Goal: Transaction & Acquisition: Book appointment/travel/reservation

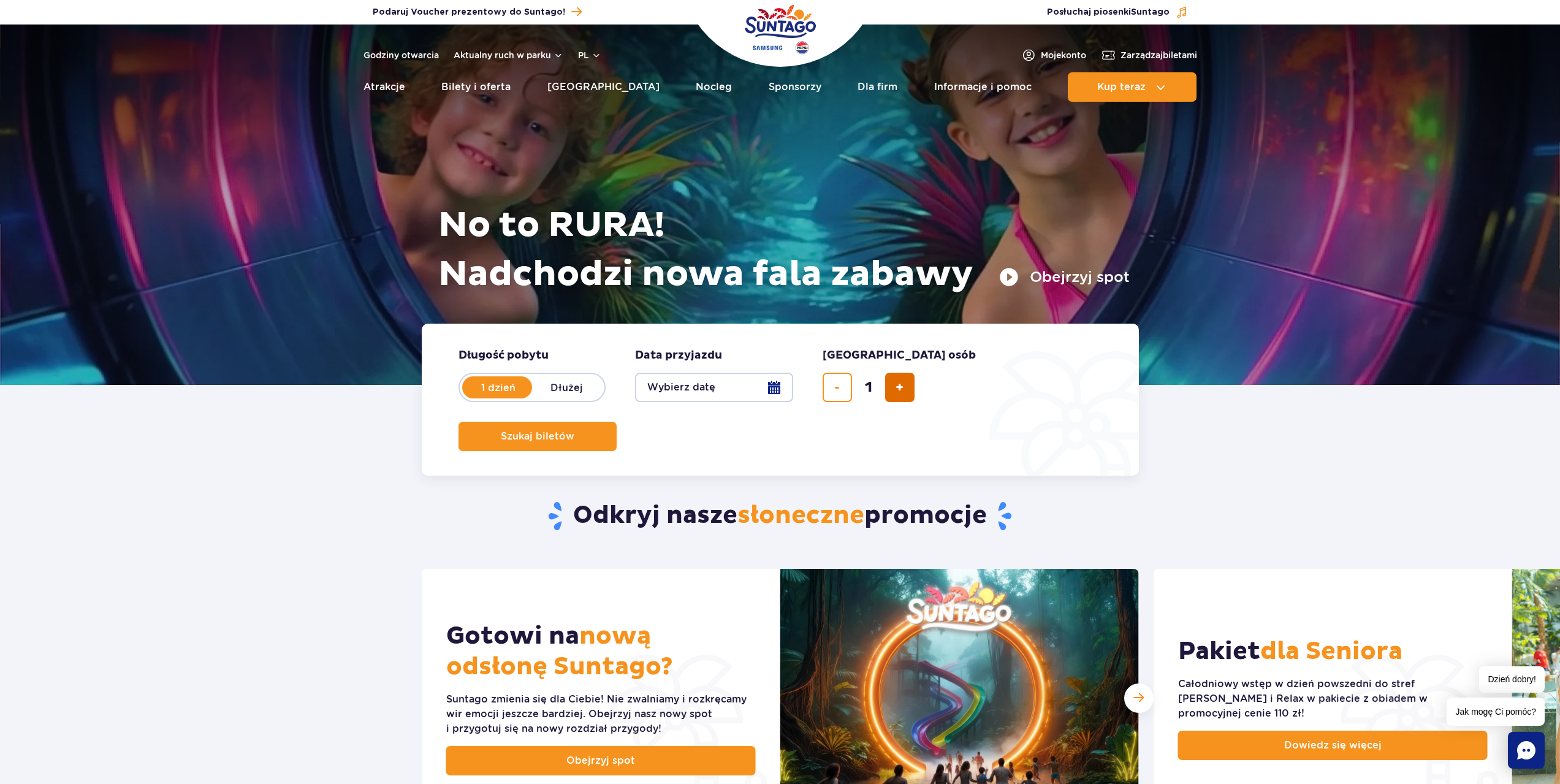
click at [894, 390] on button "dodaj bilet" at bounding box center [900, 387] width 29 height 29
type input "4"
click at [712, 381] on button "Wybierz datę" at bounding box center [714, 387] width 158 height 29
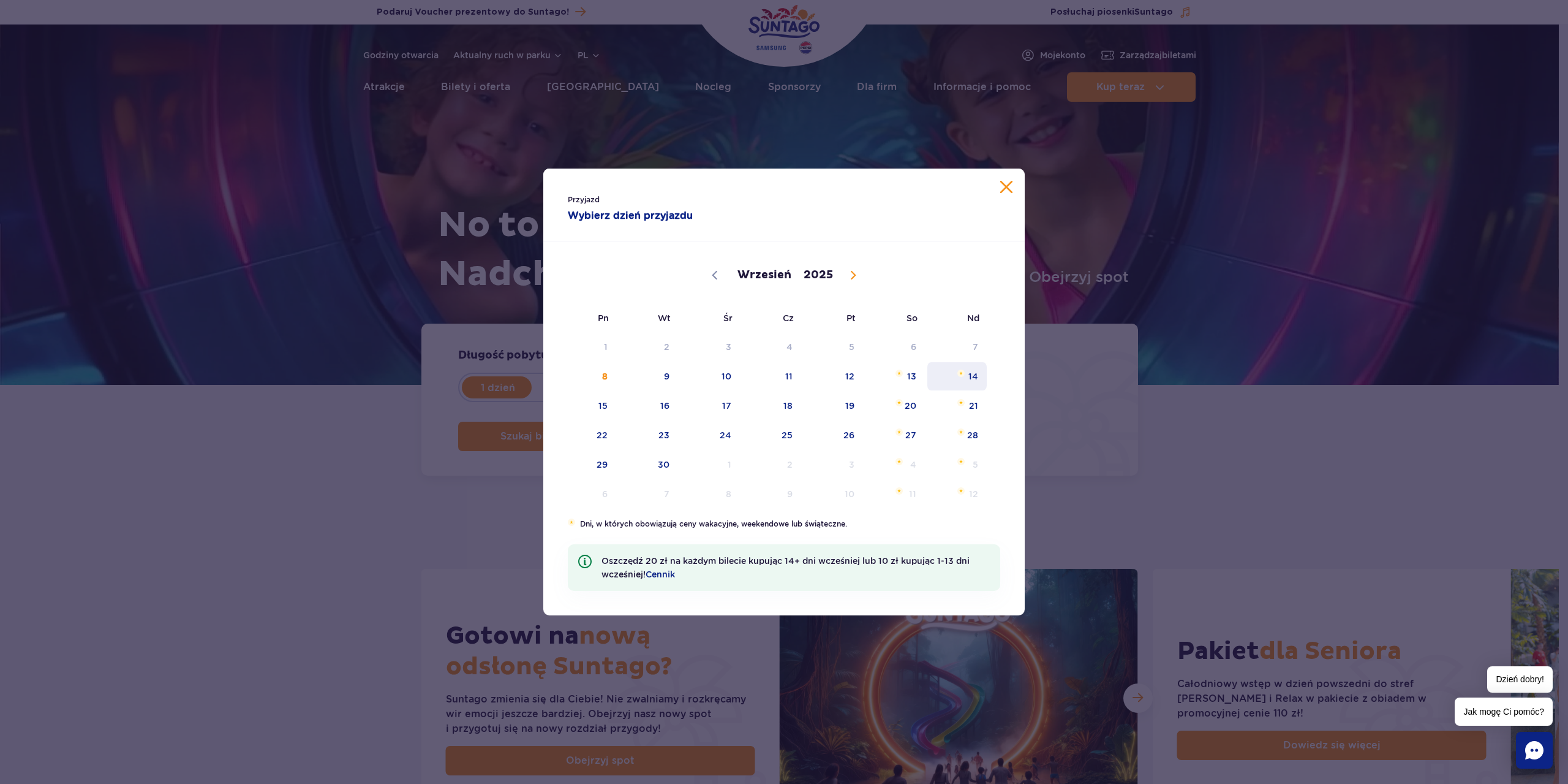
click at [961, 379] on span "14" at bounding box center [956, 377] width 62 height 28
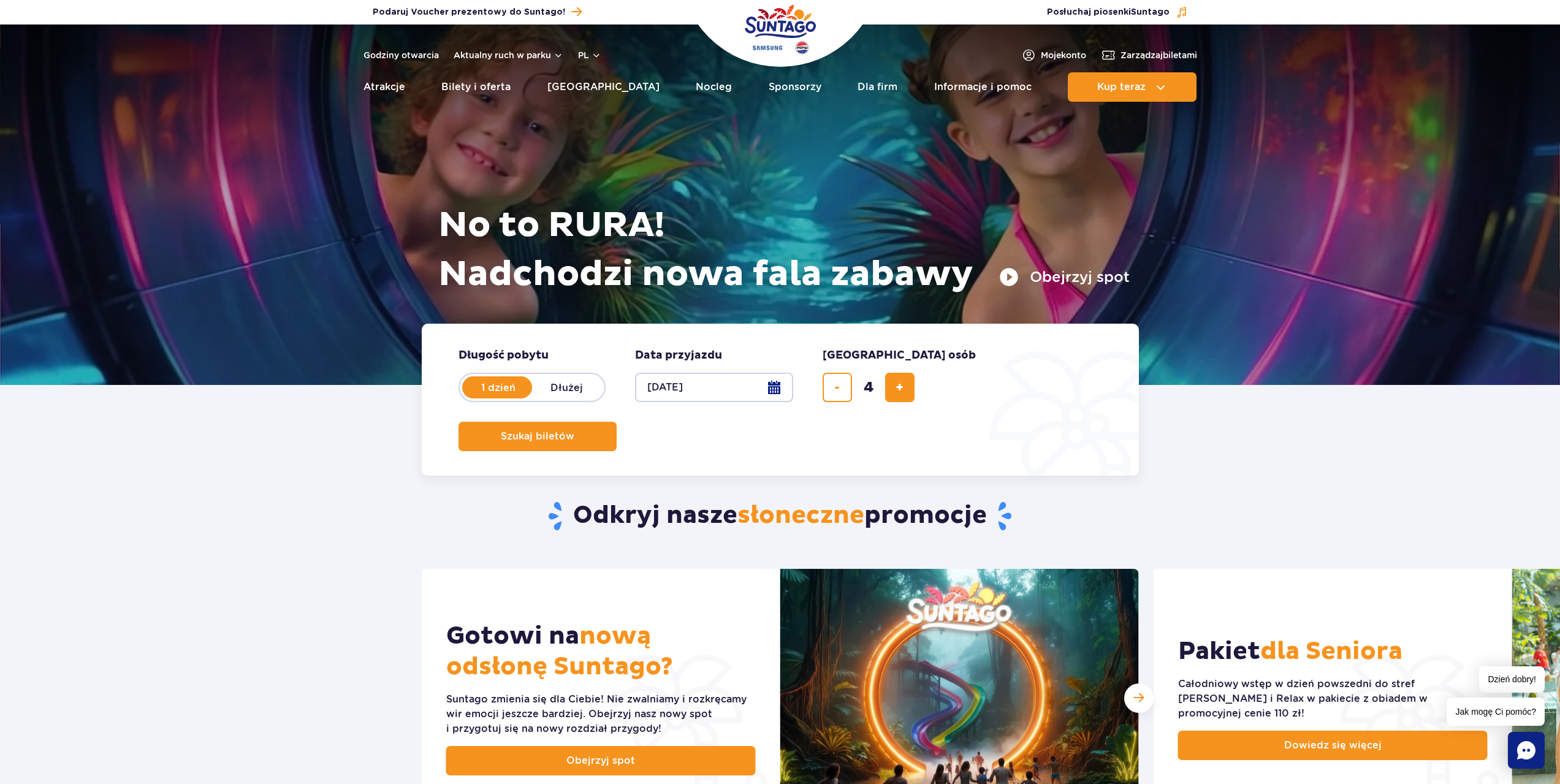
click at [771, 402] on form "Długość pobytu długość pobytu w hero 1 dzień Dłużej Data przyjazdu data przyjaz…" at bounding box center [780, 400] width 717 height 152
click at [774, 396] on button "14.09.25" at bounding box center [714, 387] width 158 height 29
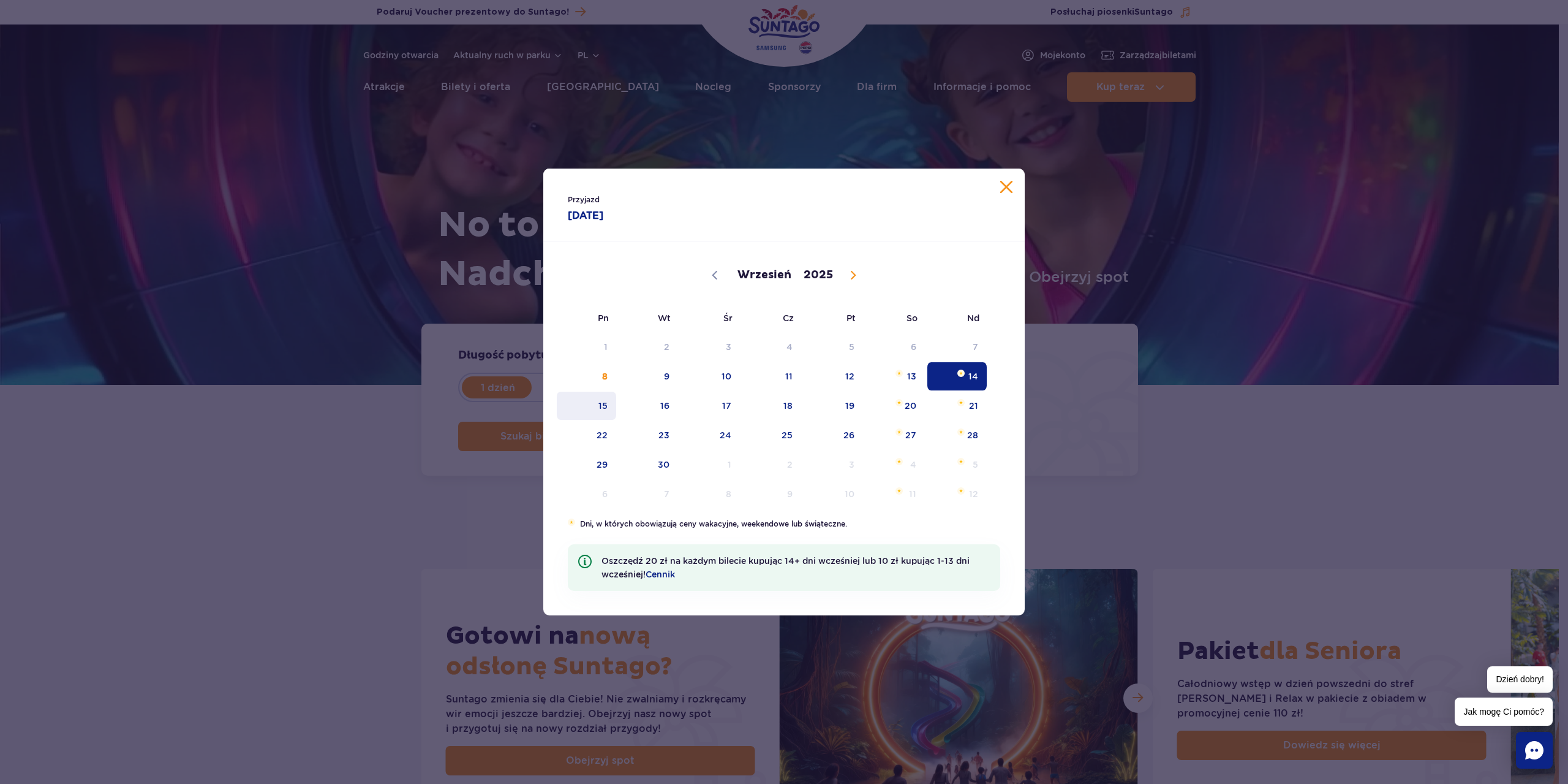
click at [603, 411] on span "15" at bounding box center [586, 406] width 62 height 28
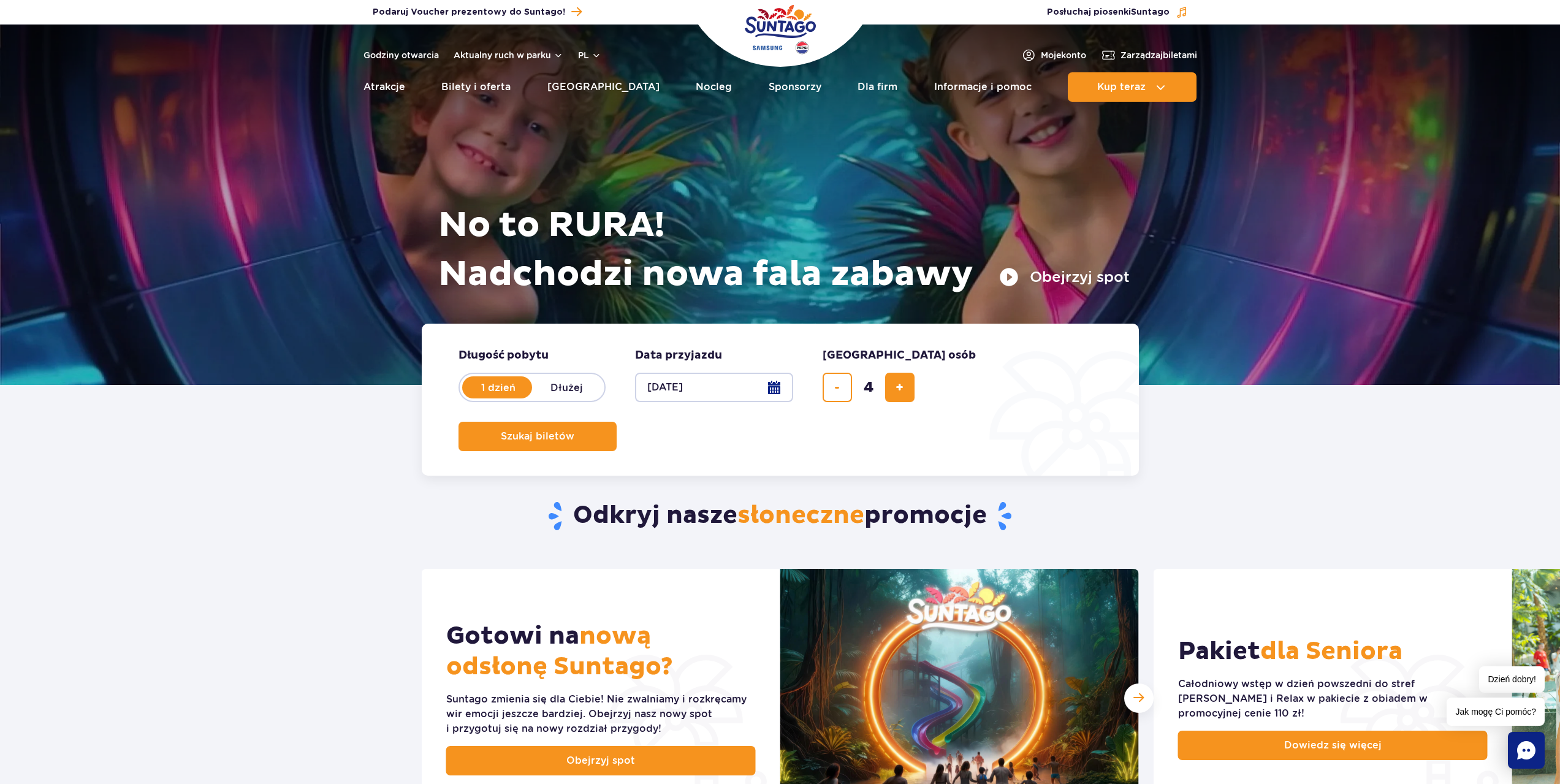
click at [701, 395] on button "15.09.25" at bounding box center [714, 387] width 158 height 29
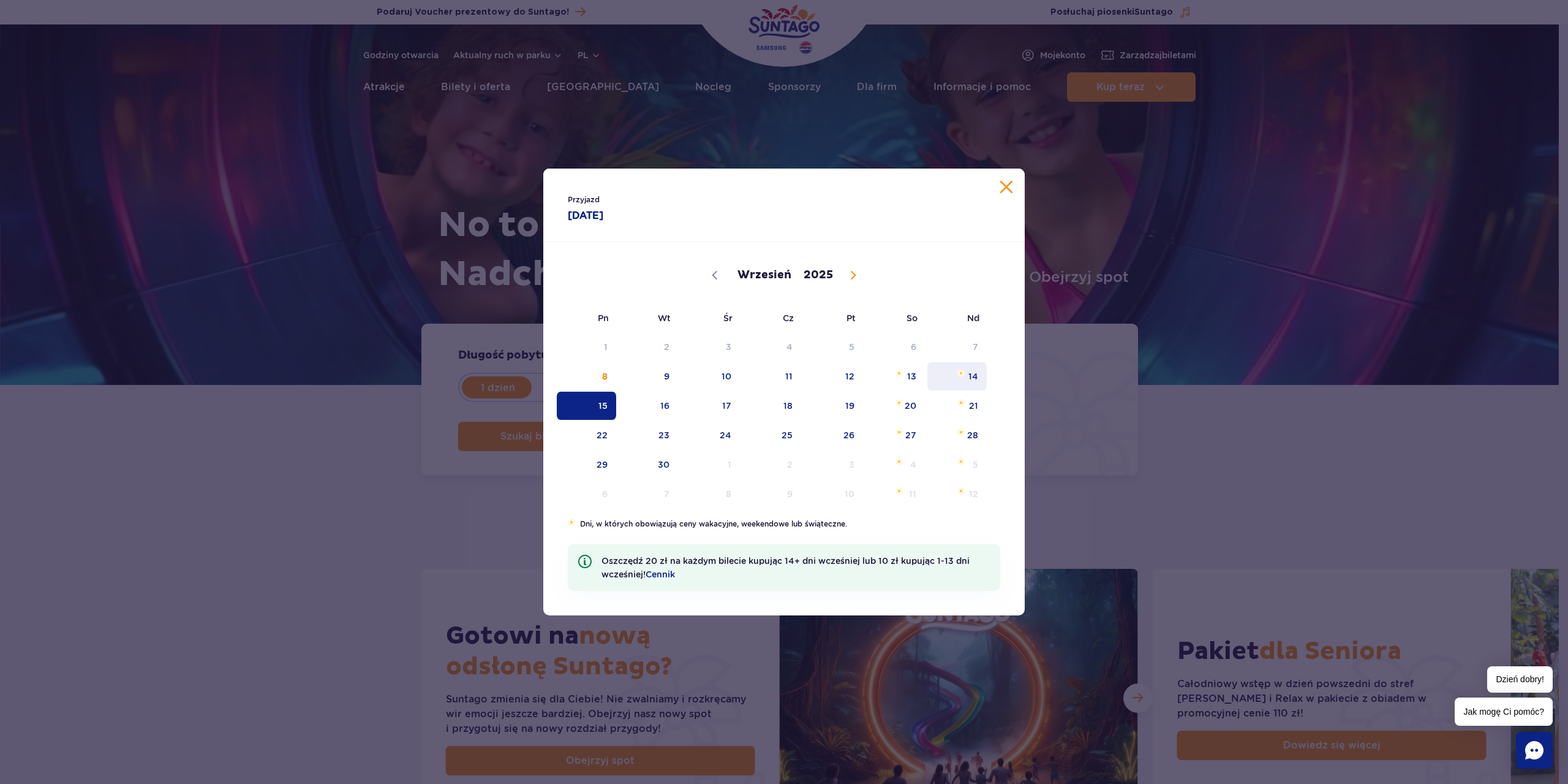
click at [956, 377] on span "14" at bounding box center [956, 377] width 62 height 28
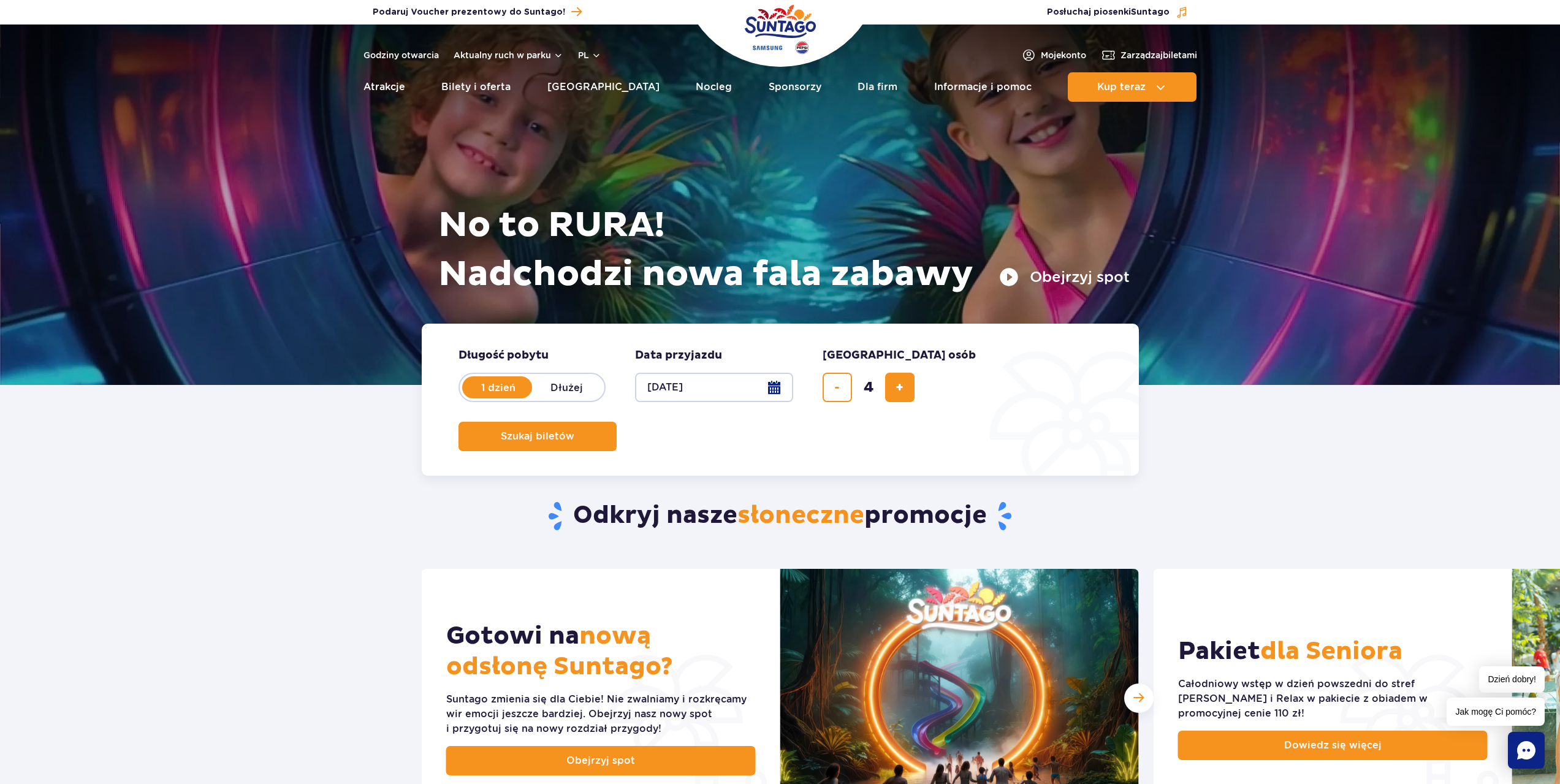
click at [577, 379] on label "Dłużej" at bounding box center [567, 387] width 70 height 26
click at [546, 398] on input "Dłużej" at bounding box center [539, 399] width 13 height 2
radio input "false"
radio input "true"
click at [671, 381] on button "Wybierz datę" at bounding box center [714, 387] width 158 height 29
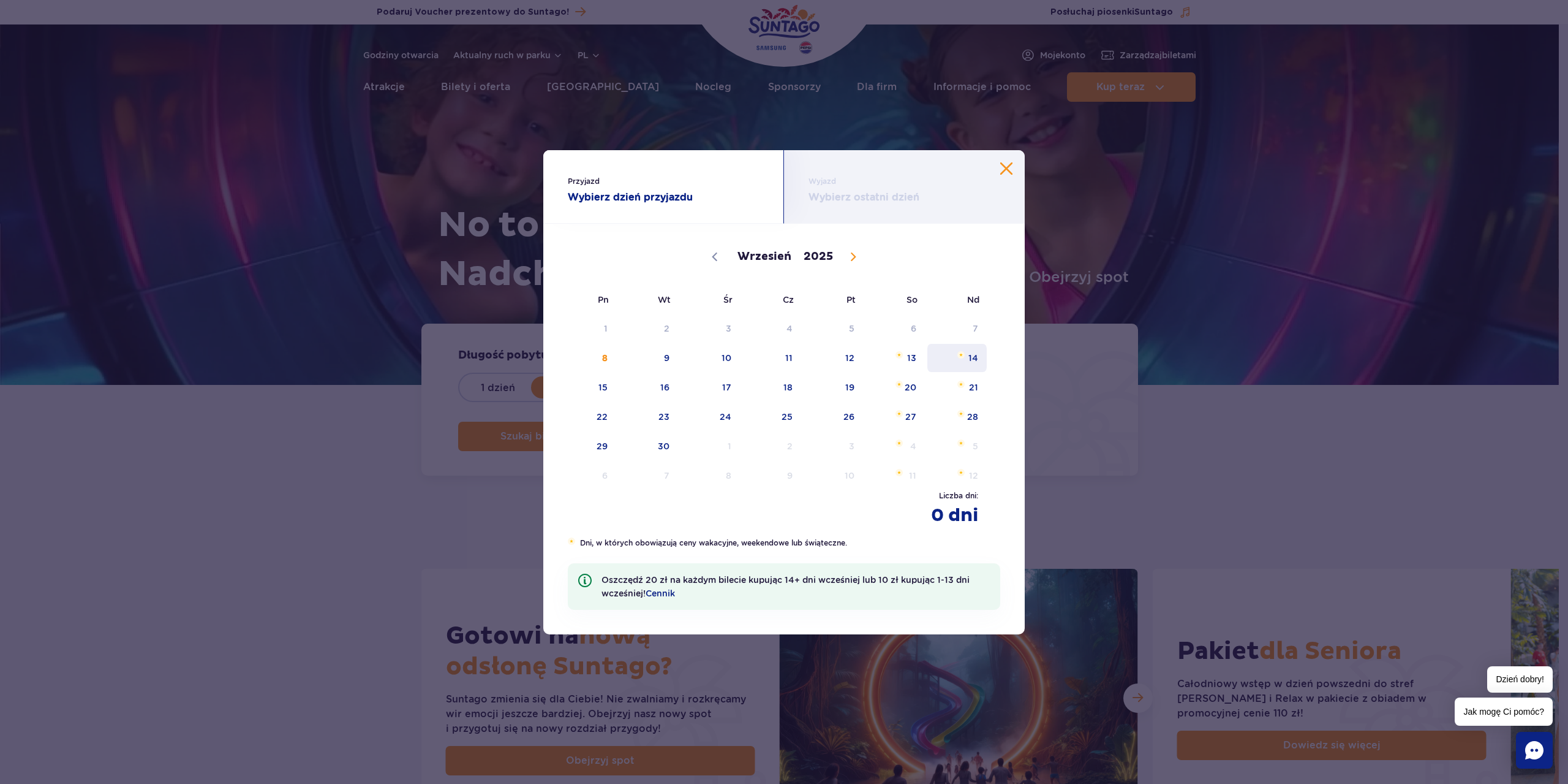
click at [953, 356] on span "14" at bounding box center [956, 358] width 62 height 28
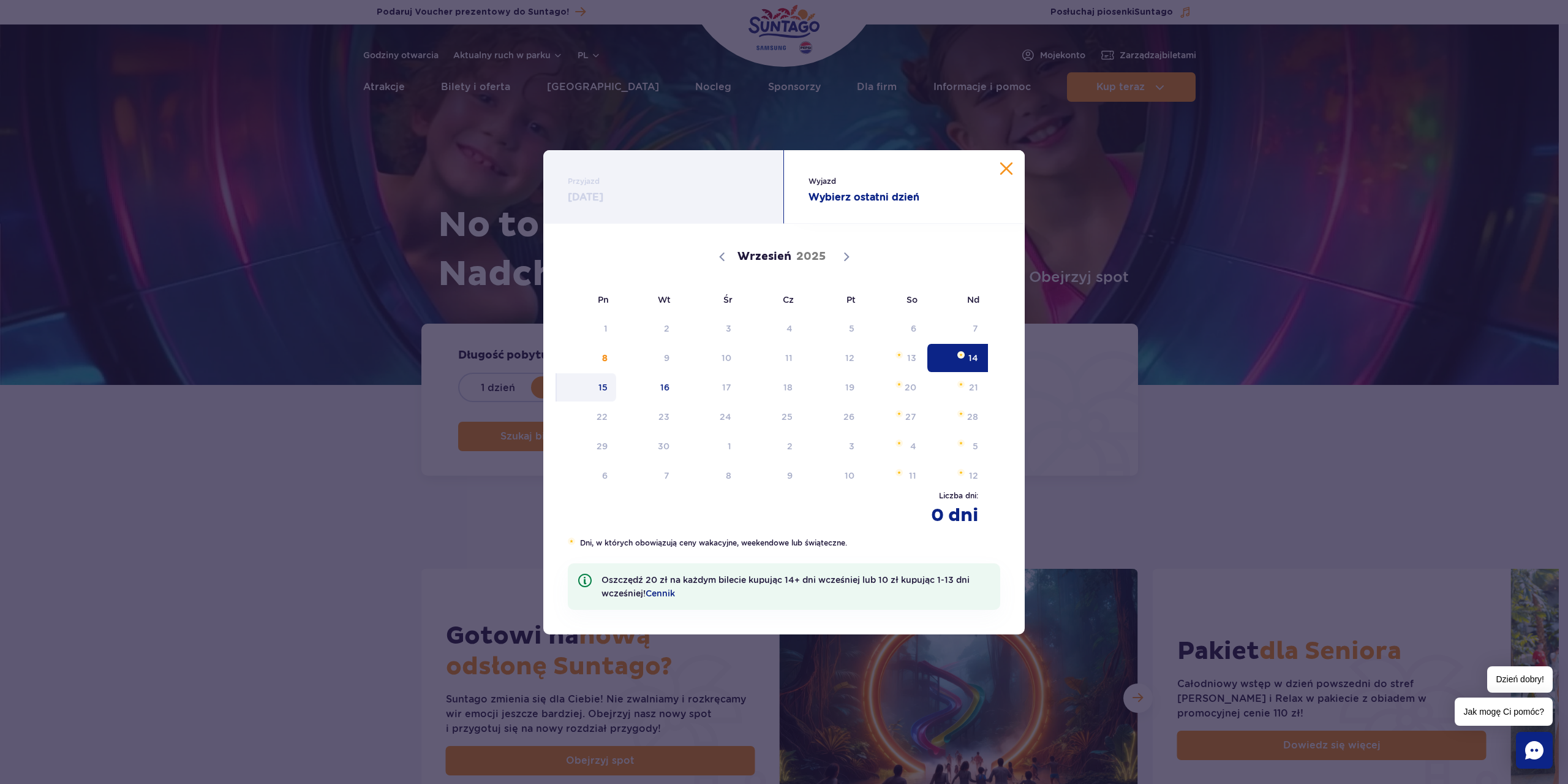
click at [603, 388] on span "15" at bounding box center [586, 388] width 62 height 28
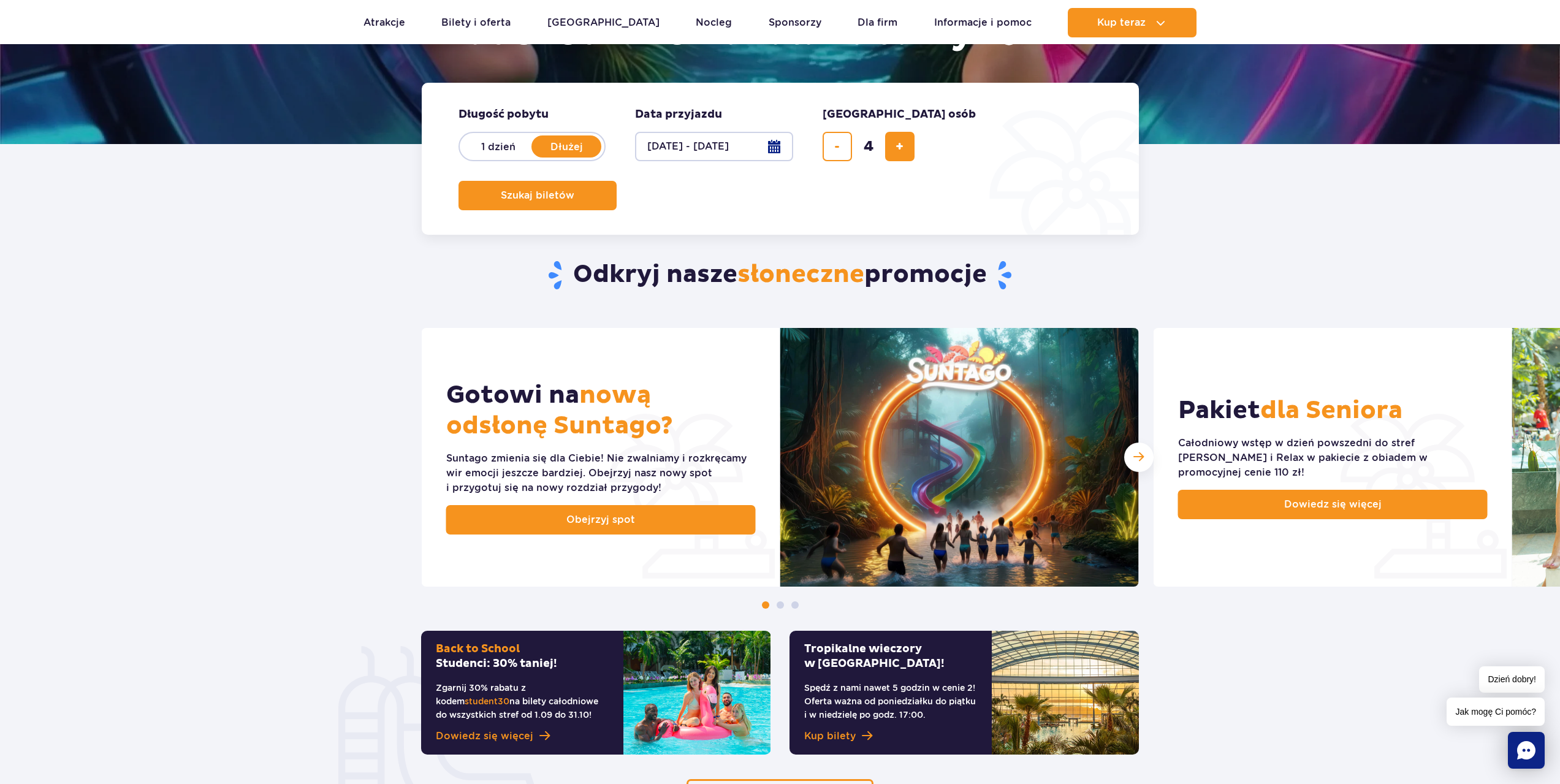
scroll to position [245, 0]
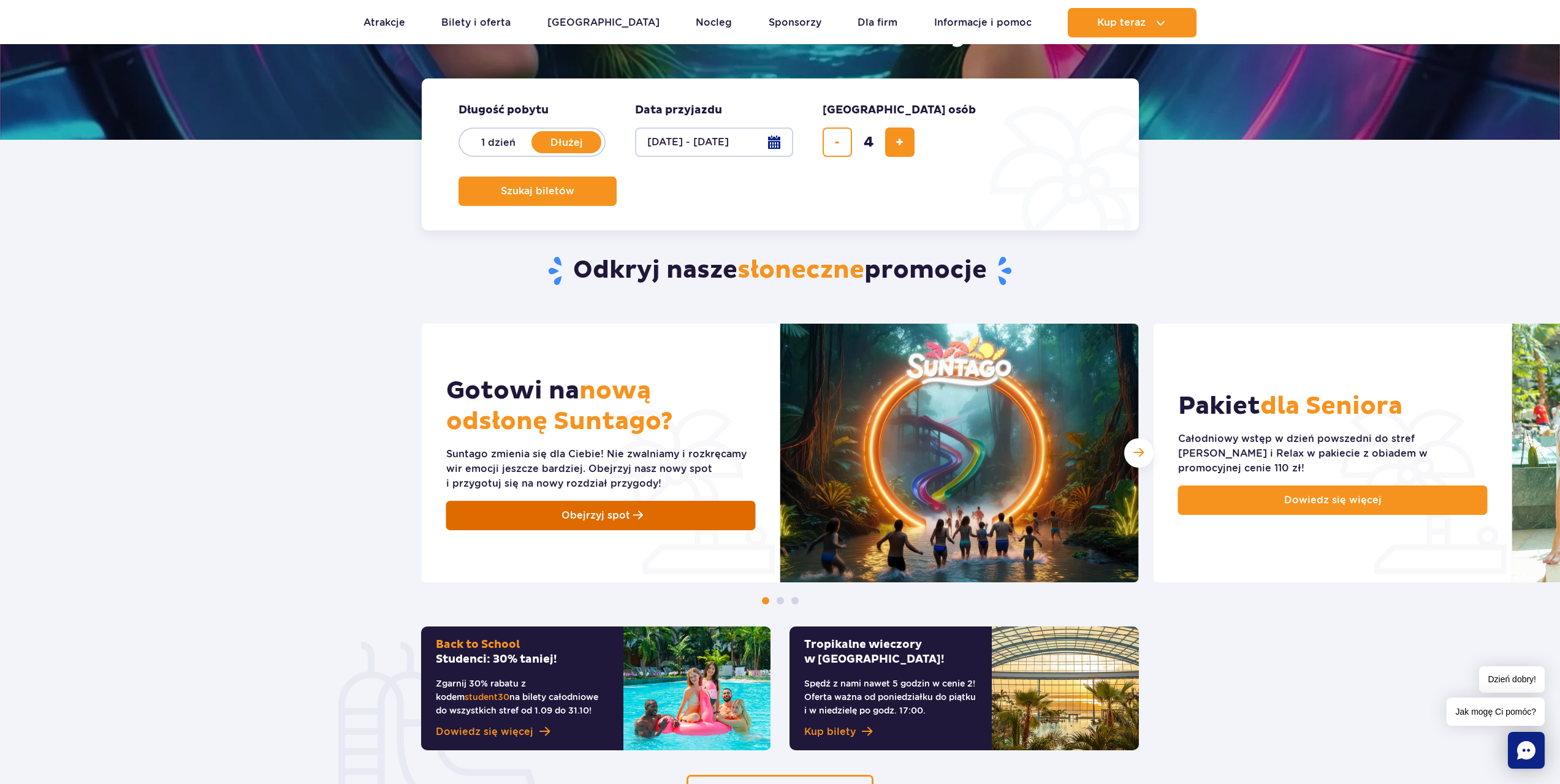
click at [671, 508] on link "Obejrzyj spot" at bounding box center [601, 515] width 310 height 29
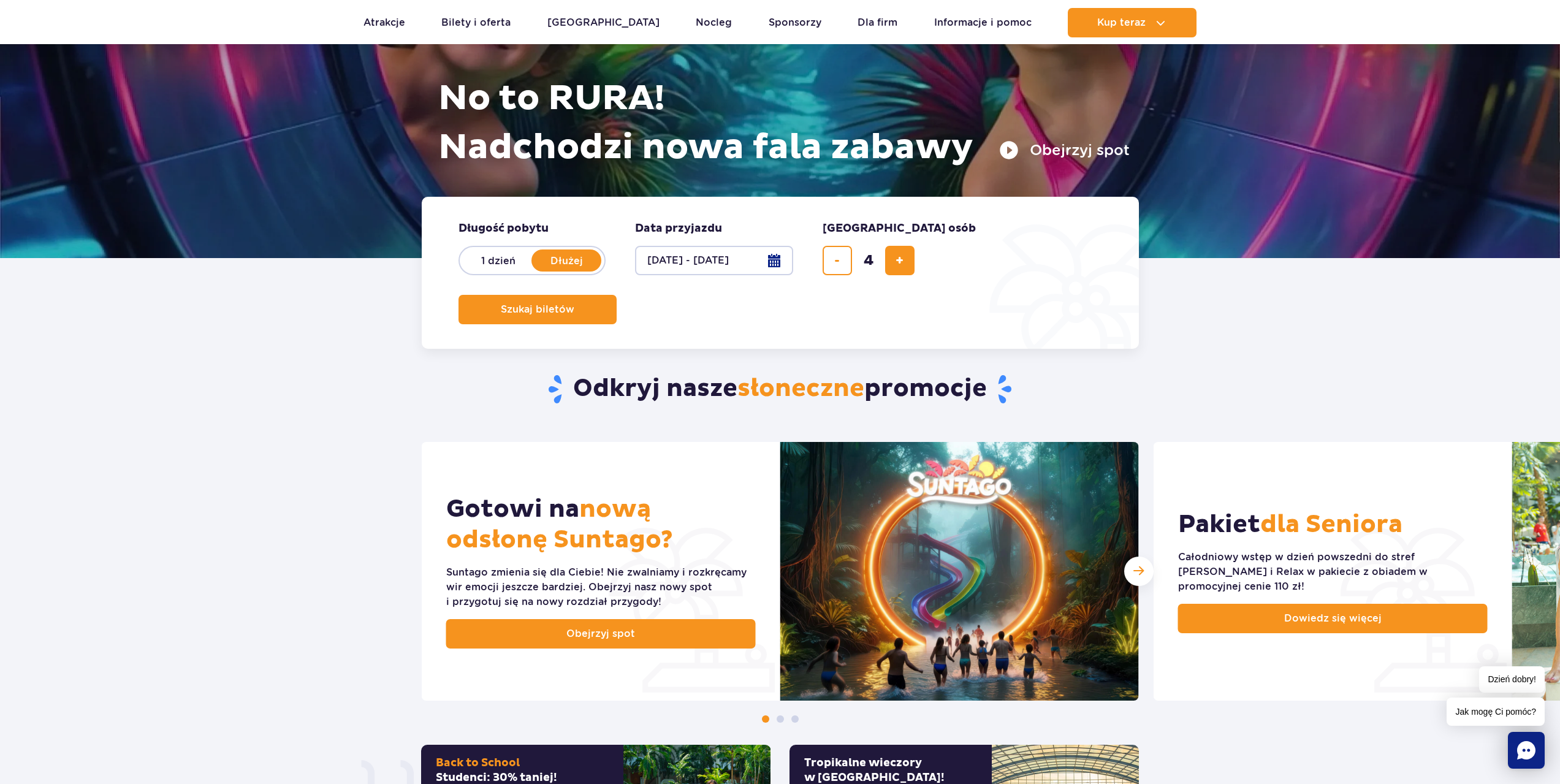
scroll to position [122, 0]
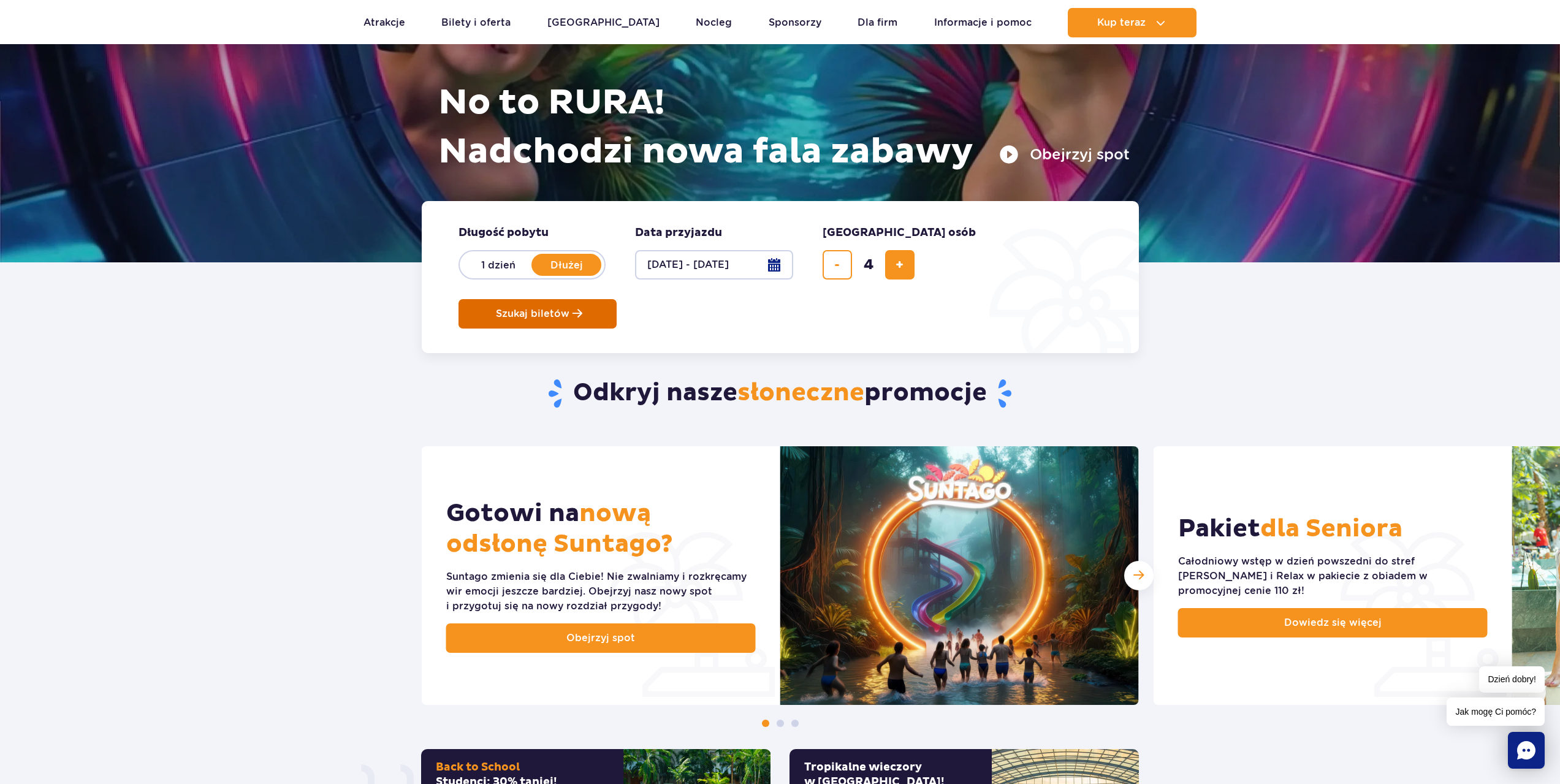
click at [569, 308] on span "Szukaj biletów" at bounding box center [532, 313] width 73 height 11
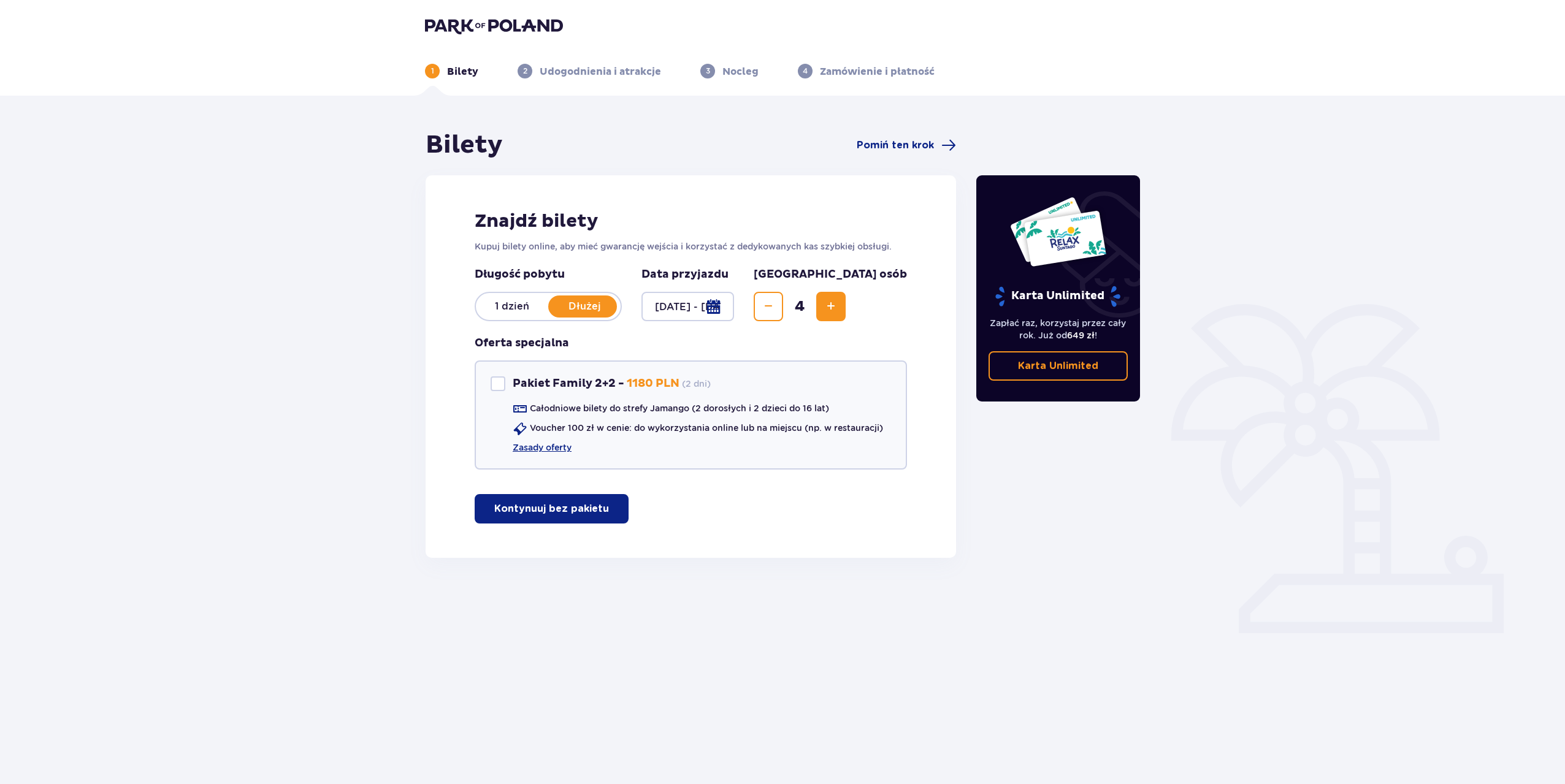
click at [553, 505] on p "Kontynuuj bez pakietu" at bounding box center [551, 508] width 115 height 13
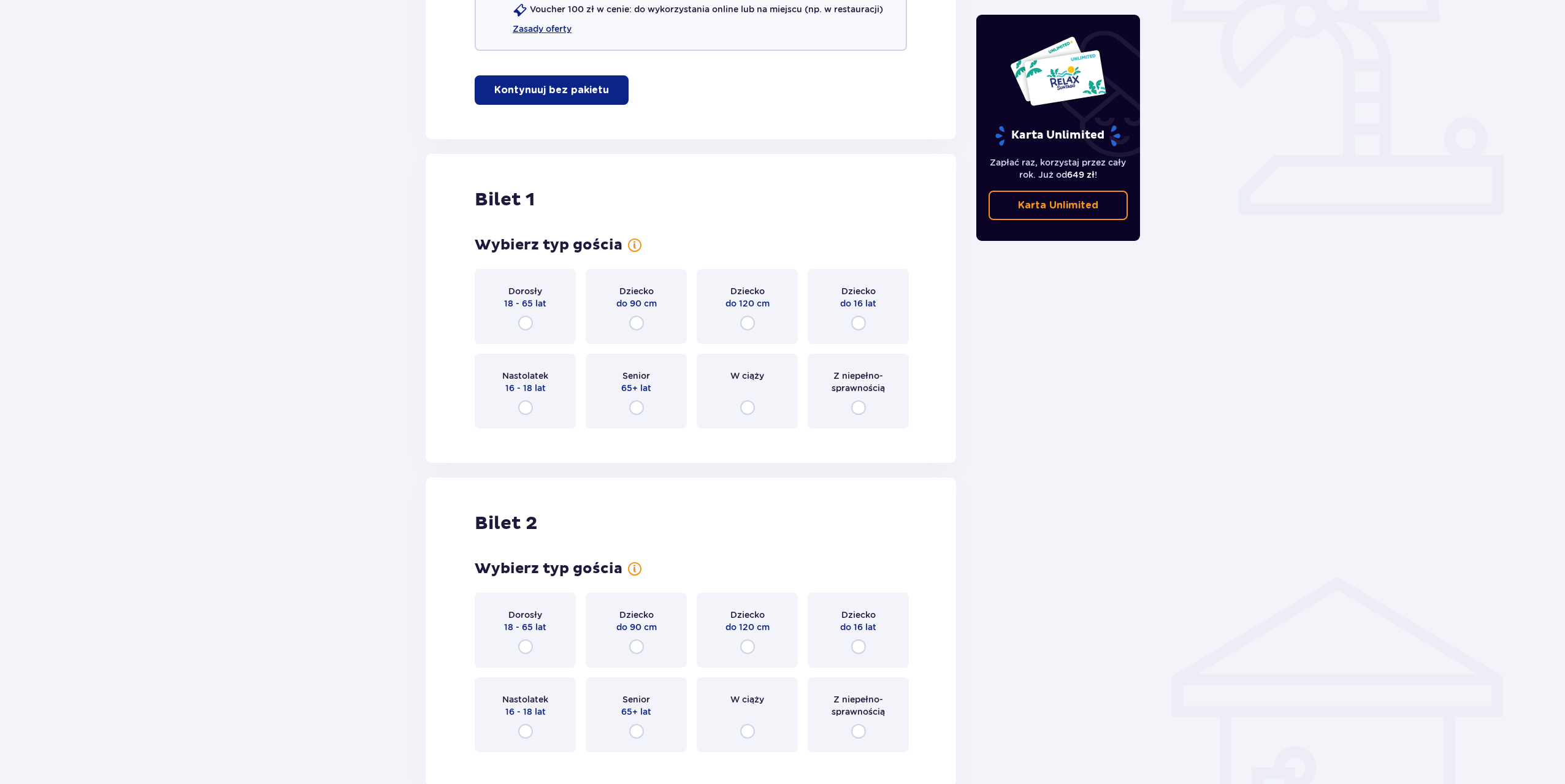
scroll to position [435, 0]
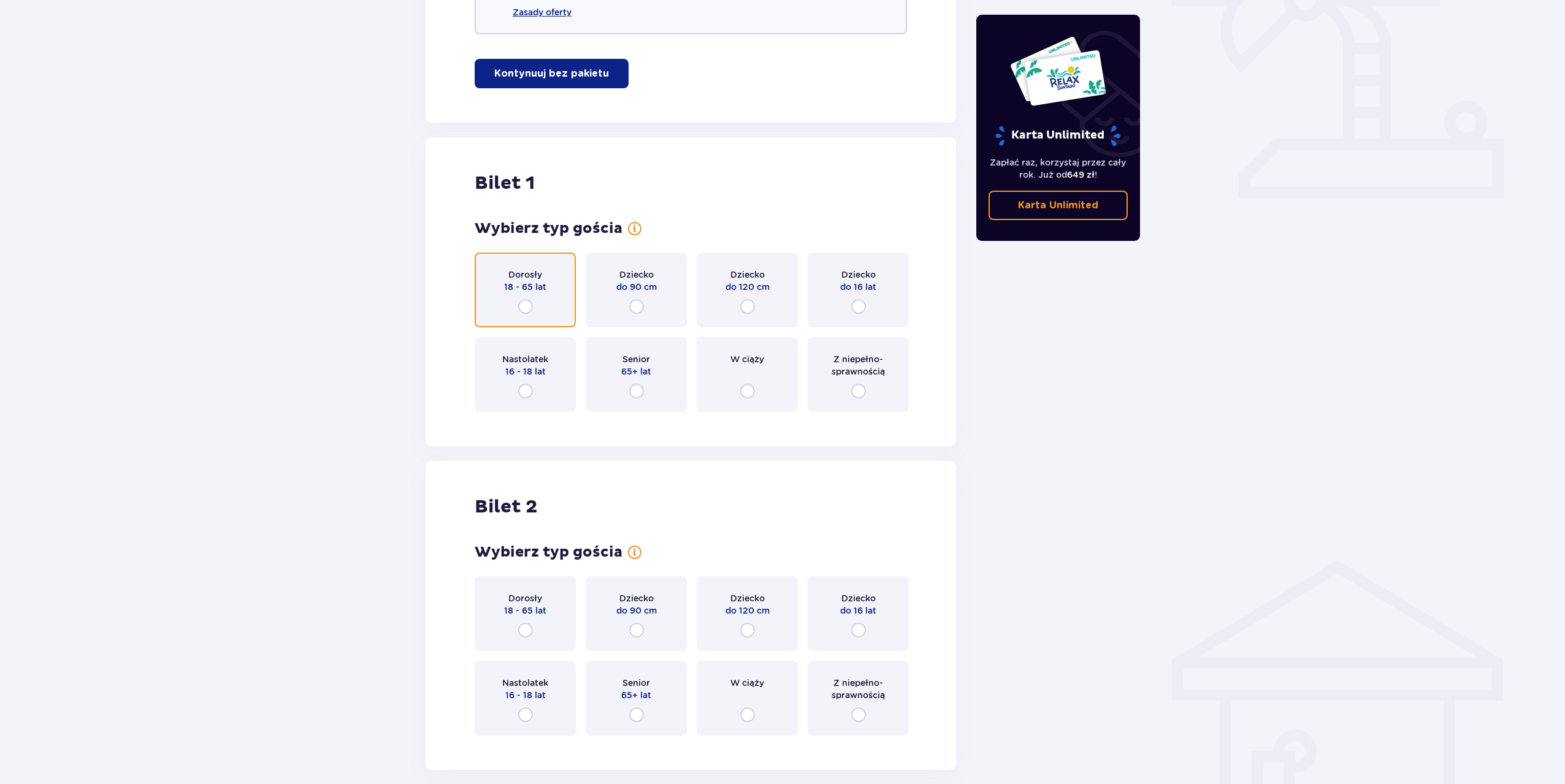
click at [529, 305] on input "radio" at bounding box center [525, 306] width 15 height 15
radio input "true"
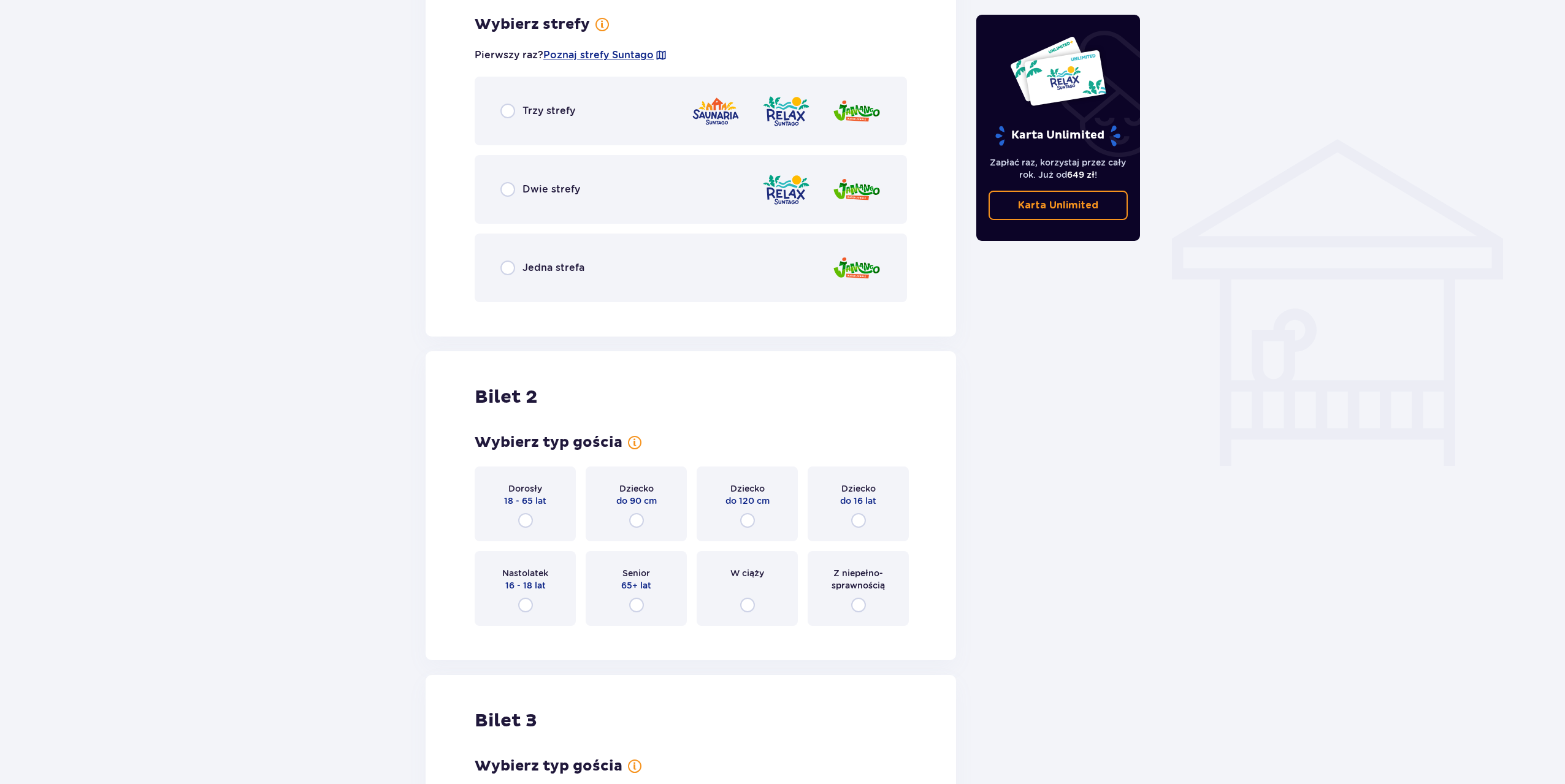
scroll to position [857, 0]
click at [519, 268] on div "Jedna strefa" at bounding box center [542, 267] width 84 height 15
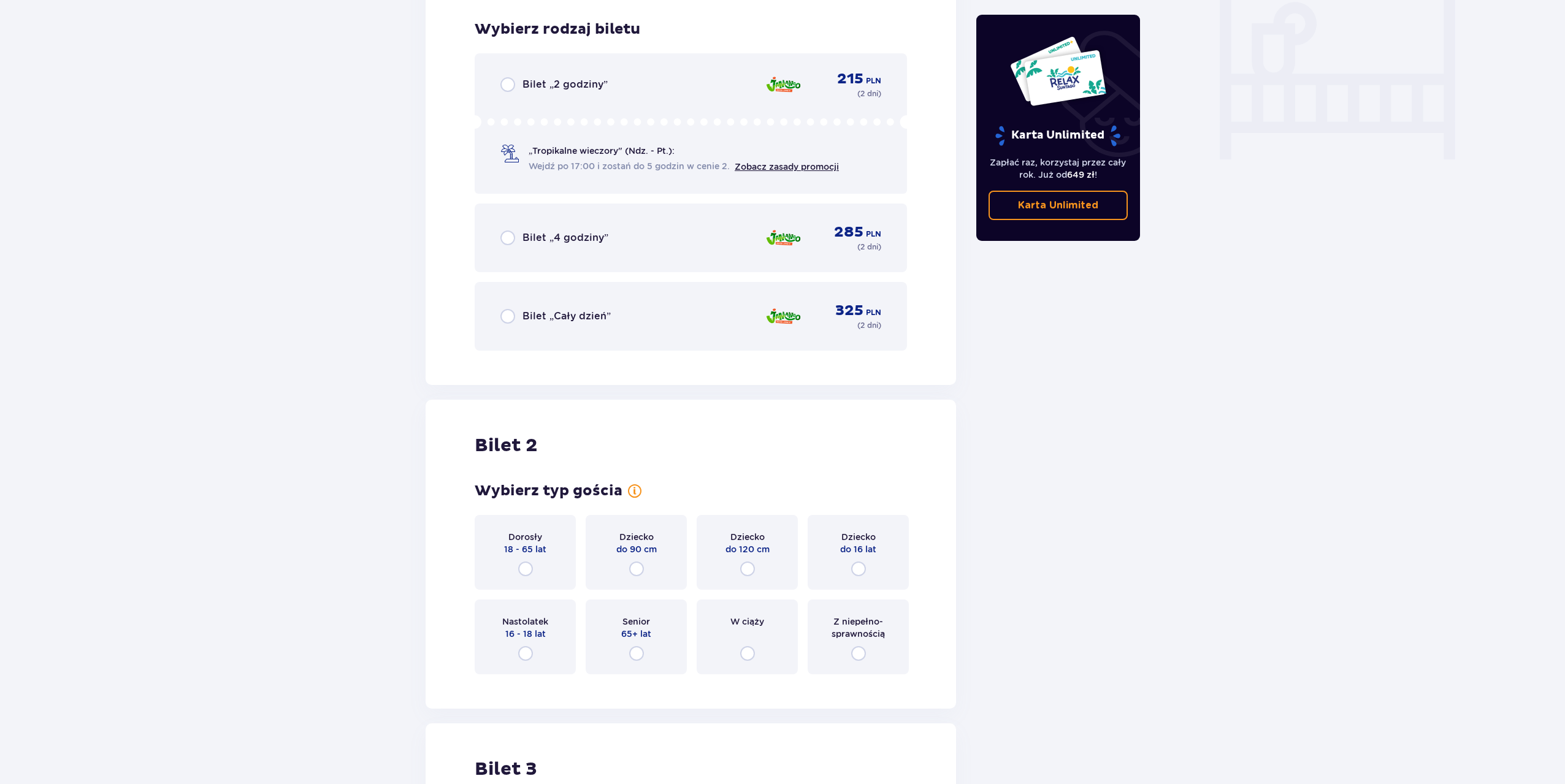
scroll to position [1168, 0]
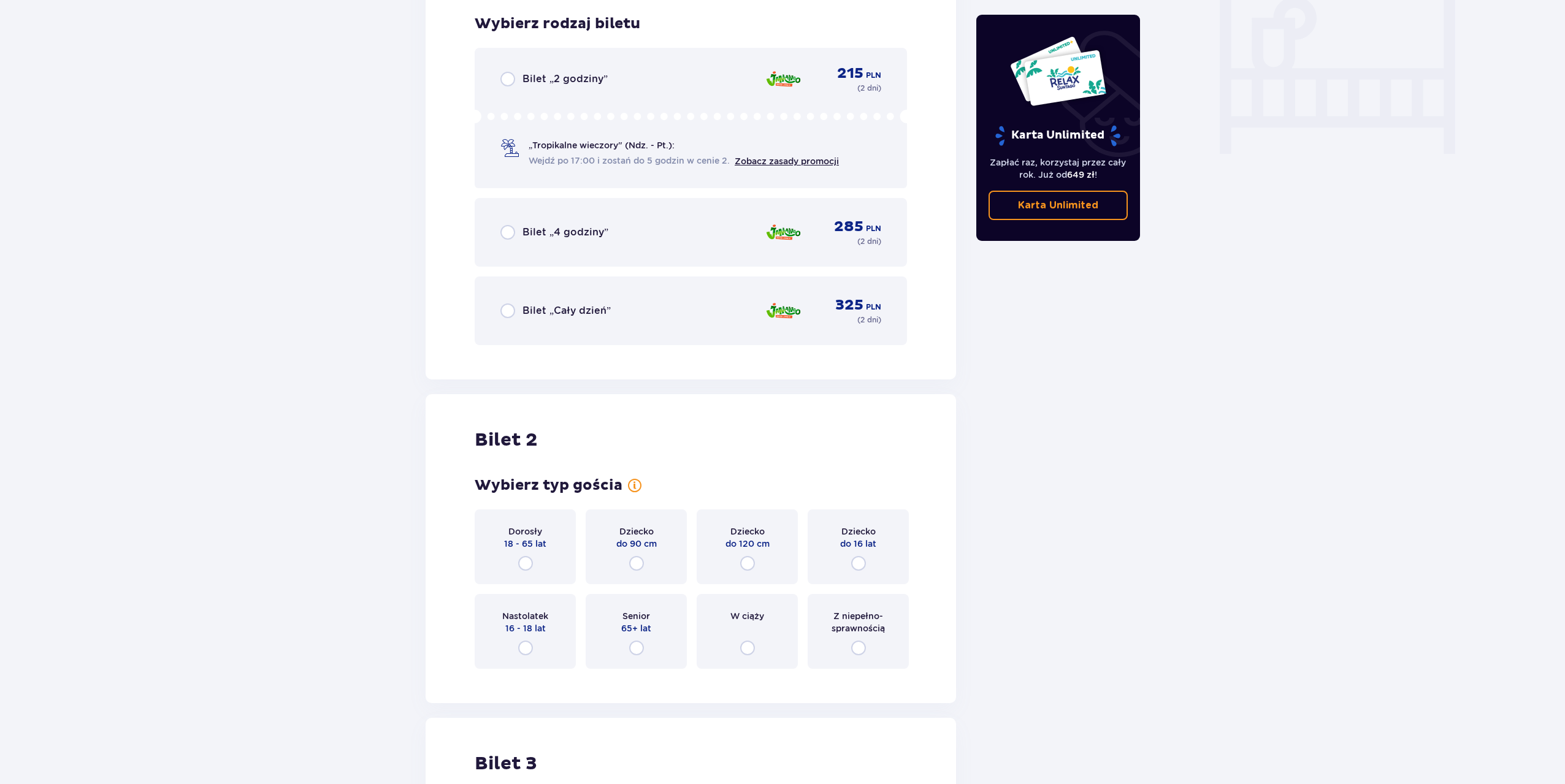
click at [547, 310] on p "Bilet „Cały dzień”" at bounding box center [566, 310] width 88 height 13
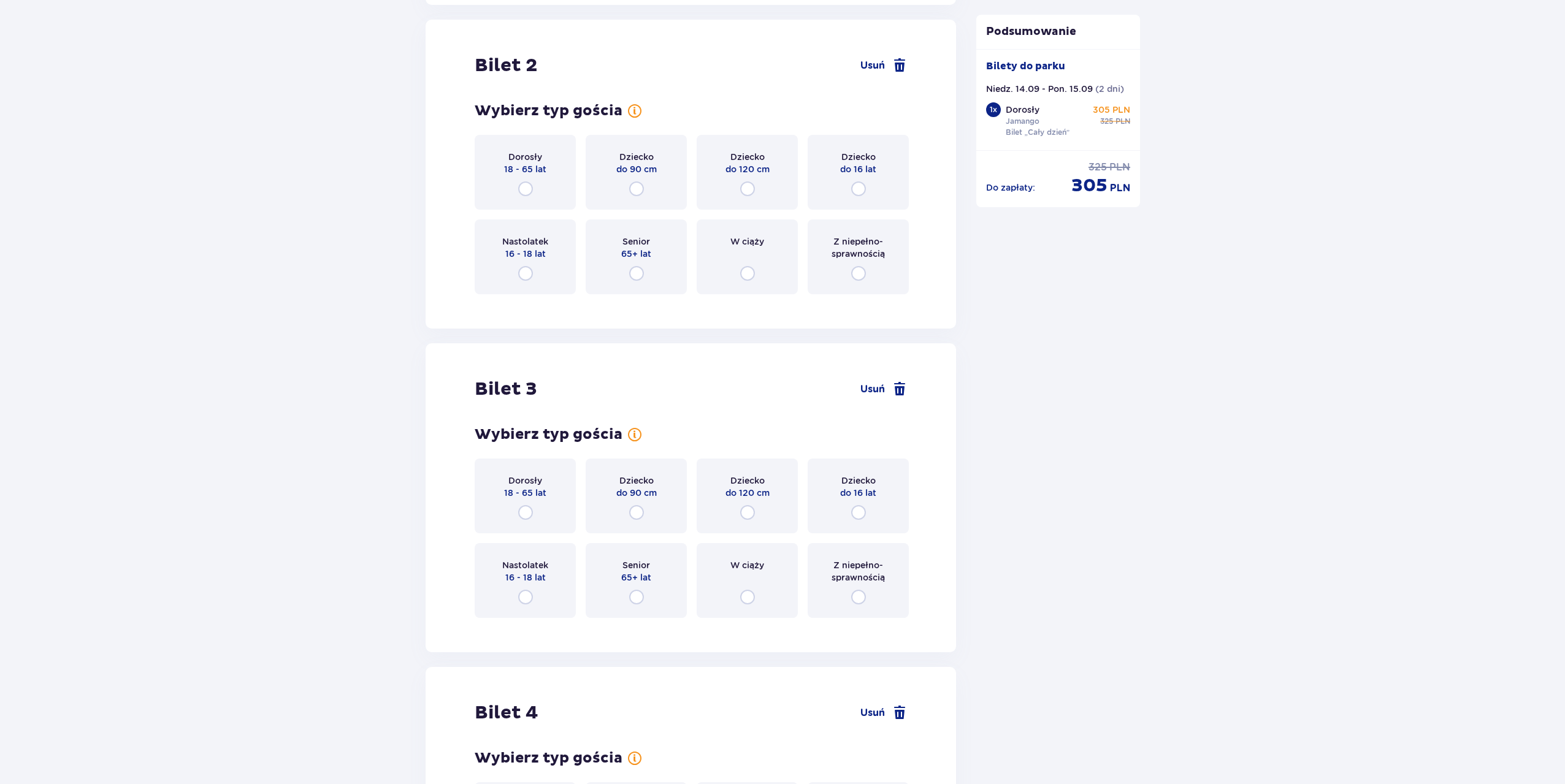
scroll to position [1547, 0]
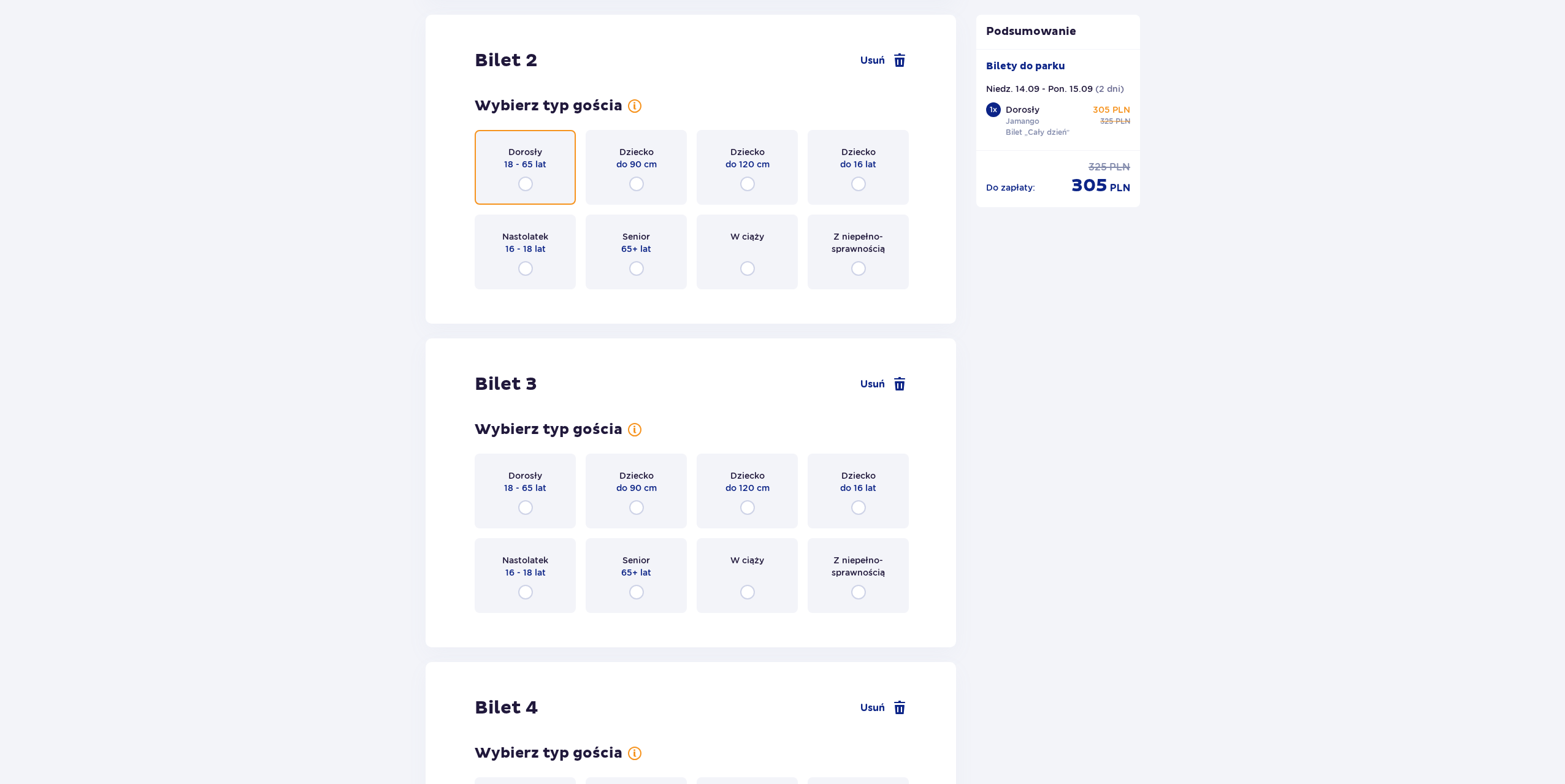
click at [526, 178] on input "radio" at bounding box center [525, 184] width 15 height 15
radio input "true"
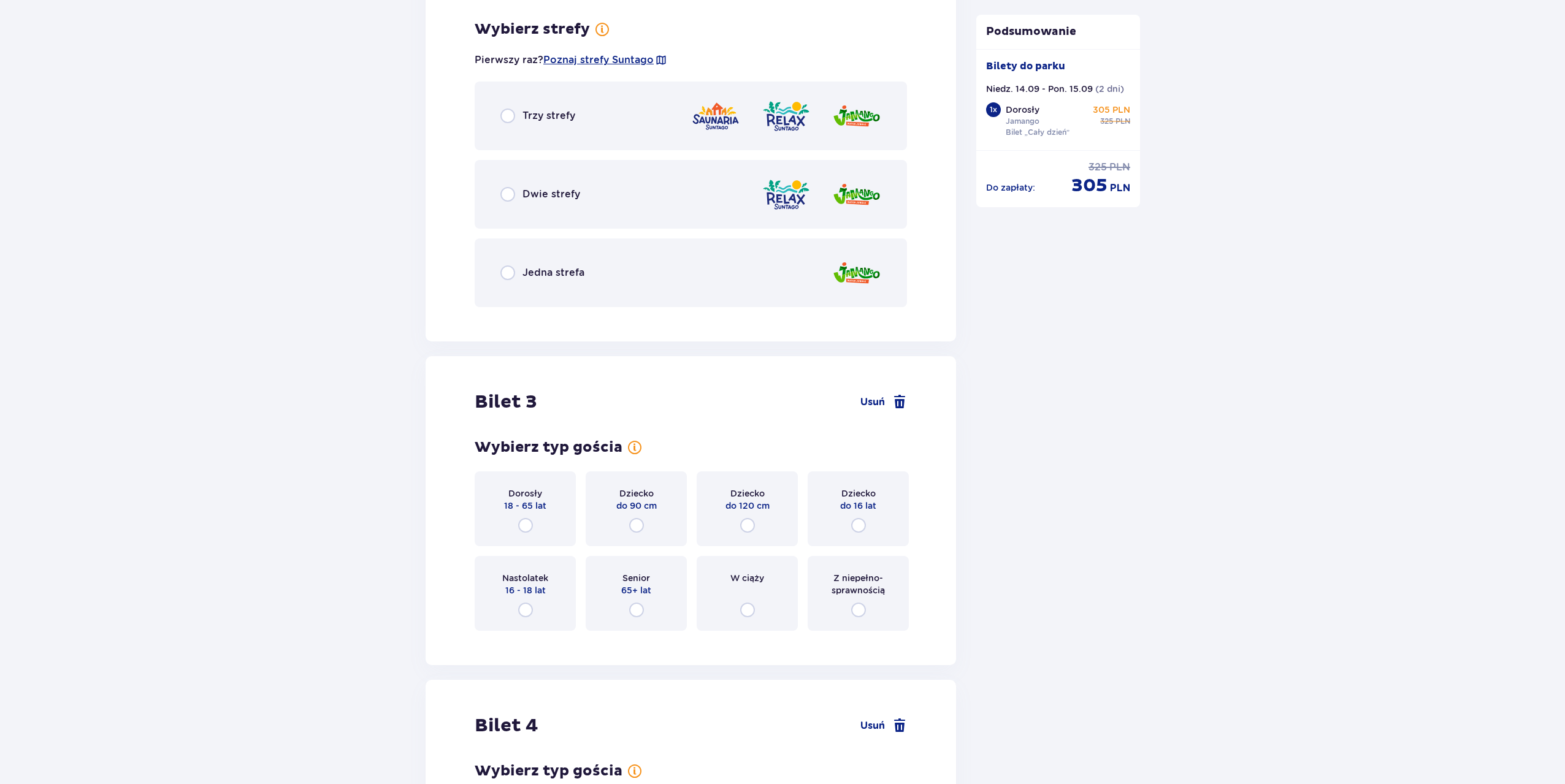
scroll to position [1846, 0]
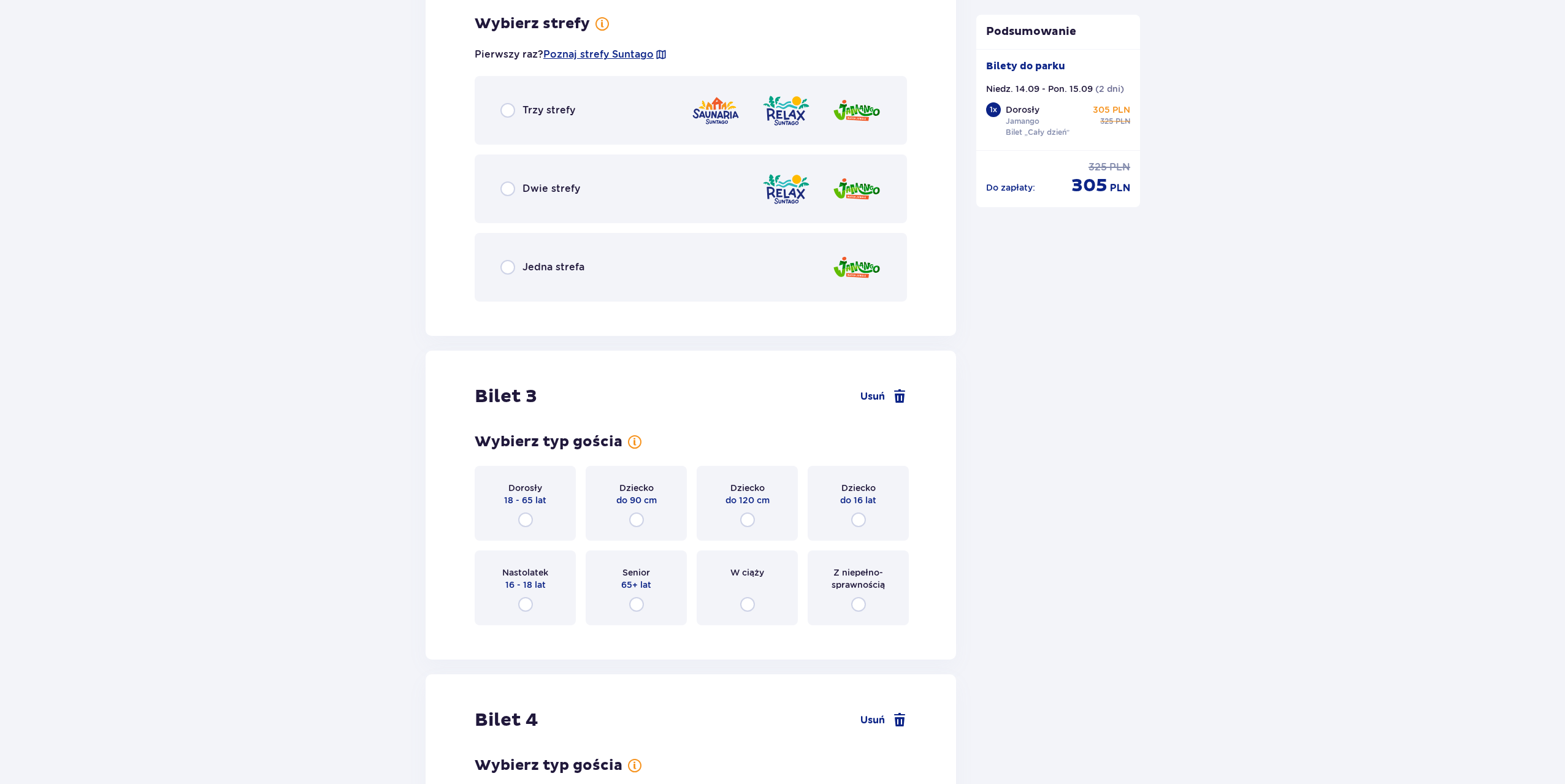
click at [526, 268] on p "Jedna strefa" at bounding box center [553, 267] width 62 height 13
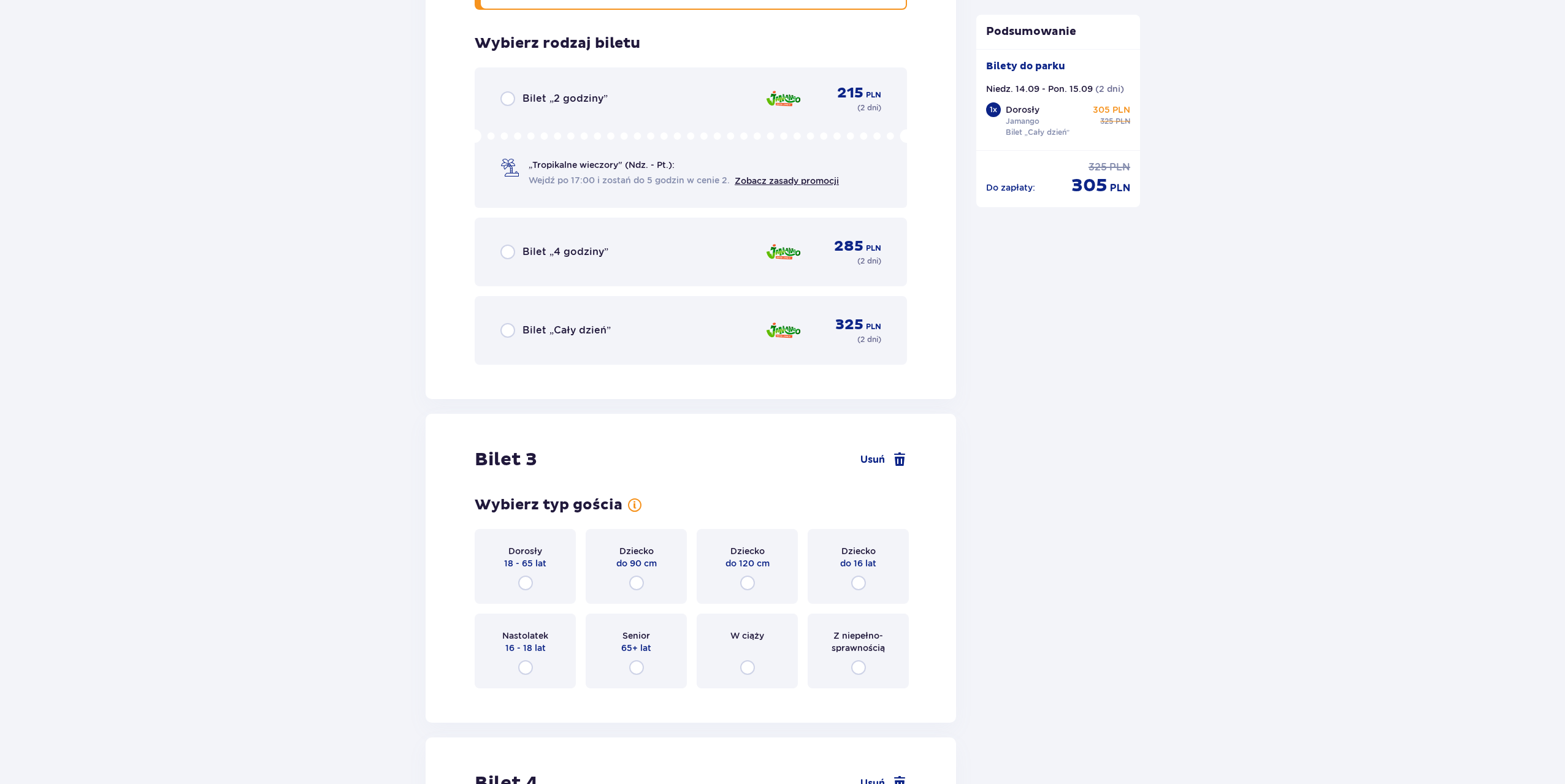
scroll to position [2158, 0]
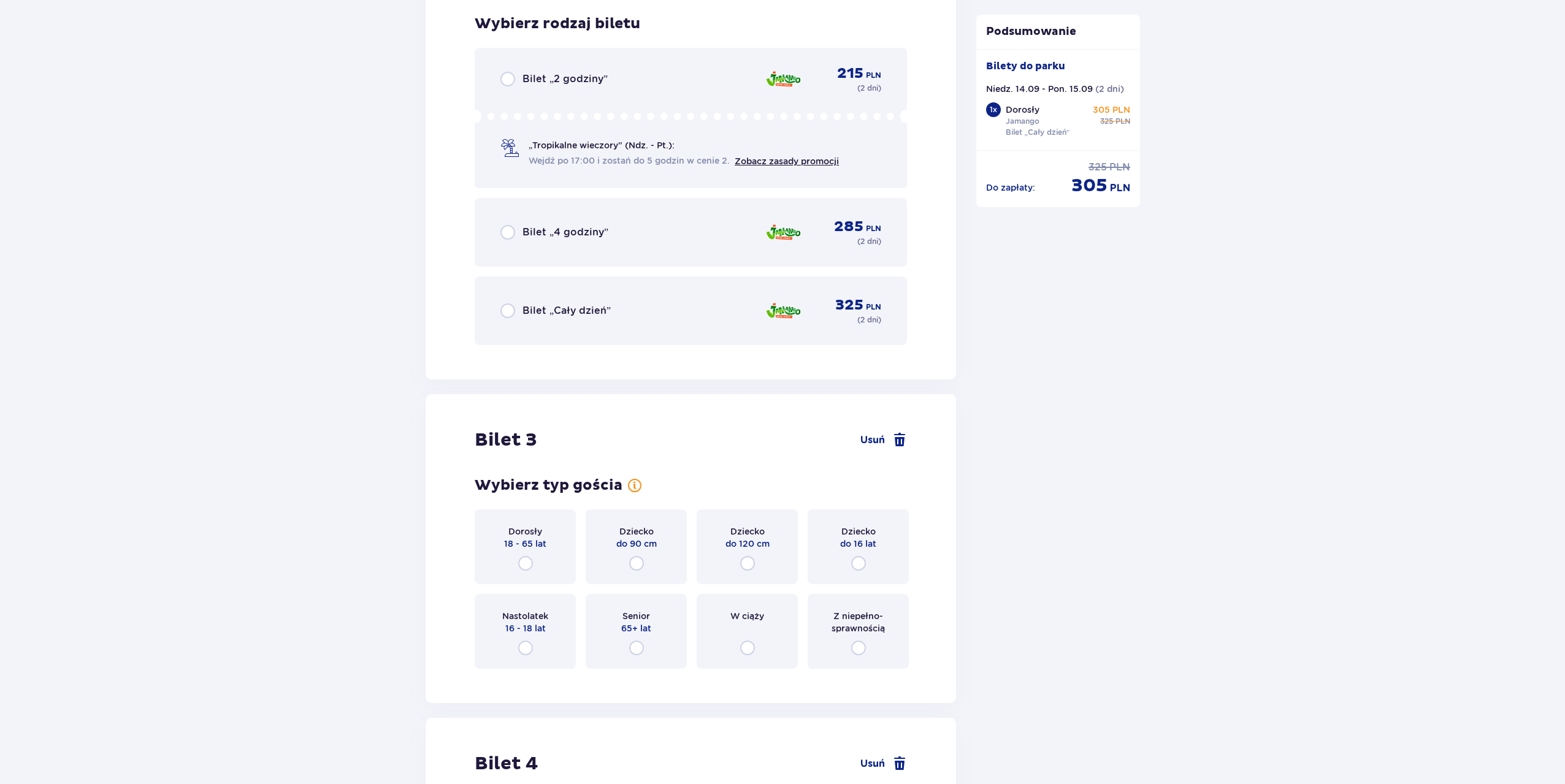
click at [585, 315] on p "Bilet „Cały dzień”" at bounding box center [566, 310] width 88 height 13
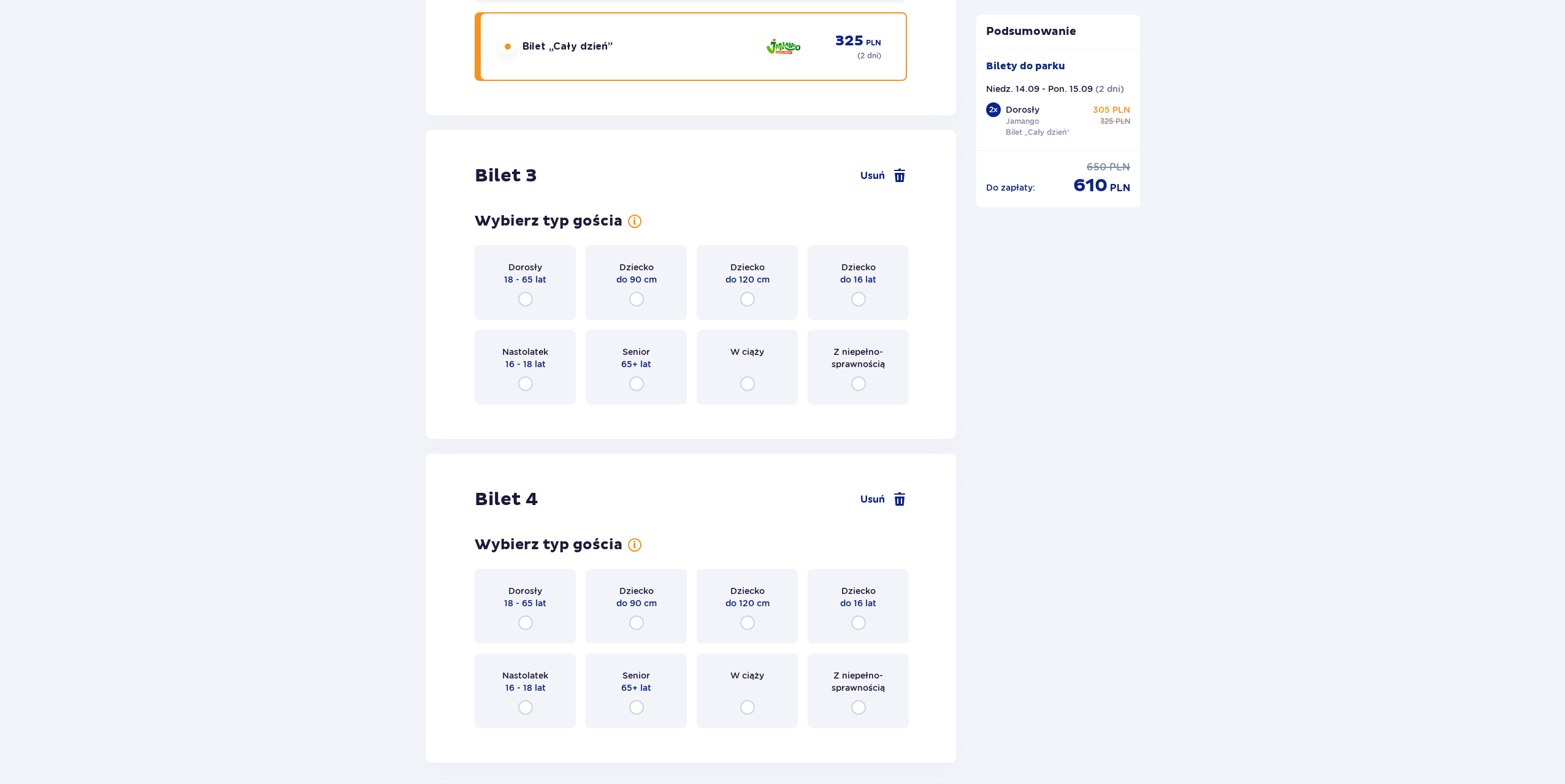
scroll to position [2533, 0]
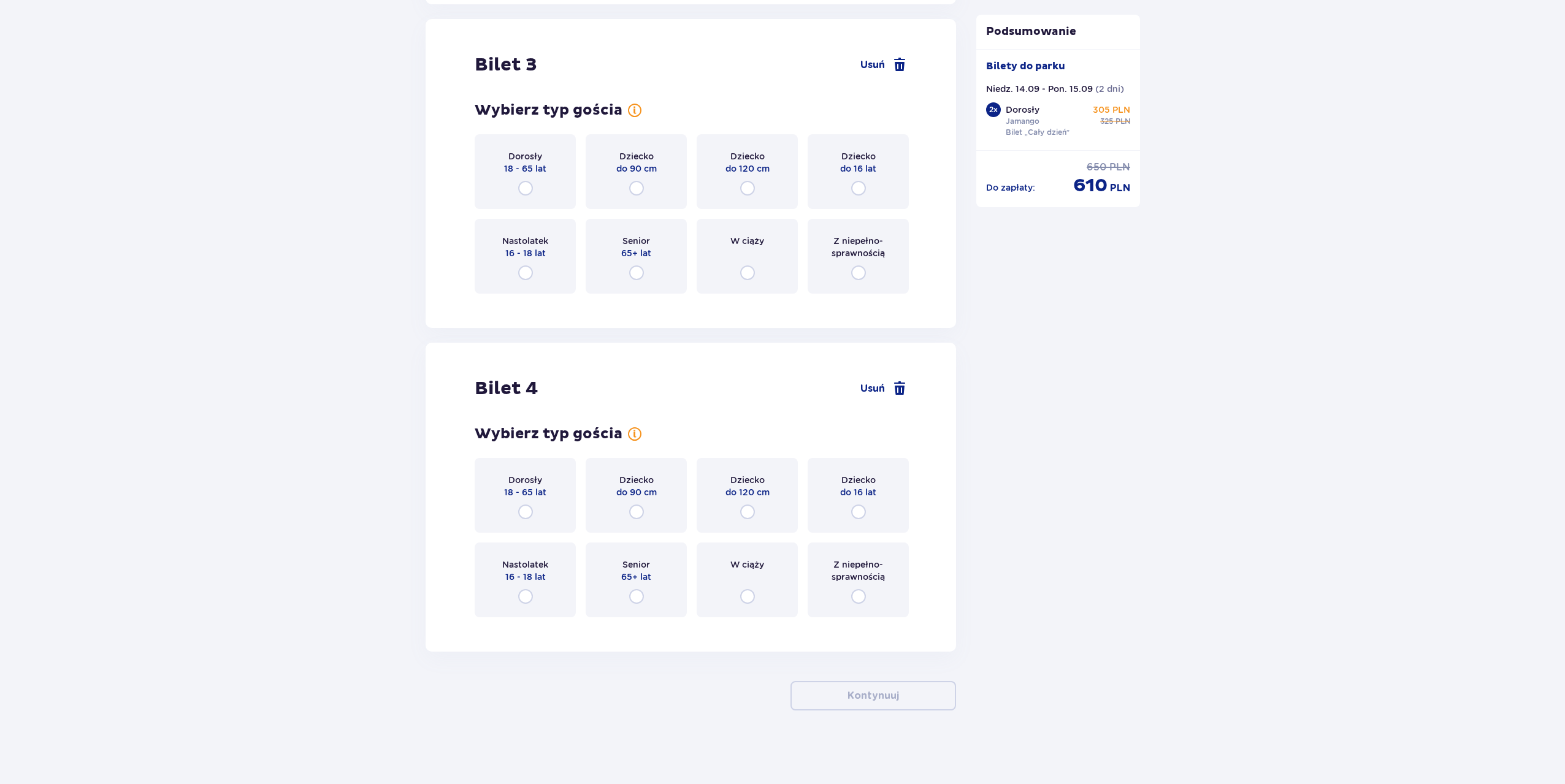
click at [656, 191] on div "Dziecko do 90 cm" at bounding box center [636, 171] width 101 height 75
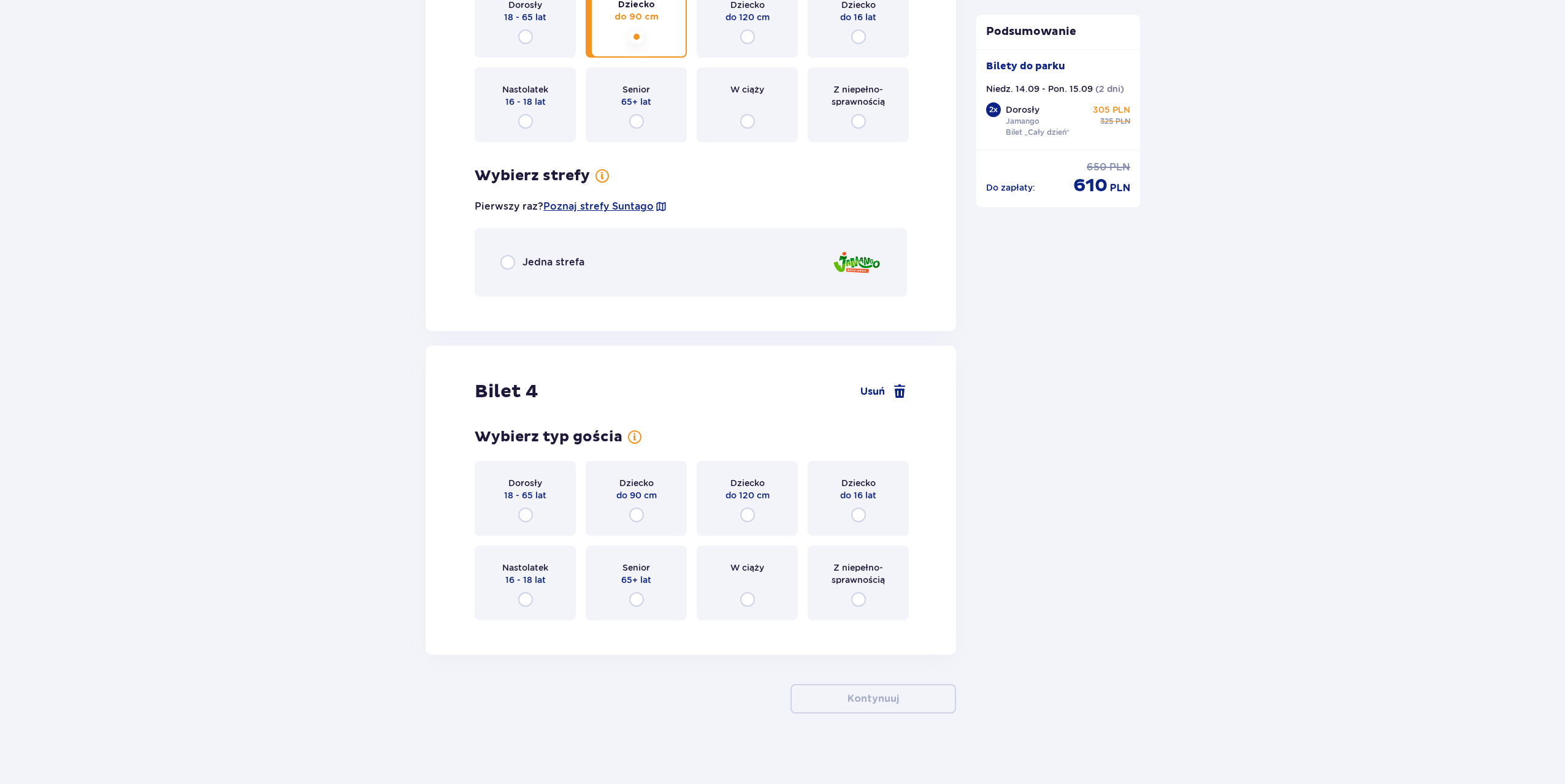
scroll to position [2687, 0]
click at [530, 253] on p "Jedna strefa" at bounding box center [553, 259] width 62 height 13
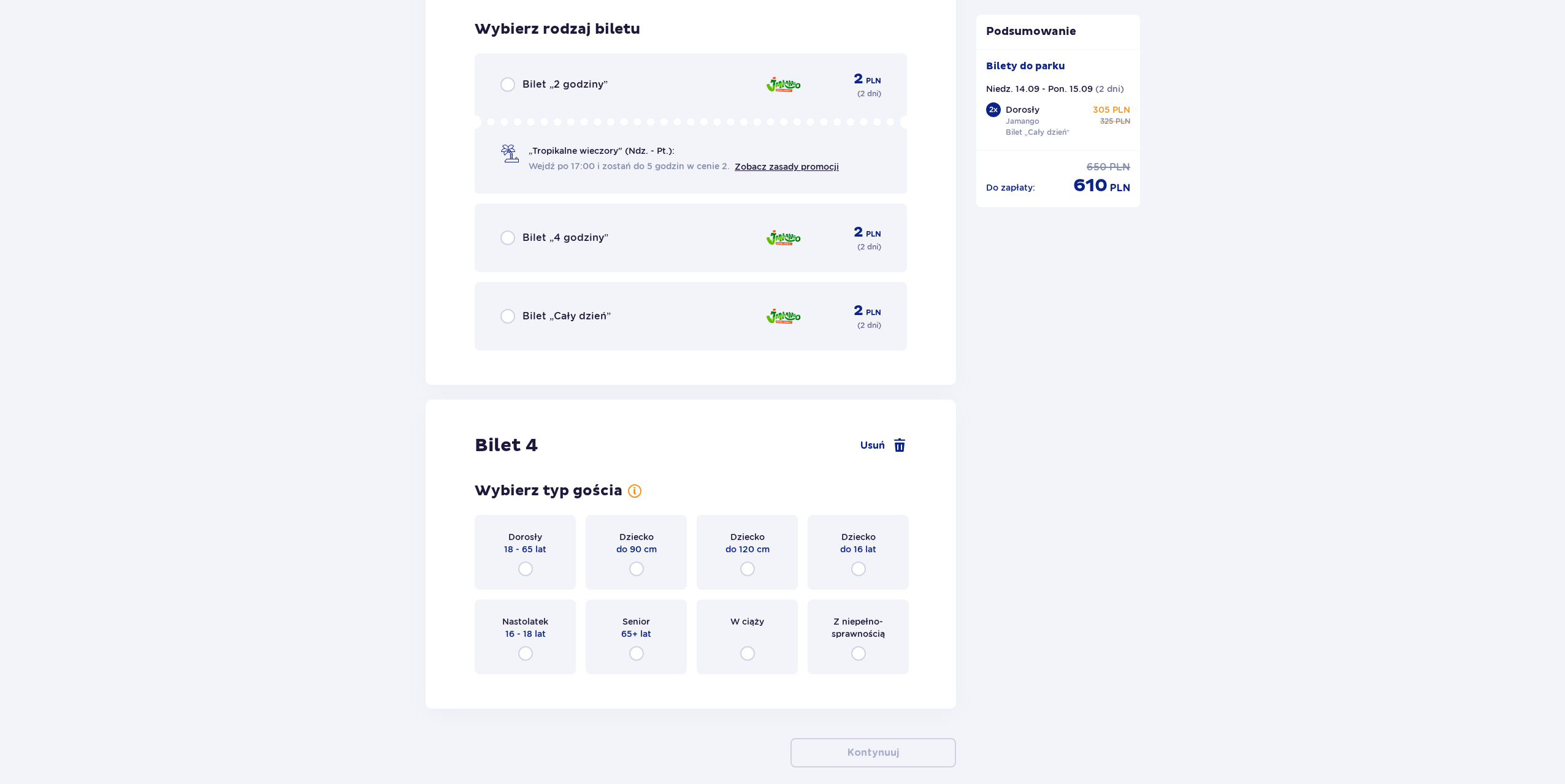
scroll to position [2990, 0]
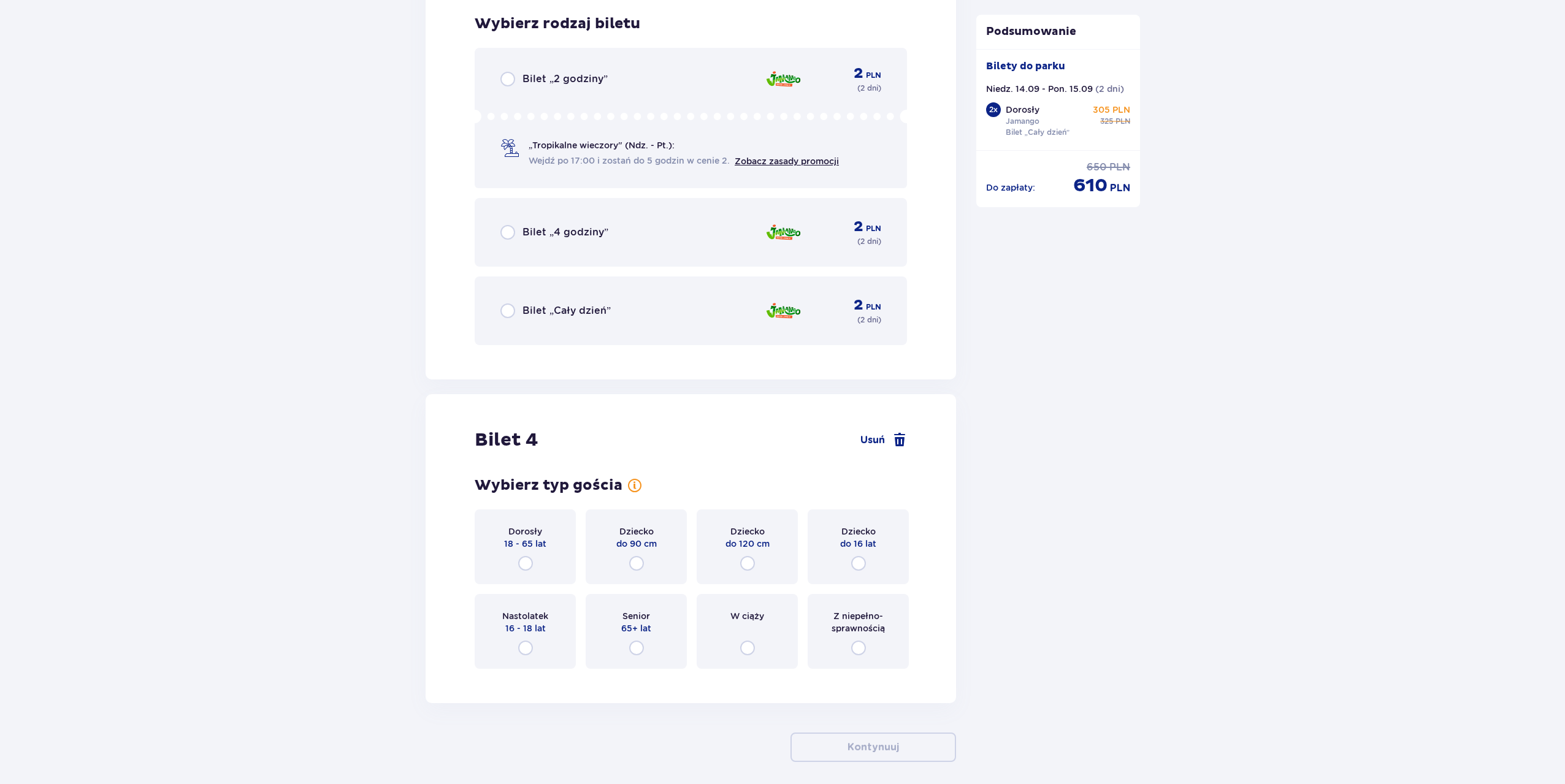
click at [743, 544] on p "do 120 cm" at bounding box center [747, 544] width 44 height 13
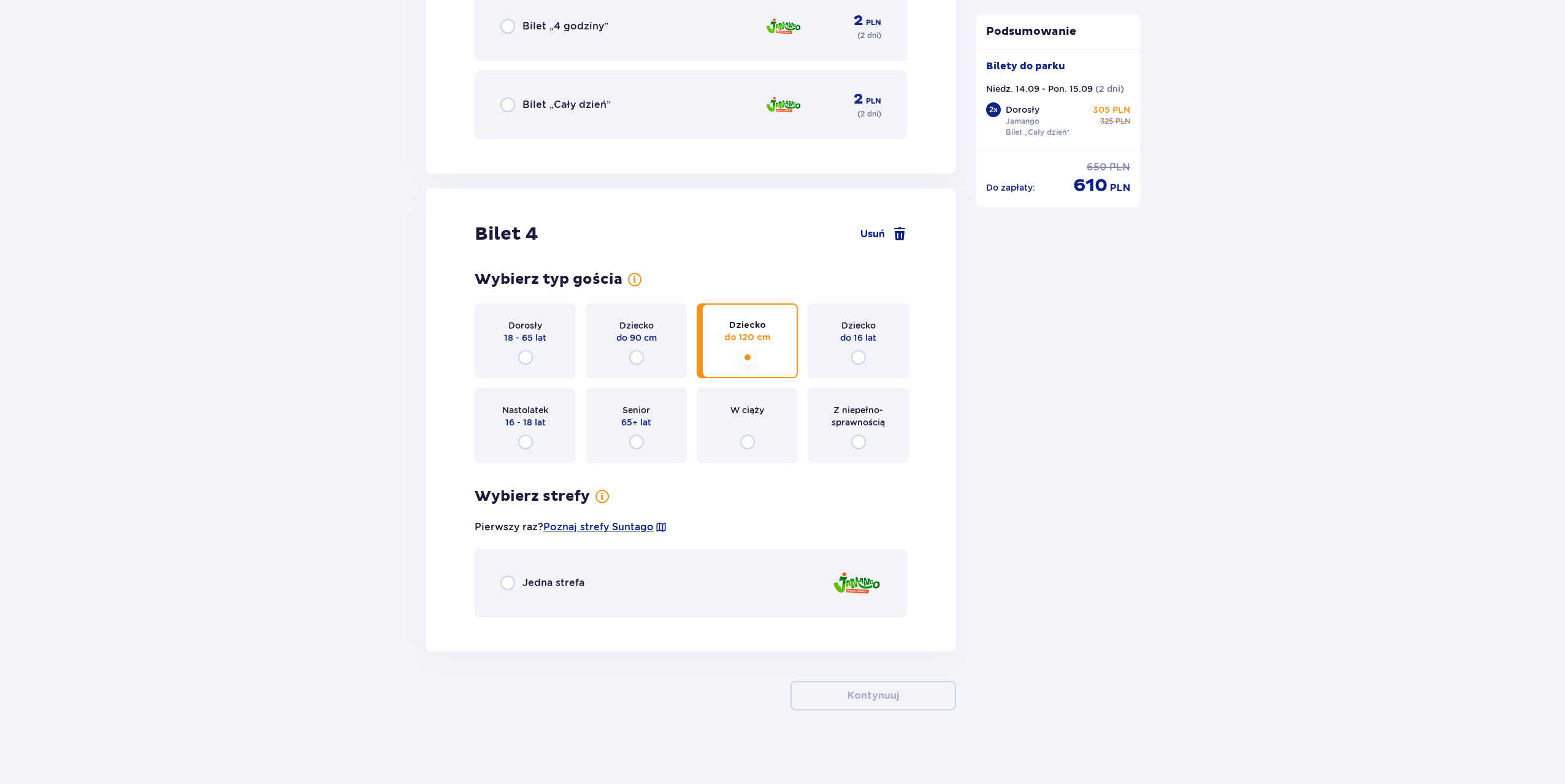
click at [598, 595] on div "Jedna strefa" at bounding box center [690, 583] width 432 height 69
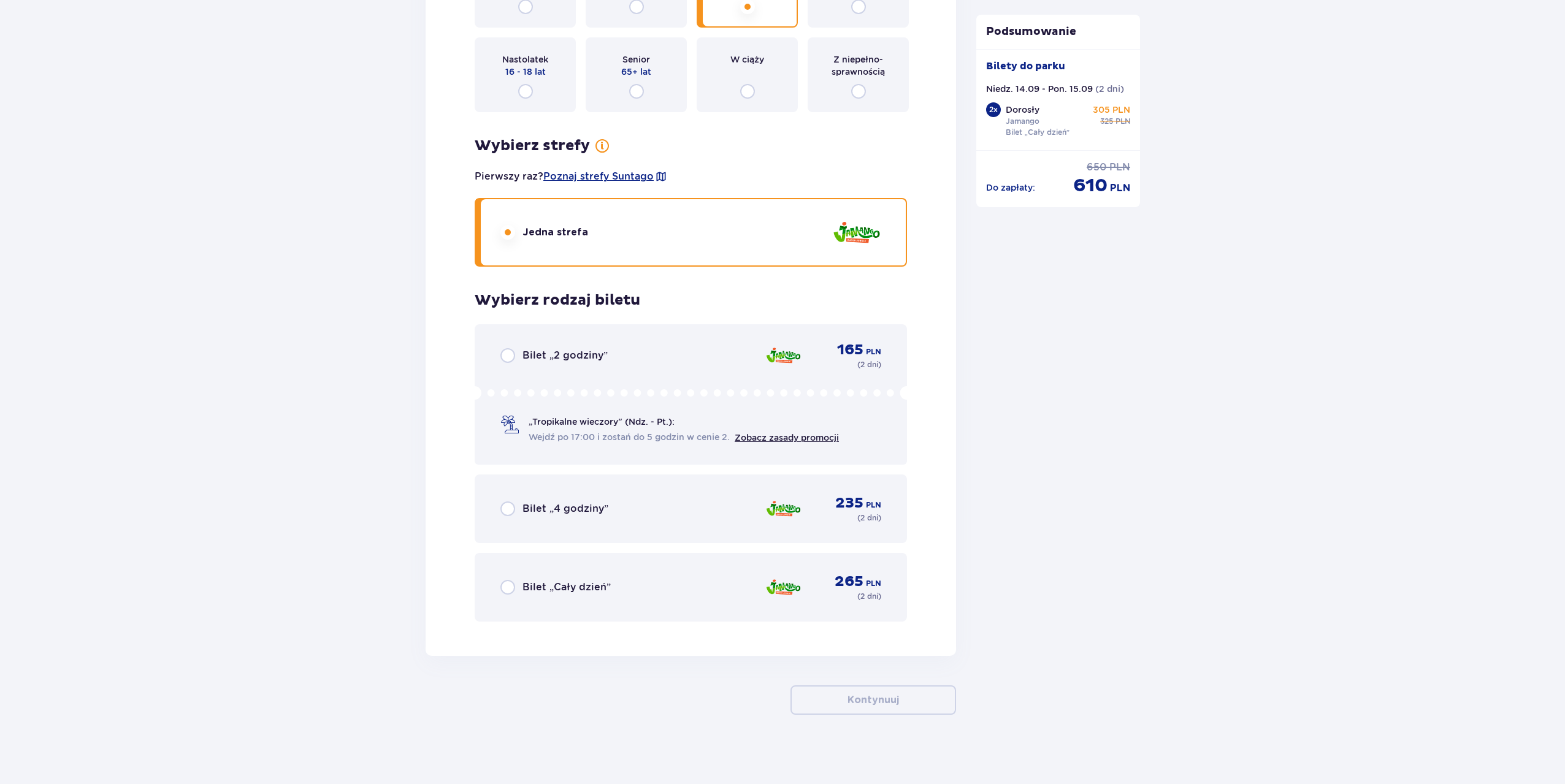
scroll to position [3551, 0]
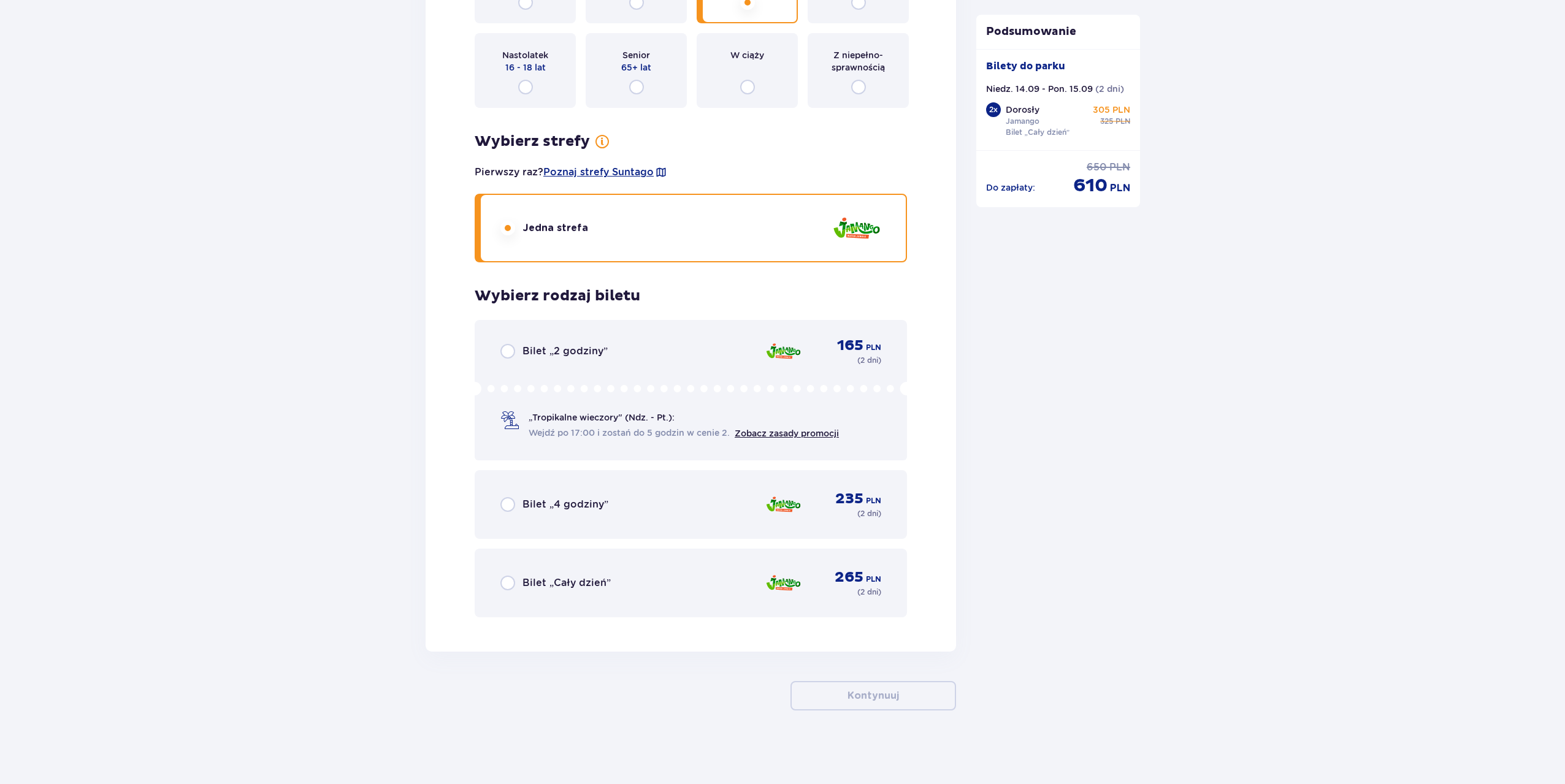
click at [620, 580] on div "Bilet „Cały dzień” 265 PLN ( 2 dni )" at bounding box center [690, 582] width 381 height 29
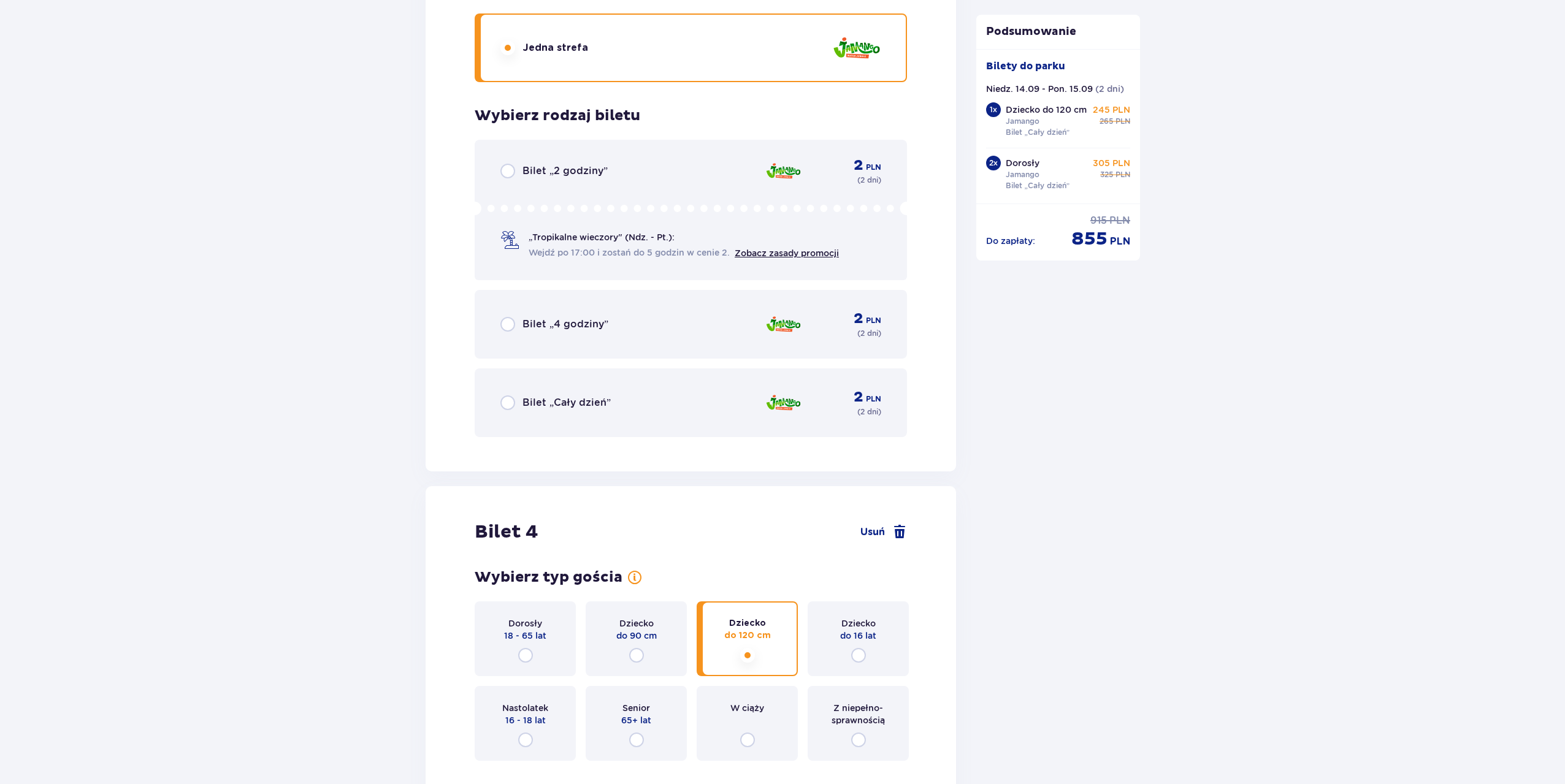
scroll to position [2877, 0]
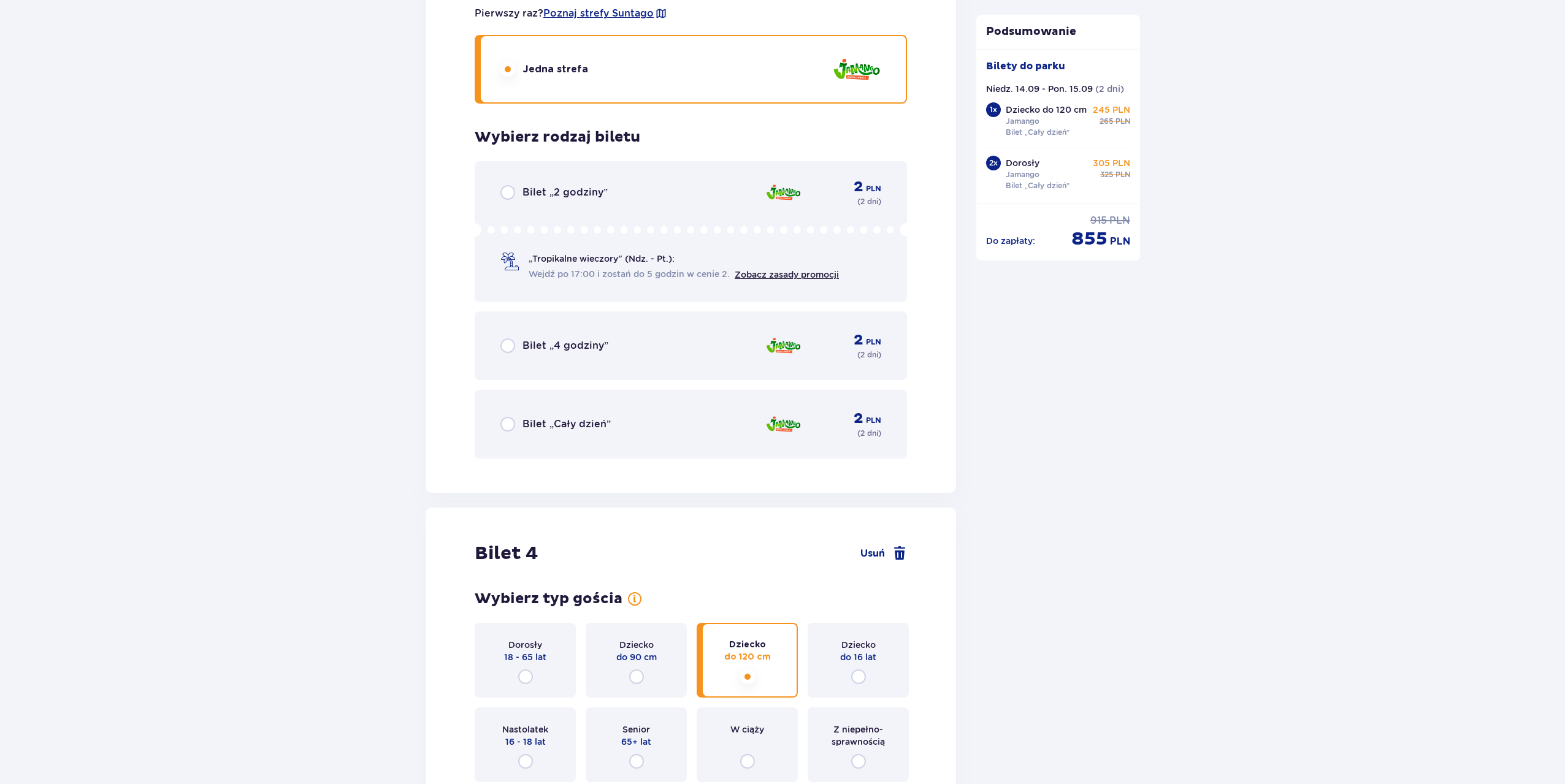
click at [555, 420] on p "Bilet „Cały dzień”" at bounding box center [566, 424] width 88 height 13
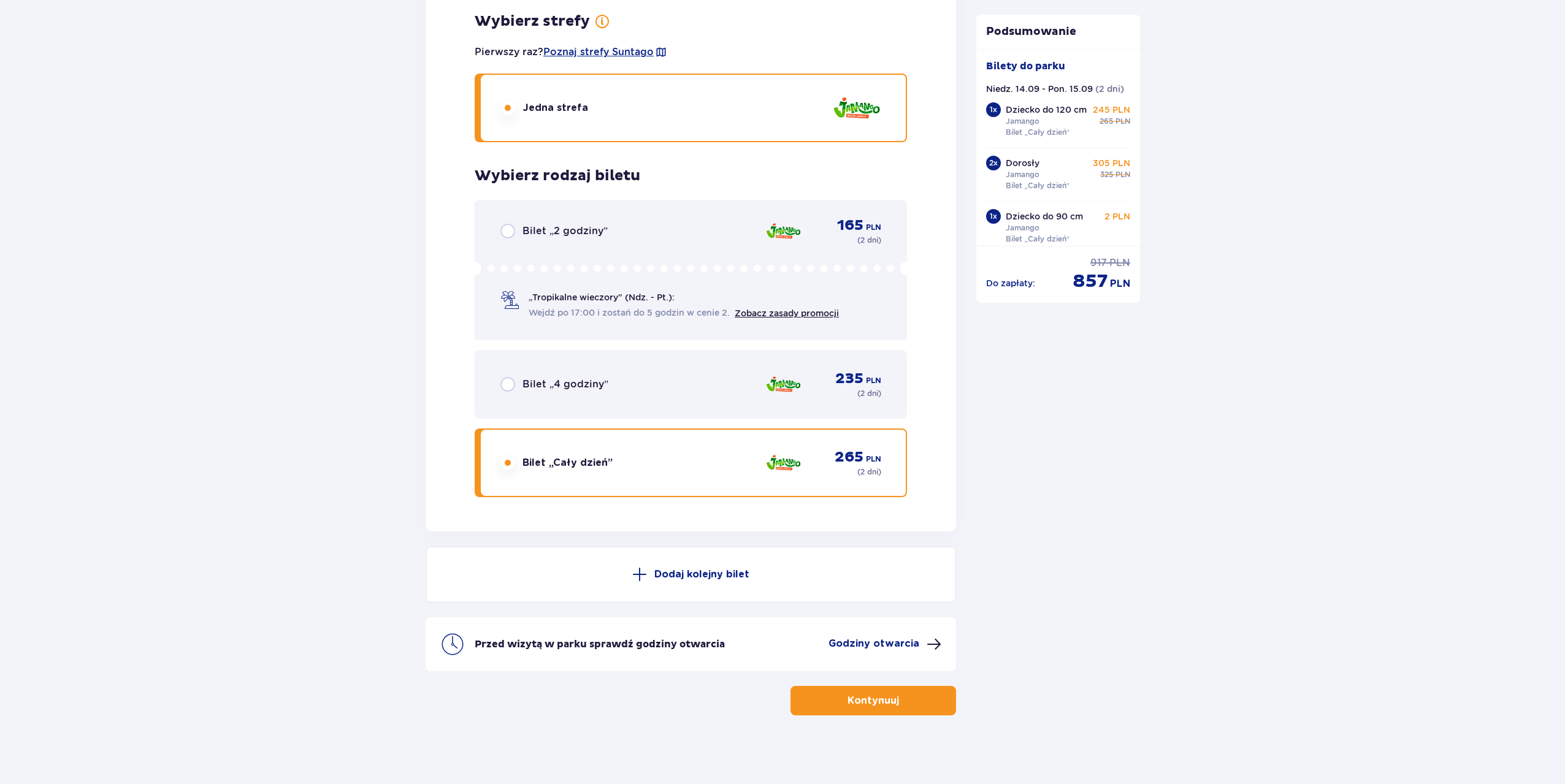
scroll to position [3676, 0]
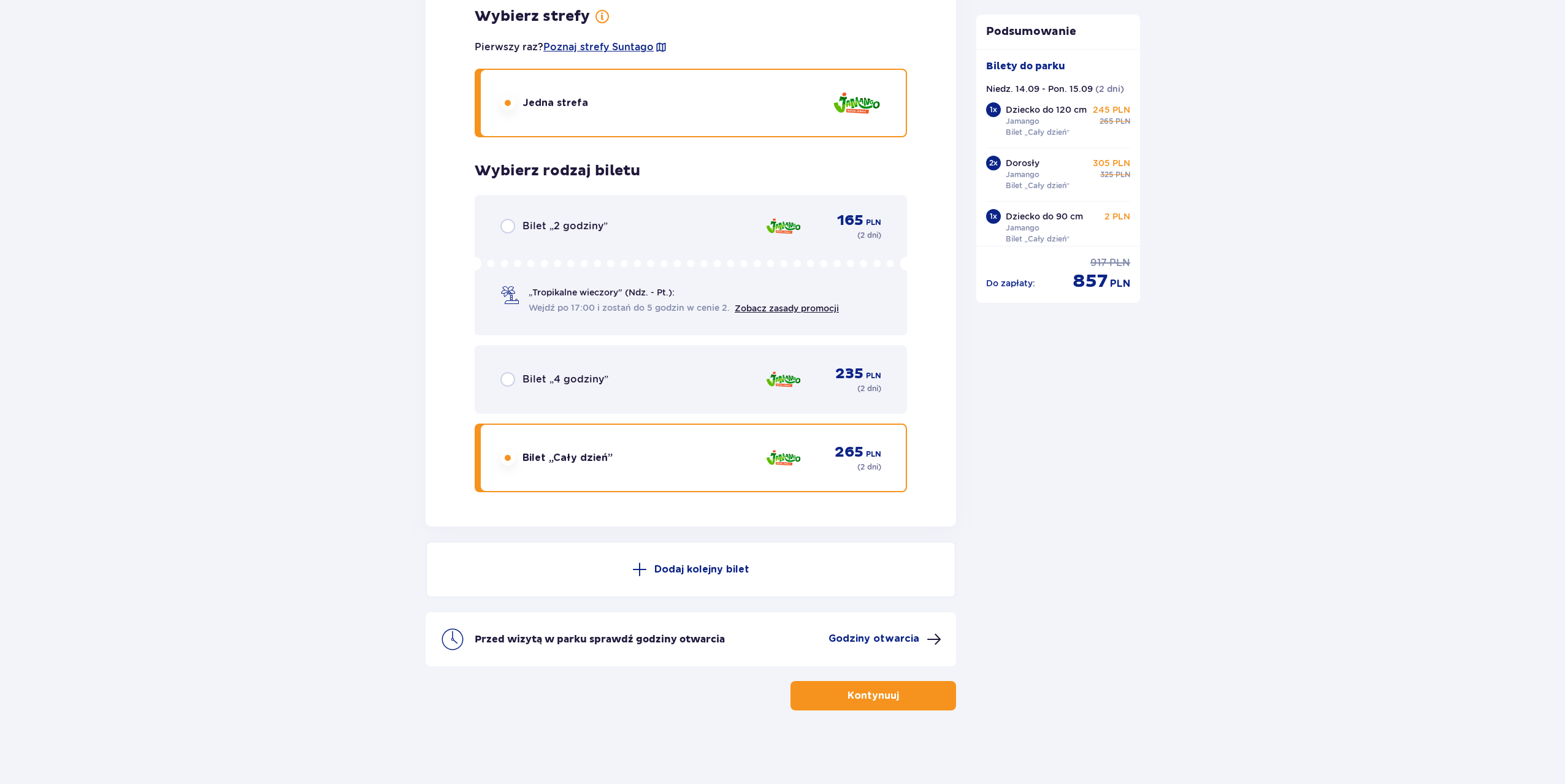
click at [905, 705] on button "Kontynuuj" at bounding box center [873, 695] width 166 height 29
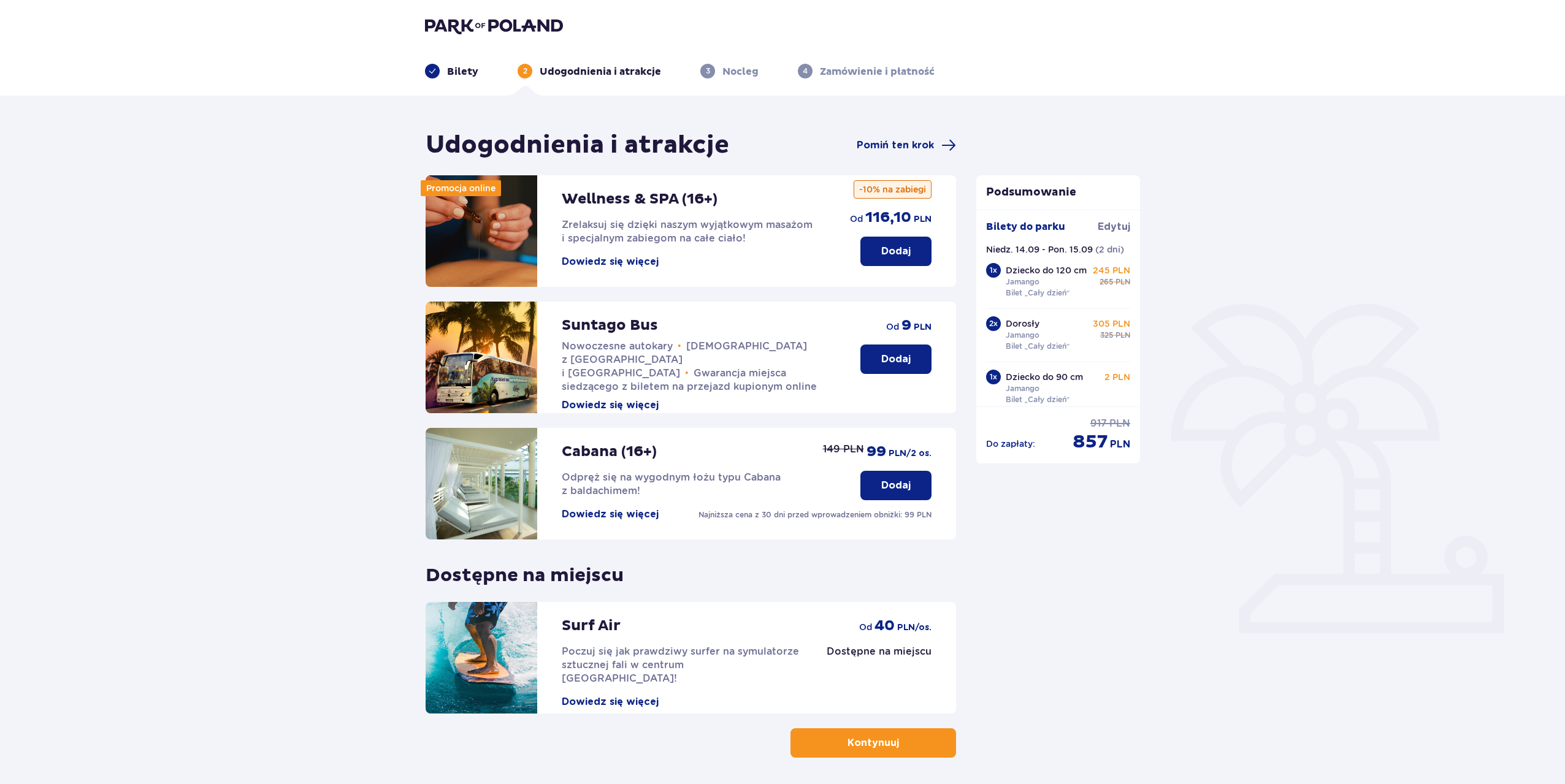
click at [807, 748] on button "Kontynuuj" at bounding box center [873, 742] width 166 height 29
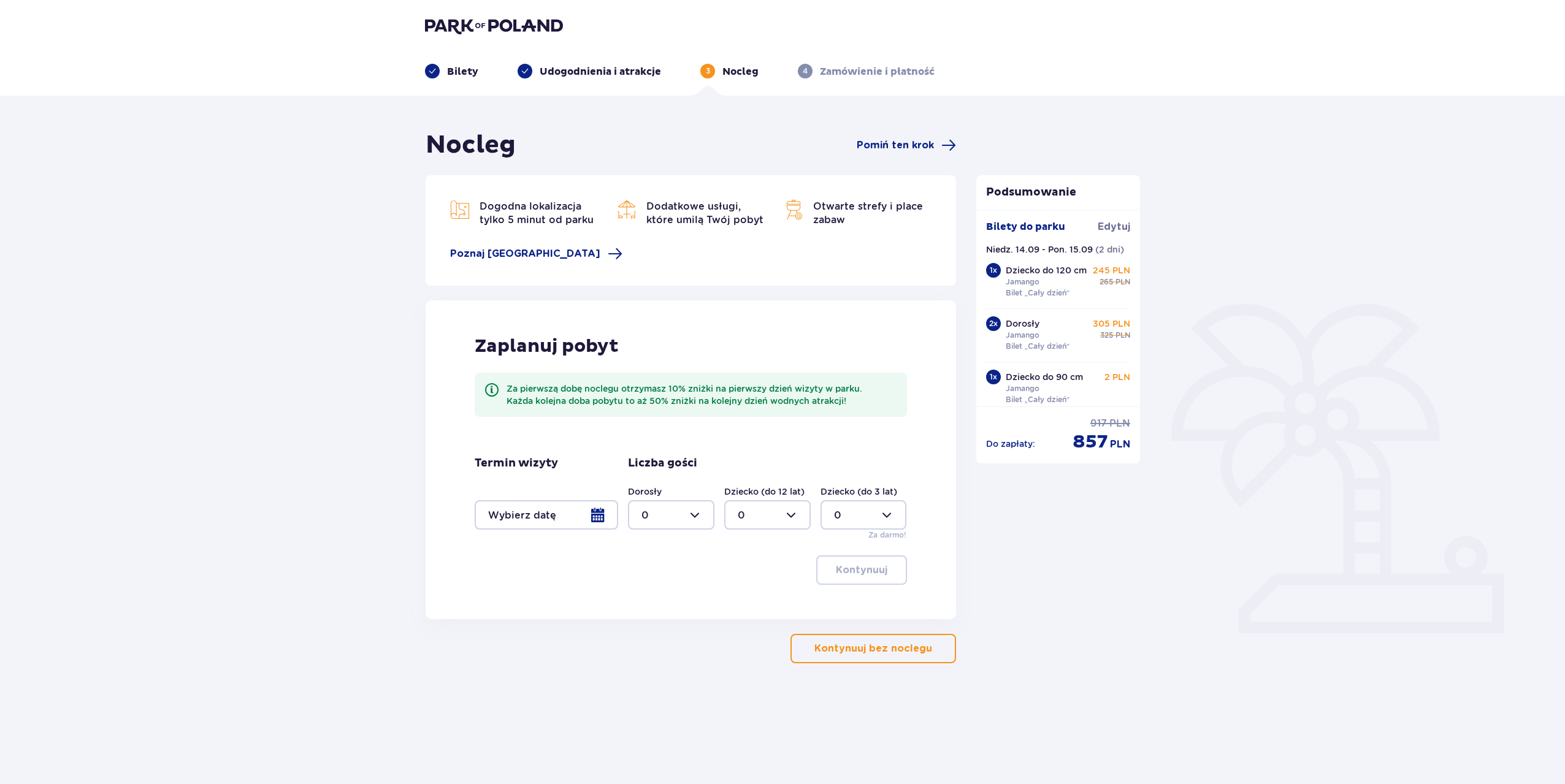
click at [581, 523] on div at bounding box center [547, 514] width 144 height 29
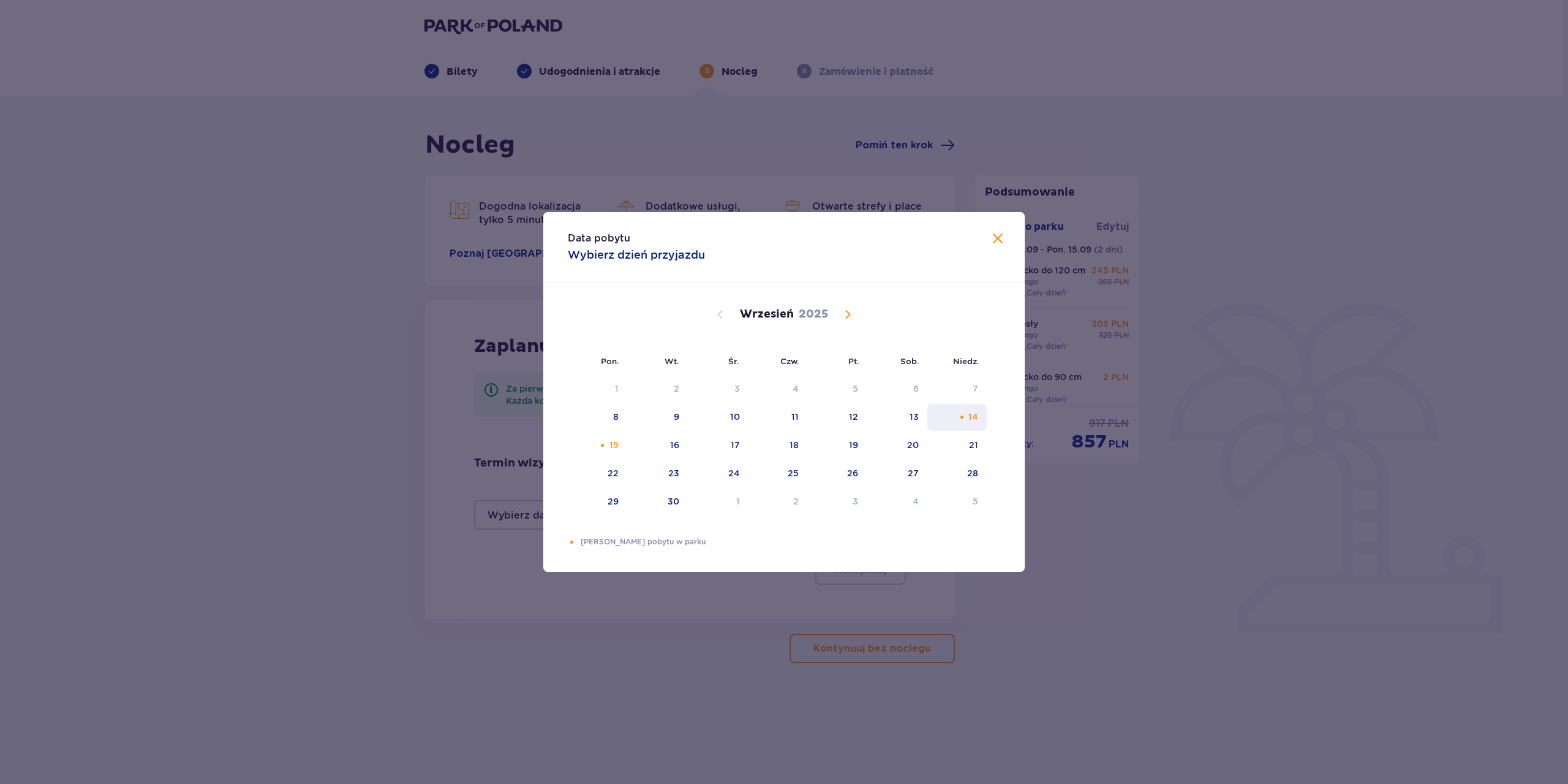
click at [960, 414] on div "Choose niedziela, 14 września 2025 as your check-in date. It’s available." at bounding box center [962, 417] width 8 height 8
click at [593, 448] on div "15" at bounding box center [597, 445] width 59 height 27
type input "14.09.25 - 15.09.25"
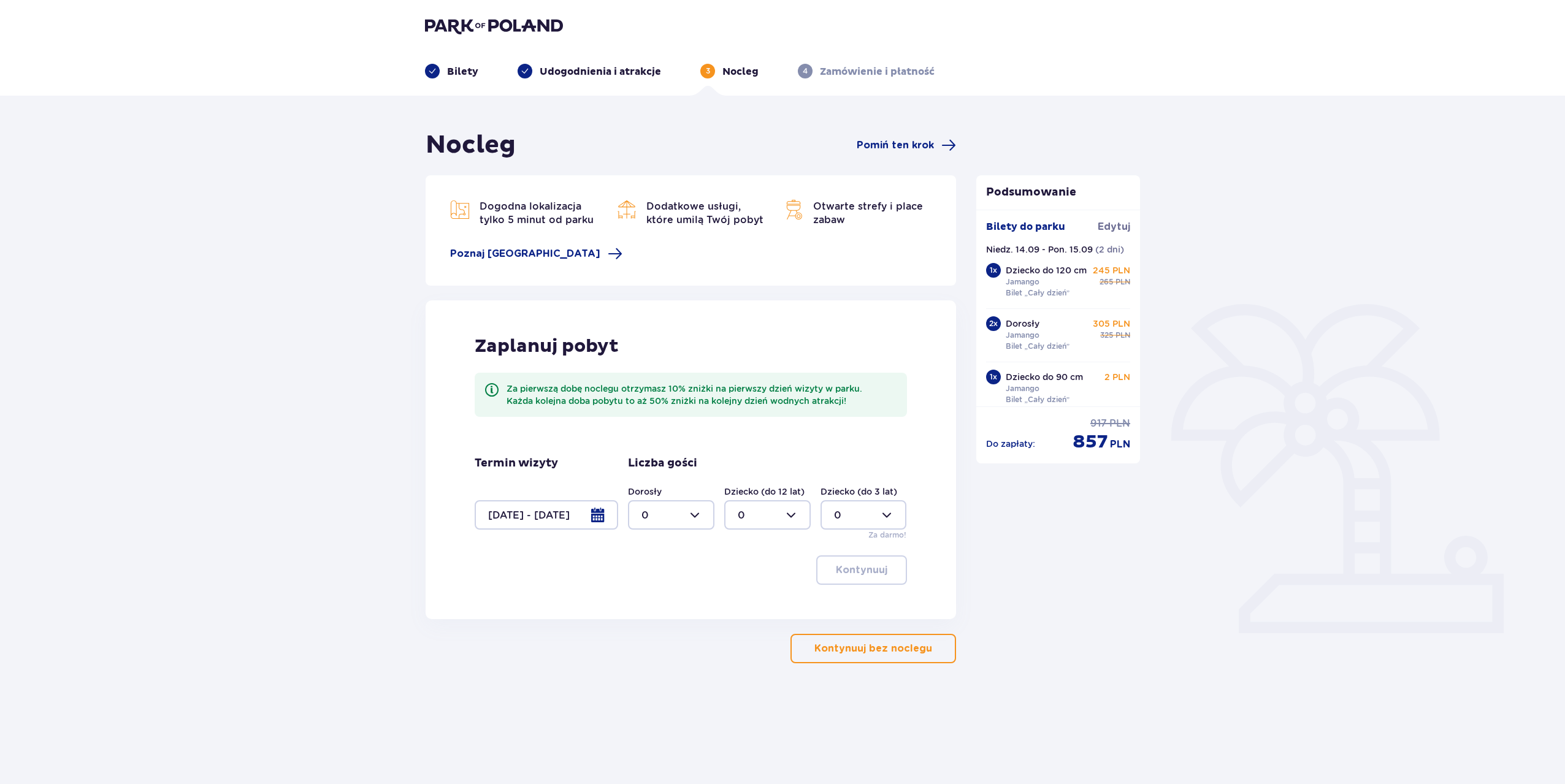
click at [679, 521] on div at bounding box center [671, 514] width 86 height 29
click at [649, 604] on div "2" at bounding box center [671, 603] width 59 height 13
type input "2"
click at [734, 511] on div at bounding box center [767, 514] width 86 height 29
click at [741, 572] on p "1" at bounding box center [739, 577] width 4 height 13
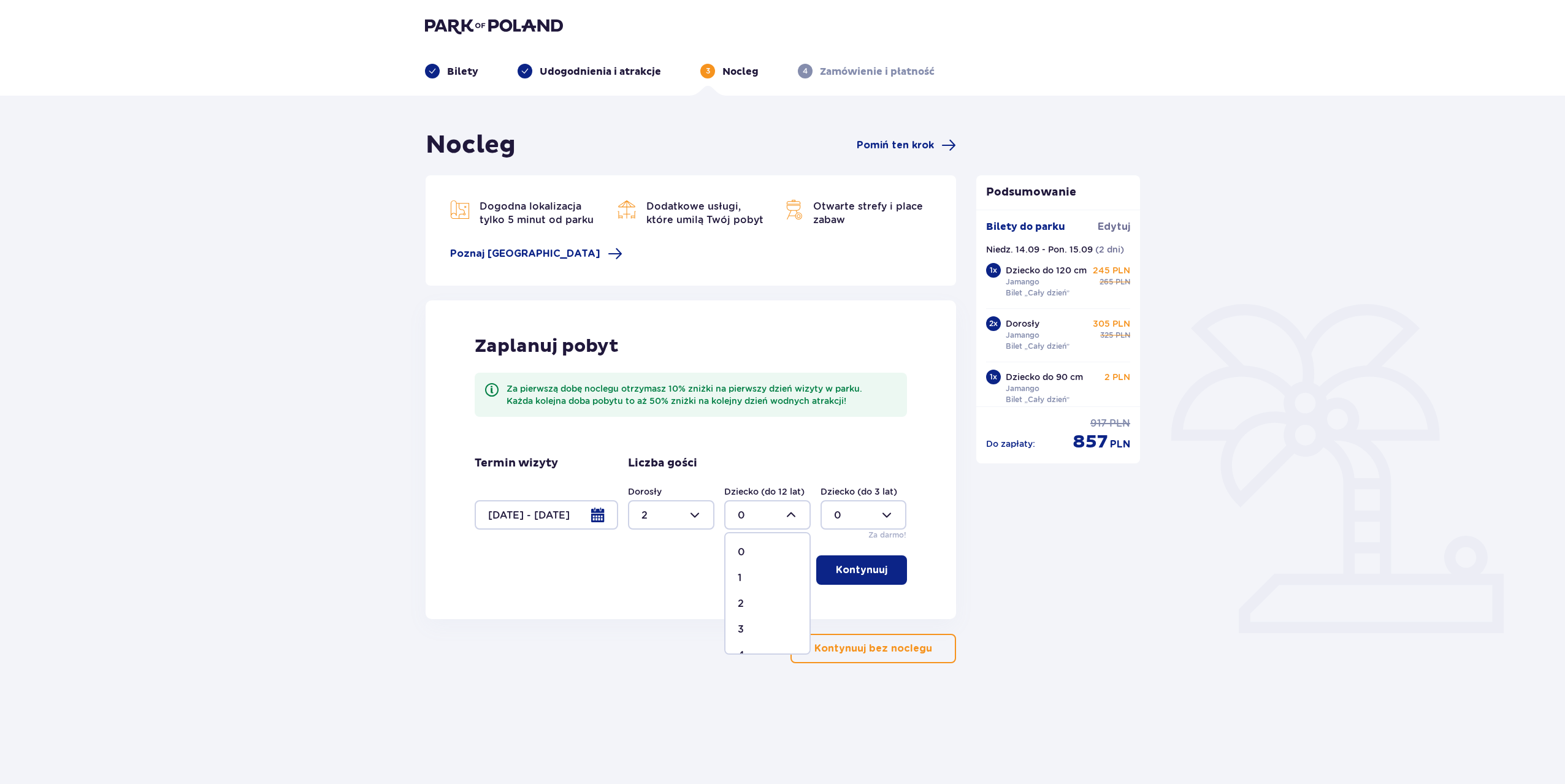
type input "1"
click at [846, 514] on div at bounding box center [863, 514] width 86 height 29
click at [845, 576] on div "1" at bounding box center [863, 577] width 59 height 13
type input "1"
click at [863, 577] on button "Kontynuuj" at bounding box center [861, 569] width 91 height 29
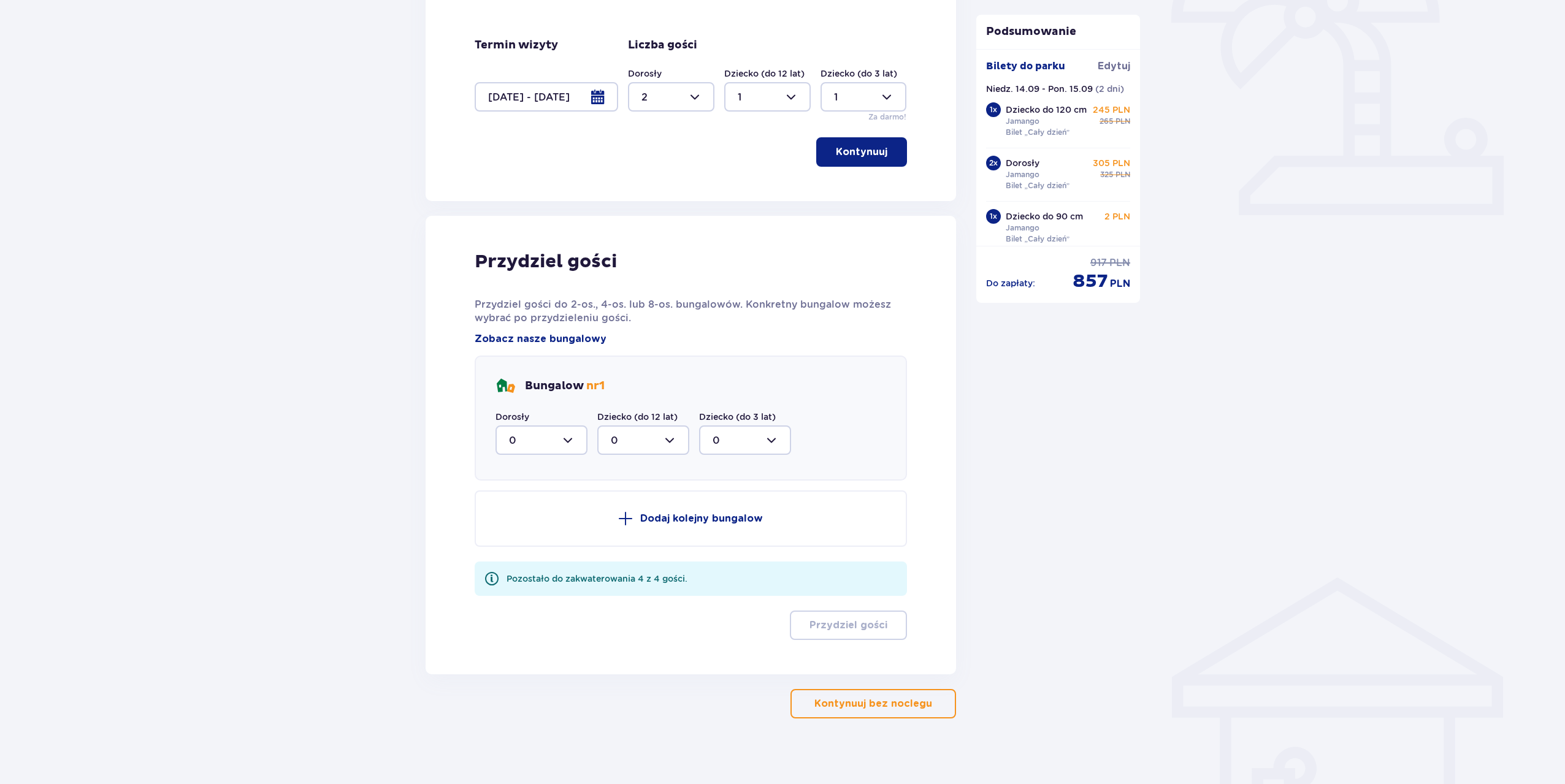
scroll to position [426, 0]
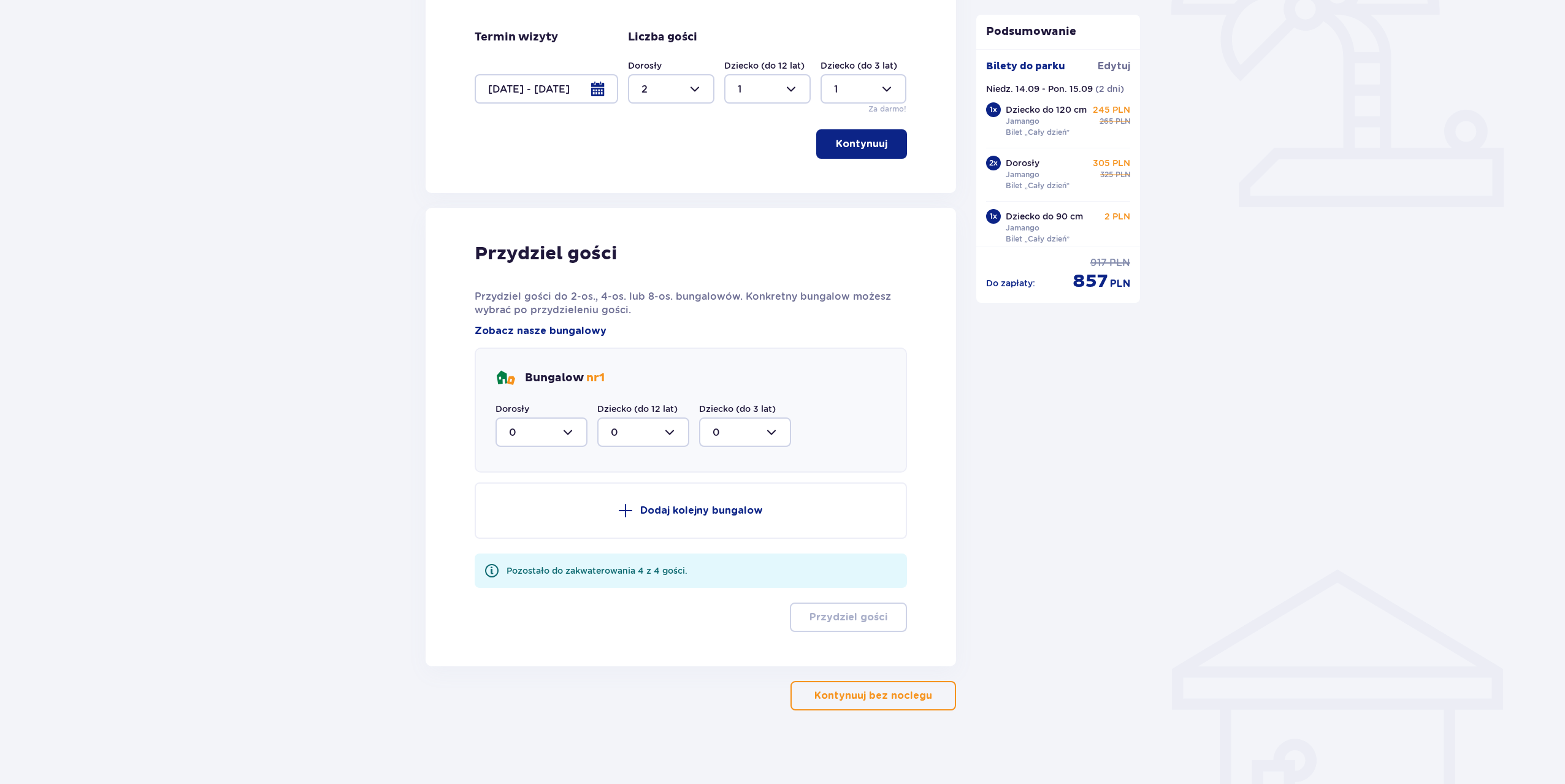
click at [524, 422] on div at bounding box center [541, 432] width 92 height 29
click at [535, 519] on div "2" at bounding box center [541, 520] width 65 height 13
type input "2"
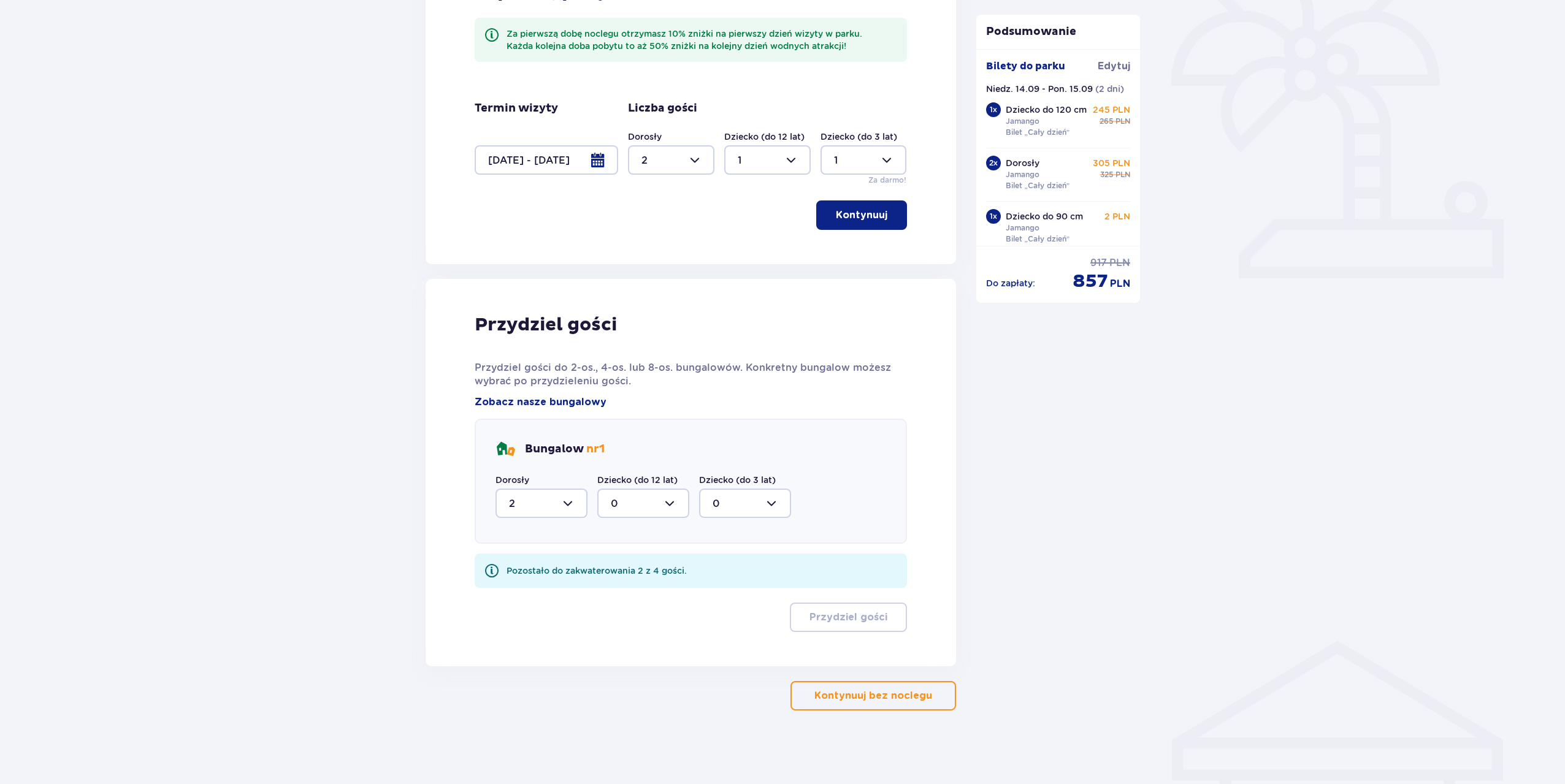
click at [630, 491] on div at bounding box center [643, 503] width 92 height 29
click at [637, 562] on div "1" at bounding box center [643, 566] width 65 height 13
type input "1"
click at [739, 490] on div at bounding box center [745, 503] width 92 height 29
click at [720, 562] on div "1" at bounding box center [745, 566] width 65 height 13
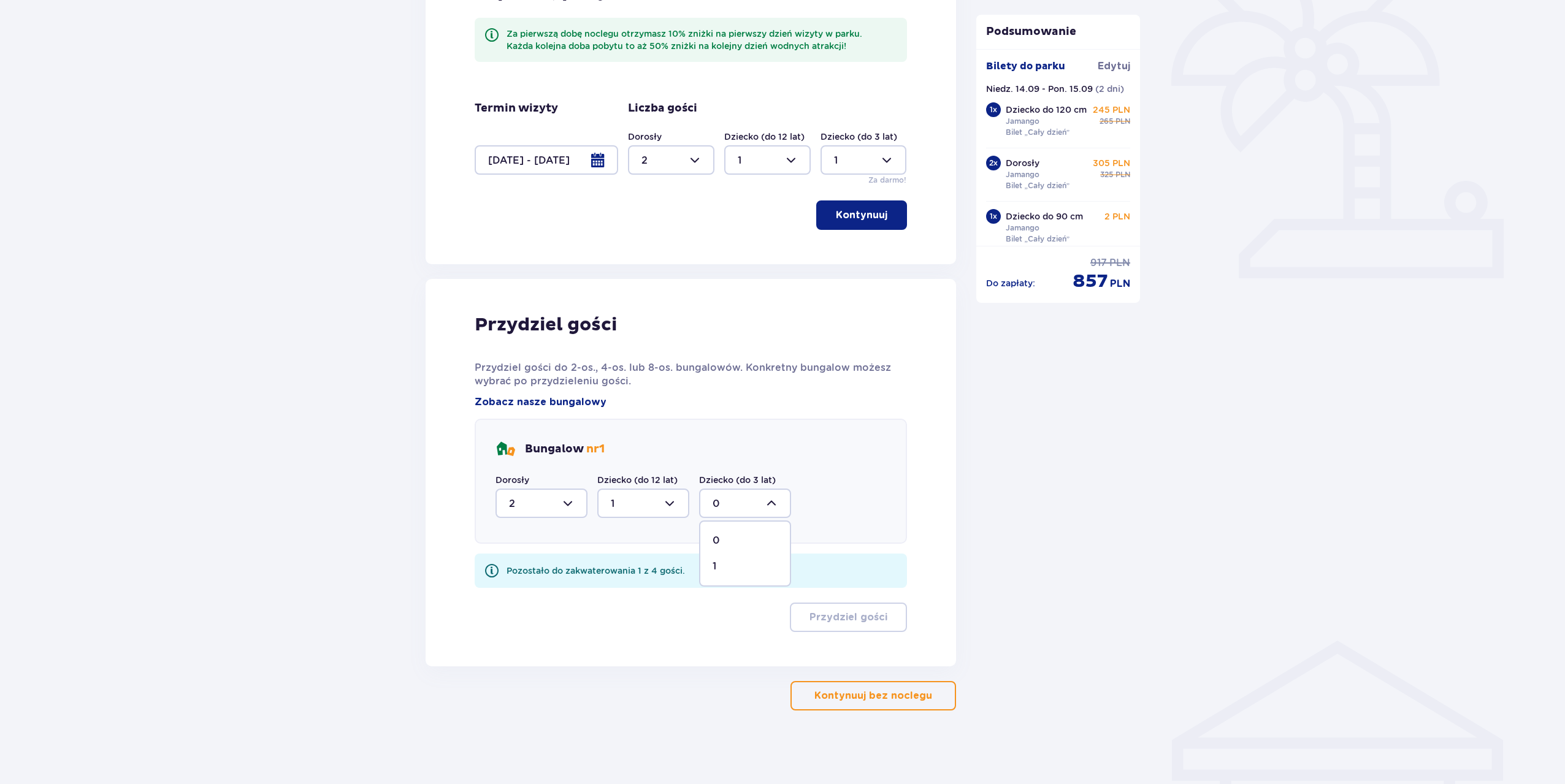
type input "1"
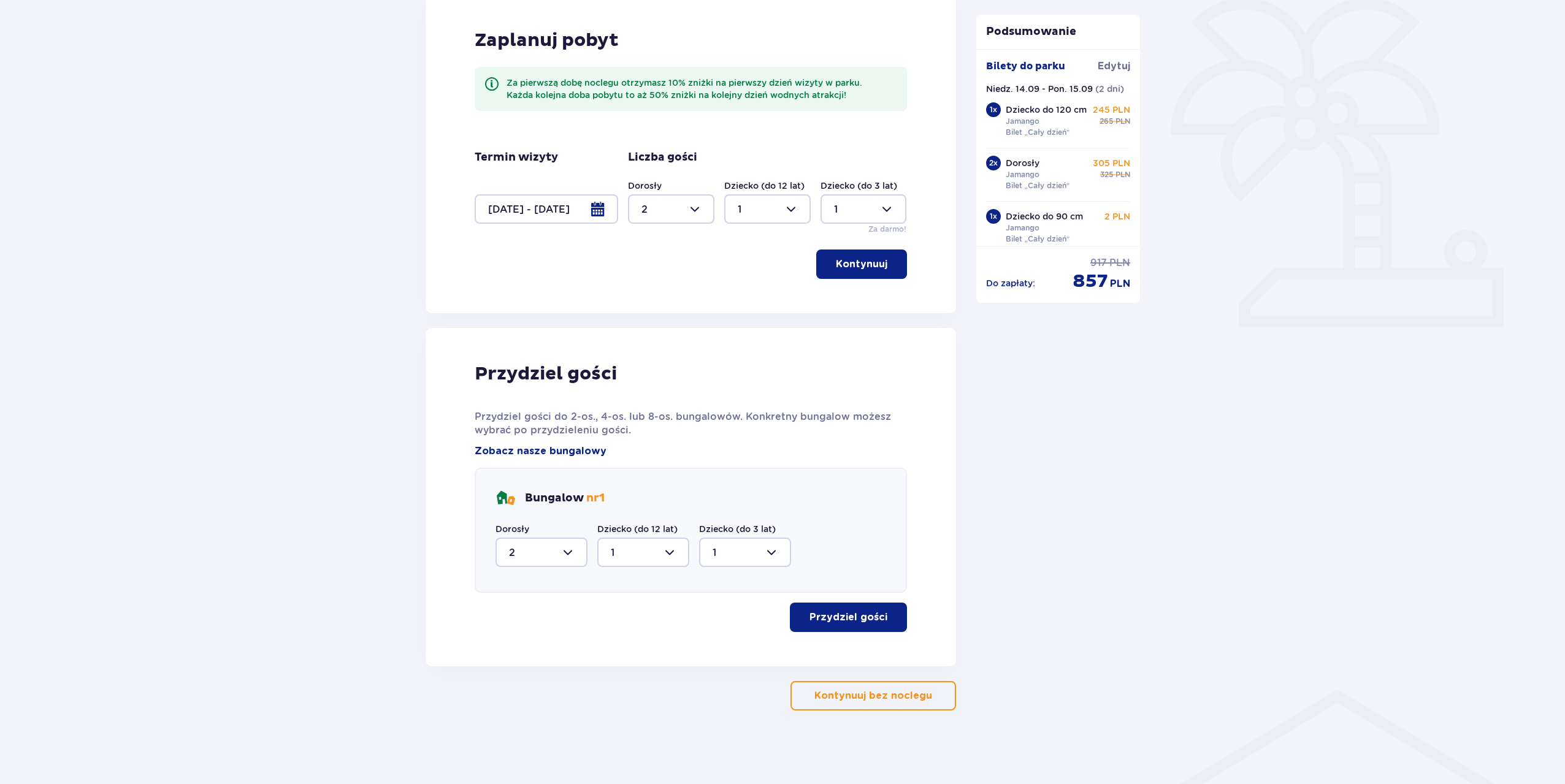
scroll to position [306, 0]
click at [835, 620] on p "Przydziel gości" at bounding box center [848, 617] width 78 height 13
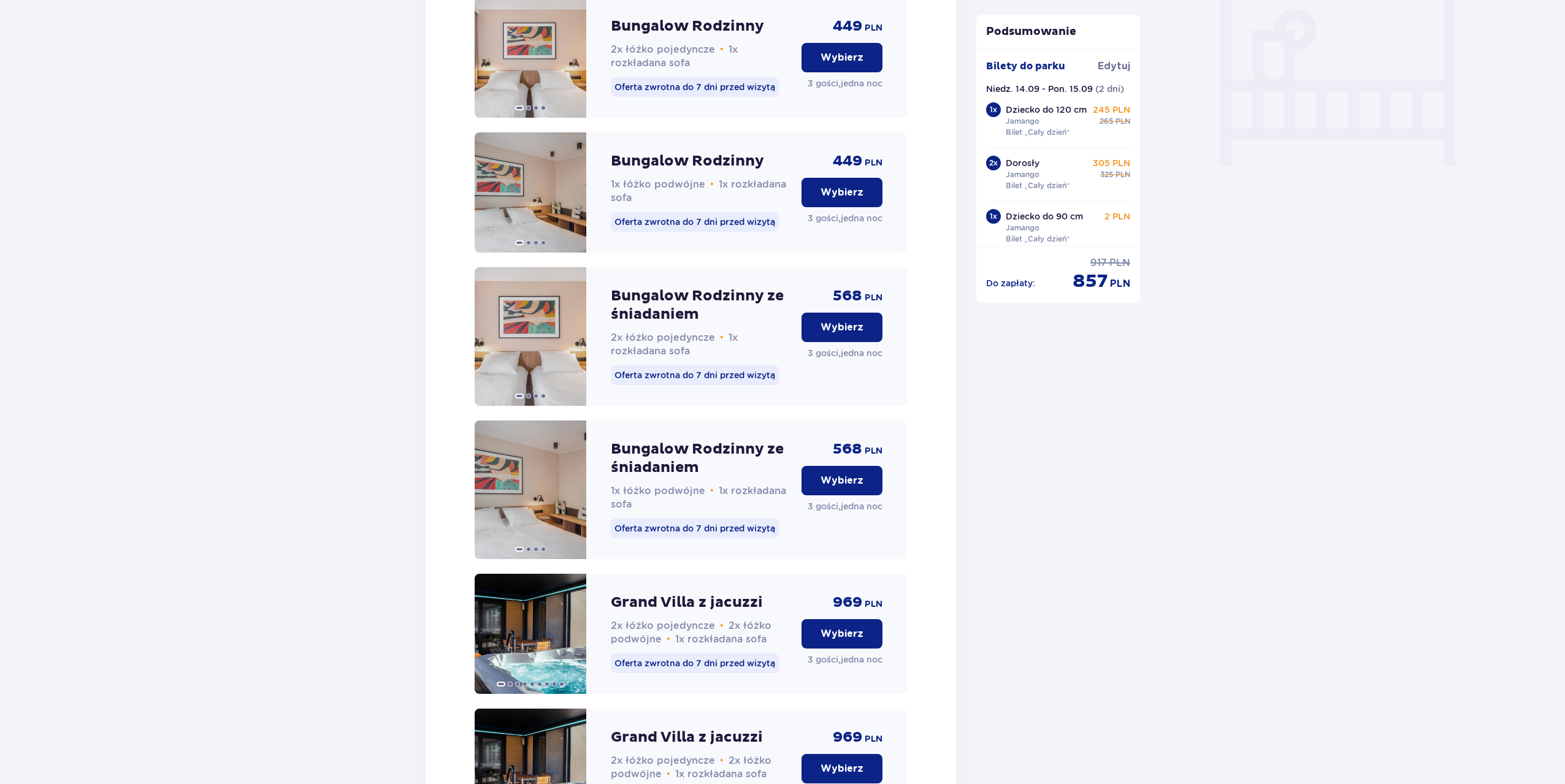
scroll to position [910, 0]
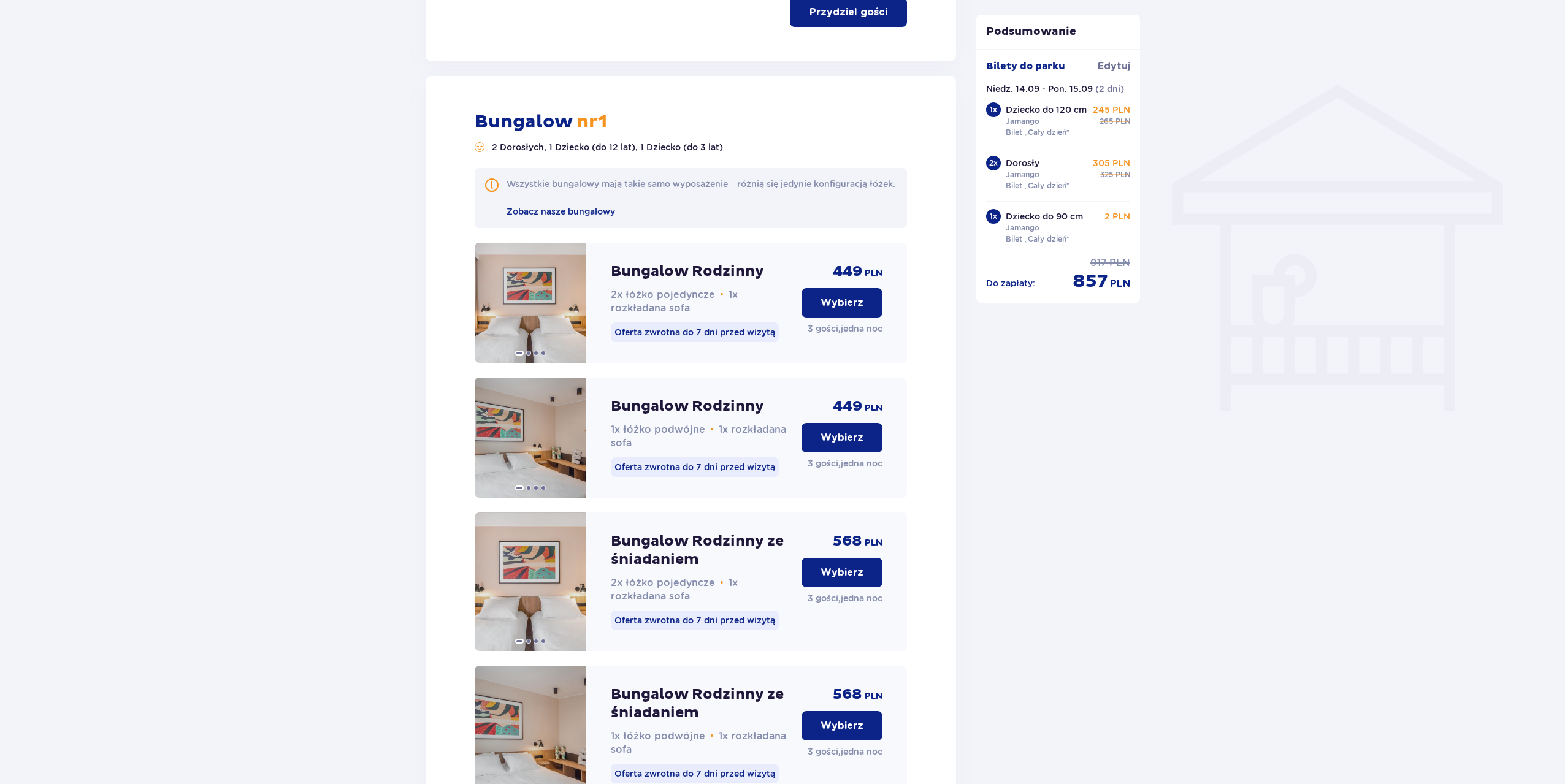
click at [833, 317] on button "Wybierz" at bounding box center [841, 302] width 81 height 29
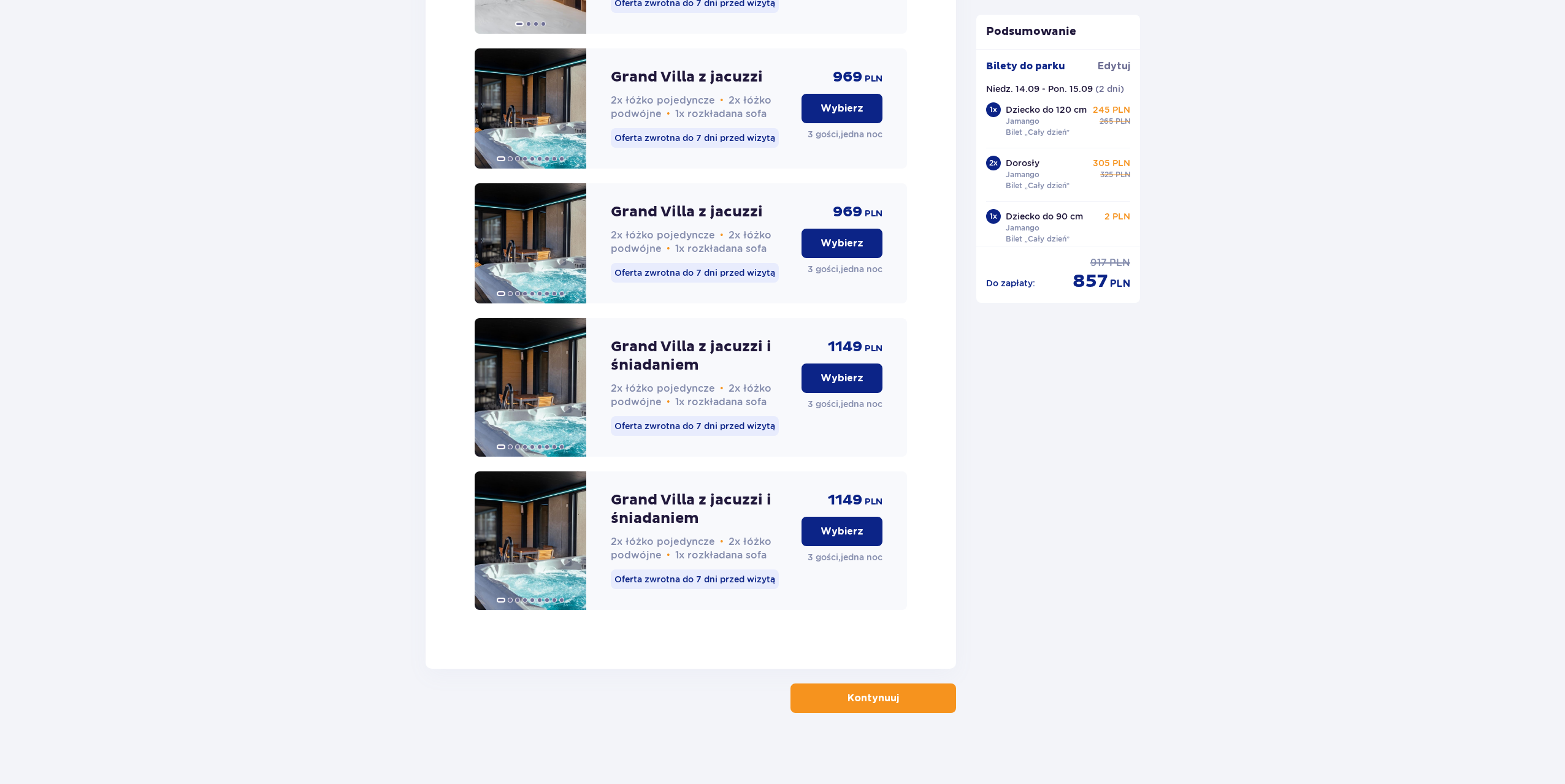
scroll to position [1695, 0]
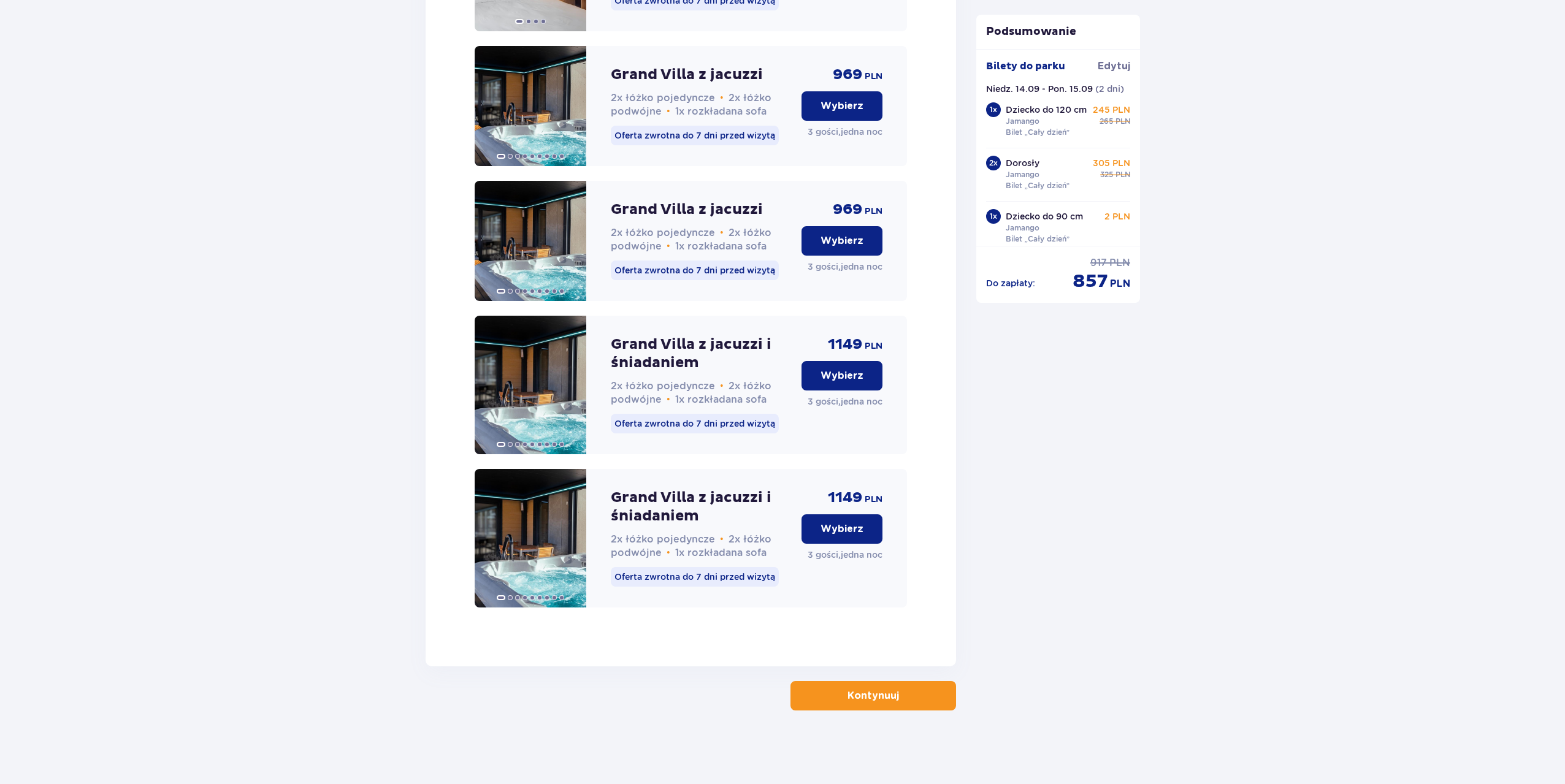
click at [903, 688] on span "button" at bounding box center [901, 696] width 15 height 15
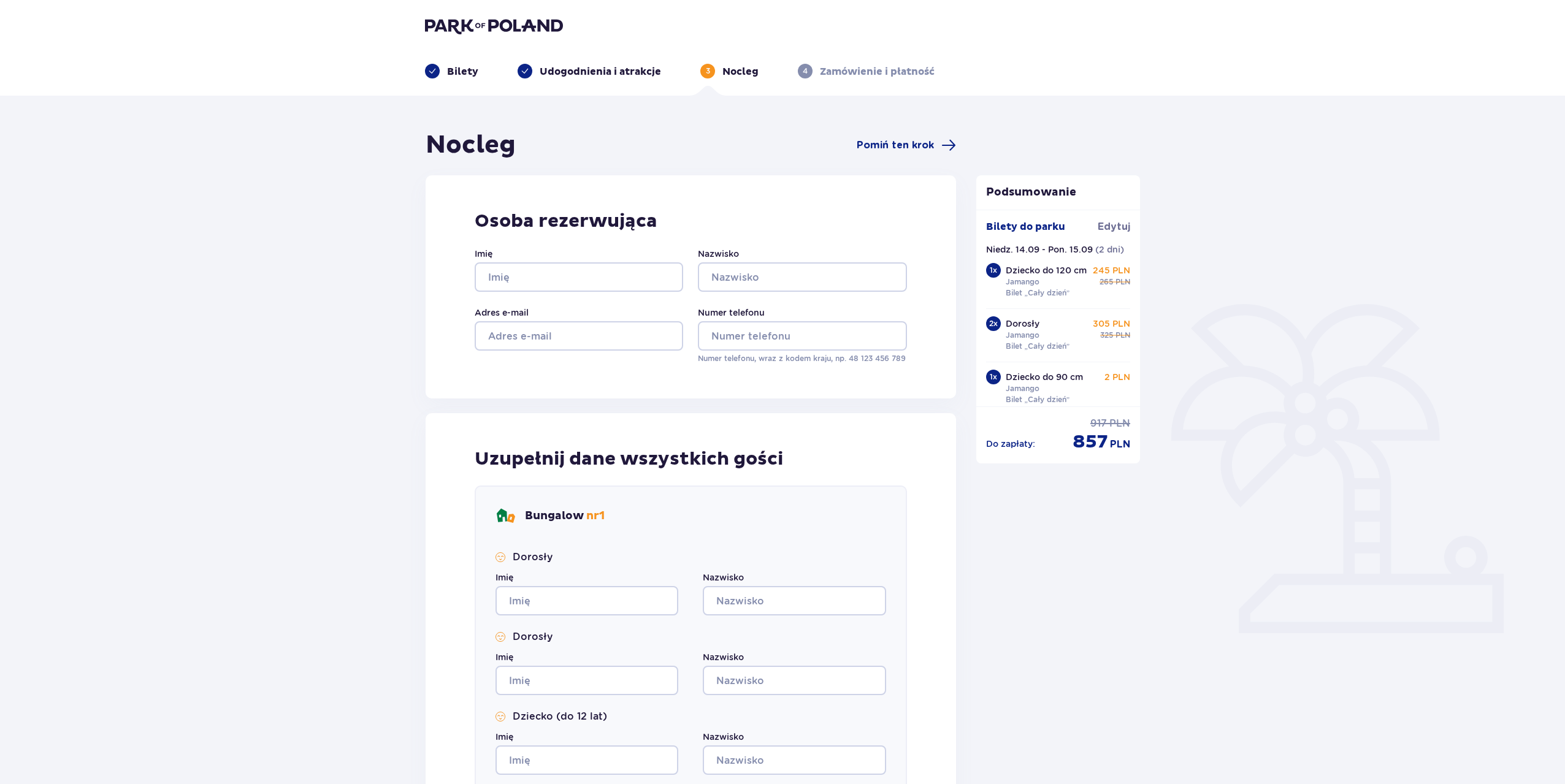
click at [571, 66] on p "Udogodnienia i atrakcje" at bounding box center [600, 71] width 122 height 13
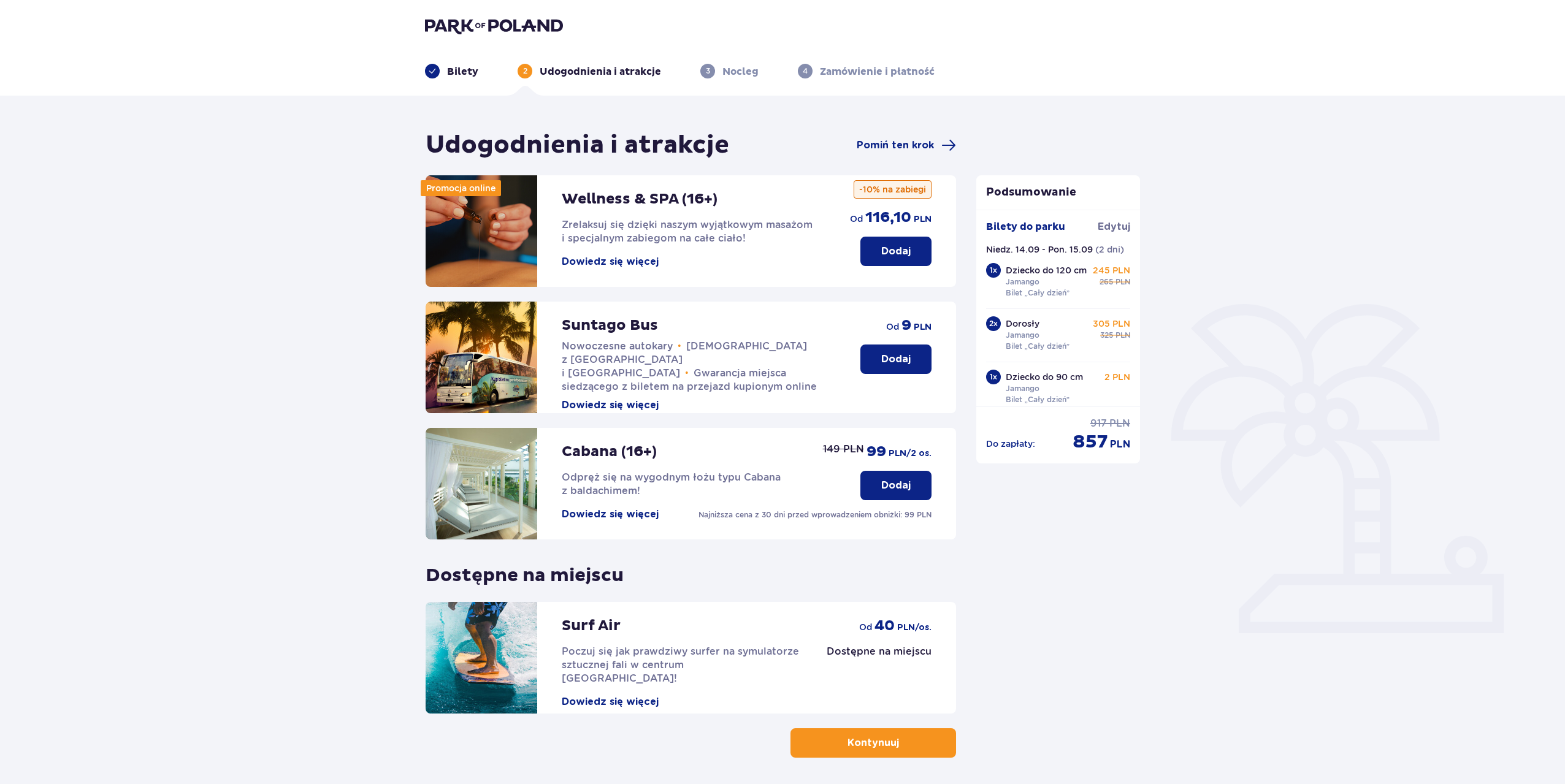
click at [459, 81] on header "Bilety 2 Udogodnienia i atrakcje 3 Nocleg 4 Zamówienie i płatność" at bounding box center [782, 47] width 1565 height 96
click at [458, 78] on p "Bilety" at bounding box center [463, 71] width 32 height 13
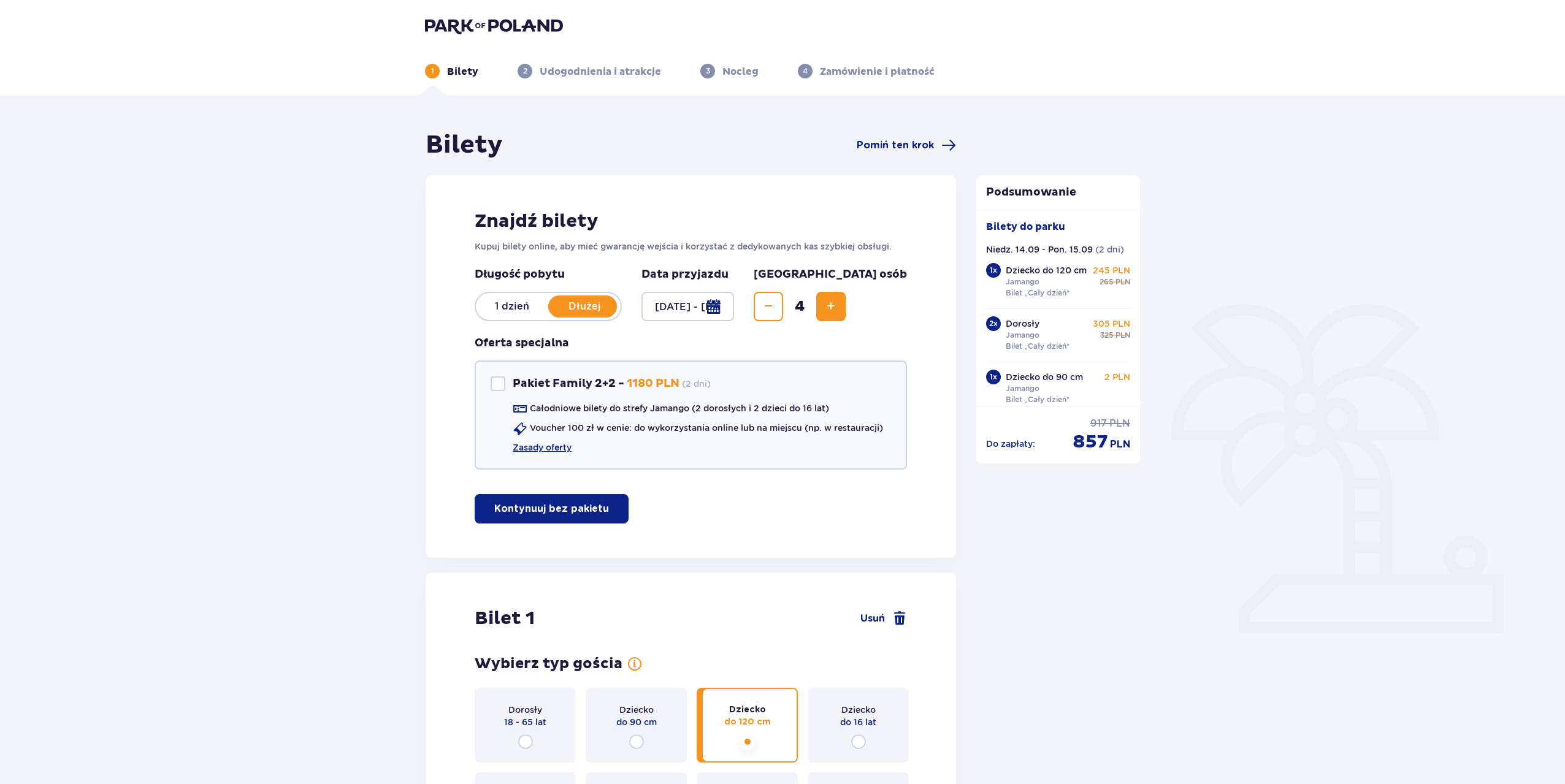
click at [739, 75] on p "Nocleg" at bounding box center [740, 71] width 36 height 13
click at [590, 75] on p "Udogodnienia i atrakcje" at bounding box center [600, 71] width 122 height 13
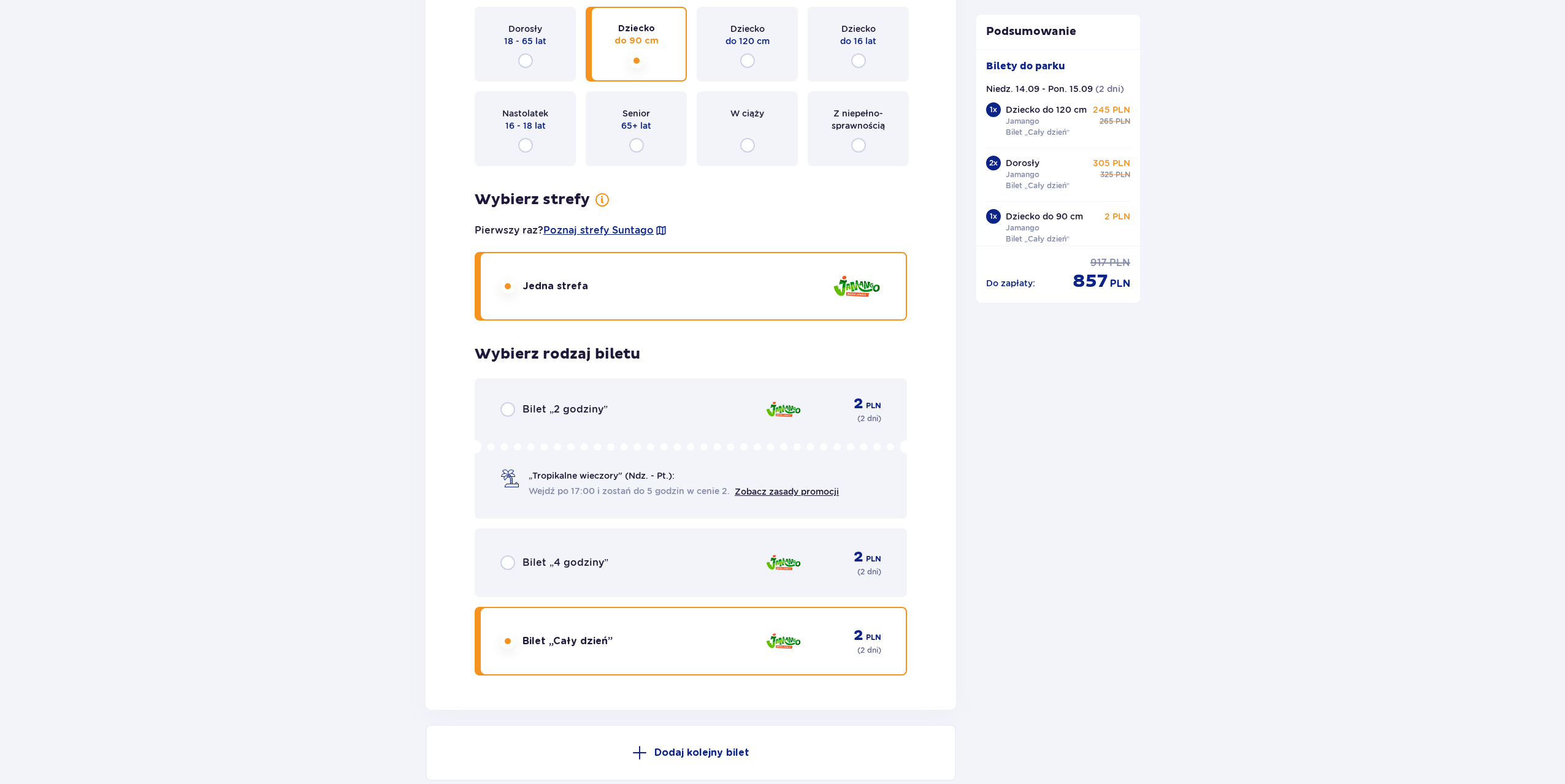
scroll to position [3676, 0]
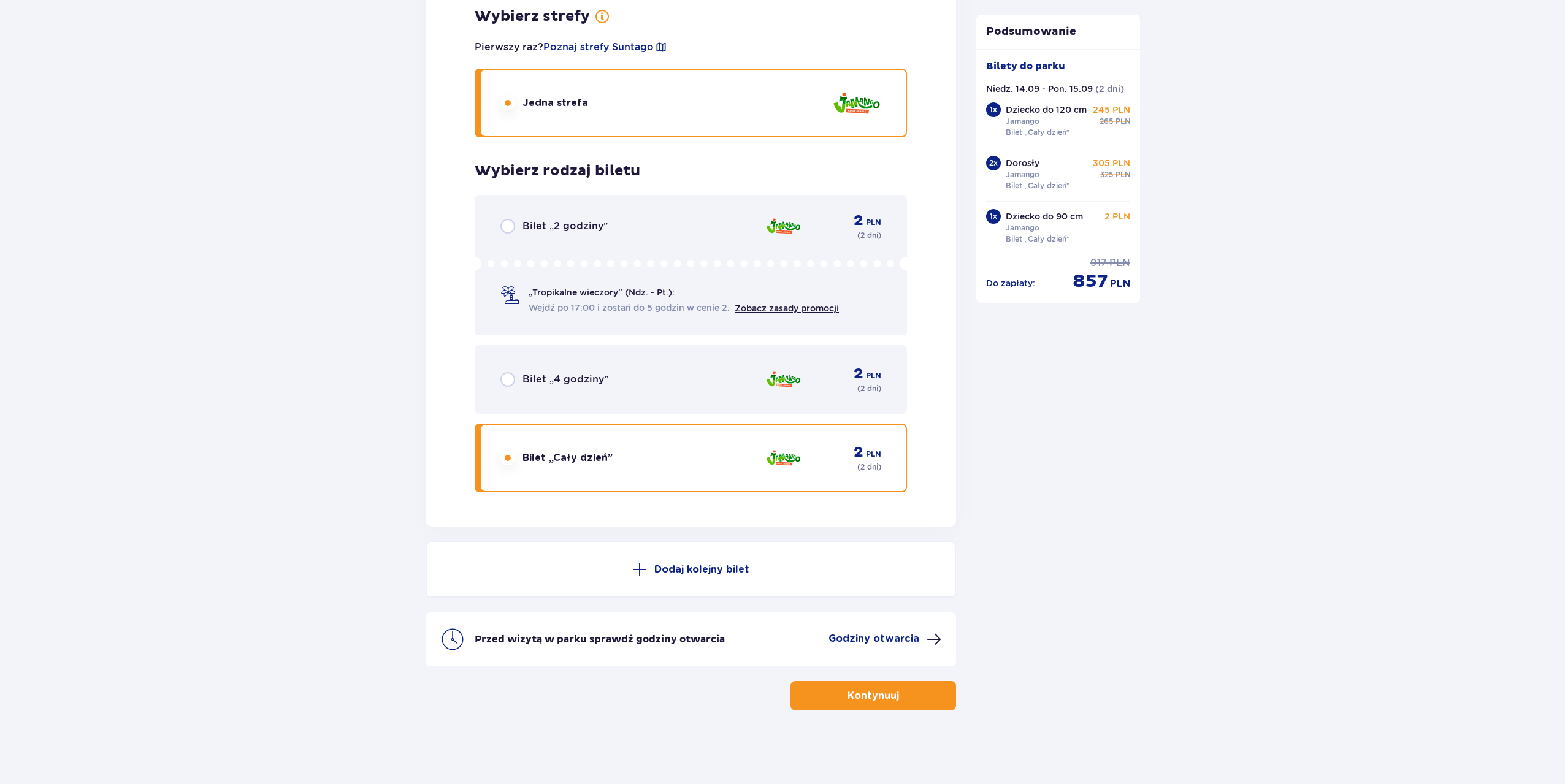
click at [848, 688] on p "Kontynuuj" at bounding box center [873, 695] width 51 height 13
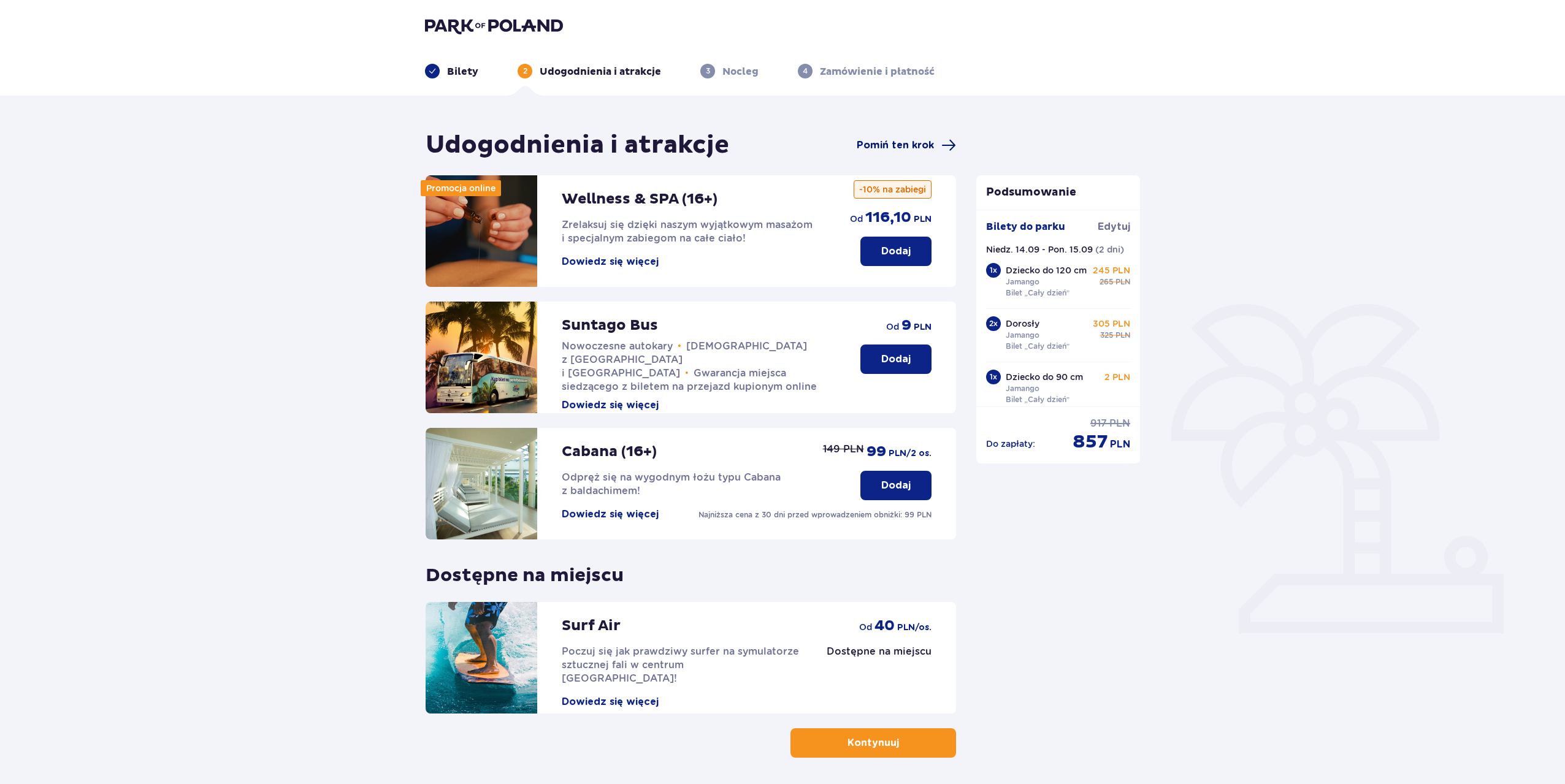
click at [925, 138] on span "Pomiń ten krok" at bounding box center [895, 144] width 77 height 13
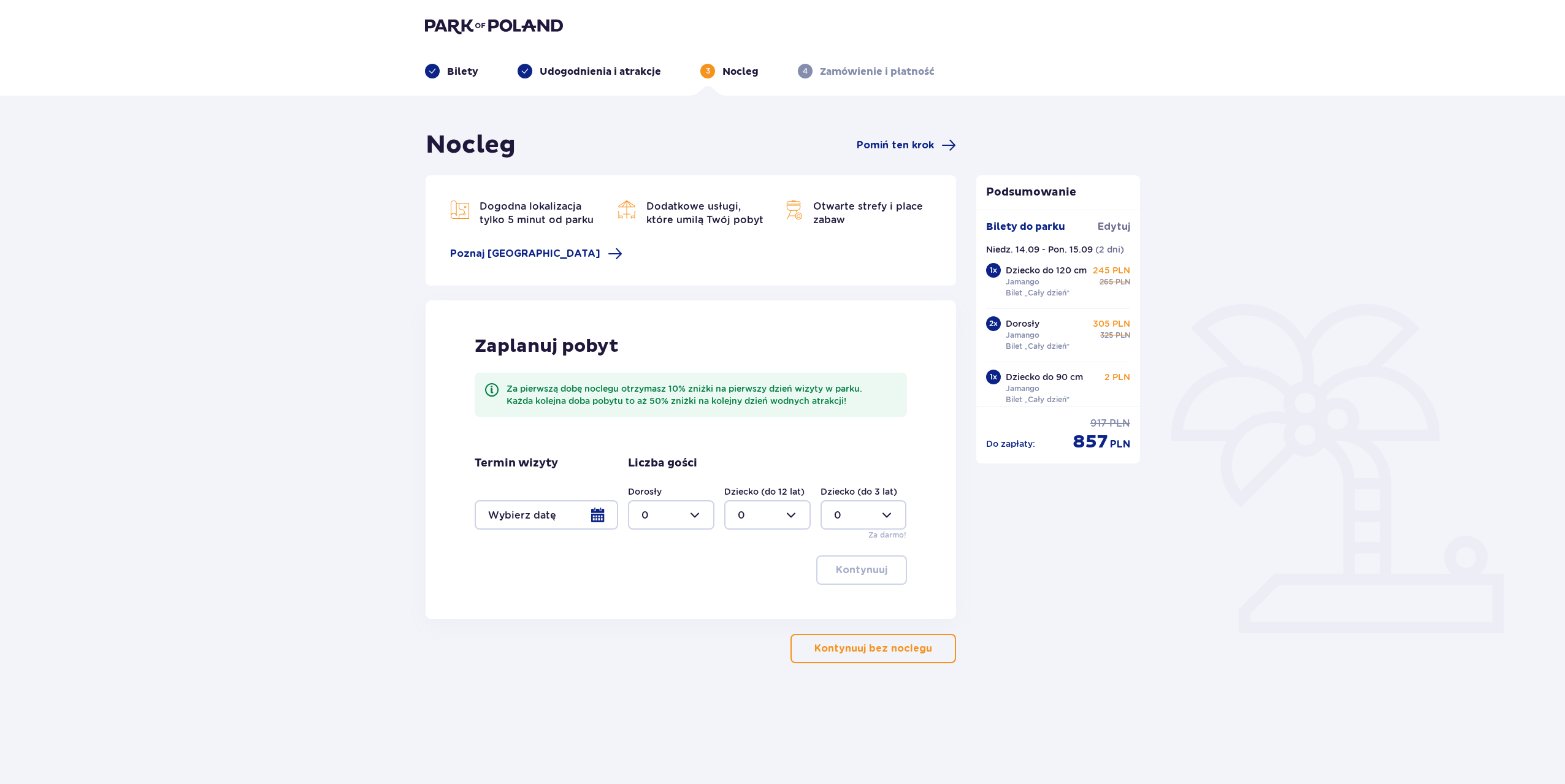
click at [574, 511] on div at bounding box center [547, 514] width 144 height 29
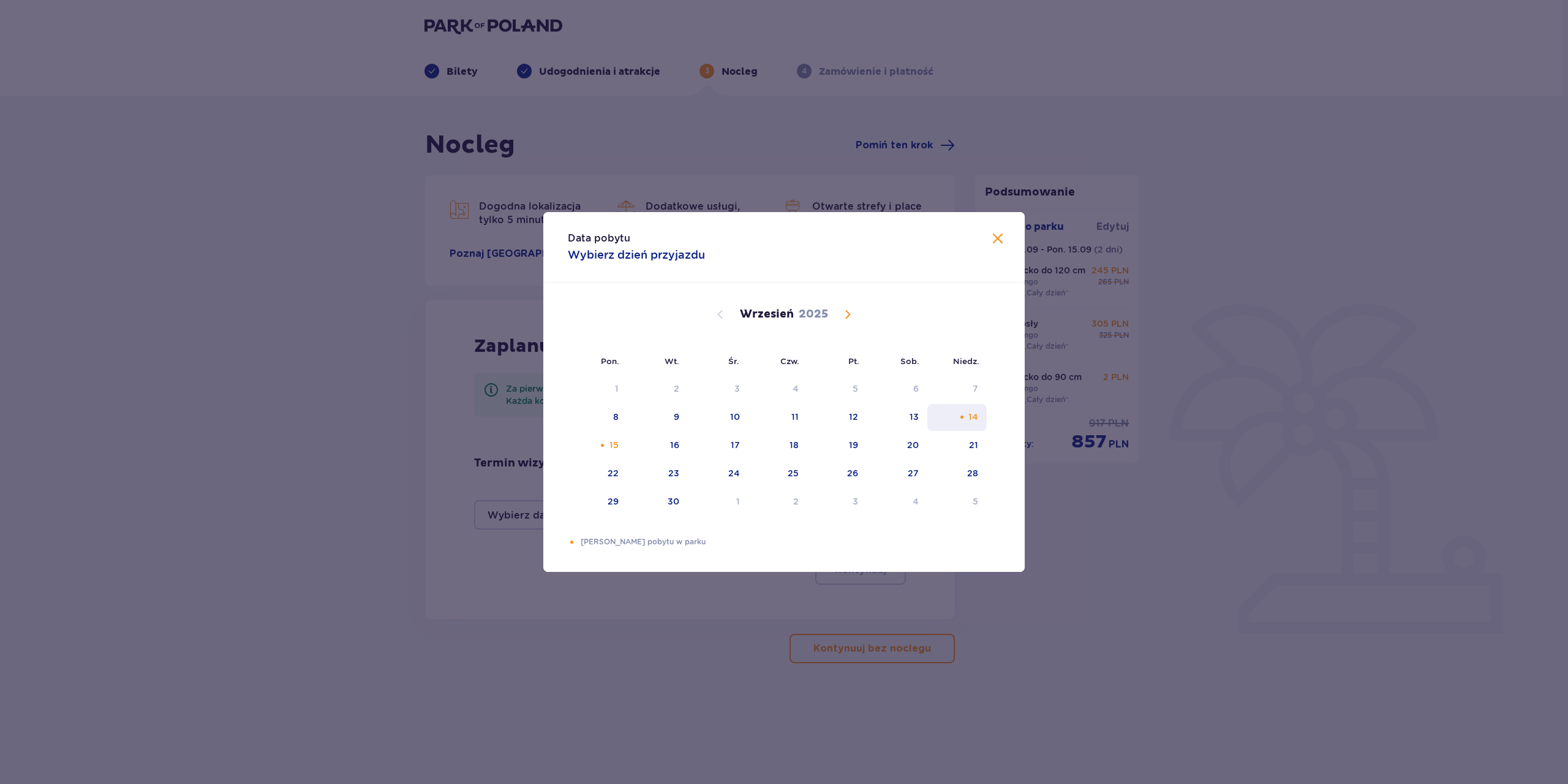
drag, startPoint x: 979, startPoint y: 407, endPoint x: 870, endPoint y: 436, distance: 112.8
click at [978, 407] on div "14" at bounding box center [956, 417] width 59 height 27
click at [680, 445] on div "16" at bounding box center [657, 445] width 61 height 27
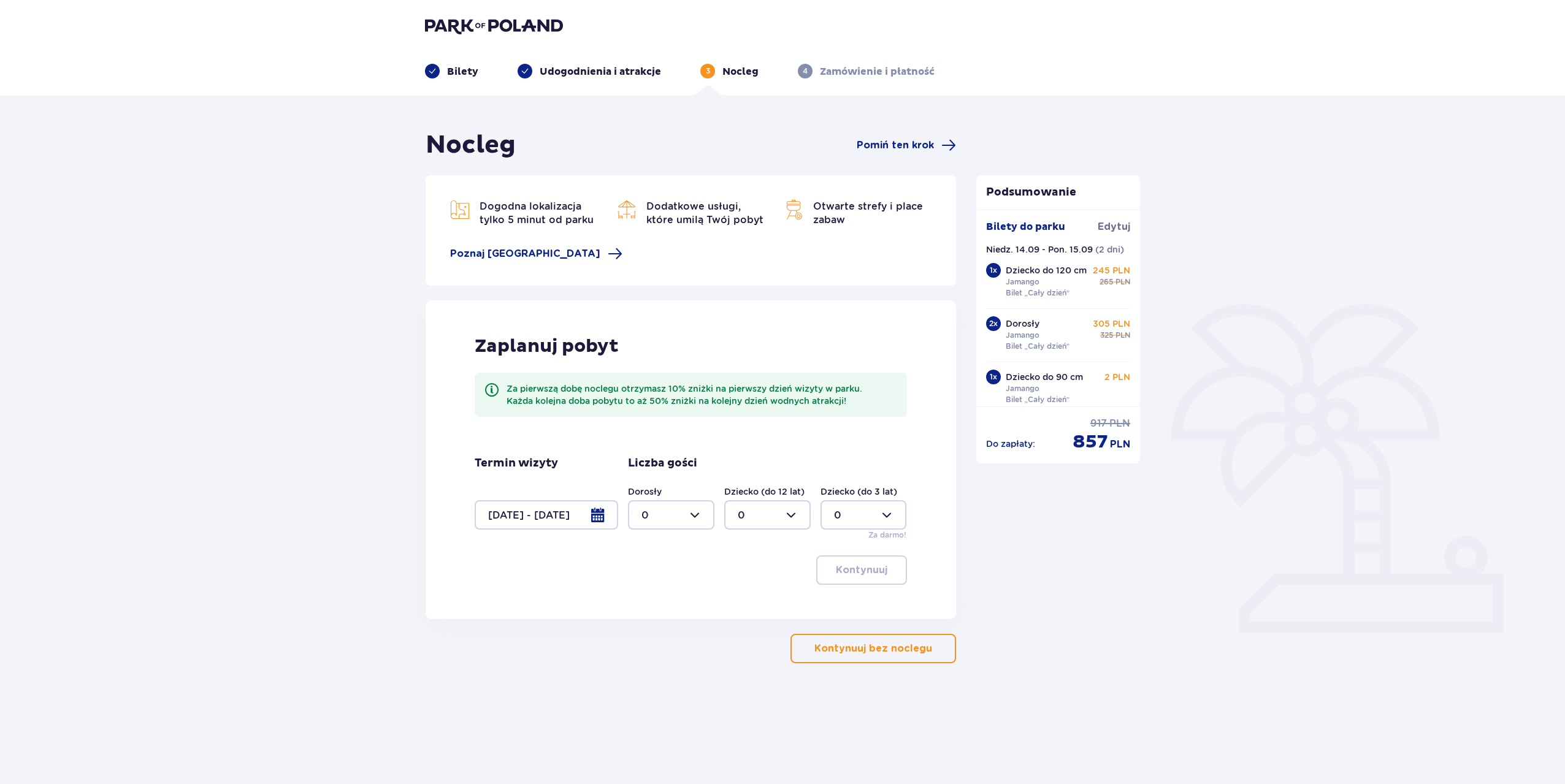
click at [670, 516] on div at bounding box center [671, 514] width 86 height 29
click at [525, 513] on div at bounding box center [547, 514] width 144 height 29
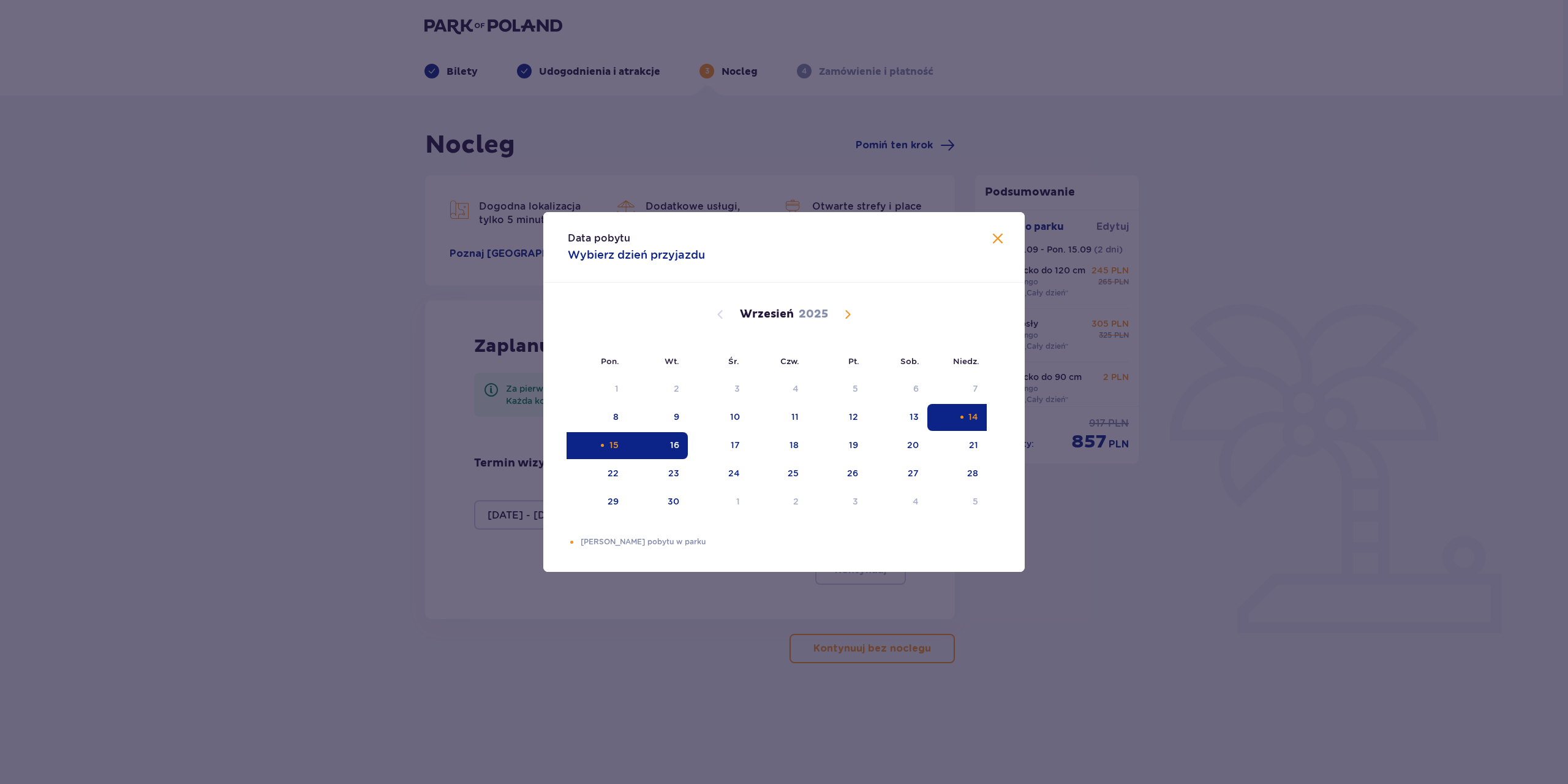
click at [979, 418] on div "14" at bounding box center [956, 417] width 59 height 27
click at [608, 452] on div "15" at bounding box center [597, 445] width 59 height 27
type input "14.09.25 - 15.09.25"
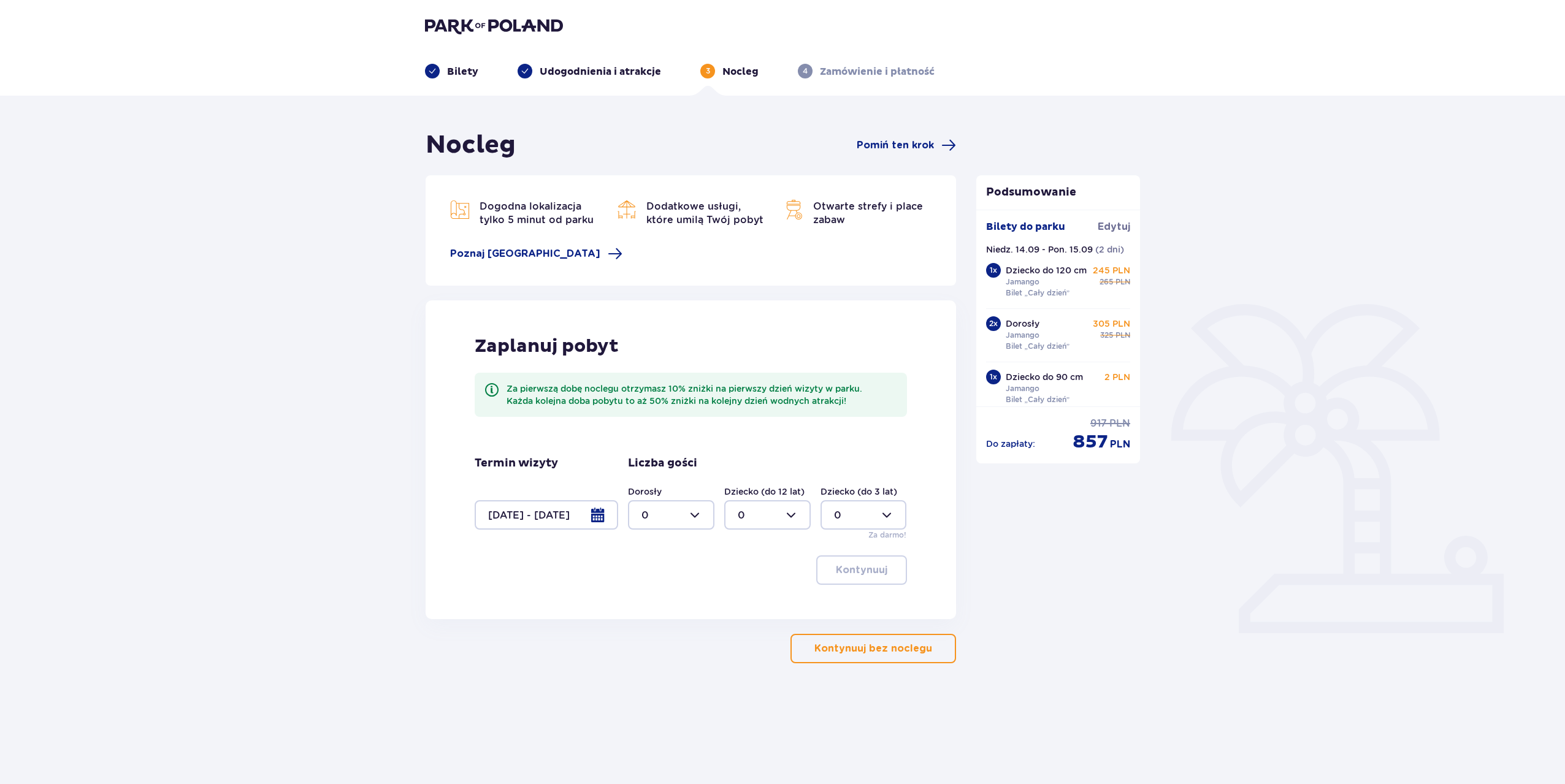
click at [691, 524] on div at bounding box center [671, 514] width 86 height 29
click at [656, 602] on div "2" at bounding box center [671, 603] width 59 height 13
type input "2"
click at [792, 512] on div at bounding box center [767, 514] width 86 height 29
click at [751, 580] on div "1" at bounding box center [767, 577] width 59 height 13
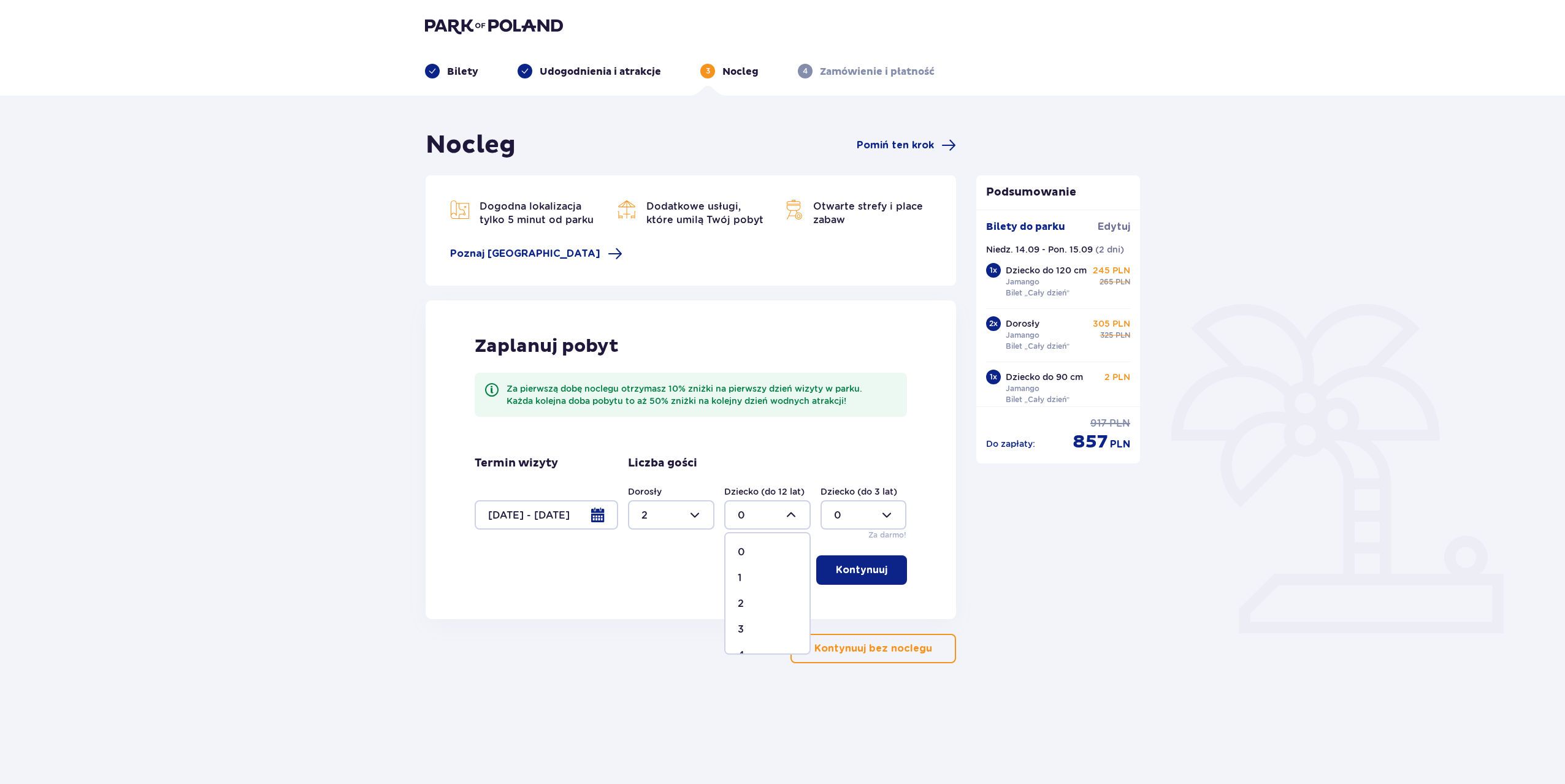
type input "1"
click at [853, 523] on div at bounding box center [863, 514] width 86 height 29
click at [856, 579] on div "1" at bounding box center [863, 577] width 59 height 13
type input "1"
click at [860, 569] on p "Kontynuuj" at bounding box center [861, 569] width 51 height 13
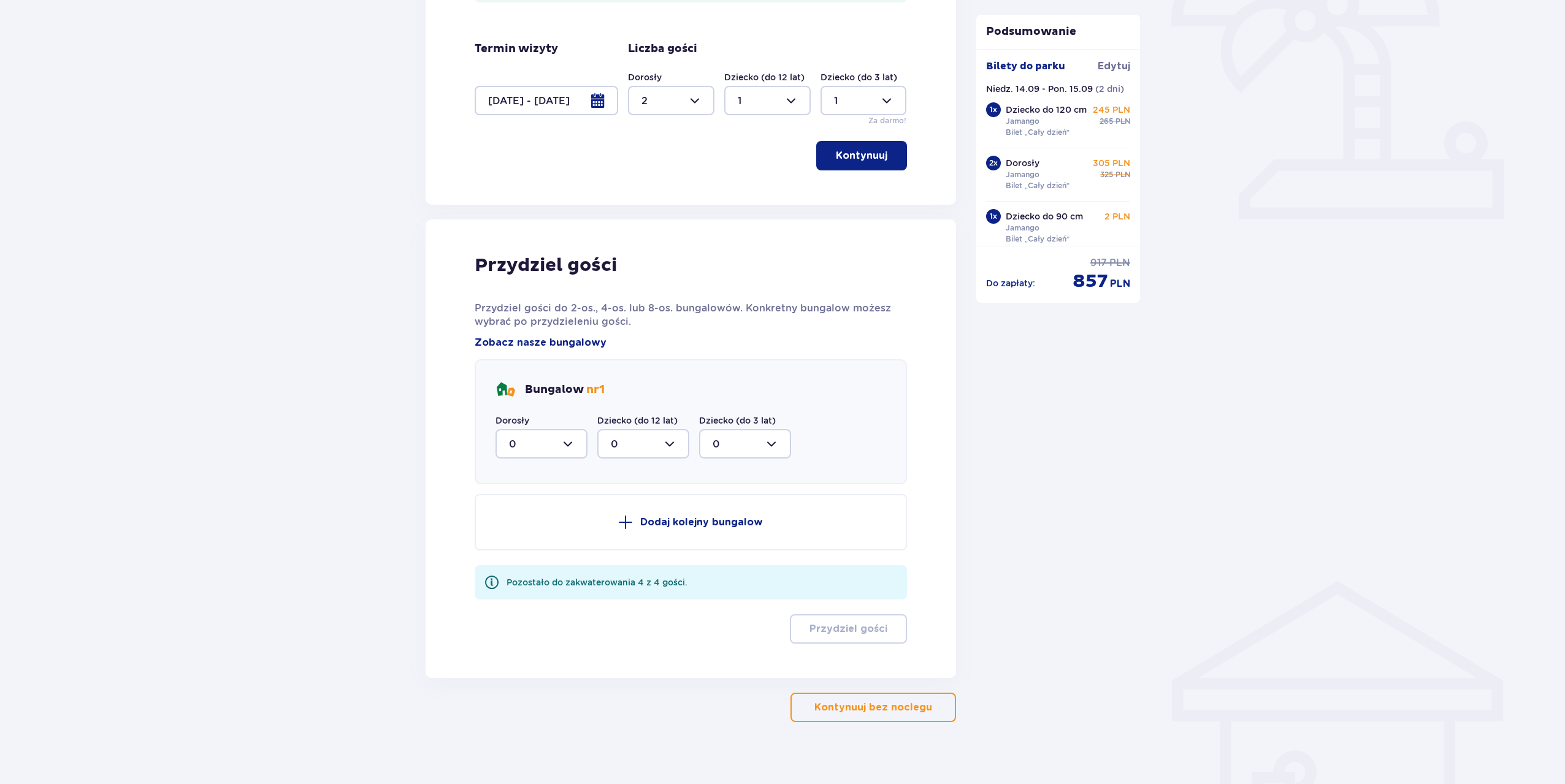
scroll to position [426, 0]
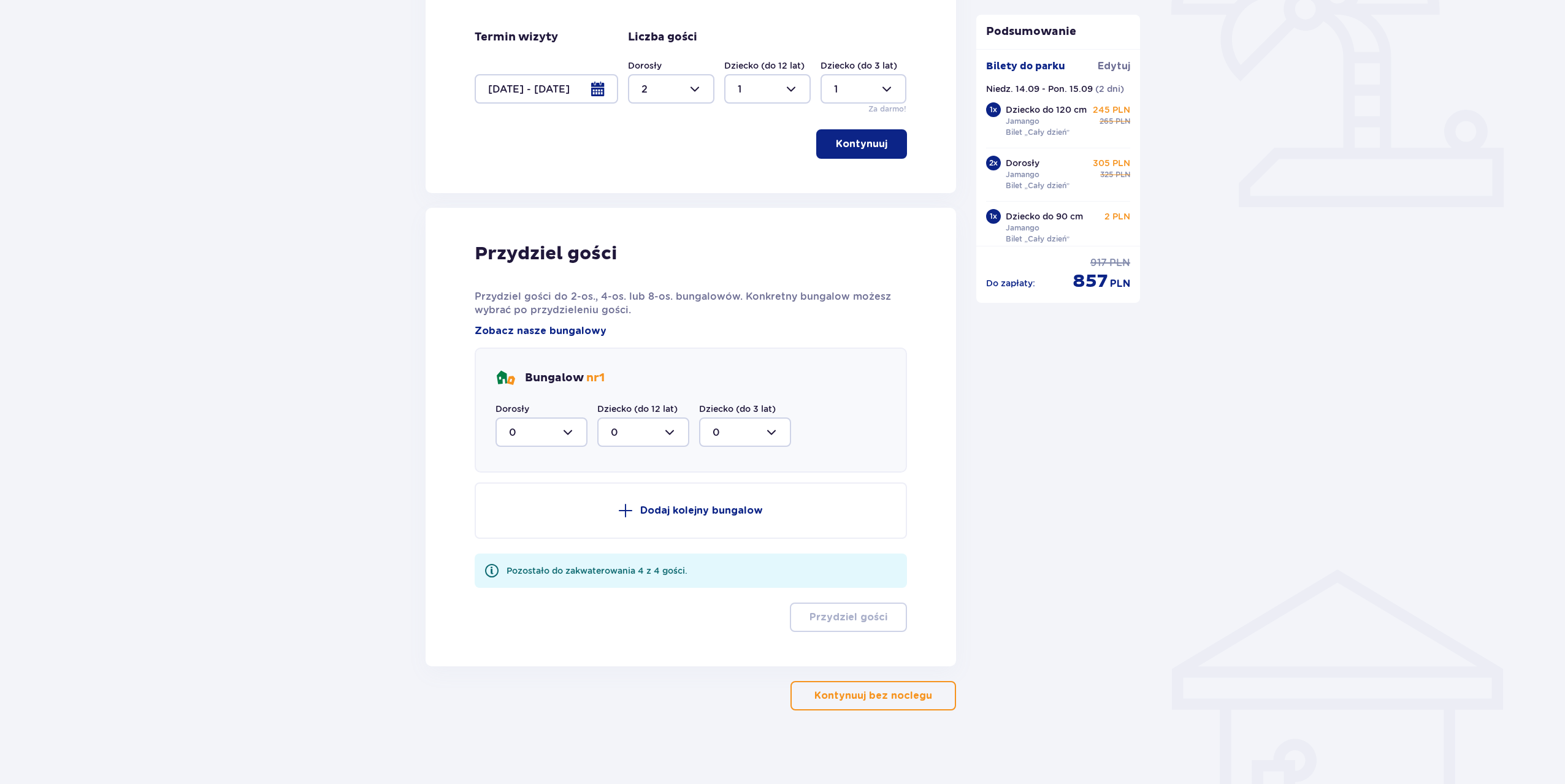
click at [566, 426] on div at bounding box center [541, 432] width 92 height 29
click at [527, 520] on div "2" at bounding box center [541, 520] width 65 height 13
type input "2"
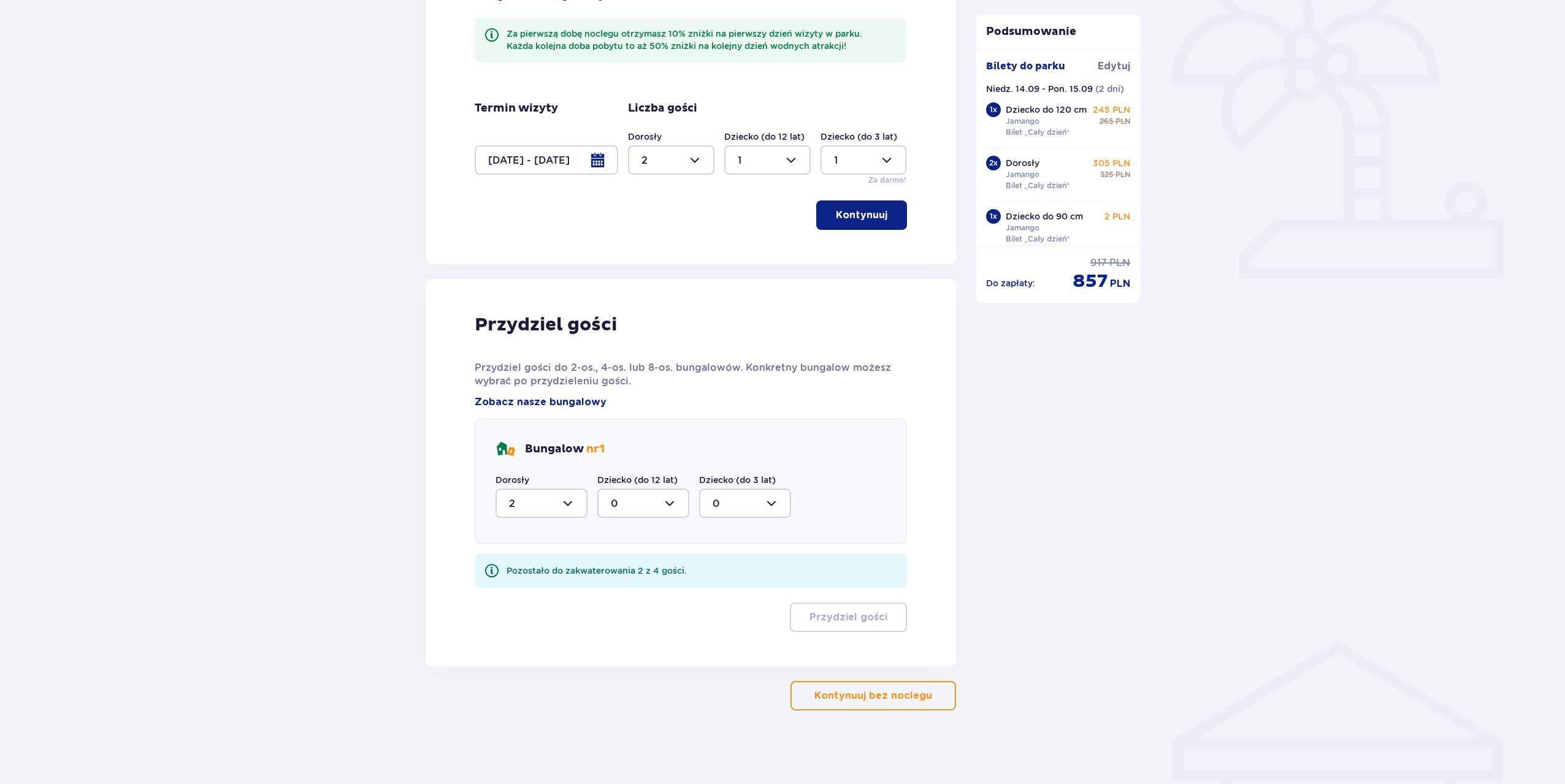
scroll to position [354, 0]
click at [628, 497] on div at bounding box center [643, 503] width 92 height 29
click at [636, 562] on div "1" at bounding box center [643, 566] width 65 height 13
type input "1"
drag, startPoint x: 741, startPoint y: 486, endPoint x: 738, endPoint y: 502, distance: 16.3
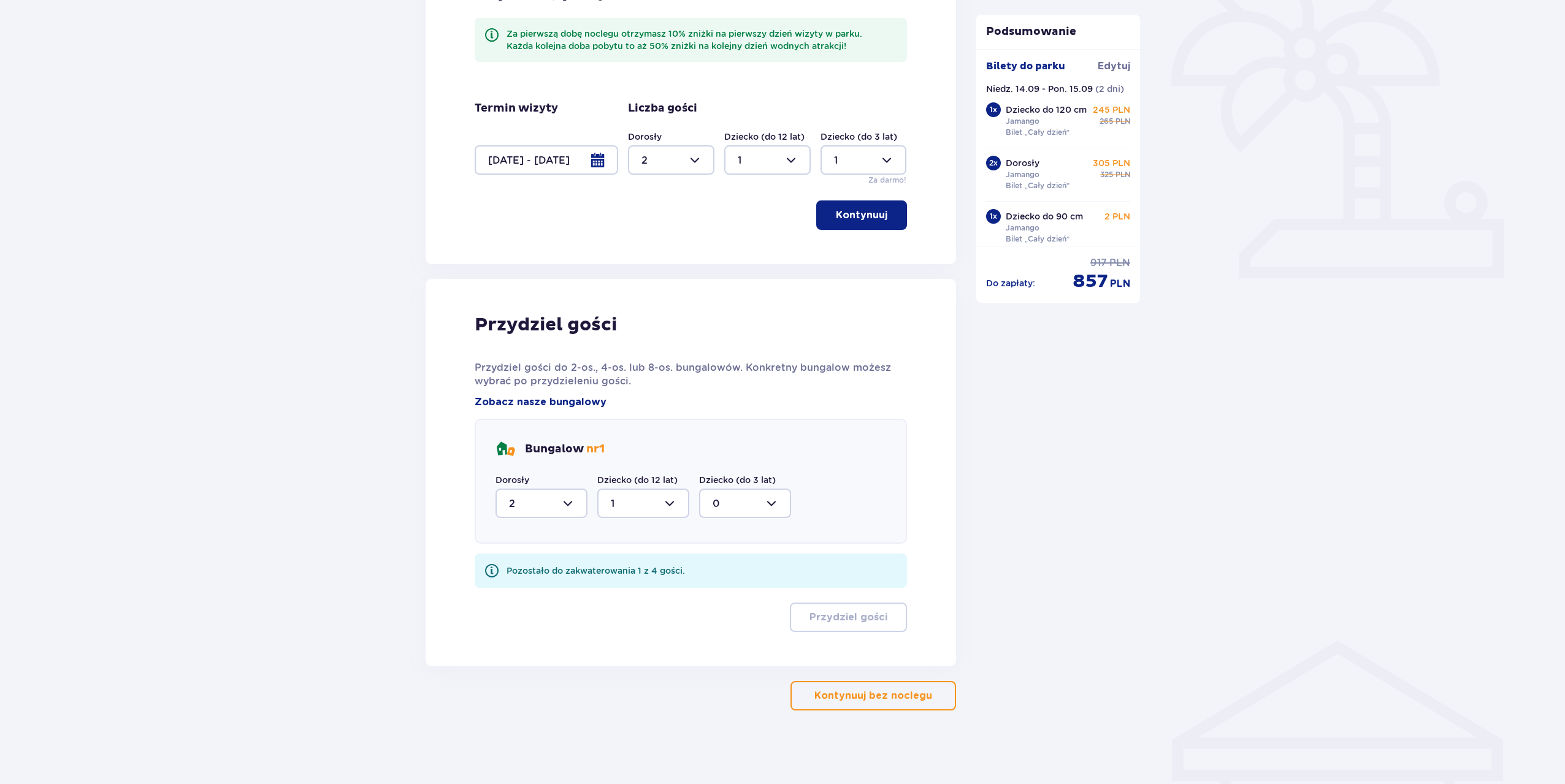
click at [741, 487] on div "Dziecko (do 3 lat) 0" at bounding box center [745, 496] width 92 height 44
click at [738, 502] on div at bounding box center [745, 503] width 92 height 29
click at [735, 565] on div "1" at bounding box center [745, 566] width 65 height 13
type input "1"
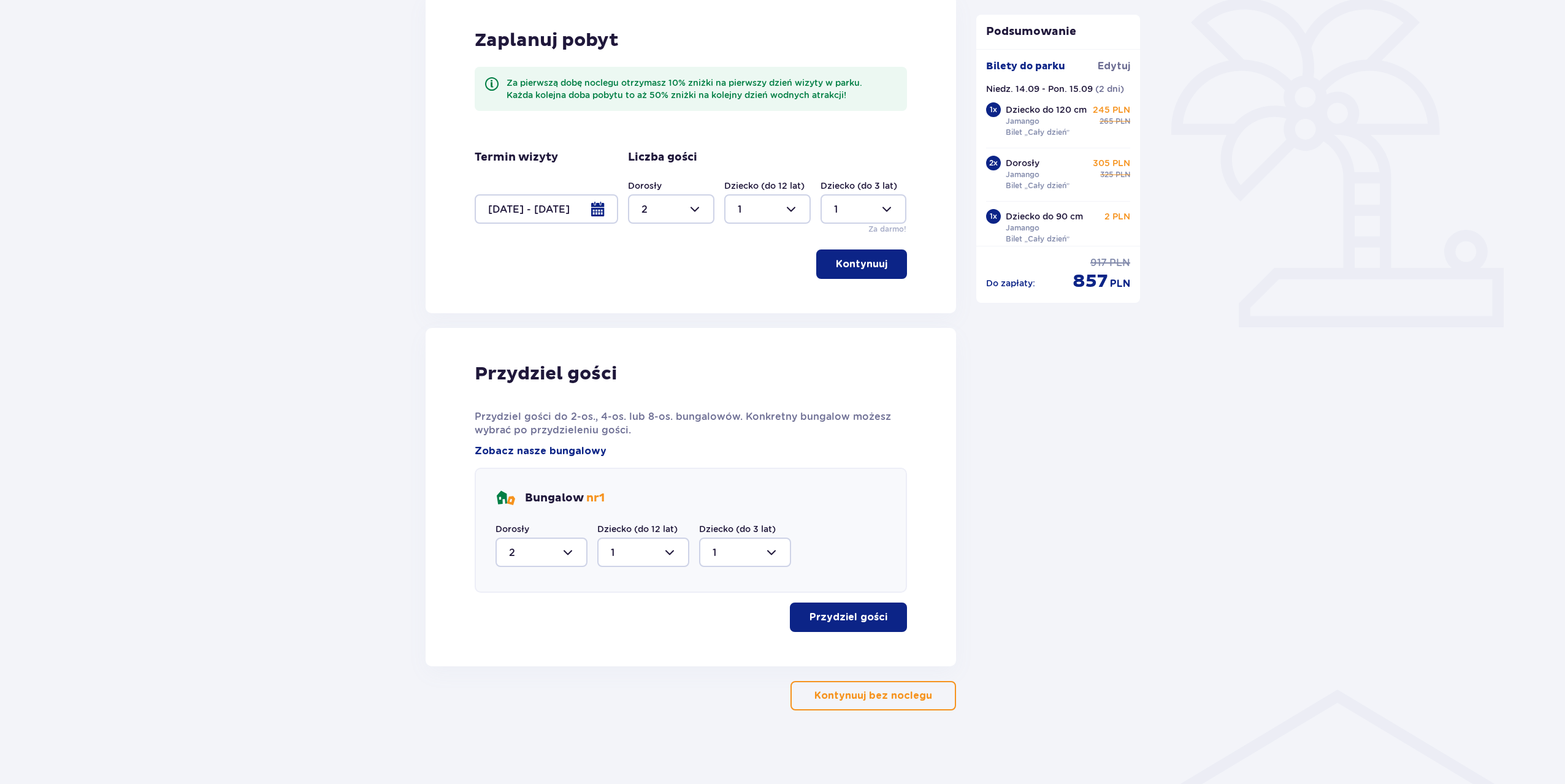
scroll to position [306, 0]
click at [828, 614] on p "Przydziel gości" at bounding box center [848, 617] width 78 height 13
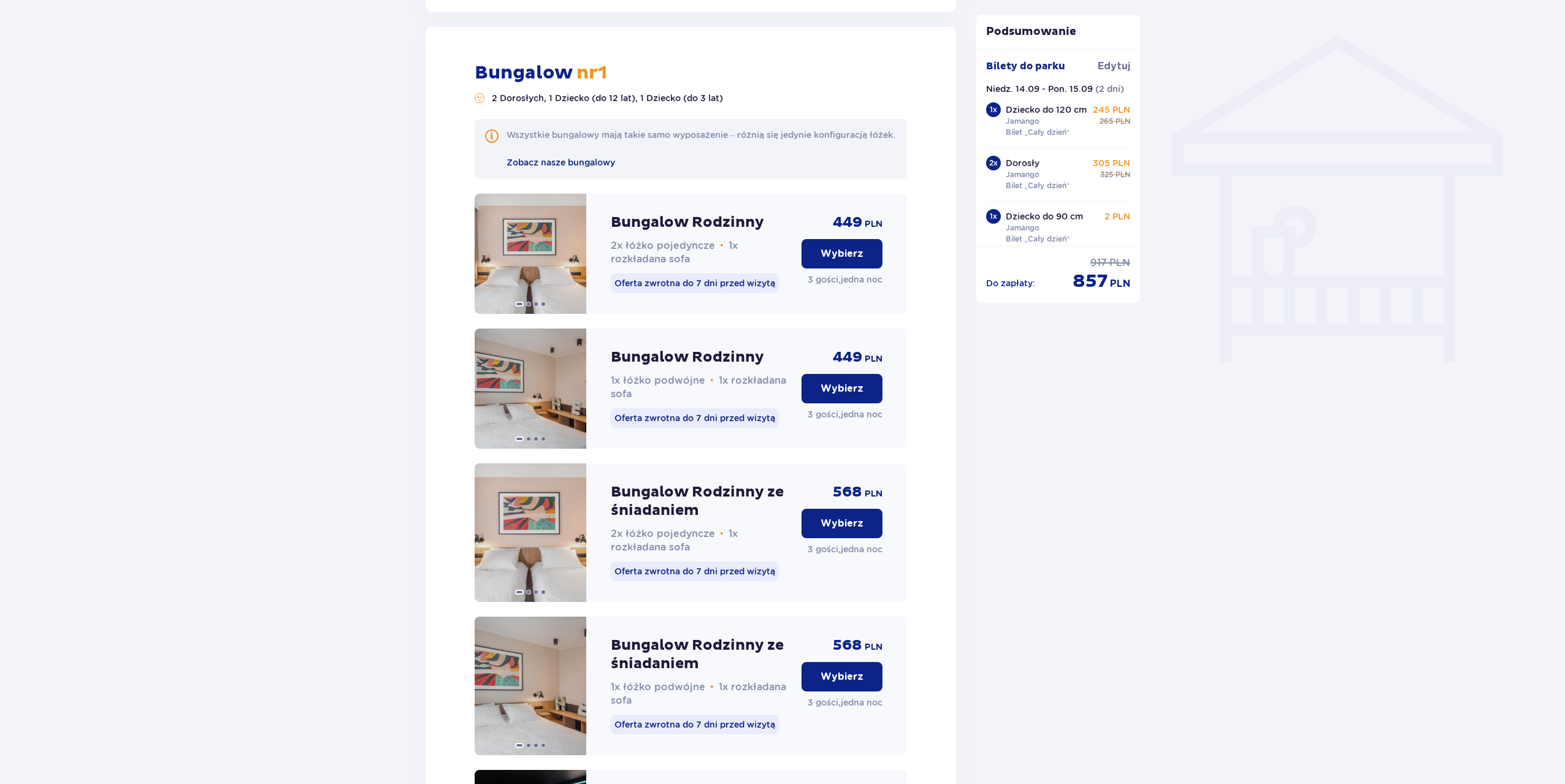
scroll to position [972, 0]
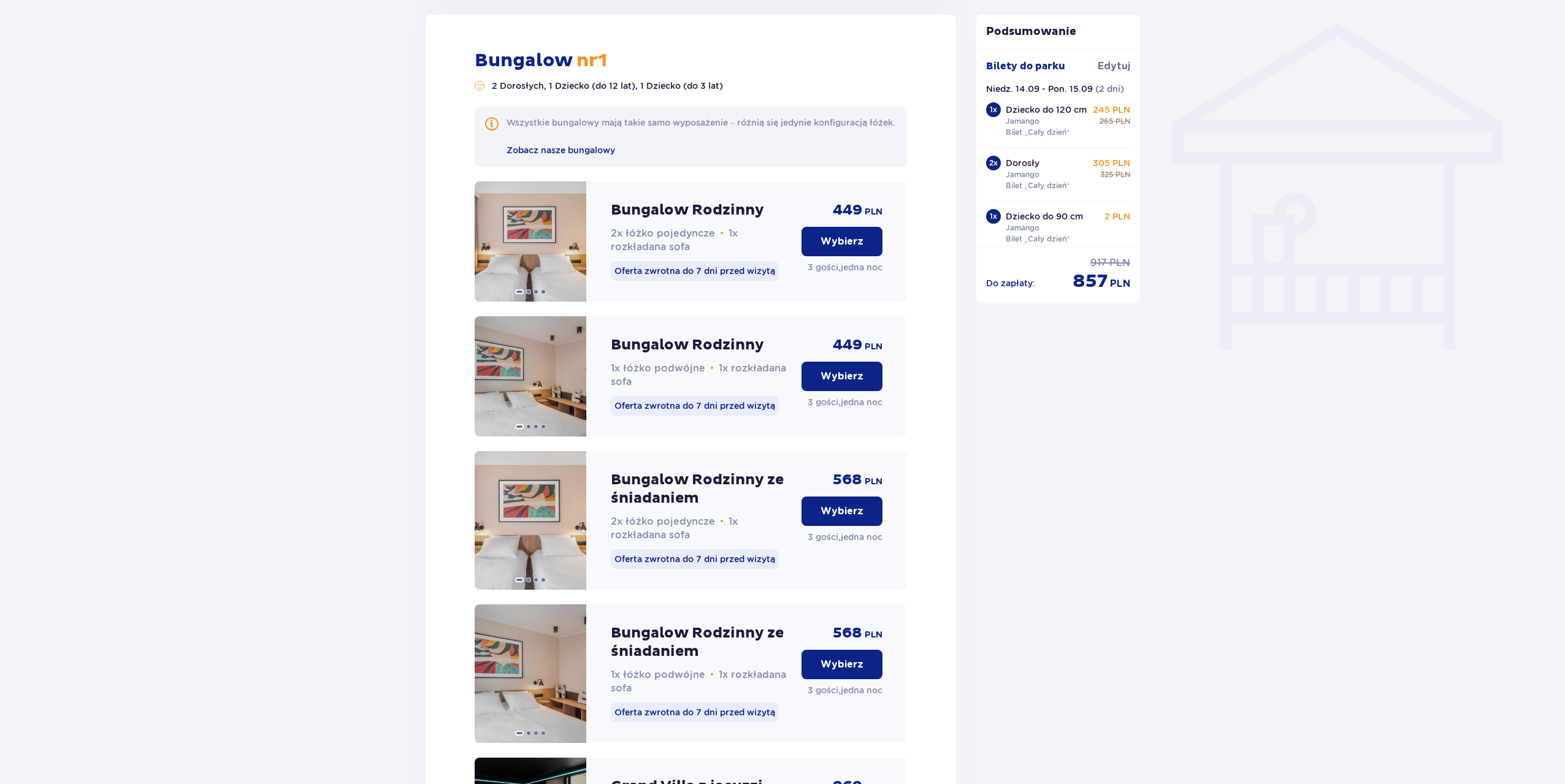
click at [833, 248] on p "Wybierz" at bounding box center [841, 241] width 43 height 13
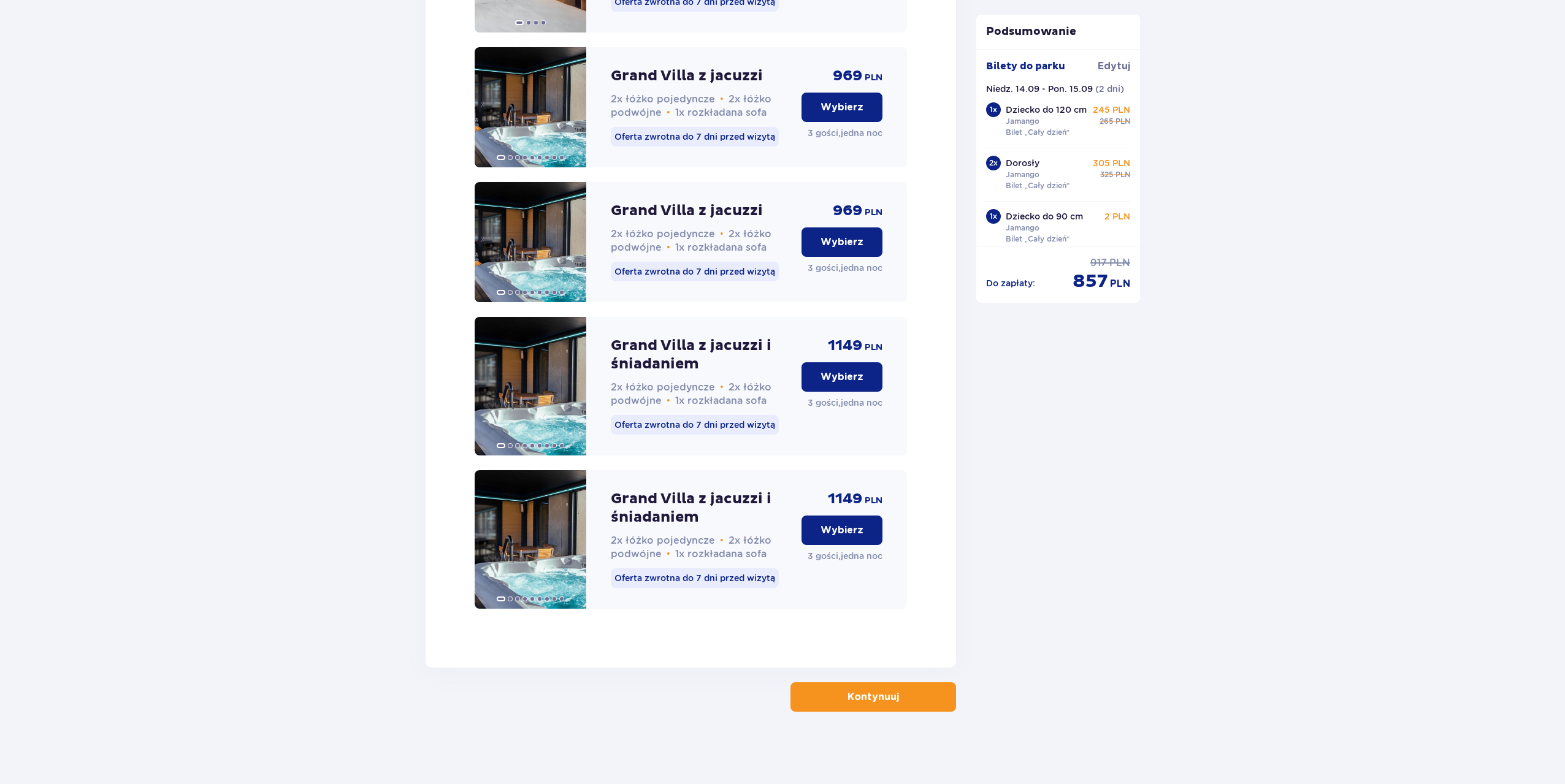
scroll to position [1695, 0]
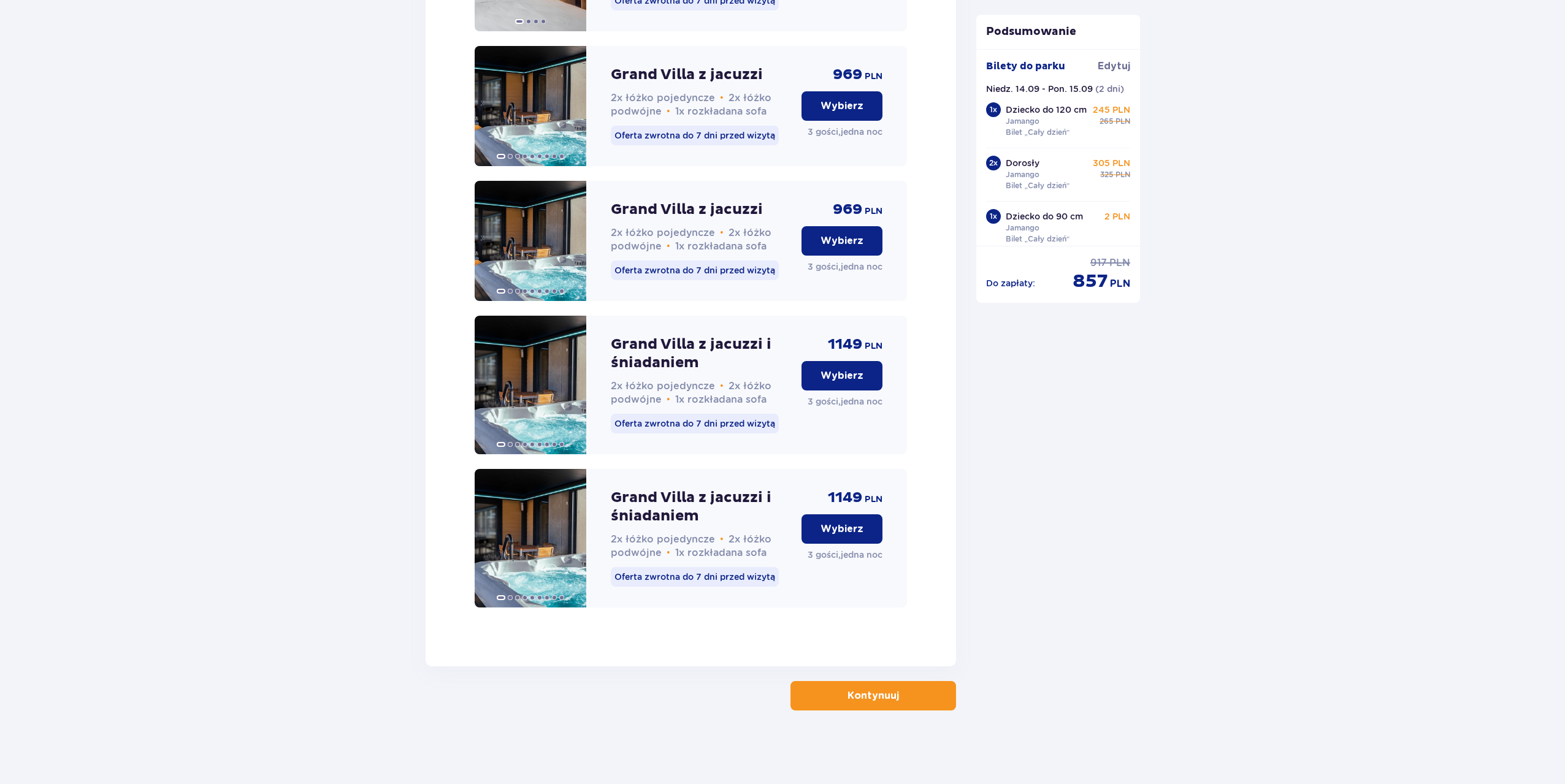
click at [886, 694] on p "Kontynuuj" at bounding box center [873, 695] width 51 height 13
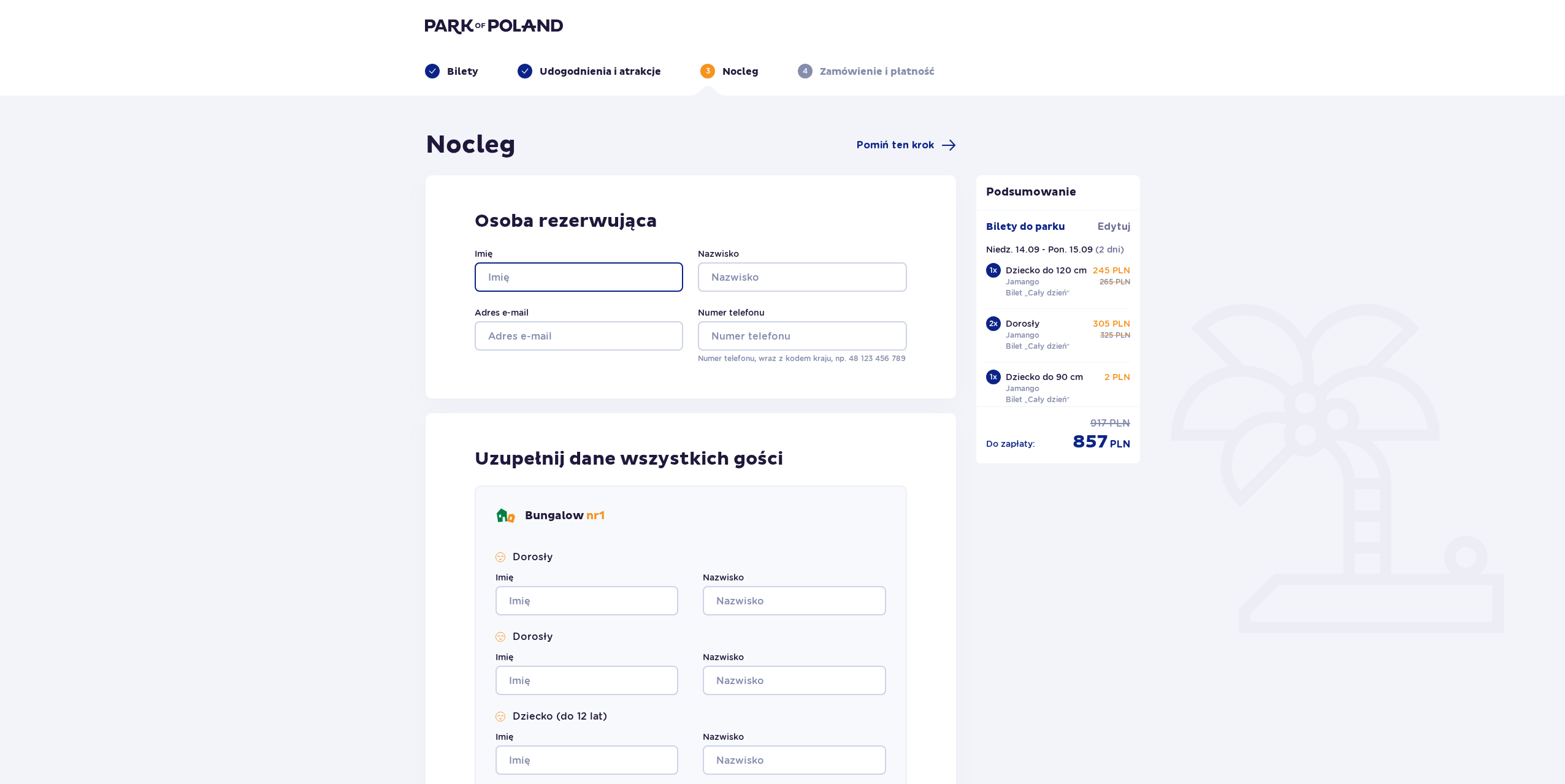
click at [601, 278] on input "Imię" at bounding box center [579, 276] width 209 height 29
type input "Jakub"
type input "Ciesielski"
type input "jakubstudiograf@gmail.com"
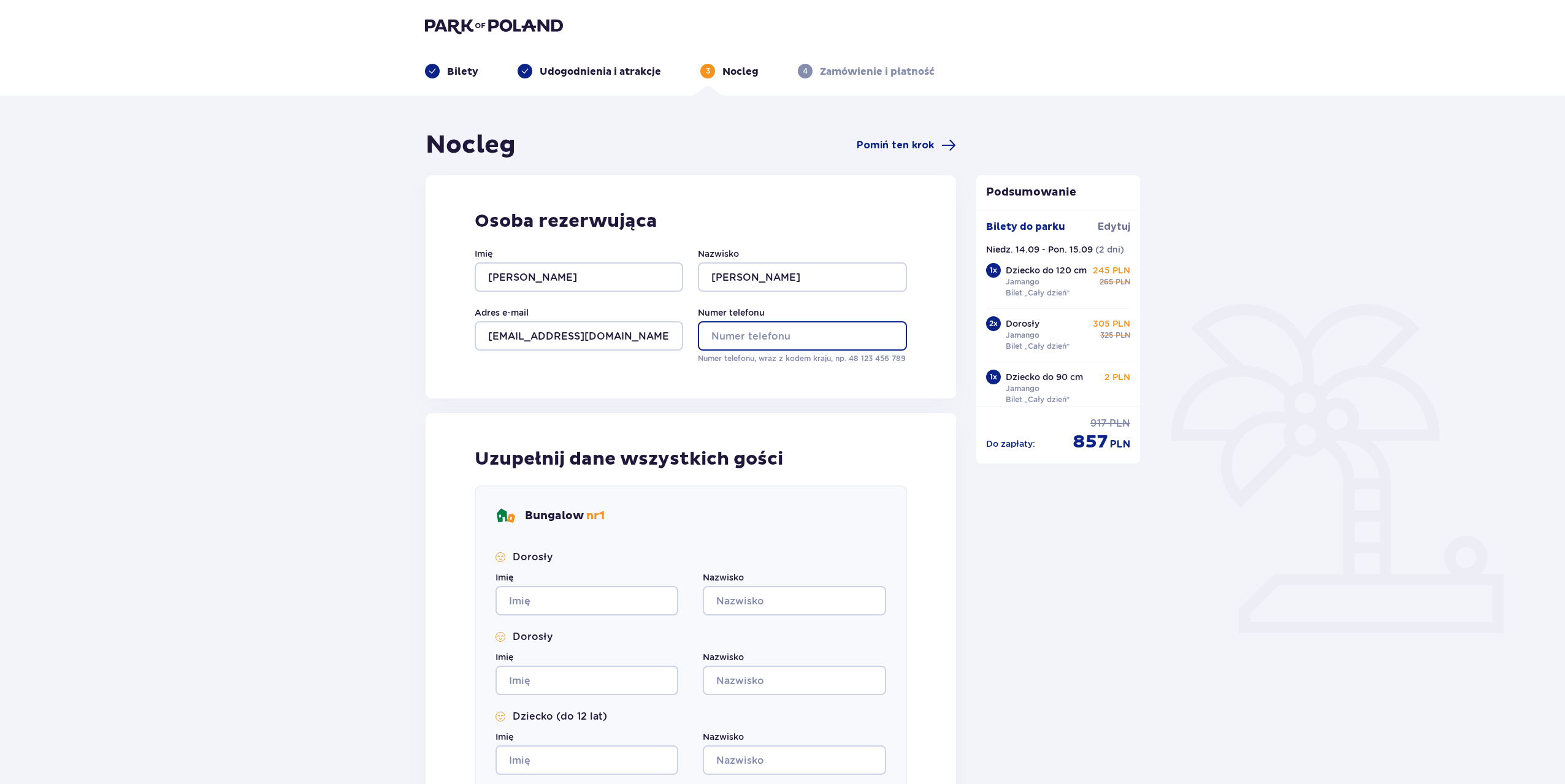
type input "724583010"
click at [549, 606] on input "Imię" at bounding box center [586, 600] width 182 height 29
type input "Jakub"
type input "Ciesielski"
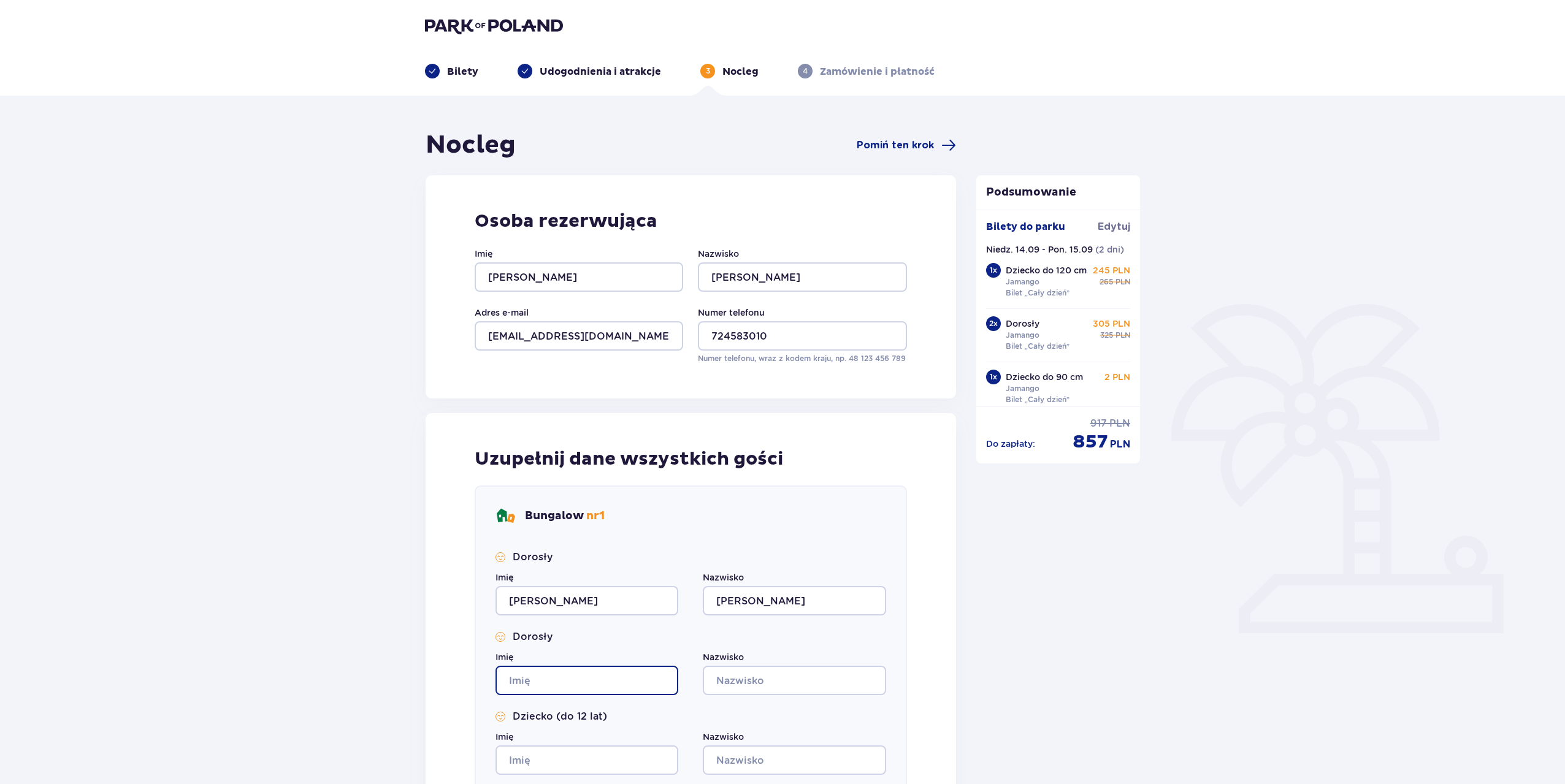
type input "Jakub"
type input "Ciesielski"
type input "Jakub"
type input "Ciesielski"
type input "Jakub"
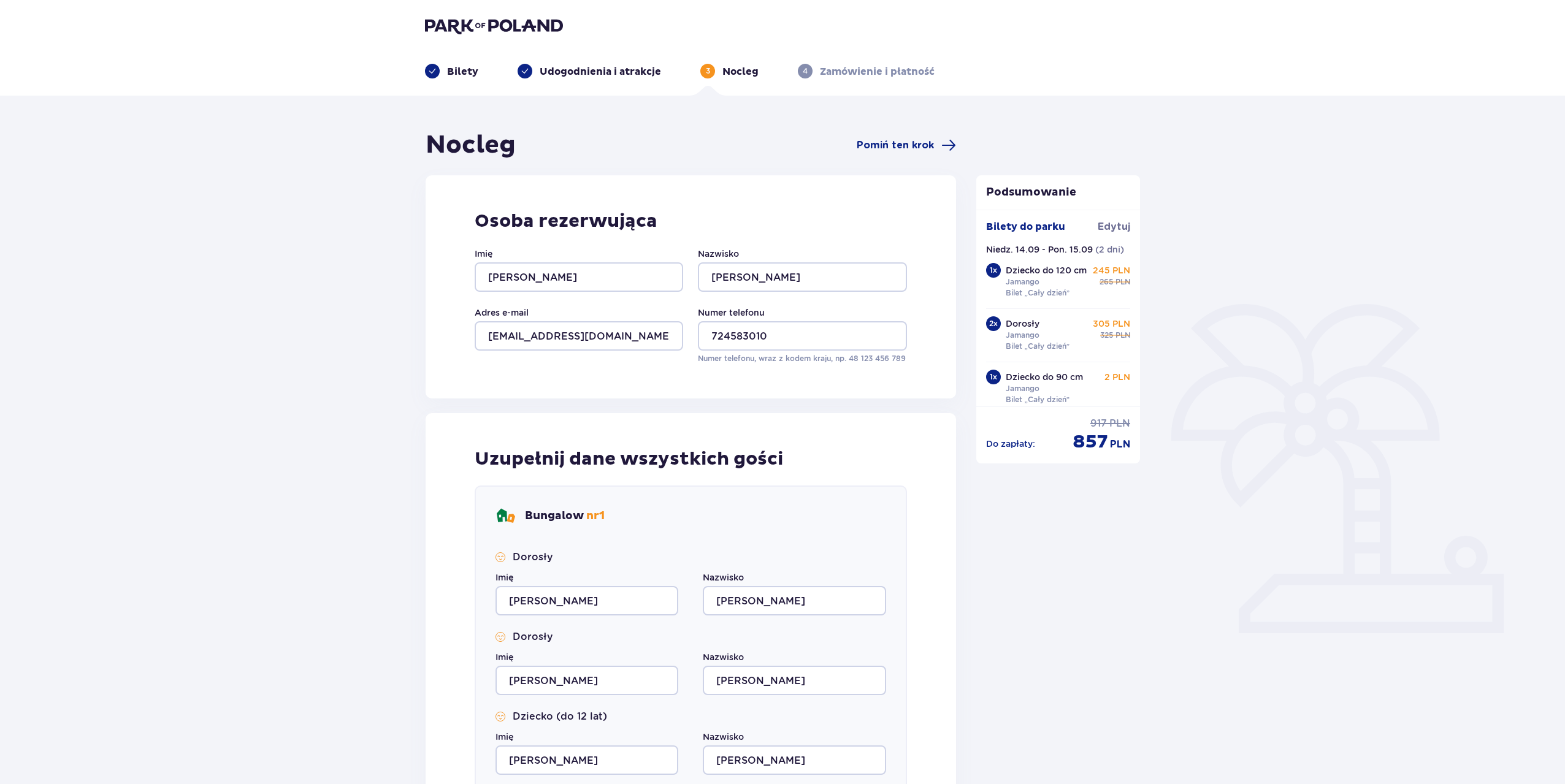
type input "Ciesielski"
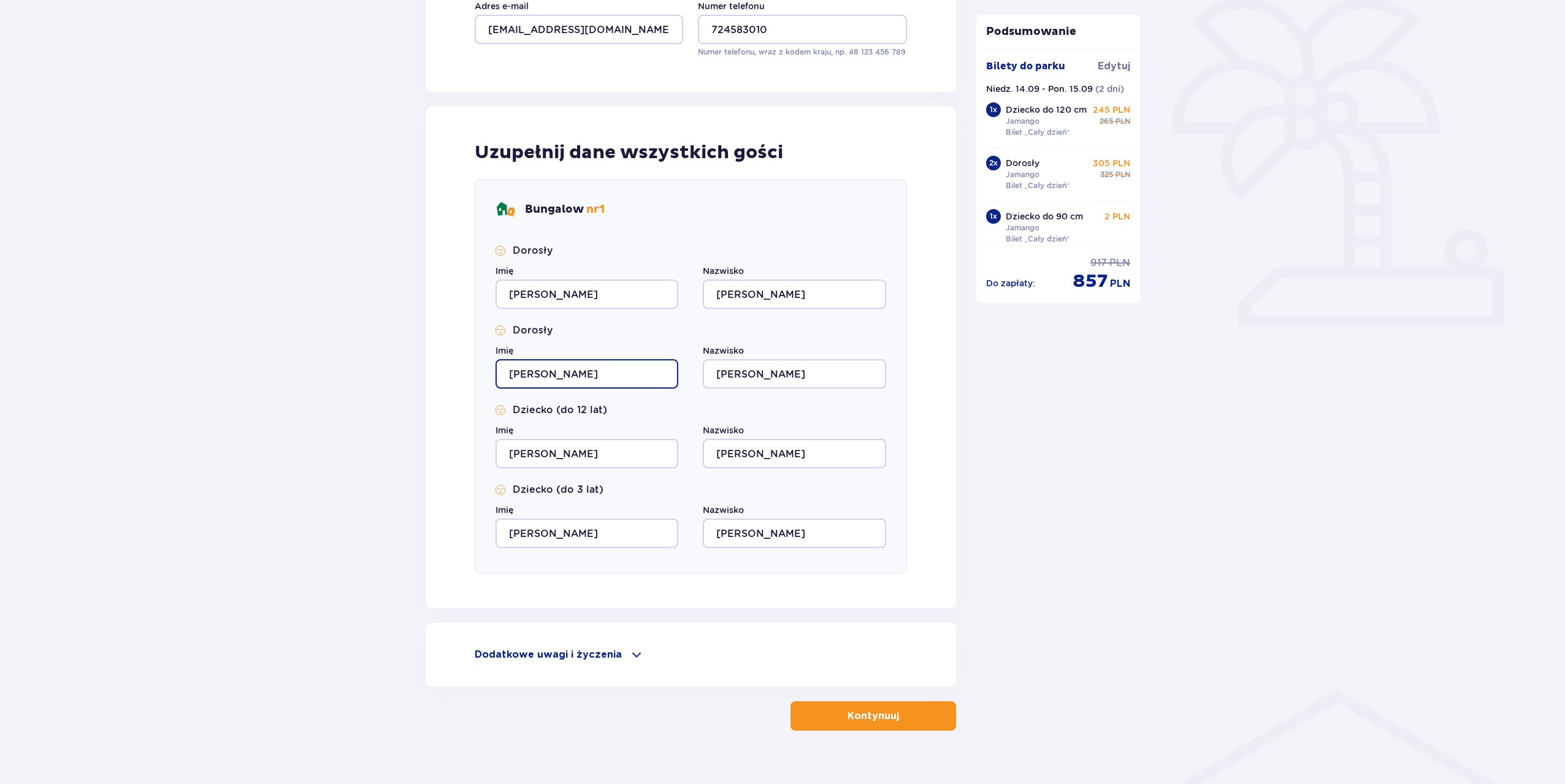
drag, startPoint x: 623, startPoint y: 381, endPoint x: 616, endPoint y: 380, distance: 7.1
click at [623, 381] on input "Jakub" at bounding box center [586, 373] width 182 height 29
drag, startPoint x: 492, startPoint y: 384, endPoint x: 458, endPoint y: 384, distance: 34.0
click at [458, 384] on div "Uzupełnij dane wszystkich gości Bungalow nr 1 Dorosły Imię Jakub Nazwisko Ciesi…" at bounding box center [690, 357] width 530 height 501
type input "Maria"
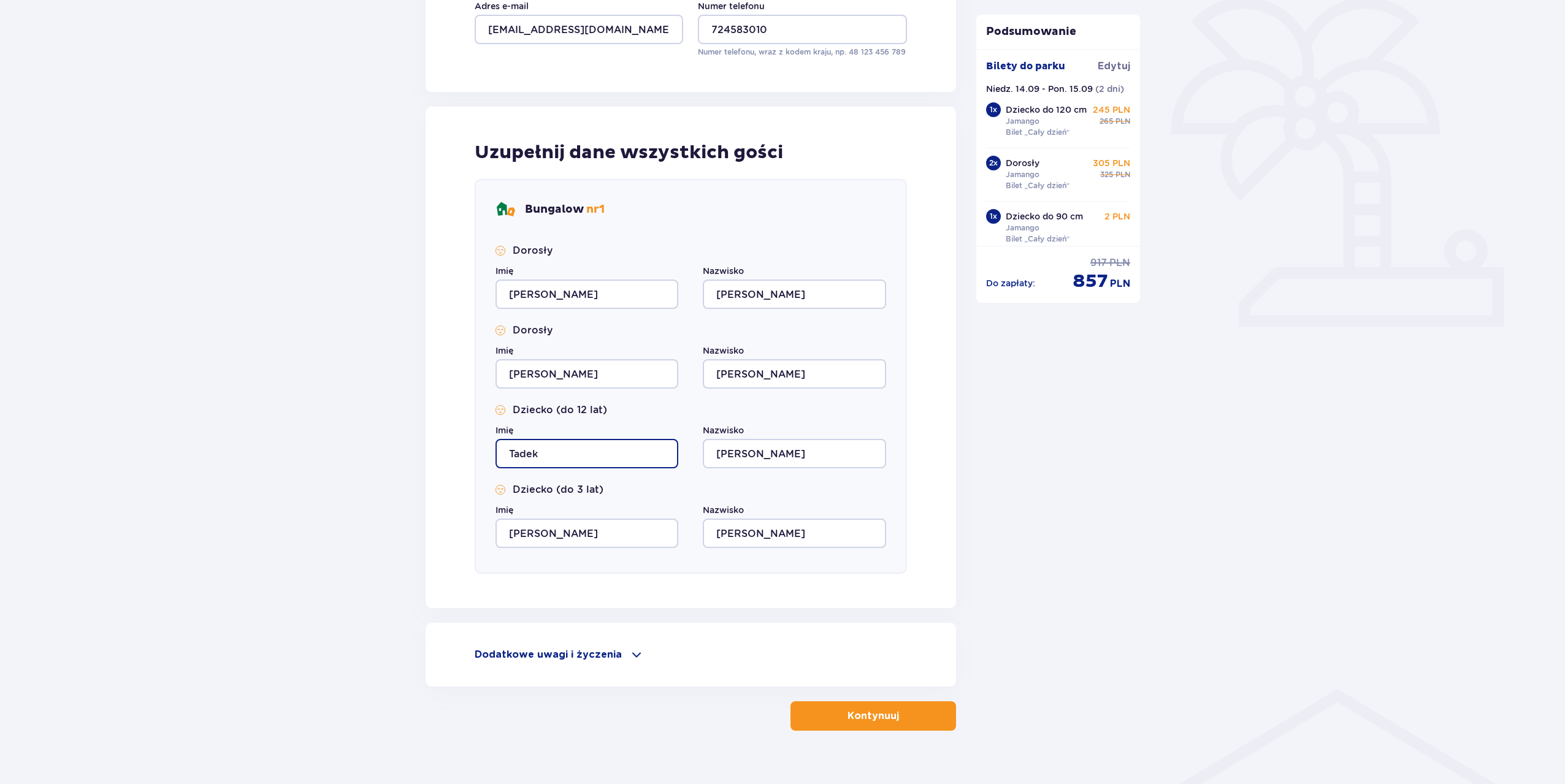
type input "Tadek"
drag, startPoint x: 770, startPoint y: 375, endPoint x: 759, endPoint y: 375, distance: 11.0
click at [759, 375] on input "Ciesielski" at bounding box center [793, 373] width 182 height 29
type input "Ciesielska"
click at [585, 529] on input "Jakub" at bounding box center [586, 533] width 182 height 29
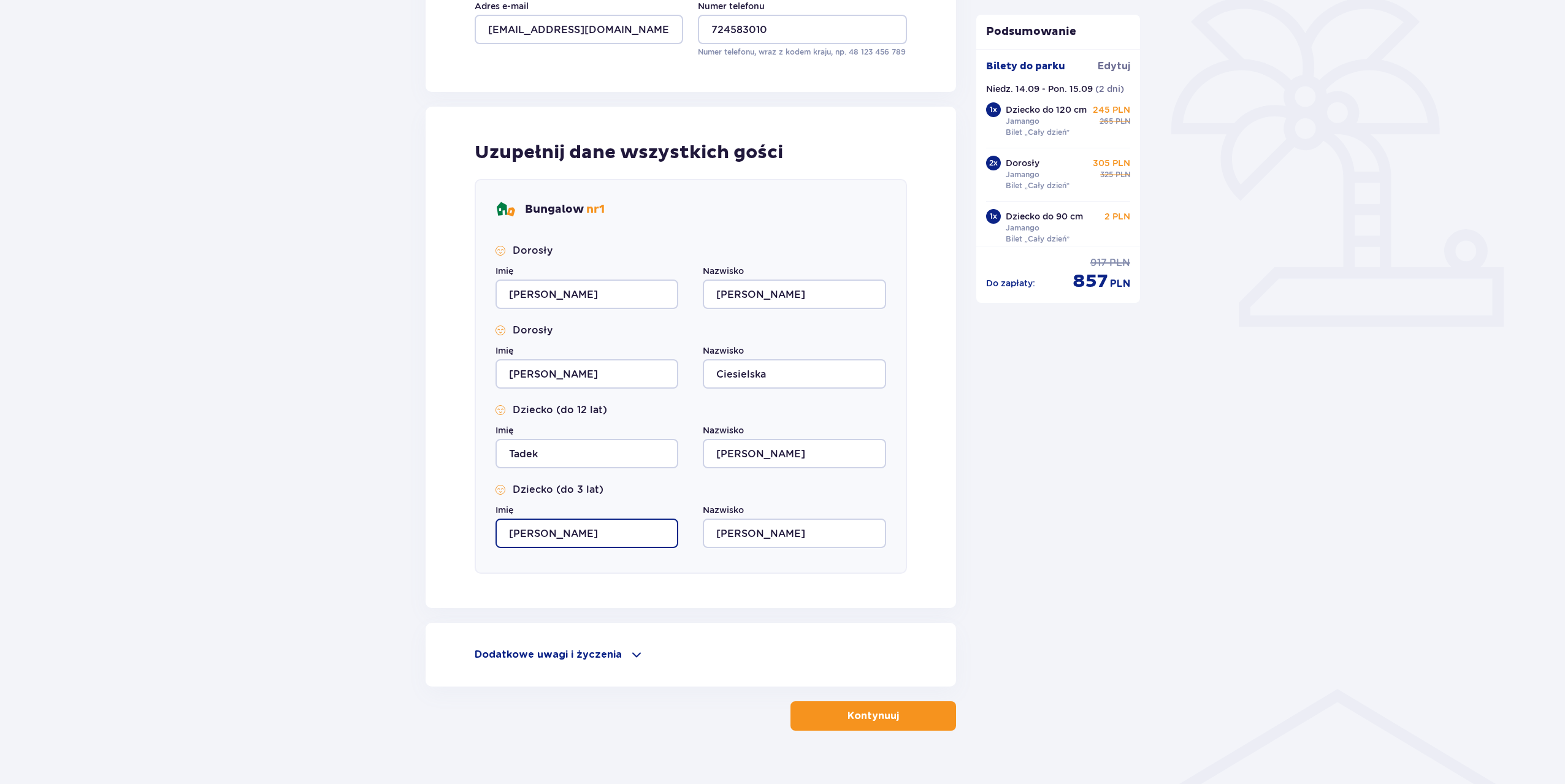
drag, startPoint x: 575, startPoint y: 534, endPoint x: 420, endPoint y: 415, distance: 195.4
click at [480, 535] on div "Bungalow nr 1 Dorosły Imię Jakub Nazwisko Ciesielski Dorosły Imię Maria Nazwisk…" at bounding box center [690, 377] width 432 height 395
type input "Nel"
drag, startPoint x: 785, startPoint y: 544, endPoint x: 781, endPoint y: 532, distance: 12.6
click at [785, 541] on input "Ciesielski" at bounding box center [793, 533] width 182 height 29
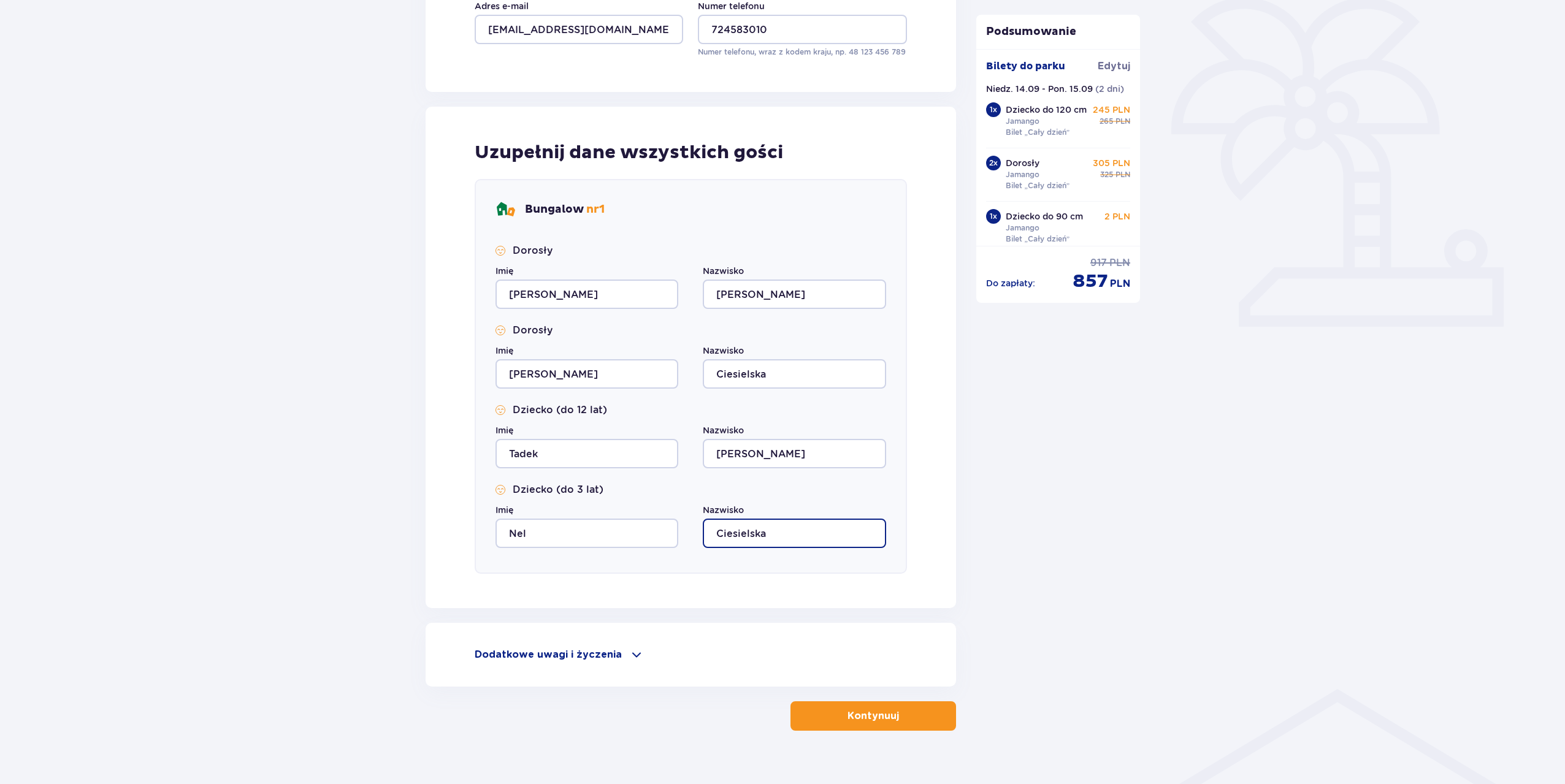
type input "Ciesielska"
click at [845, 703] on button "Kontynuuj" at bounding box center [873, 715] width 166 height 29
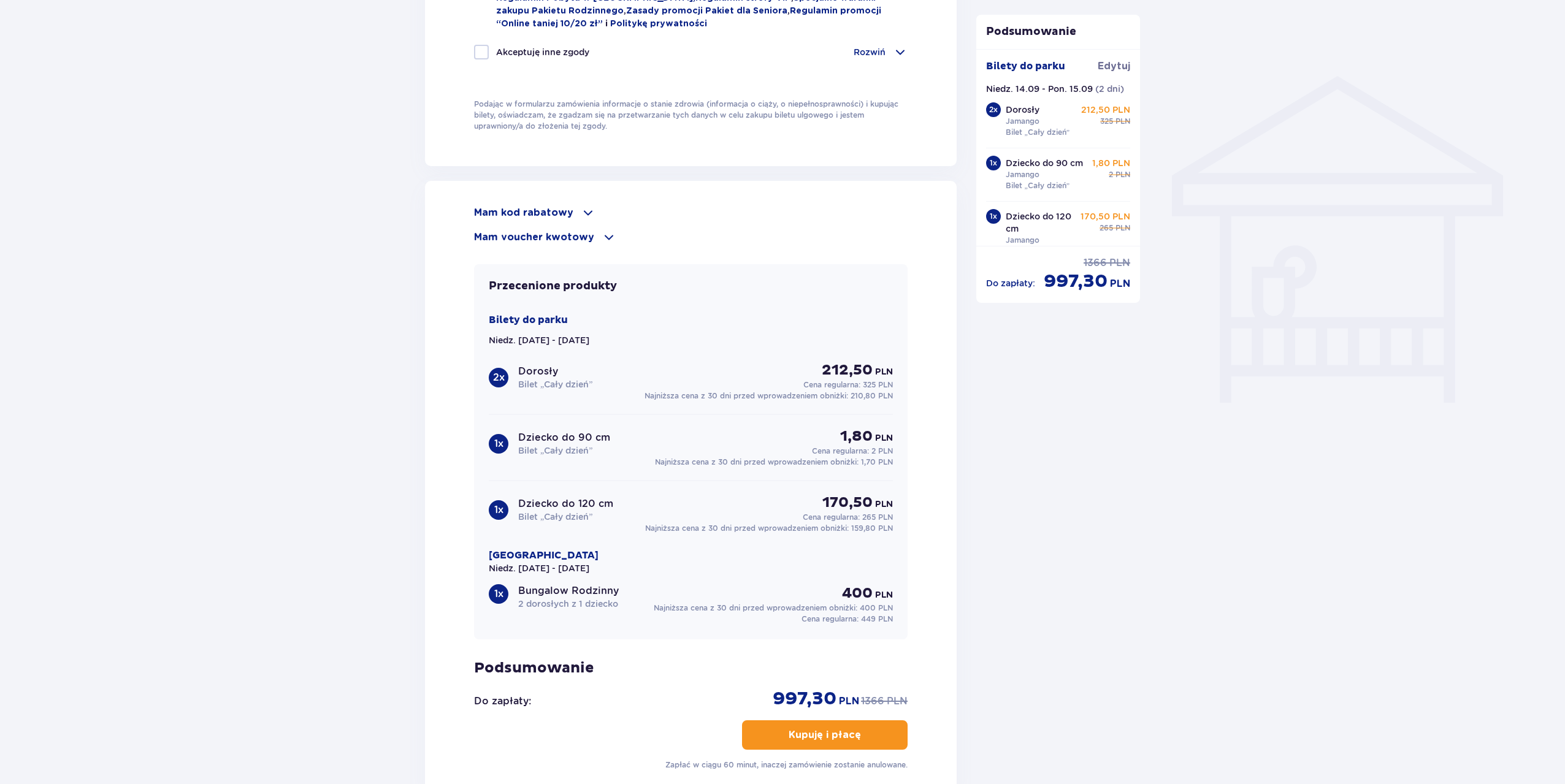
scroll to position [674, 0]
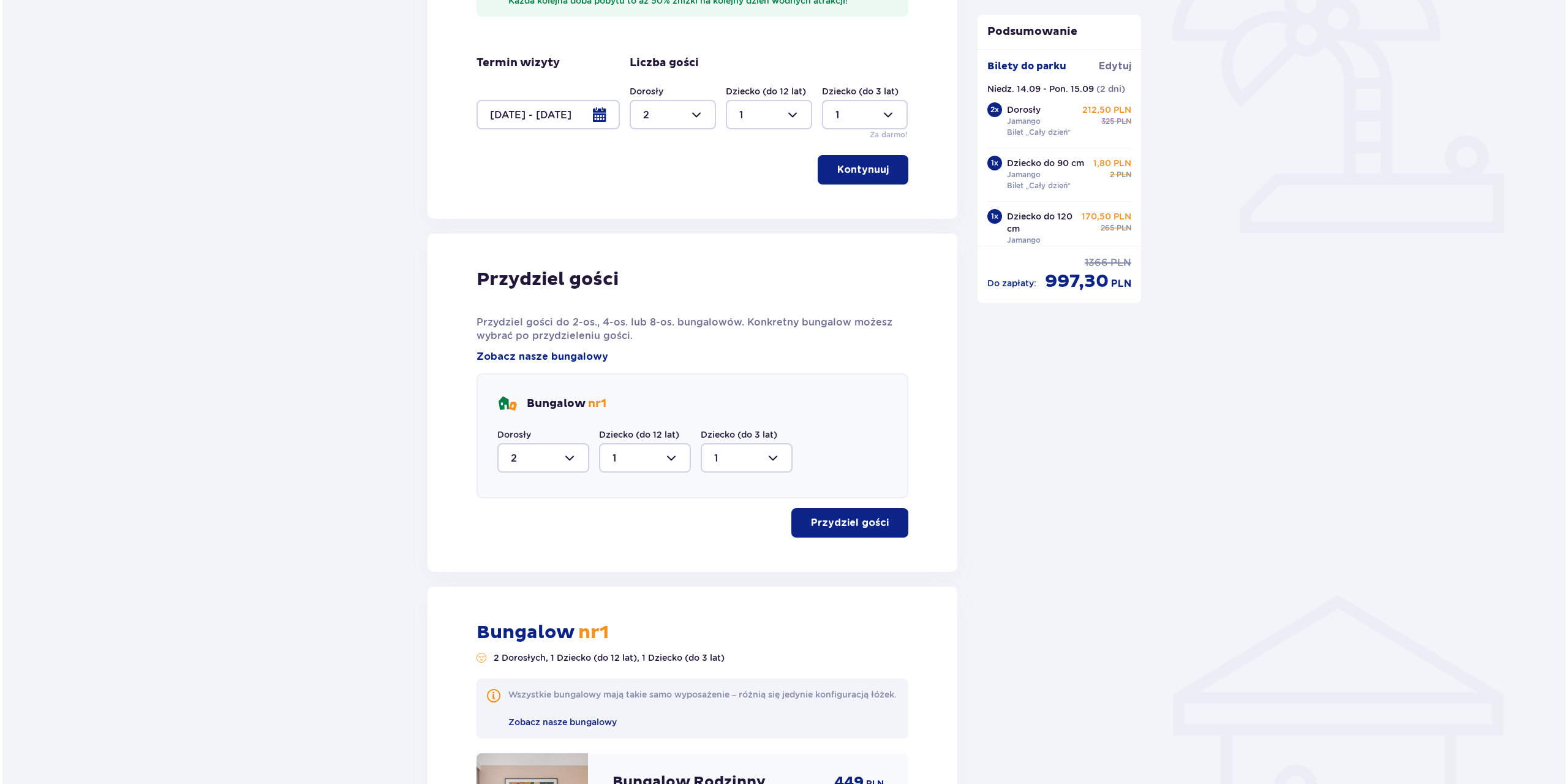
scroll to position [405, 0]
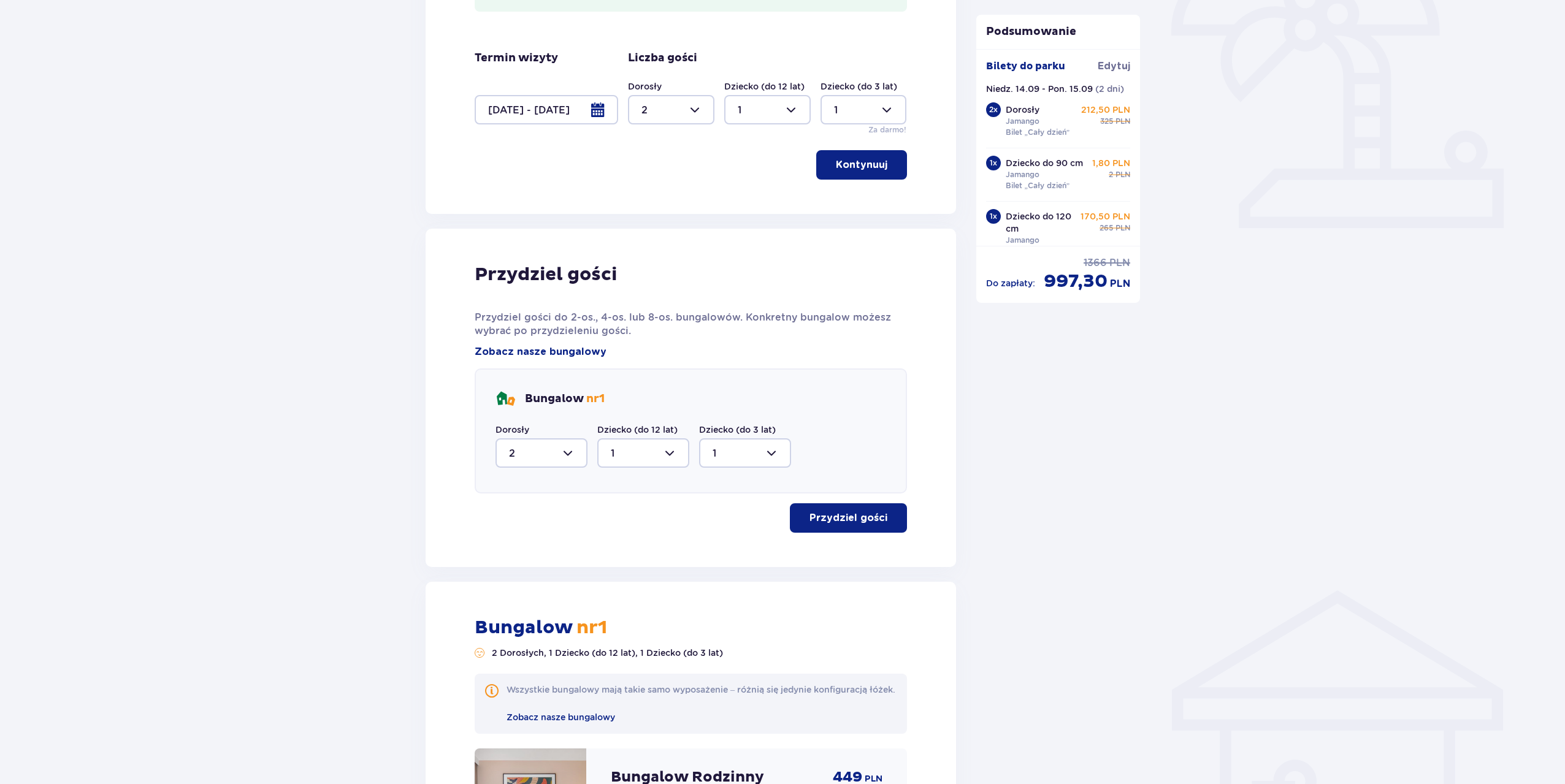
click at [594, 111] on div at bounding box center [547, 109] width 144 height 29
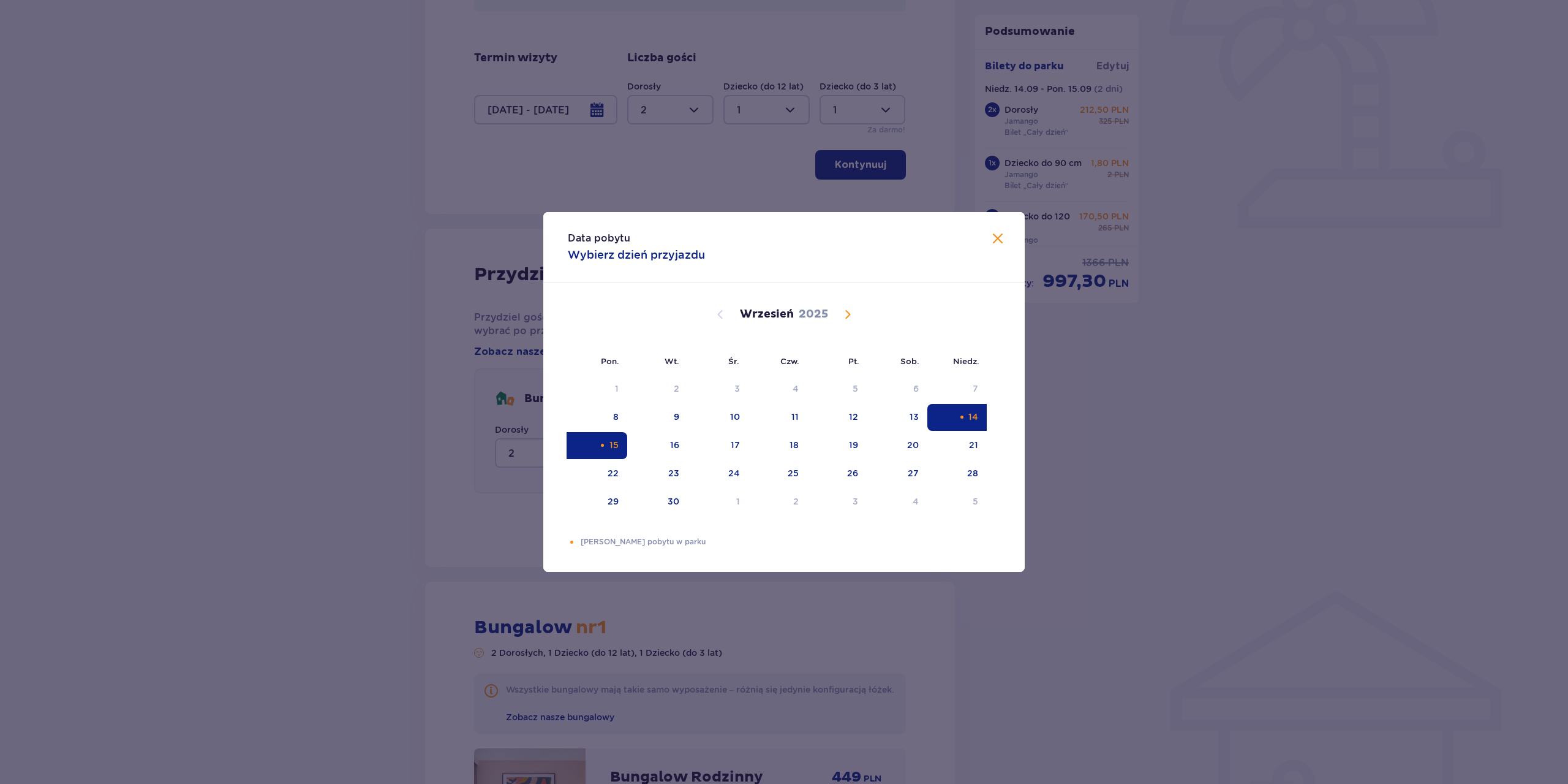
click at [964, 421] on div "Selected as start date. niedziela, 14 września 2025" at bounding box center [962, 417] width 8 height 8
click at [681, 444] on div "16" at bounding box center [657, 445] width 61 height 27
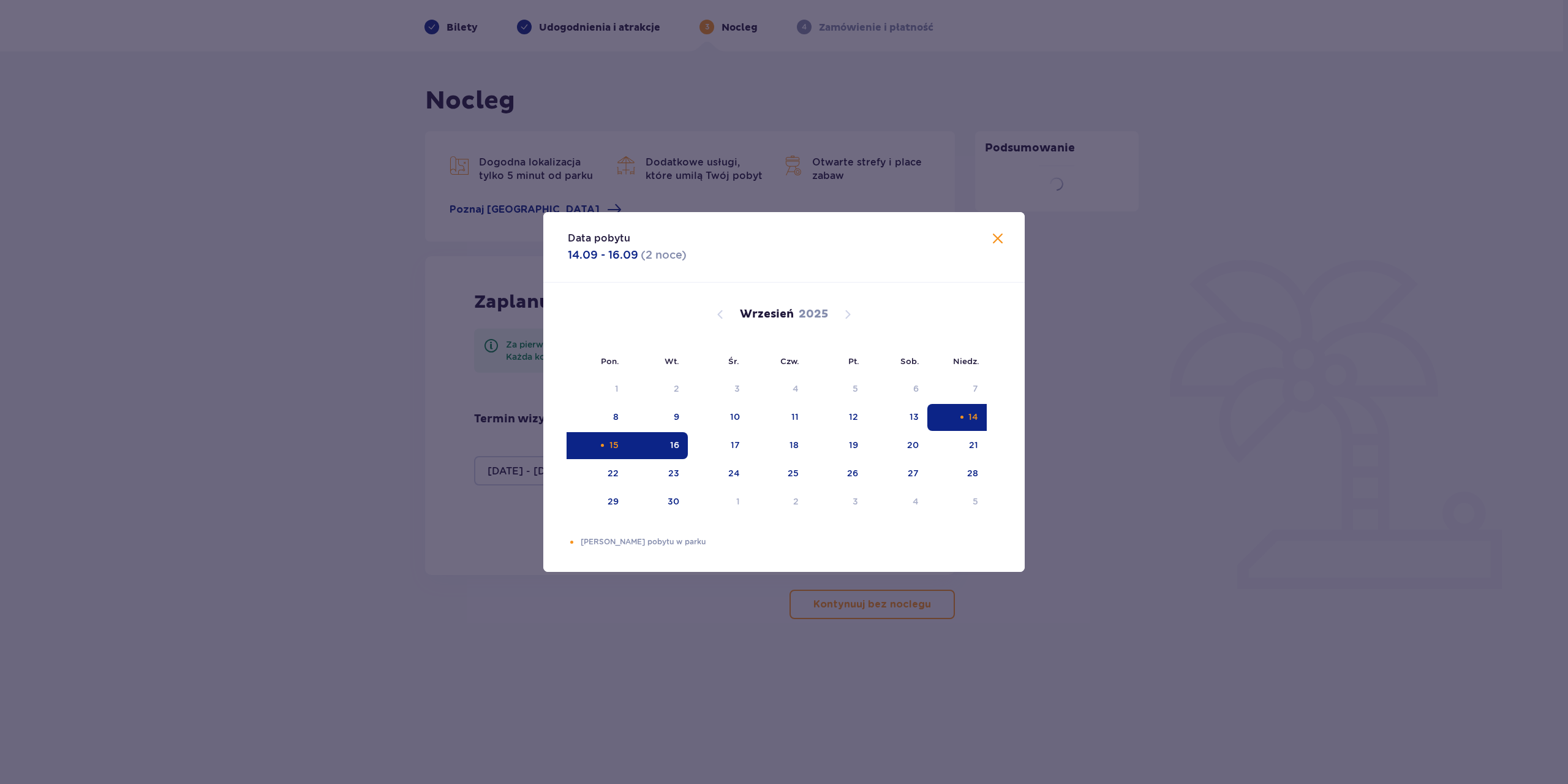
type input "14.09.25 - 16.09.25"
type input "0"
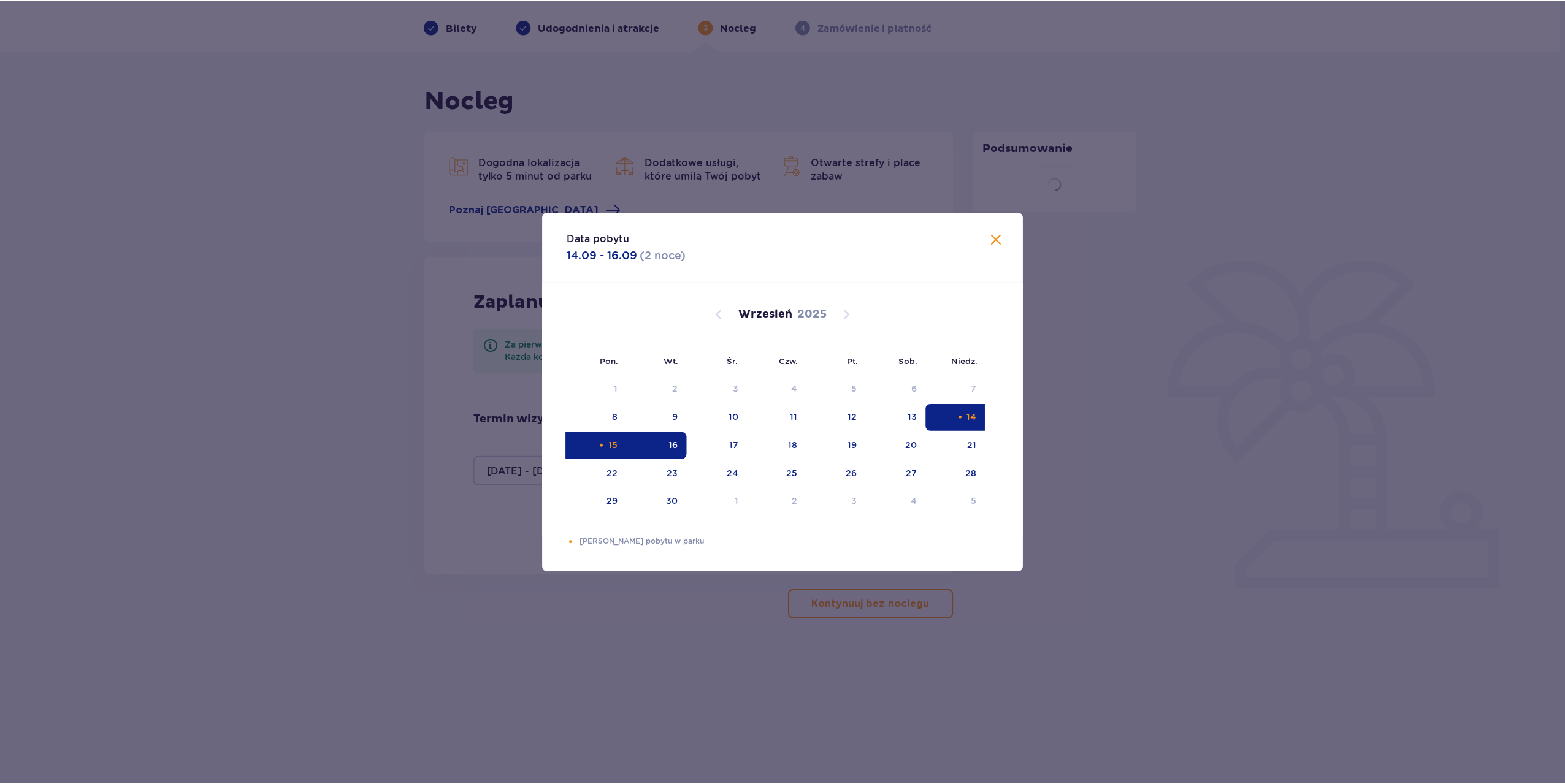
scroll to position [44, 0]
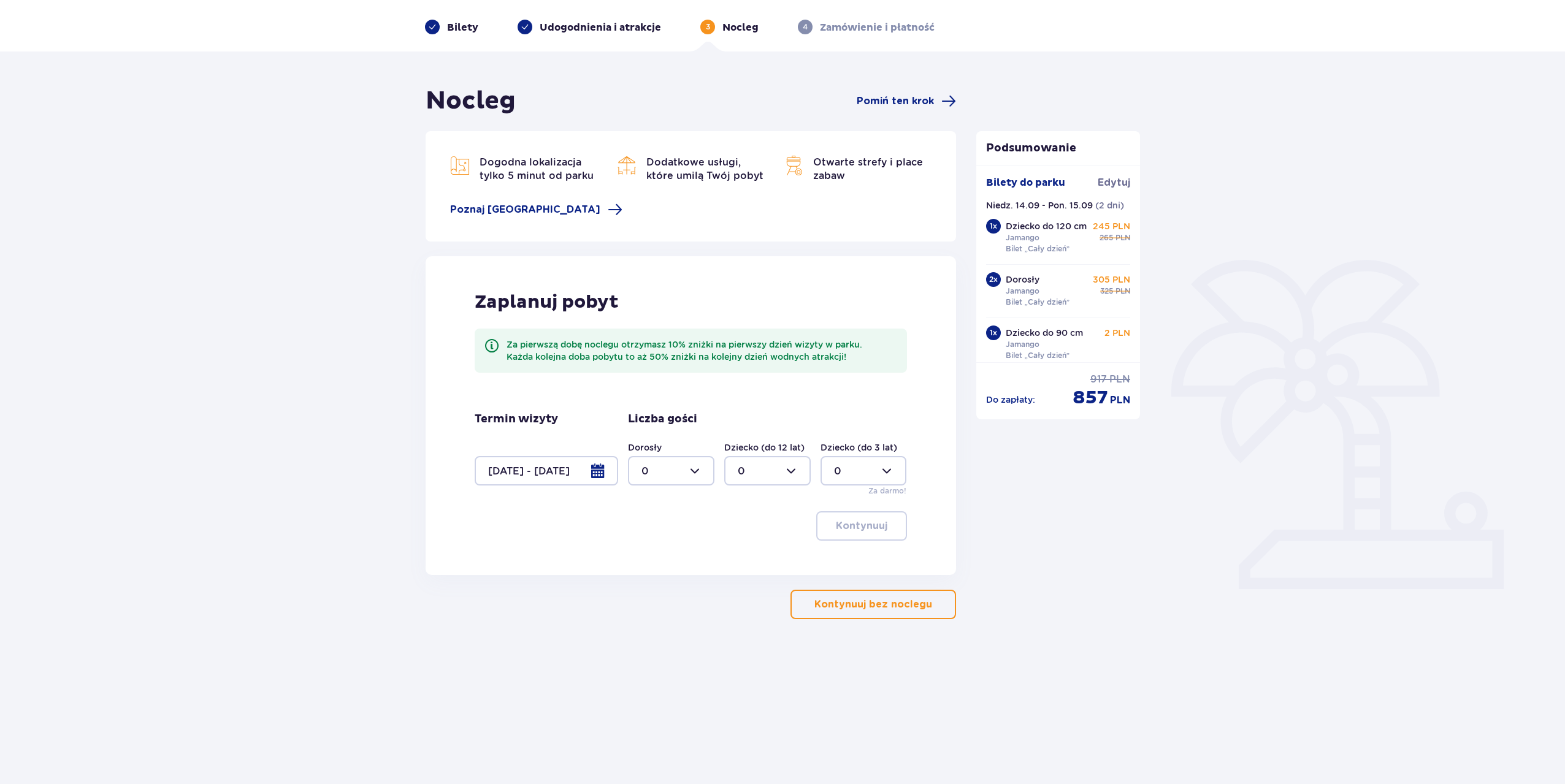
click at [660, 475] on div at bounding box center [671, 470] width 86 height 29
click at [658, 555] on div "2" at bounding box center [671, 559] width 59 height 13
type input "2"
click at [749, 480] on div at bounding box center [767, 470] width 86 height 29
click at [761, 532] on div "1" at bounding box center [767, 533] width 59 height 13
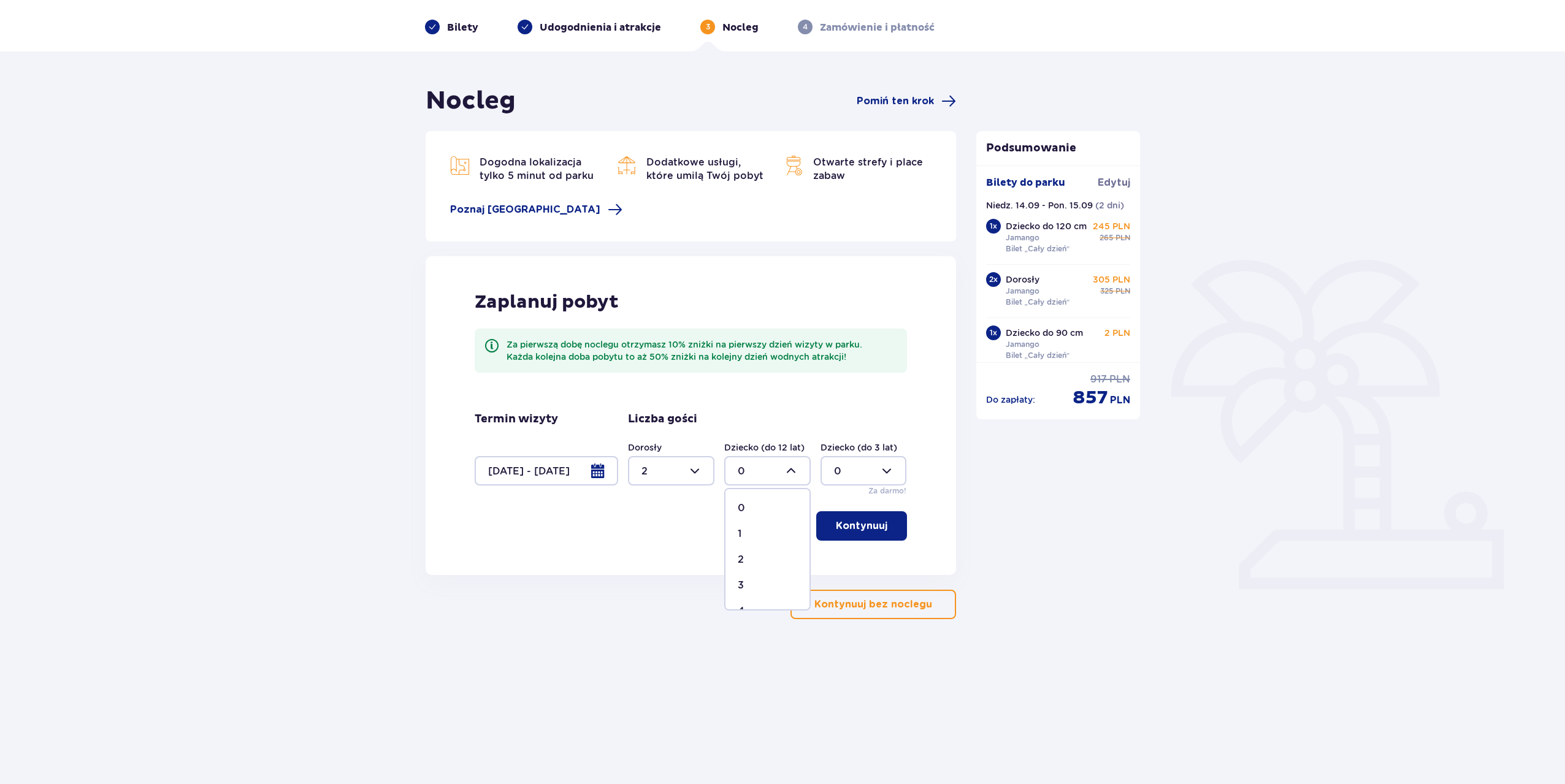
type input "1"
click at [833, 478] on div at bounding box center [863, 470] width 86 height 29
click at [842, 529] on div "1" at bounding box center [863, 533] width 59 height 13
type input "1"
click at [883, 514] on button "Kontynuuj" at bounding box center [861, 525] width 91 height 29
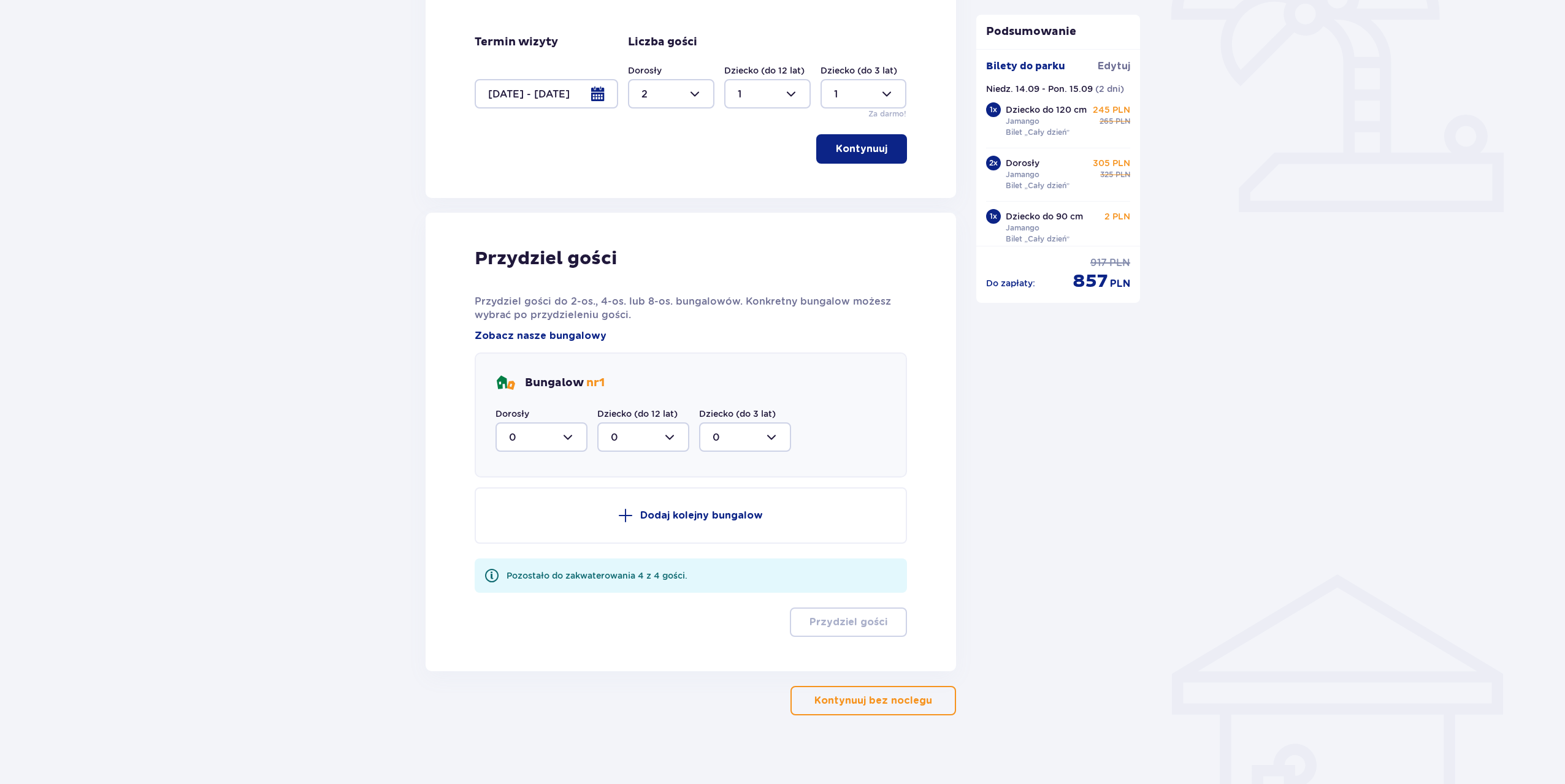
scroll to position [426, 0]
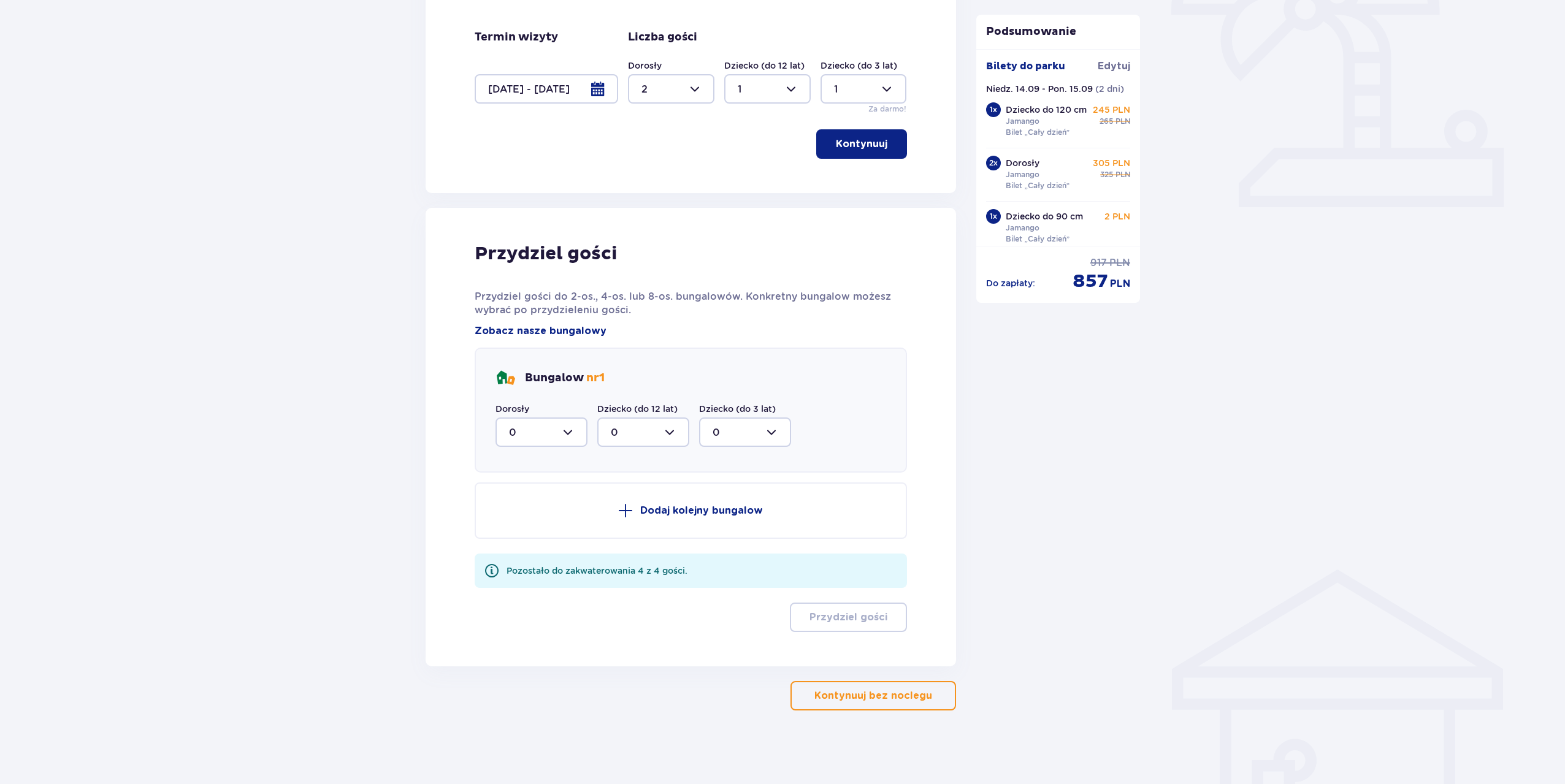
click at [541, 433] on div at bounding box center [541, 432] width 92 height 29
drag, startPoint x: 536, startPoint y: 492, endPoint x: 530, endPoint y: 517, distance: 25.7
click at [530, 517] on span "0 1 2" at bounding box center [541, 495] width 92 height 92
click at [542, 514] on div "2" at bounding box center [541, 520] width 65 height 13
type input "2"
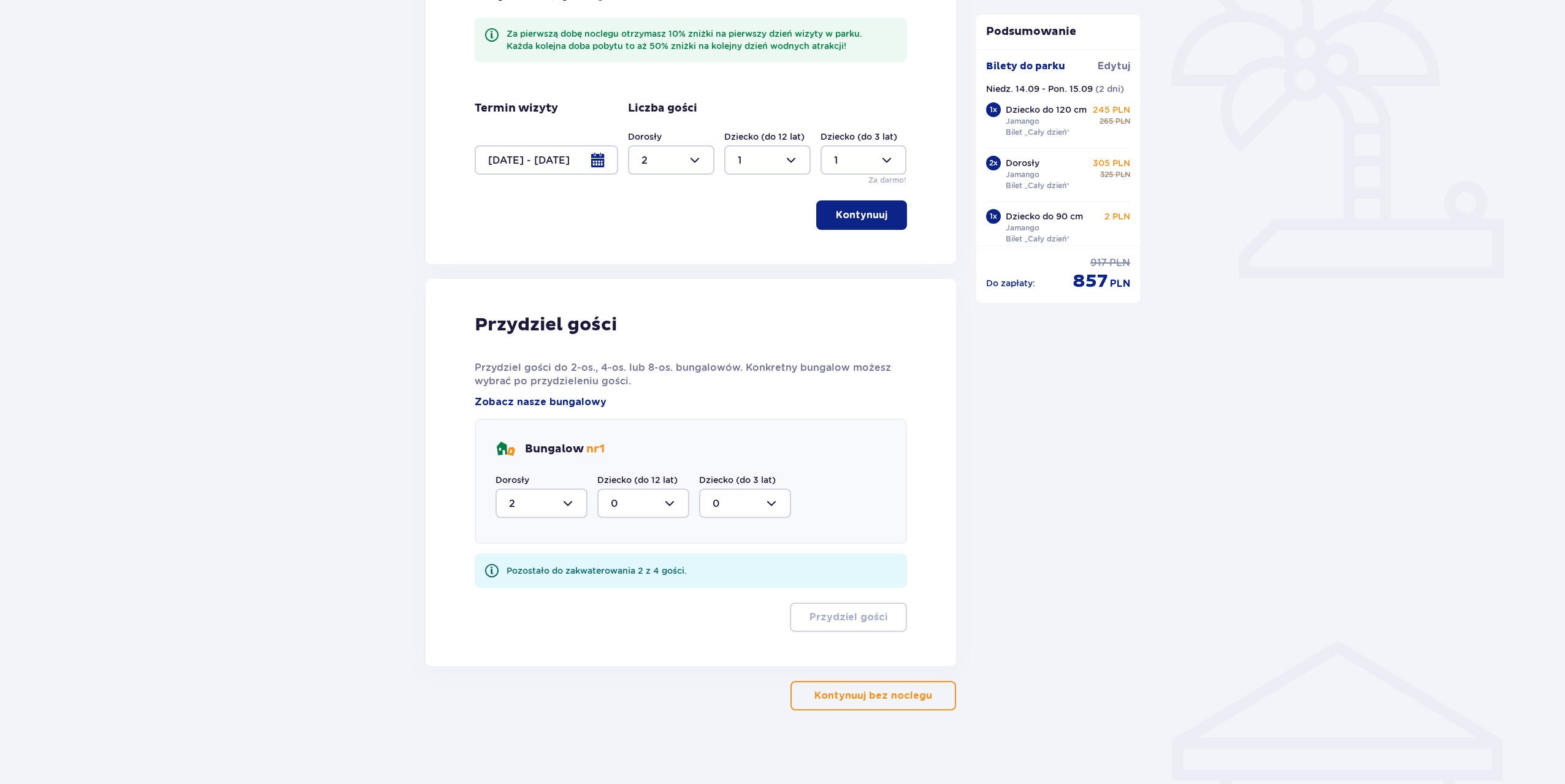
scroll to position [354, 0]
click at [607, 493] on div at bounding box center [643, 503] width 92 height 29
click at [626, 562] on div "1" at bounding box center [643, 566] width 65 height 13
type input "1"
drag, startPoint x: 691, startPoint y: 520, endPoint x: 706, endPoint y: 511, distance: 17.5
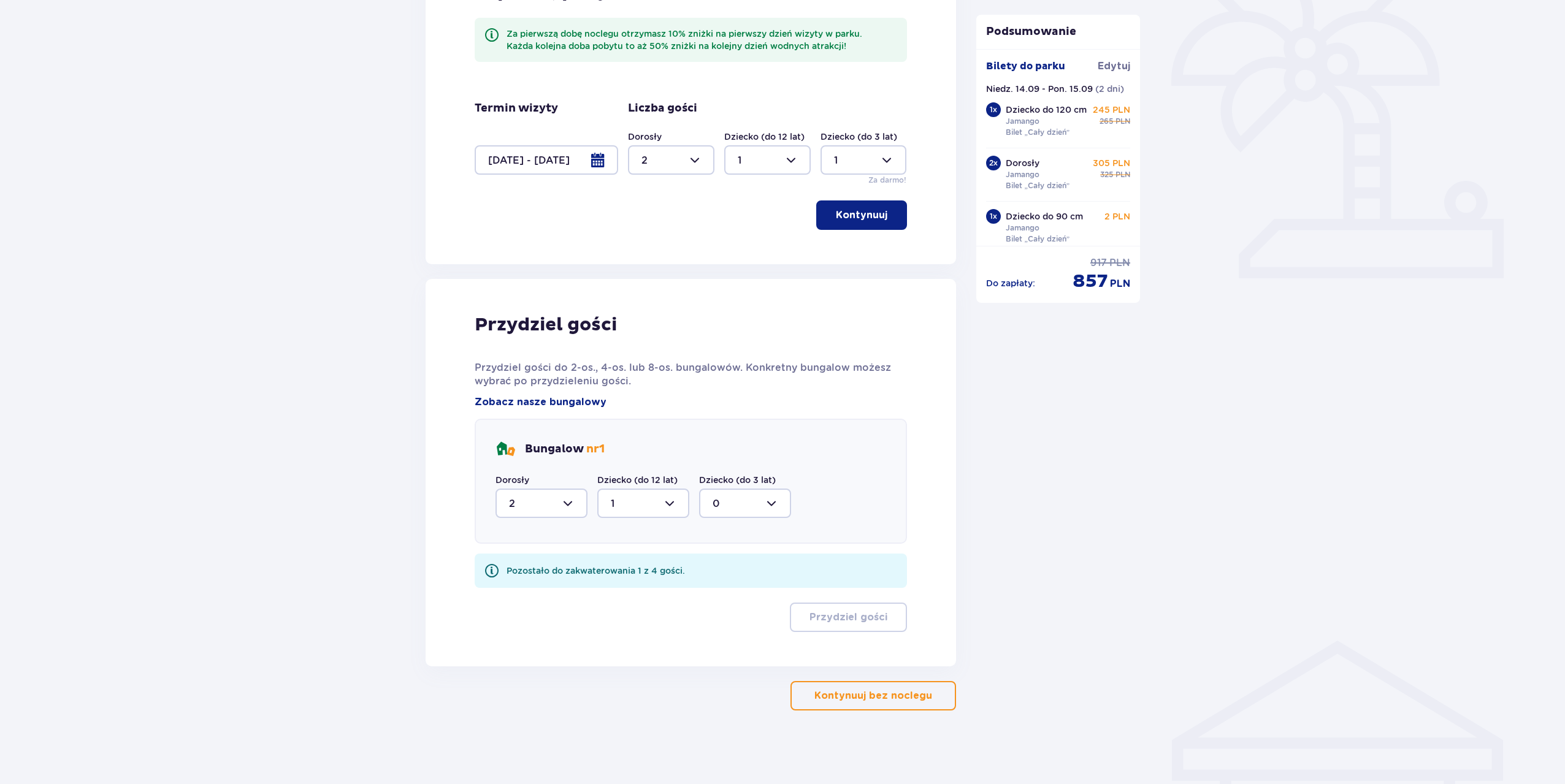
click at [691, 520] on div "Bungalow nr 1 Dorosły 2 Dziecko (do 12 lat) 1 Dziecko (do 3 lat) 0" at bounding box center [690, 481] width 432 height 125
click at [724, 504] on div at bounding box center [745, 503] width 92 height 29
click at [738, 561] on div "1" at bounding box center [745, 566] width 65 height 13
type input "1"
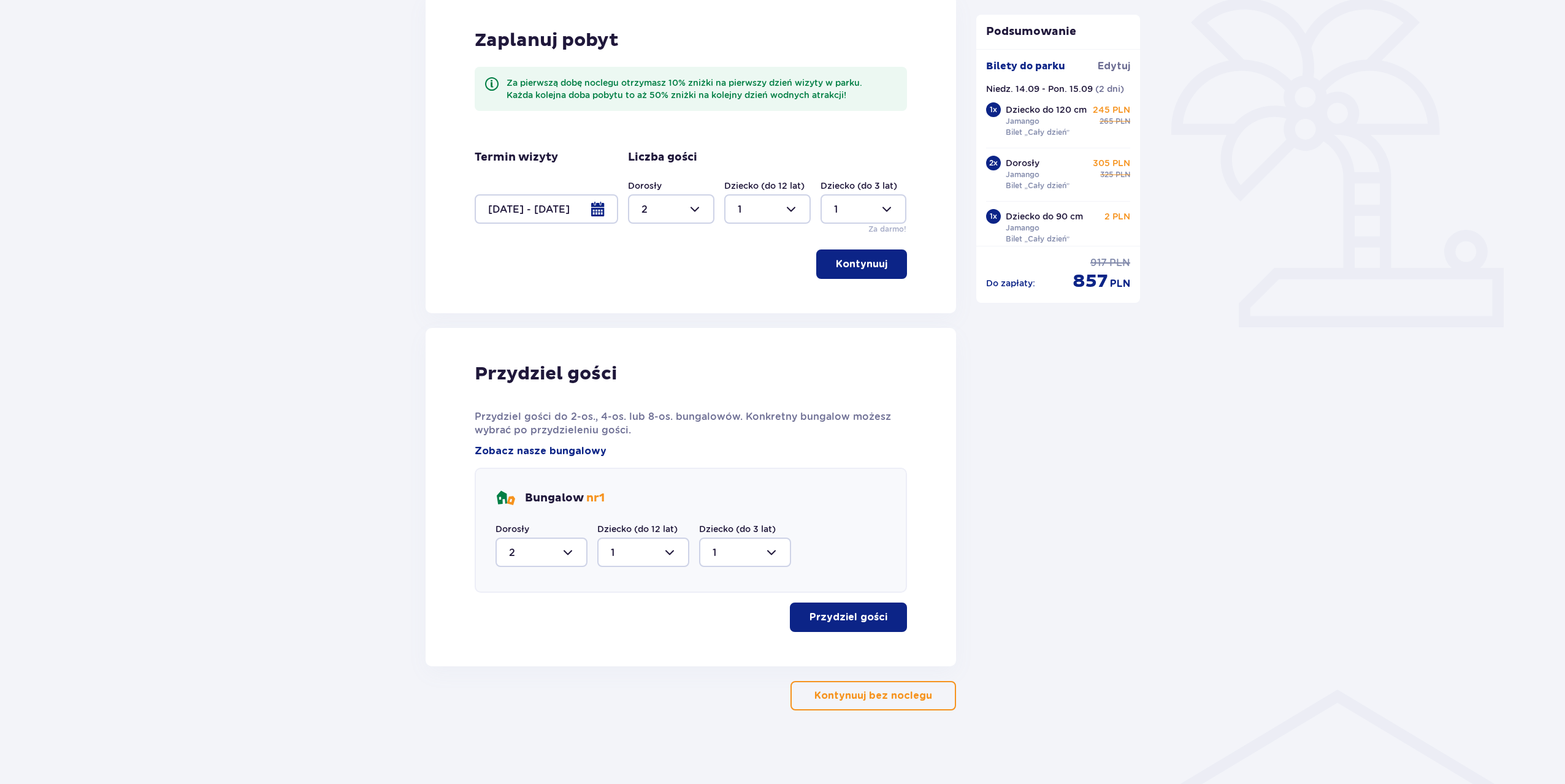
click at [837, 617] on p "Przydziel gości" at bounding box center [848, 617] width 78 height 13
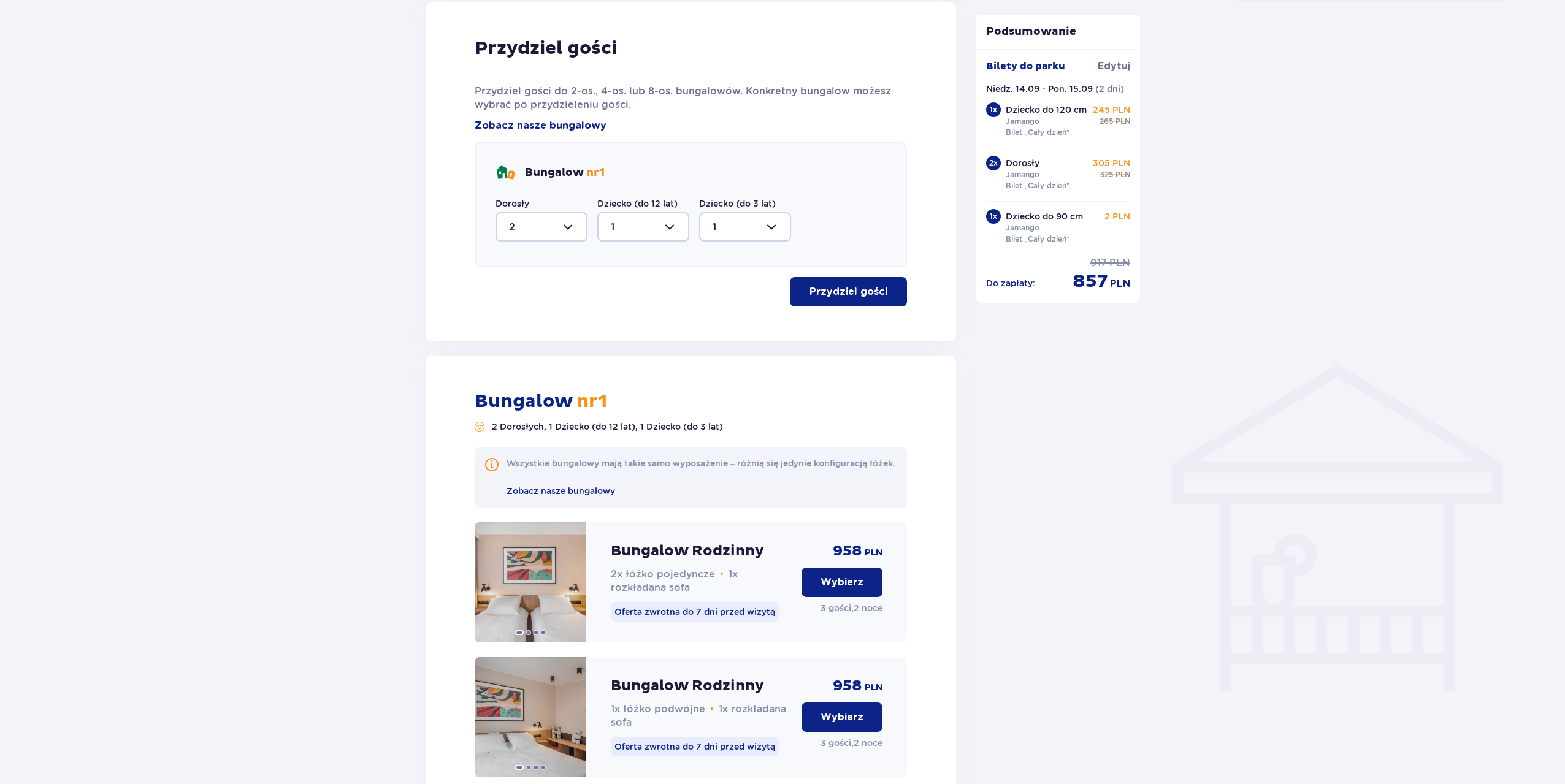
scroll to position [726, 0]
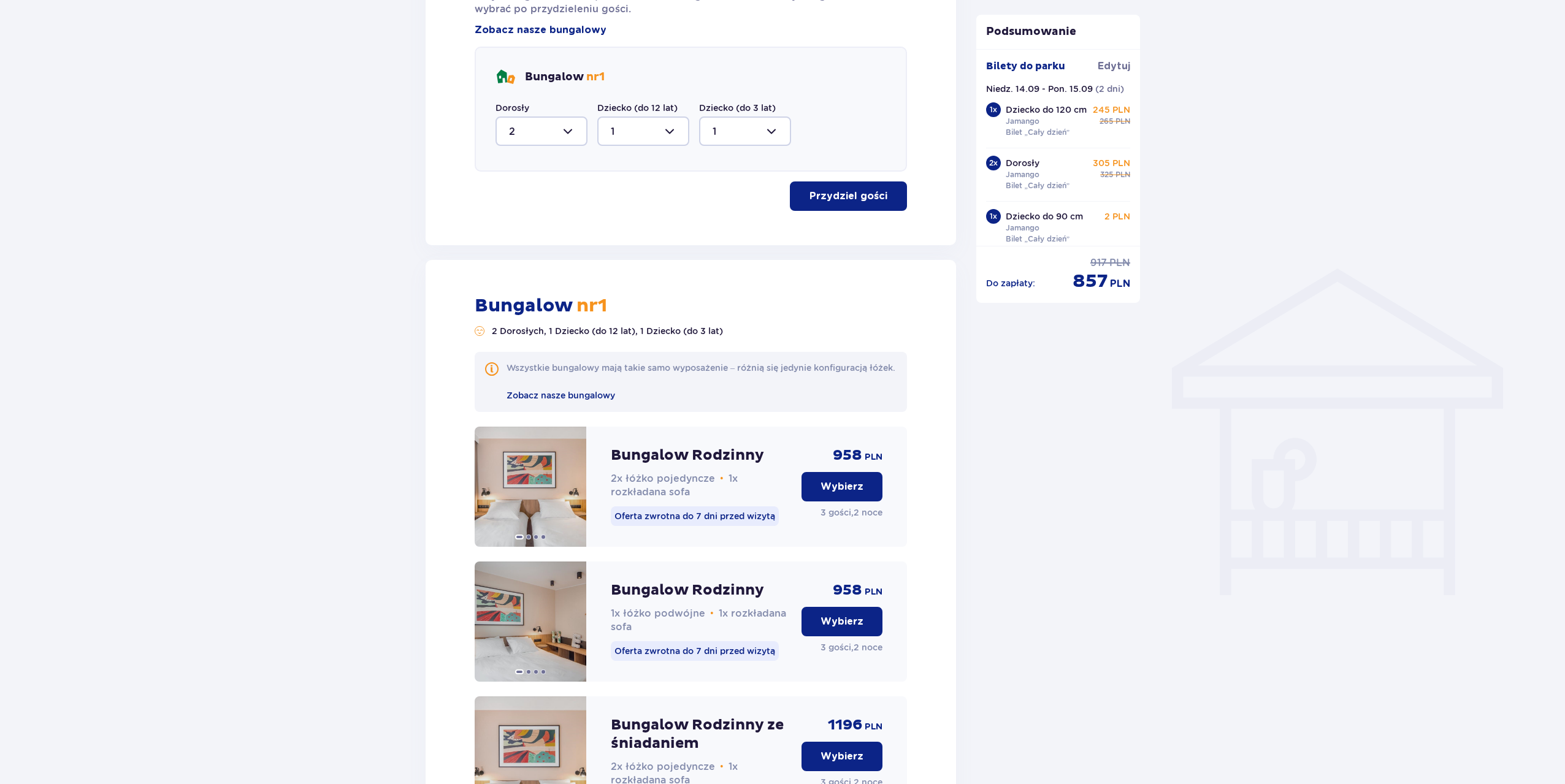
click at [840, 493] on p "Wybierz" at bounding box center [841, 486] width 43 height 13
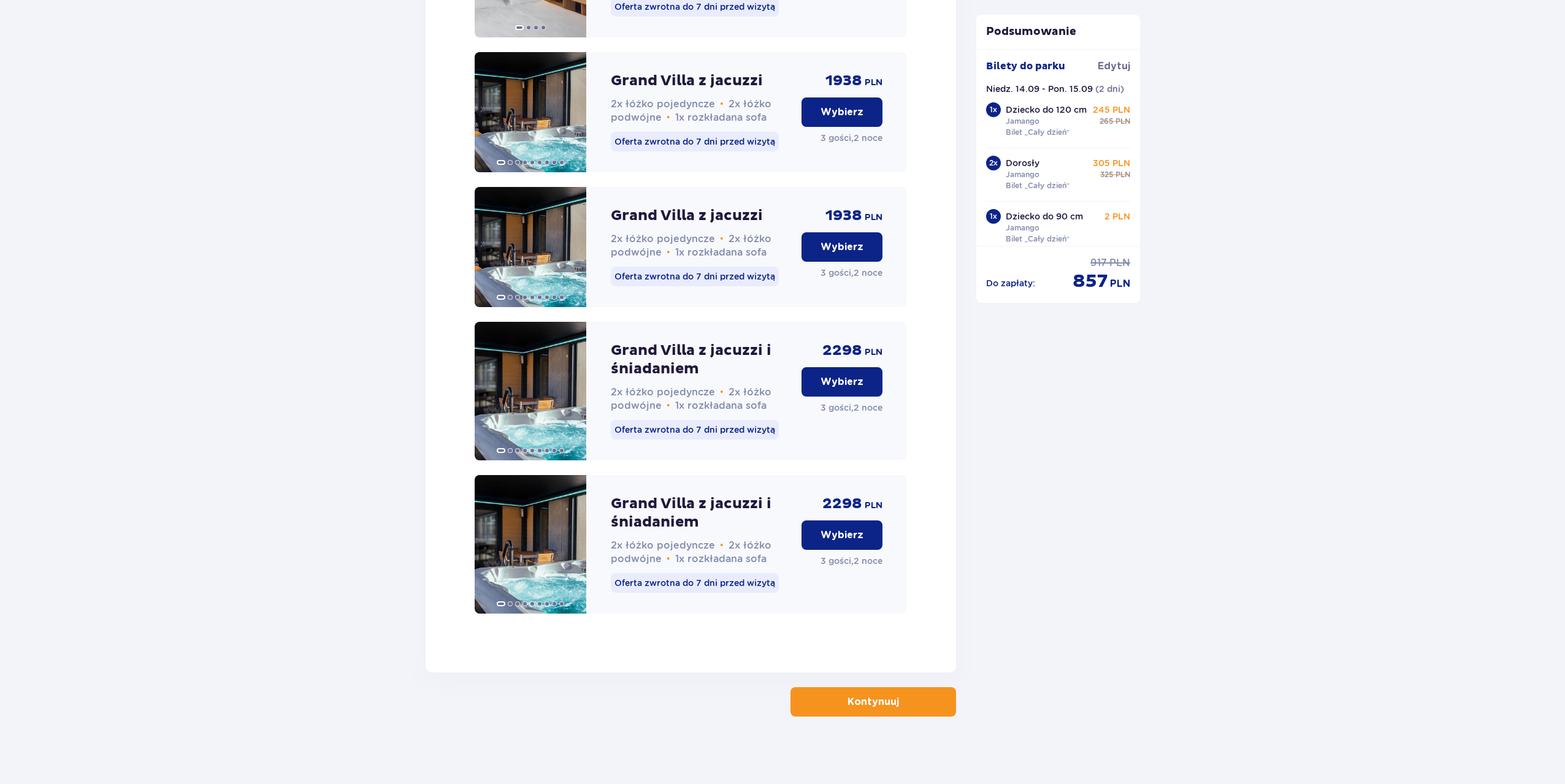
scroll to position [1695, 0]
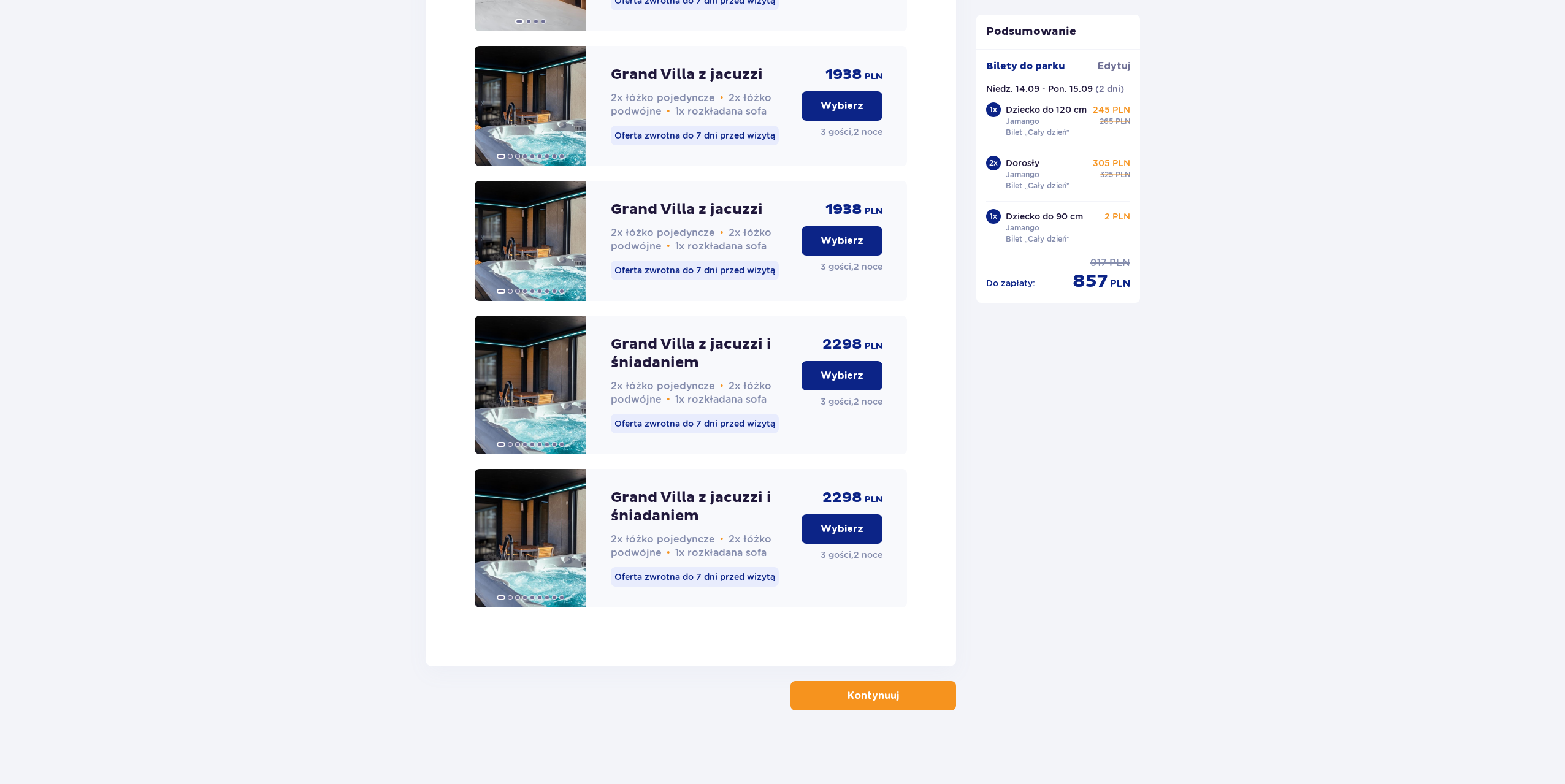
click at [856, 703] on button "Kontynuuj" at bounding box center [873, 695] width 166 height 29
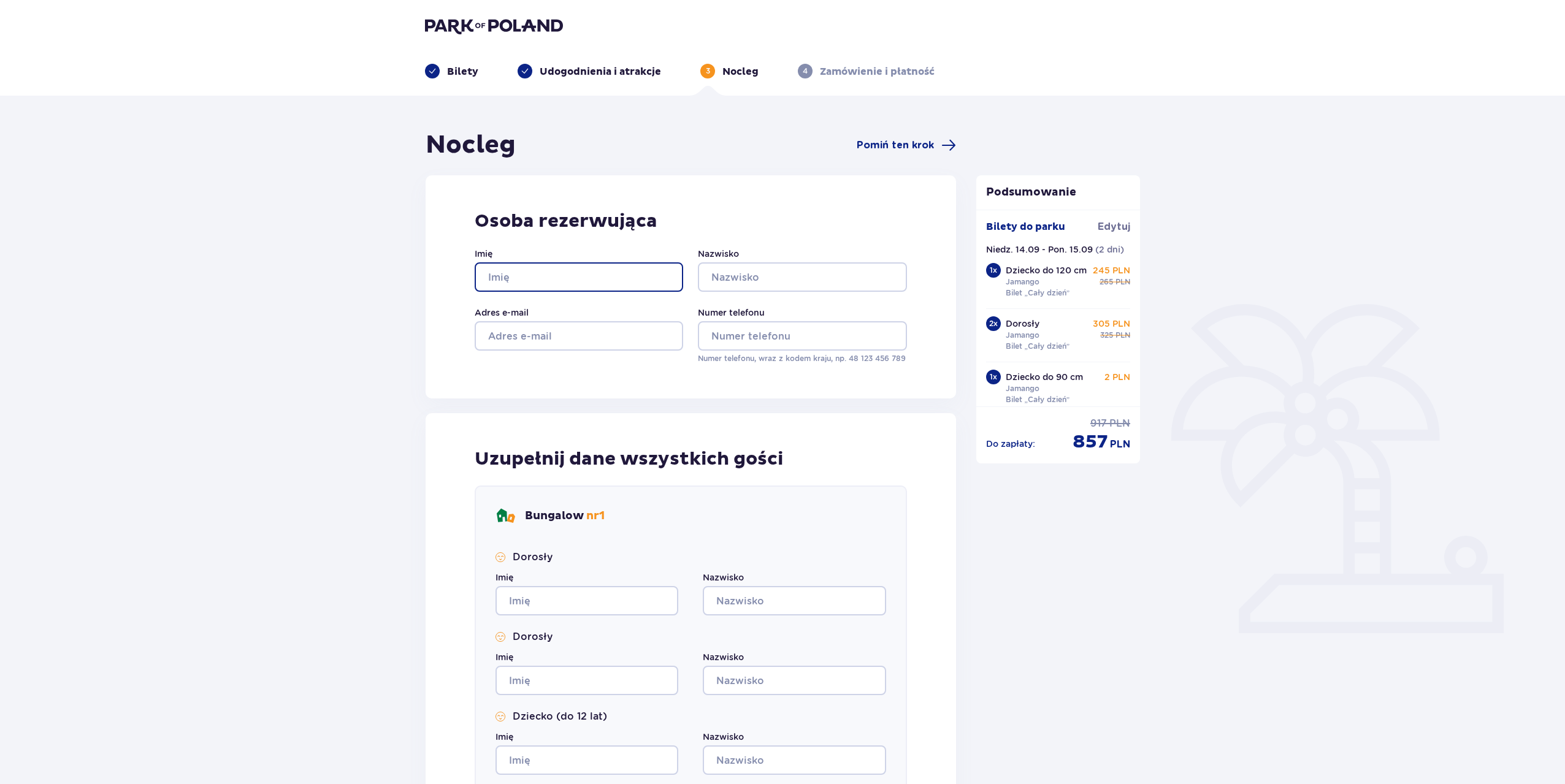
click at [557, 275] on input "Imię" at bounding box center [579, 276] width 209 height 29
type input "Jakub"
type input "Ciesielski"
type input "jakubstudiograf@gmail.com"
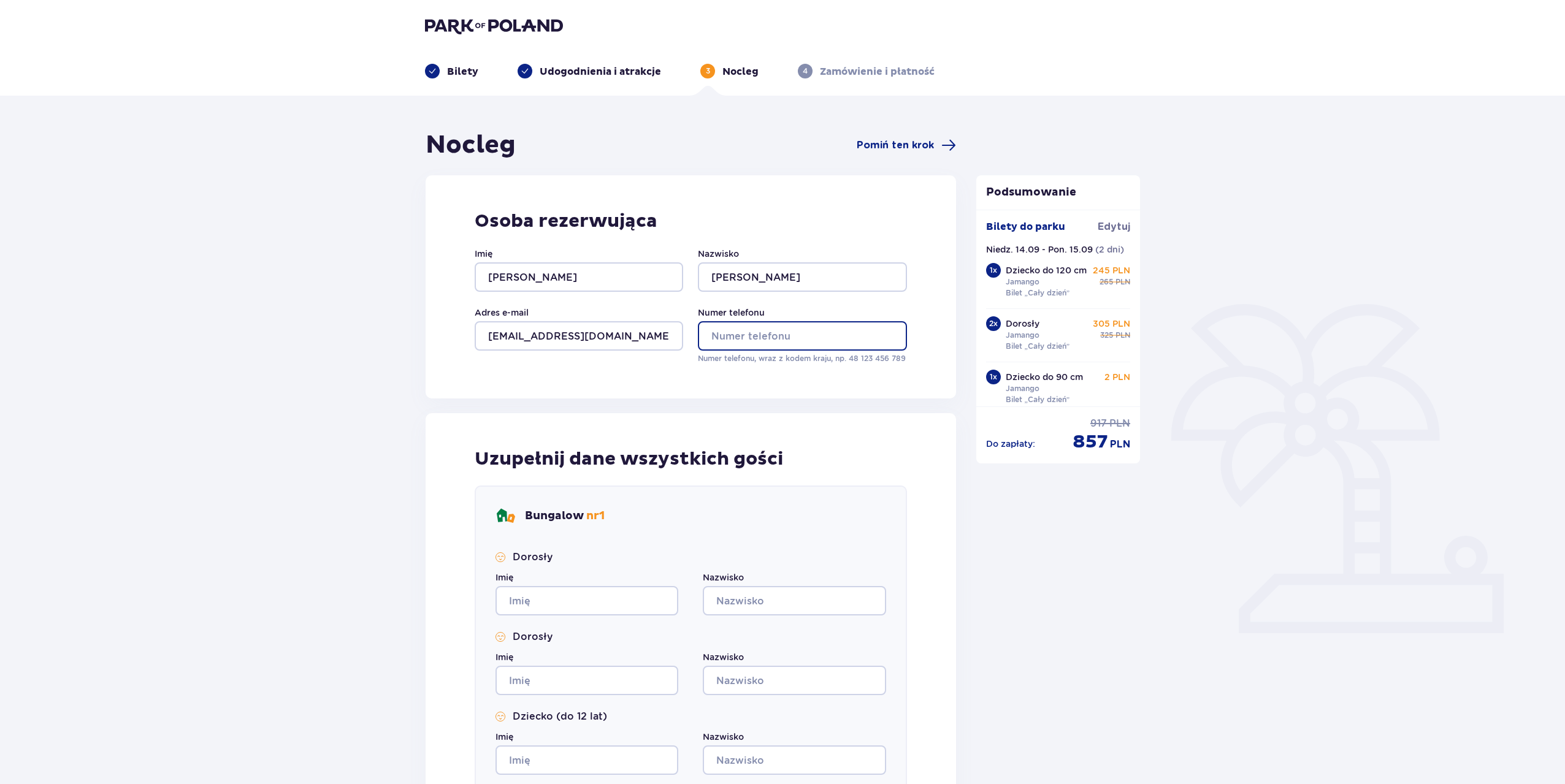
type input "724583010"
click at [549, 602] on input "Imię" at bounding box center [586, 600] width 182 height 29
type input "Jakub"
type input "Ciesielski"
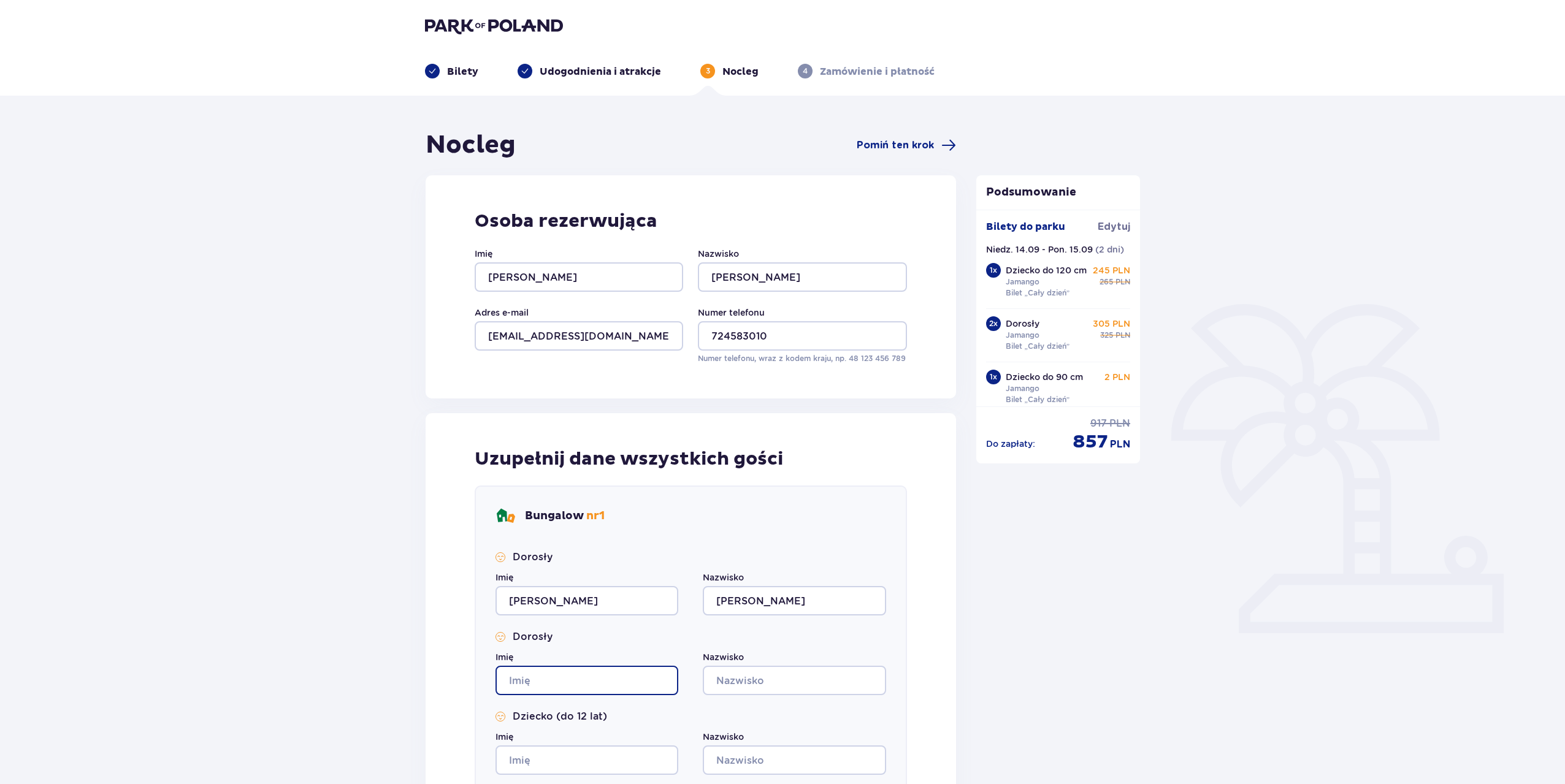
type input "Jakub"
type input "Ciesielski"
type input "Jakub"
type input "Ciesielski"
type input "Jakub"
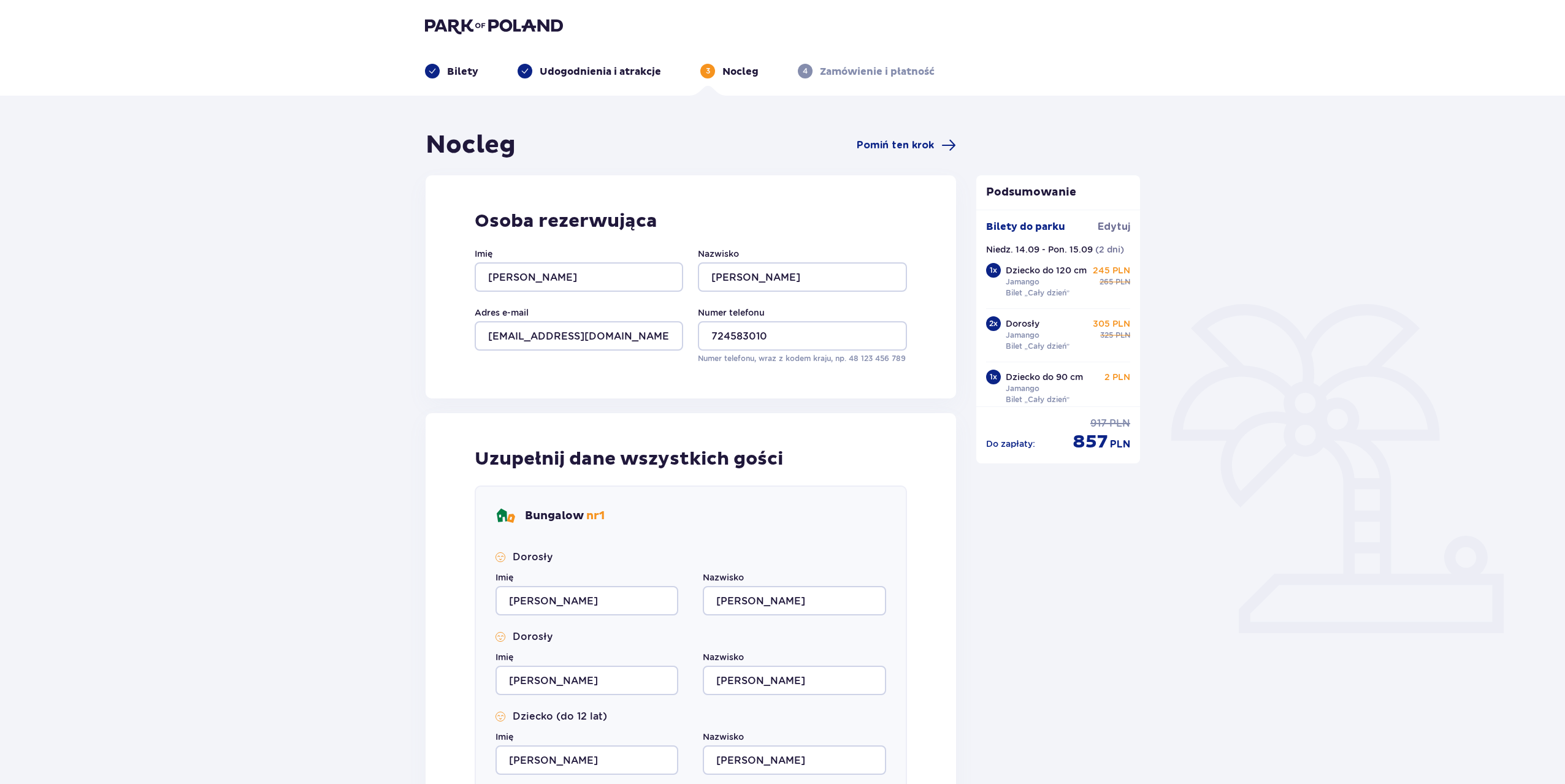
type input "Ciesielski"
click at [569, 678] on input "Jakub" at bounding box center [586, 680] width 182 height 29
drag, startPoint x: 569, startPoint y: 678, endPoint x: 423, endPoint y: 679, distance: 146.0
click at [426, 680] on div "Uzupełnij dane wszystkich gości Bungalow nr 1 Dorosły Imię Jakub Nazwisko Ciesi…" at bounding box center [690, 663] width 530 height 501
type input "Maria"
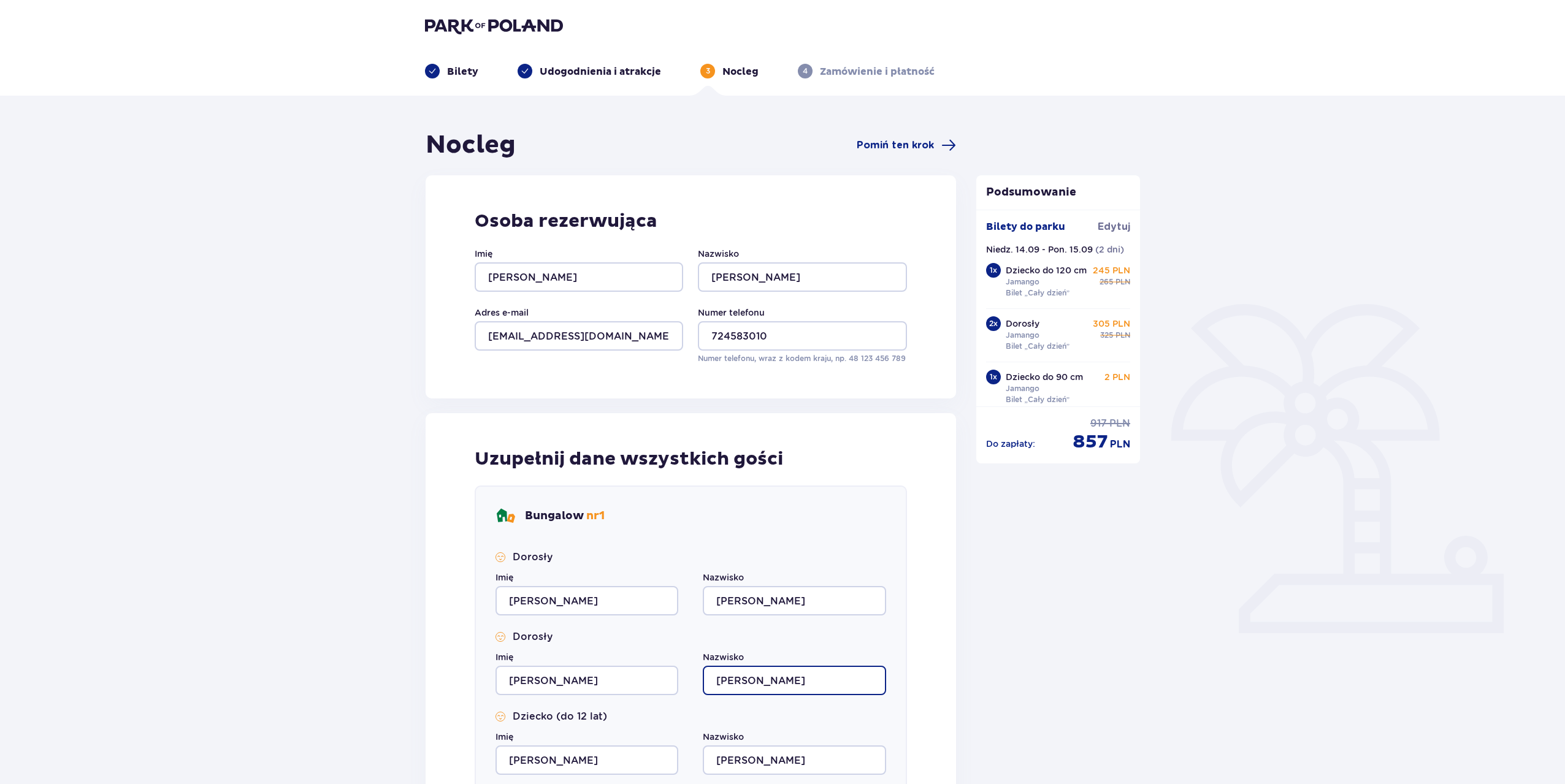
drag, startPoint x: 778, startPoint y: 685, endPoint x: 759, endPoint y: 680, distance: 19.6
click at [759, 680] on input "Ciesielski" at bounding box center [793, 680] width 182 height 29
type input "Ciesielska"
click at [574, 756] on input "Jakub" at bounding box center [586, 760] width 182 height 29
drag, startPoint x: 574, startPoint y: 758, endPoint x: 475, endPoint y: 749, distance: 99.4
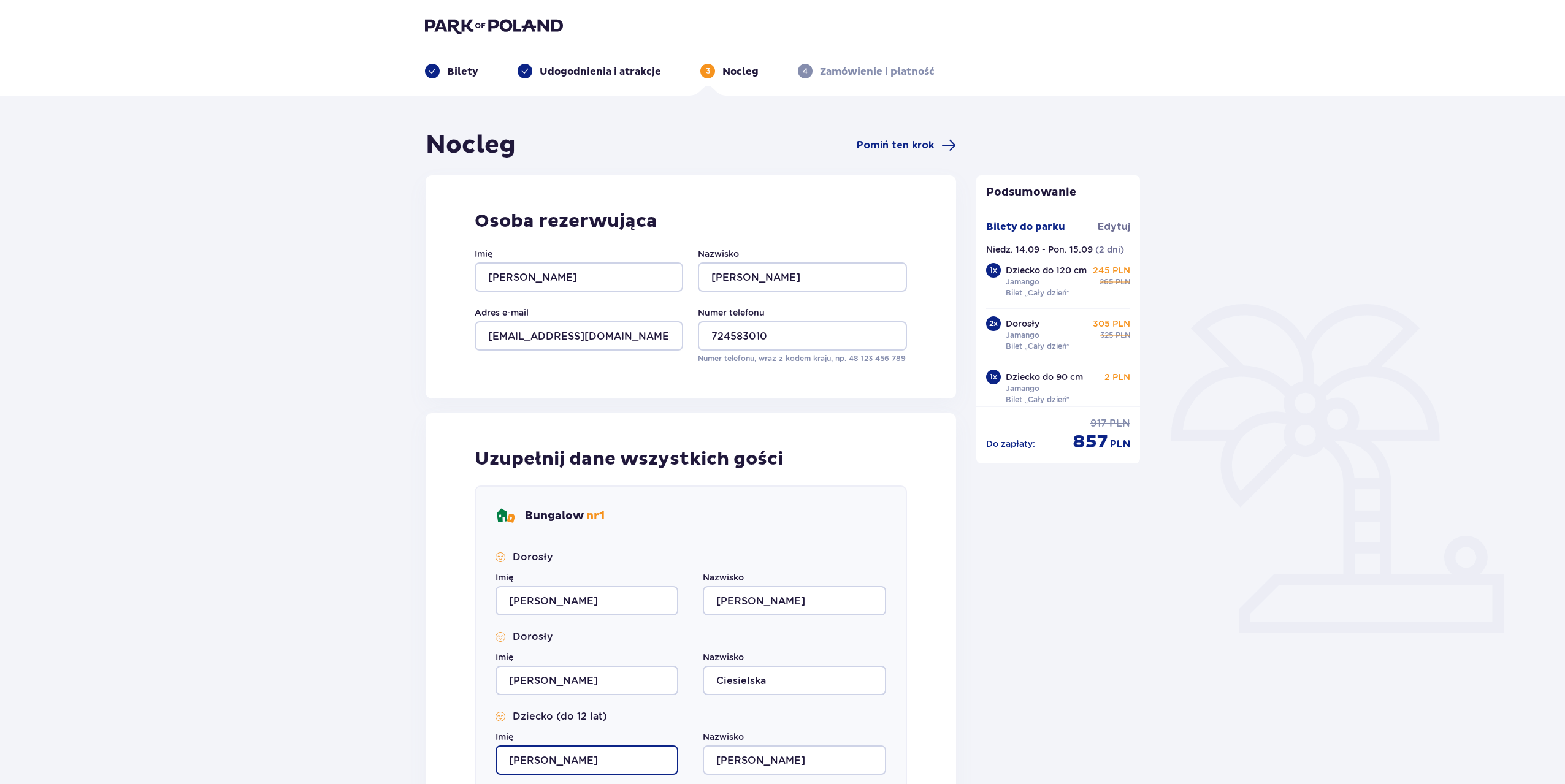
click at [475, 749] on div "Bungalow nr 1 Dorosły Imię Jakub Nazwisko Ciesielski Dorosły Imię Maria Nazwisk…" at bounding box center [690, 683] width 432 height 395
click at [514, 759] on input "TAdek" at bounding box center [586, 760] width 182 height 29
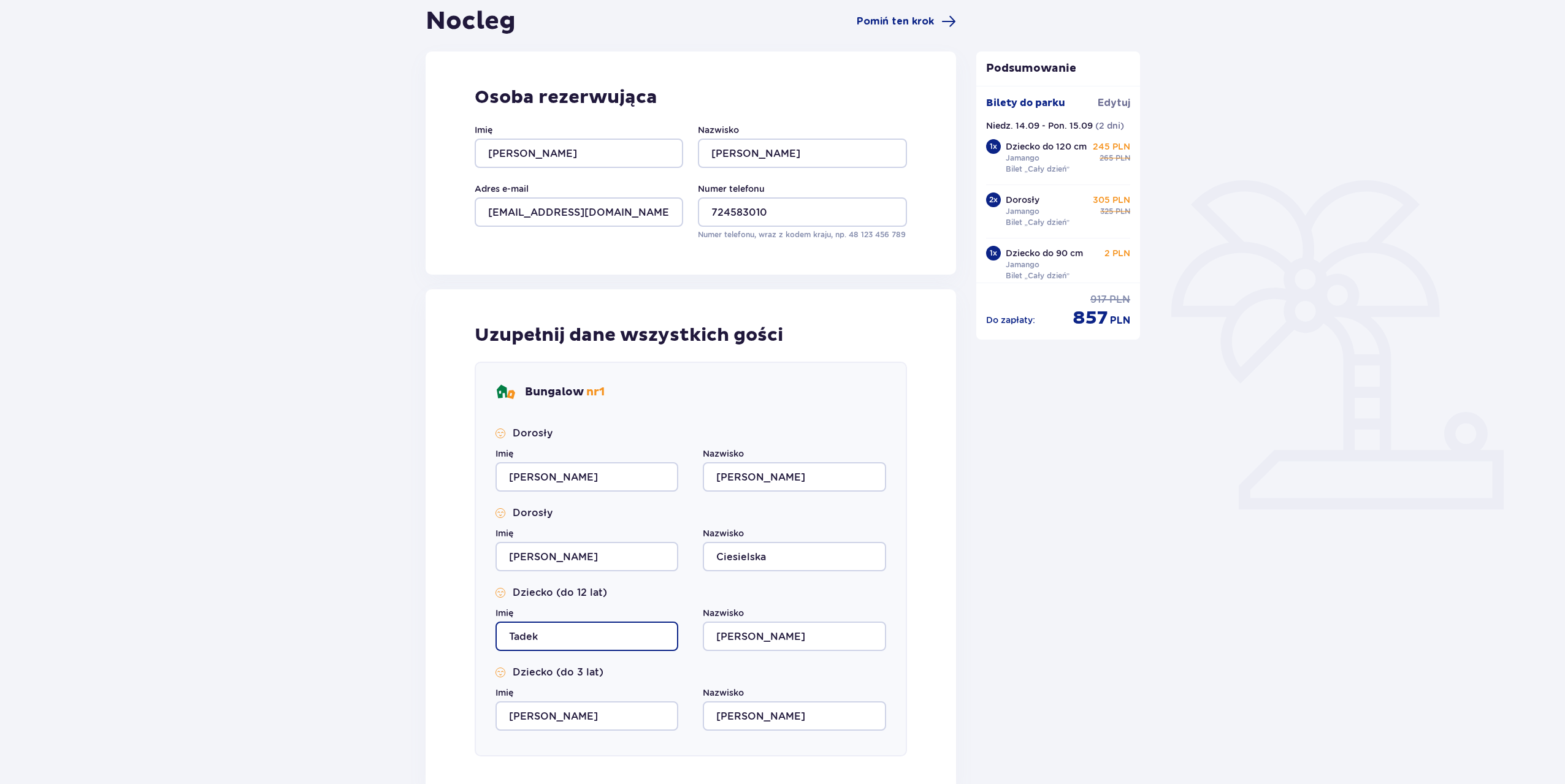
scroll to position [327, 0]
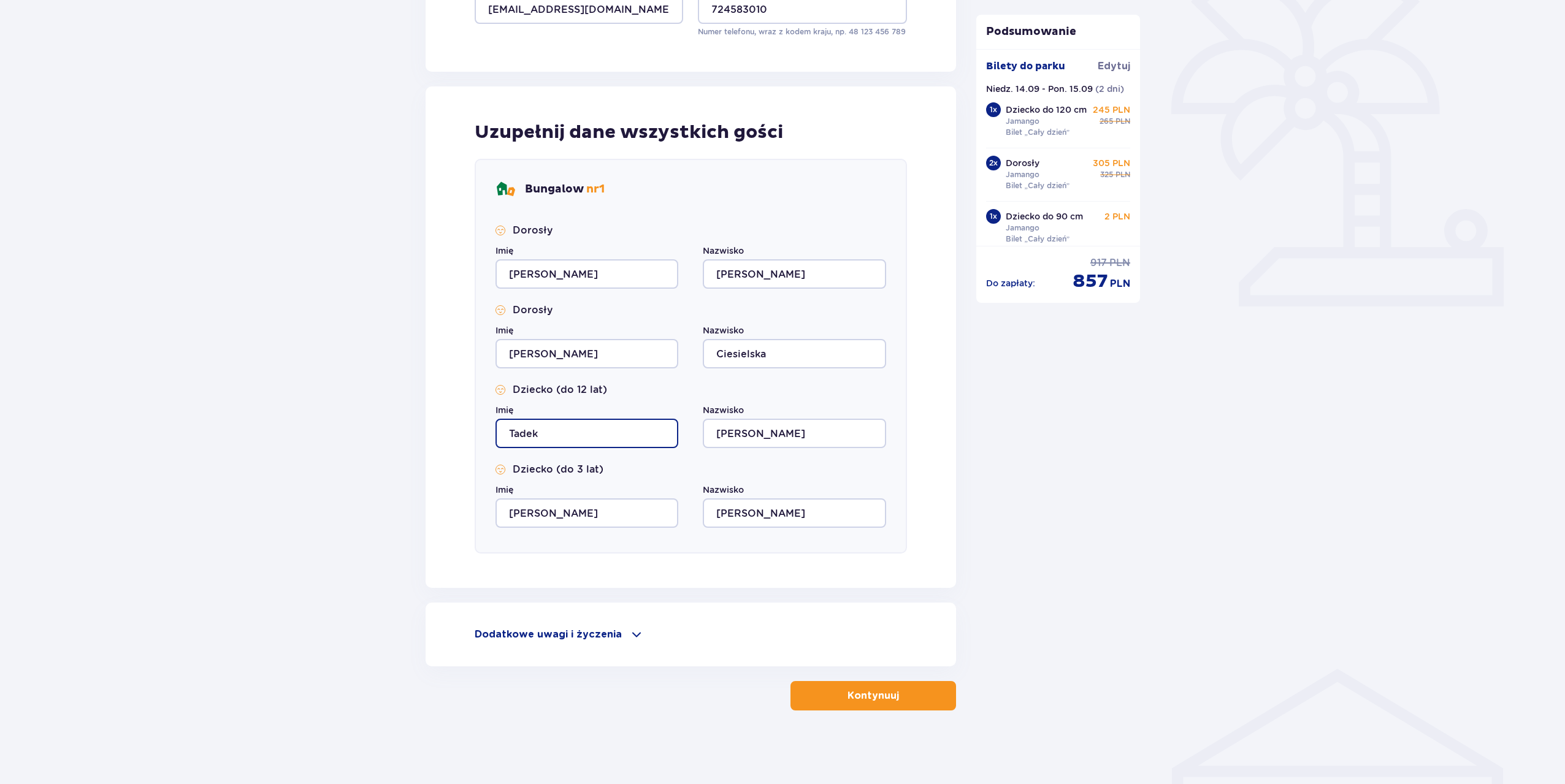
type input "Tadek"
drag, startPoint x: 588, startPoint y: 506, endPoint x: 451, endPoint y: 493, distance: 137.6
click at [451, 493] on div "Uzupełnij dane wszystkich gości Bungalow nr 1 Dorosły Imię Jakub Nazwisko Ciesi…" at bounding box center [690, 336] width 530 height 501
type input "Nel"
click at [812, 513] on input "Ciesielski" at bounding box center [793, 512] width 182 height 29
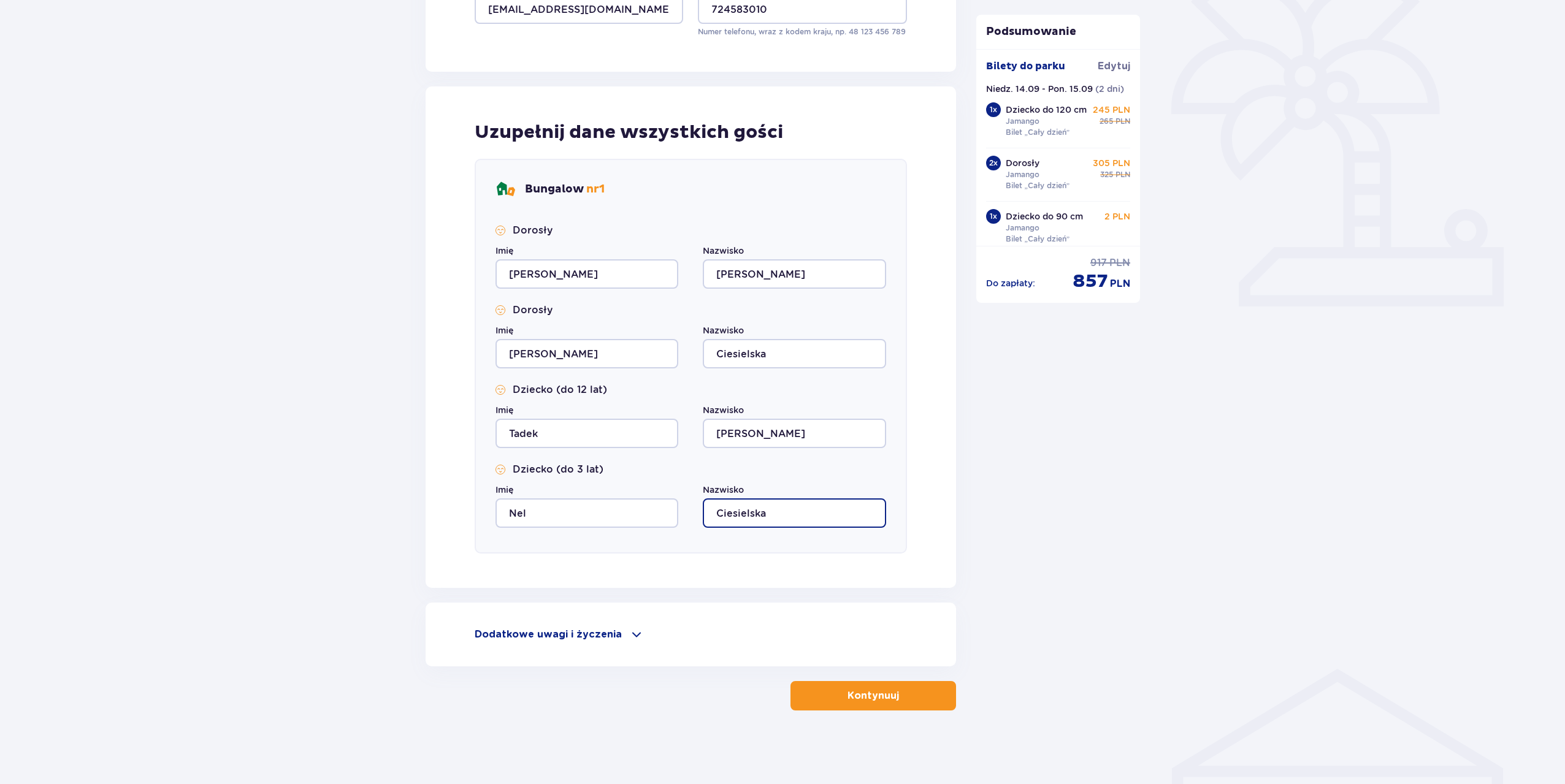
type input "Ciesielska"
click at [850, 691] on p "Kontynuuj" at bounding box center [873, 695] width 51 height 13
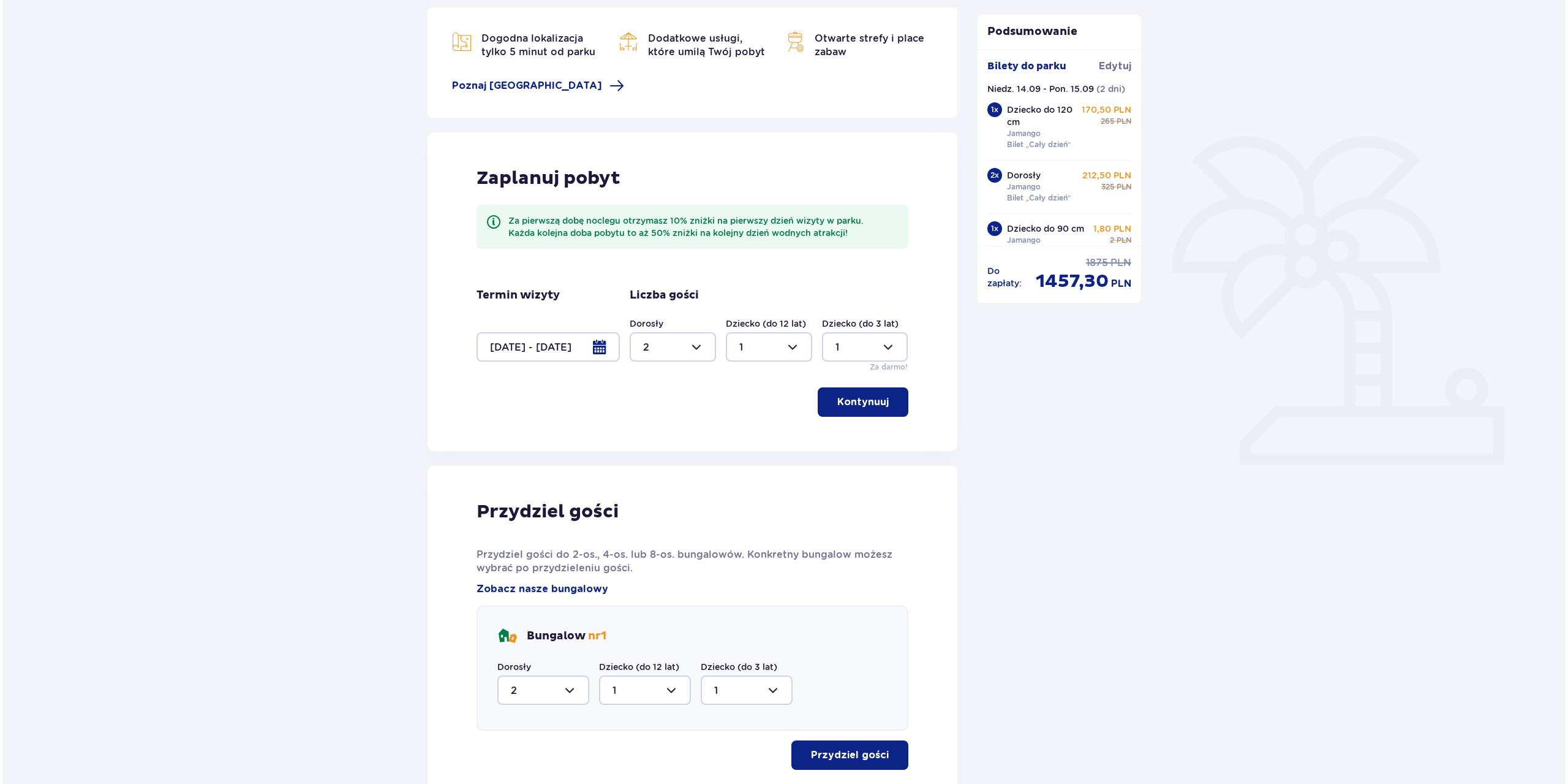
scroll to position [283, 0]
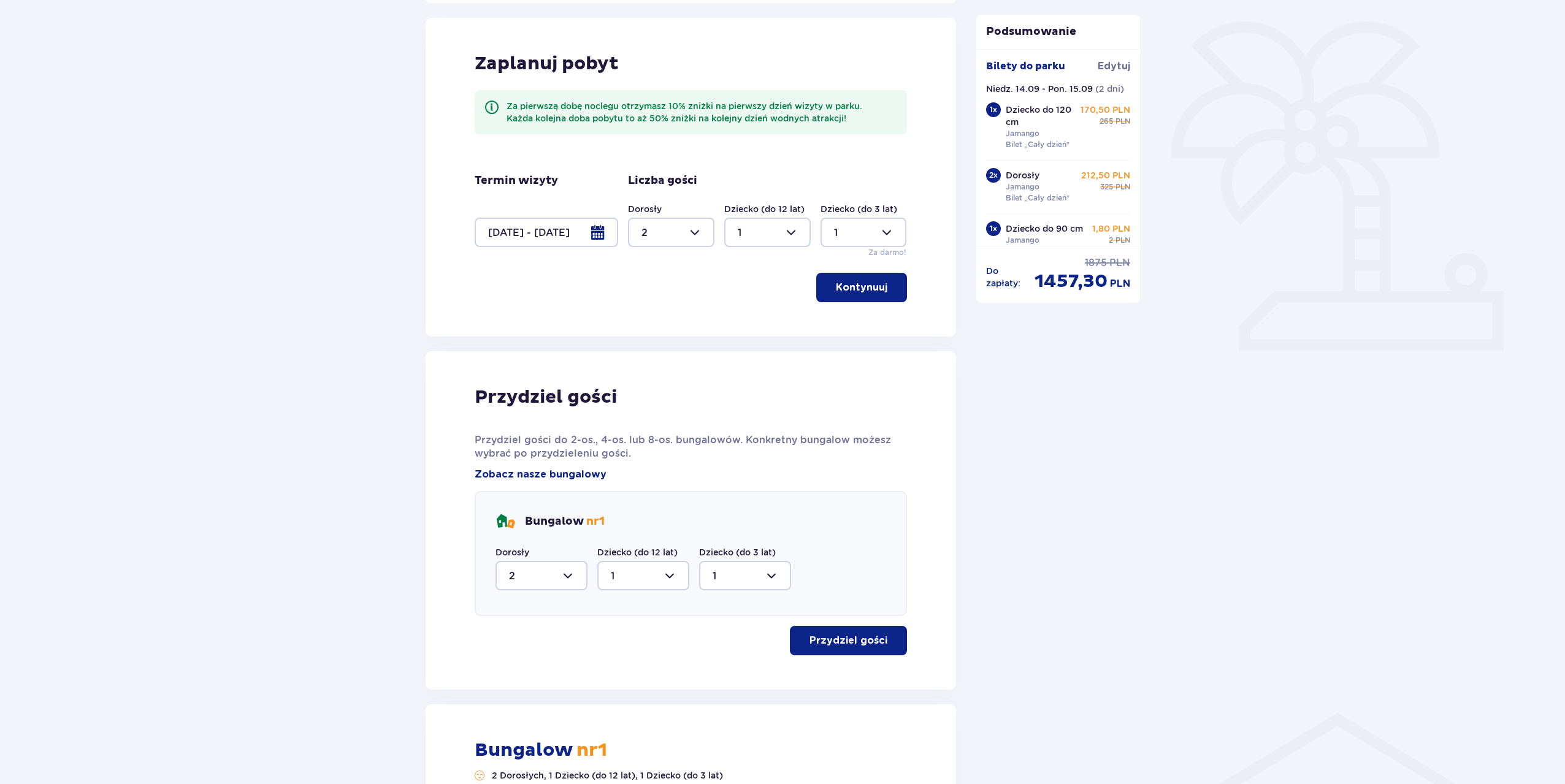
click at [551, 237] on div at bounding box center [547, 232] width 144 height 29
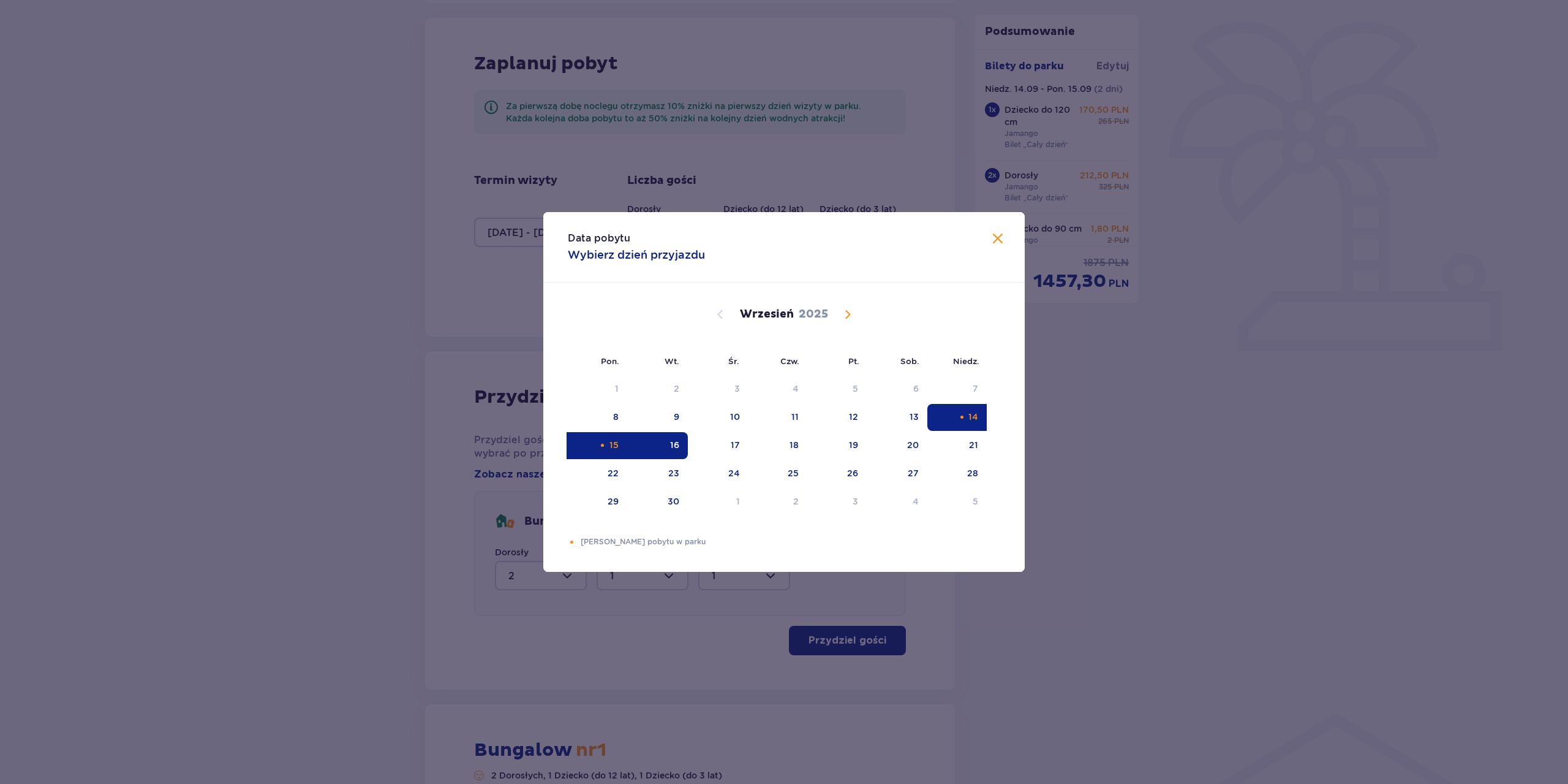
click at [962, 418] on div "Selected as start date. niedziela, 14 września 2025" at bounding box center [962, 417] width 8 height 8
click at [619, 442] on div "15" at bounding box center [614, 445] width 9 height 13
type input "14.09.25 - 15.09.25"
type input "0"
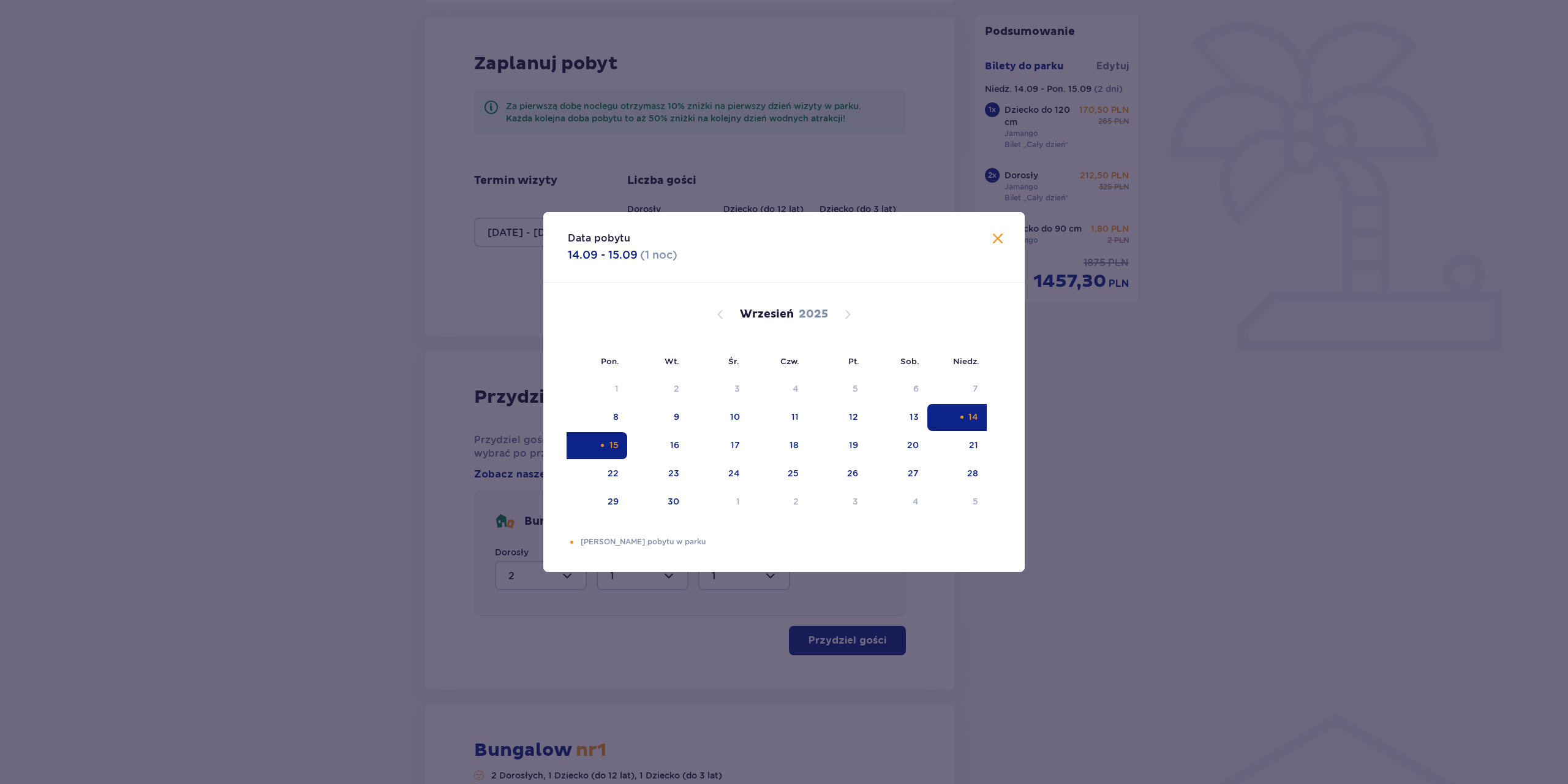
type input "0"
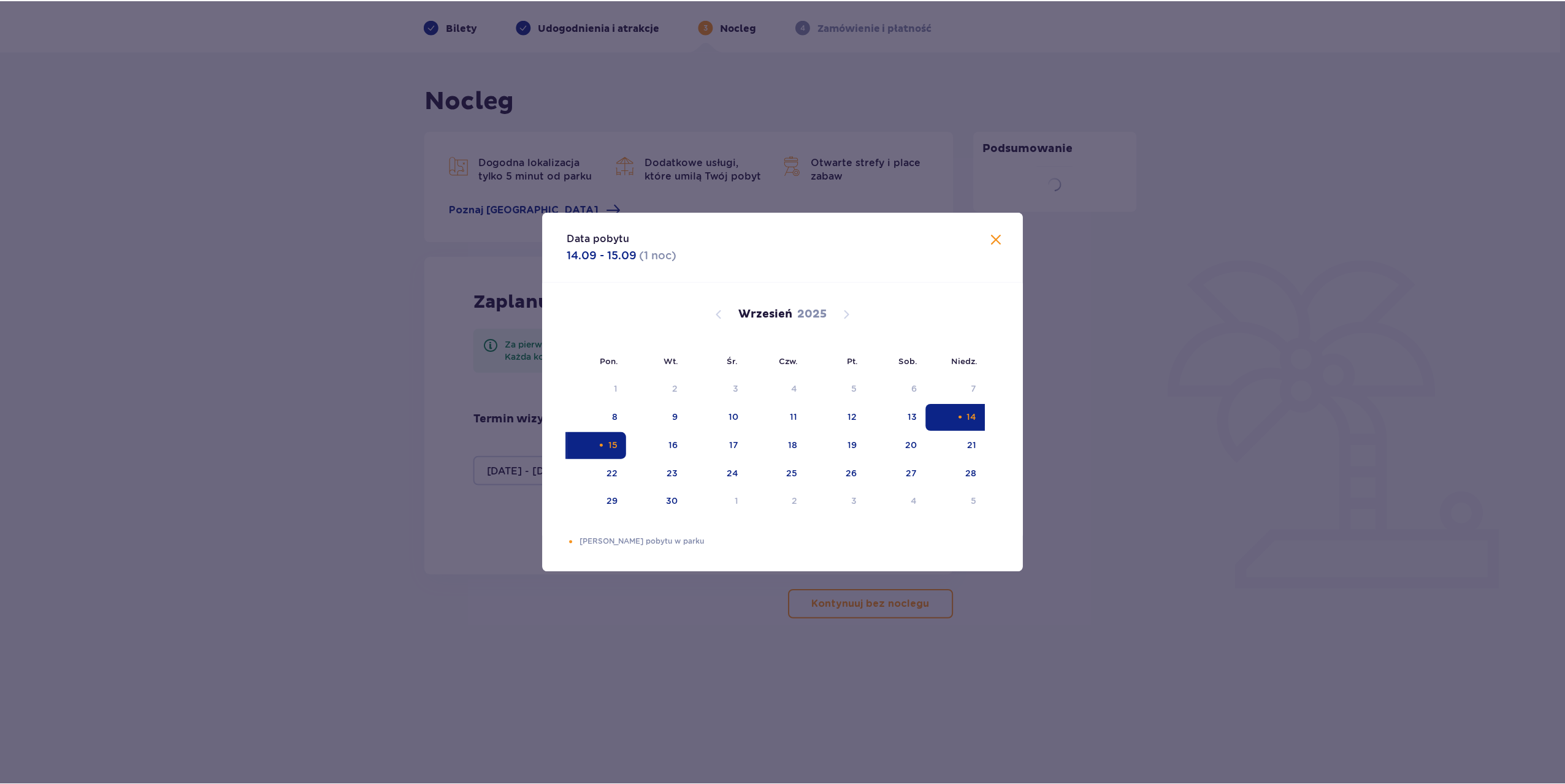
scroll to position [44, 0]
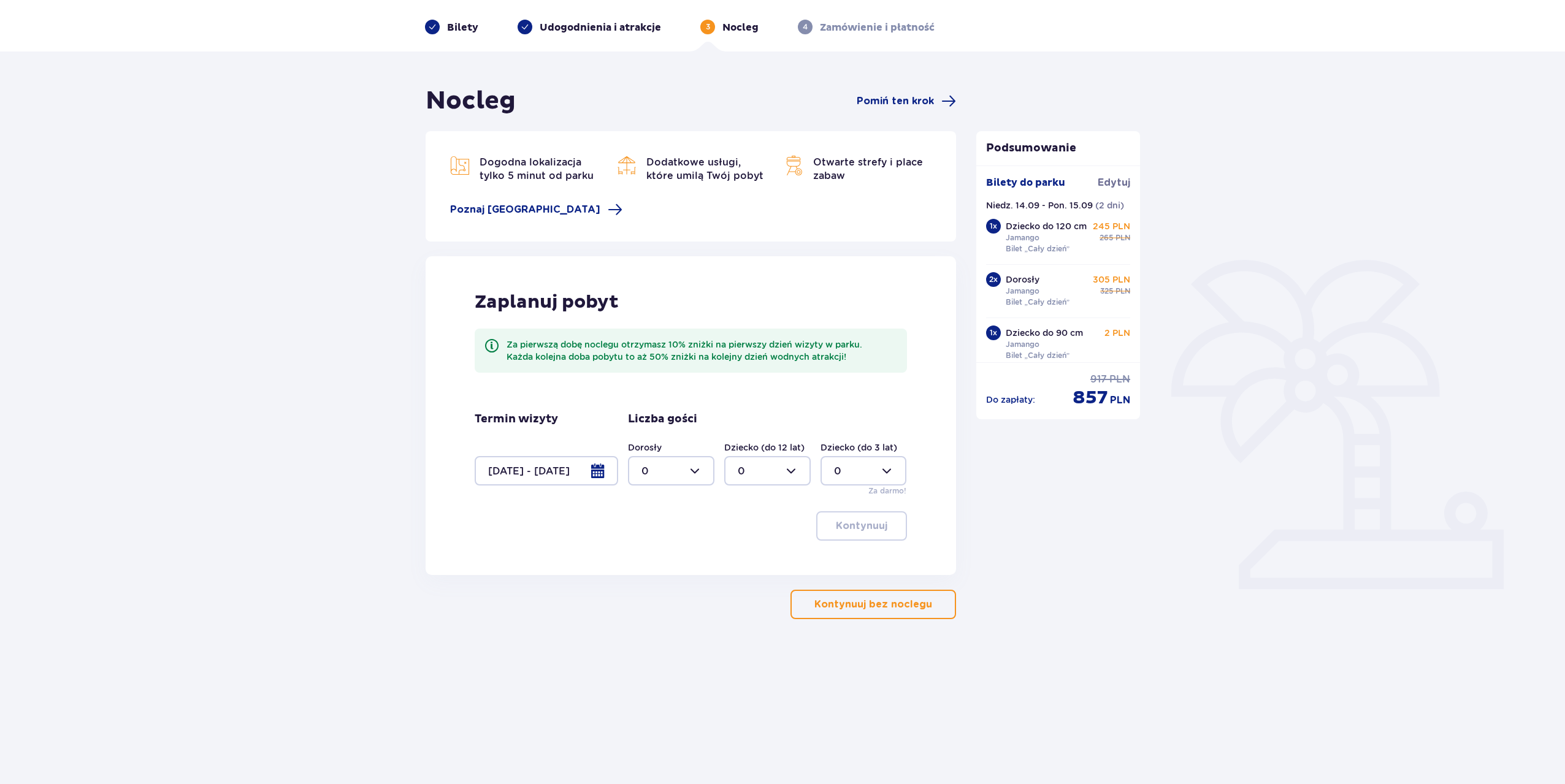
click at [1054, 543] on div "Podsumowanie Bilety do parku Edytuj Niedz. 14.09 - Pon. 15.09 ( 2 dni ) 1 x Dzi…" at bounding box center [1058, 352] width 184 height 533
click at [659, 460] on div at bounding box center [671, 470] width 86 height 29
click at [773, 572] on div "Zaplanuj pobyt Za pierwszą dobę noclegu otrzymasz 10% zniżki na pierwszy dzień …" at bounding box center [690, 415] width 530 height 319
click at [657, 470] on div at bounding box center [671, 470] width 86 height 29
click at [650, 557] on div "2" at bounding box center [671, 559] width 59 height 13
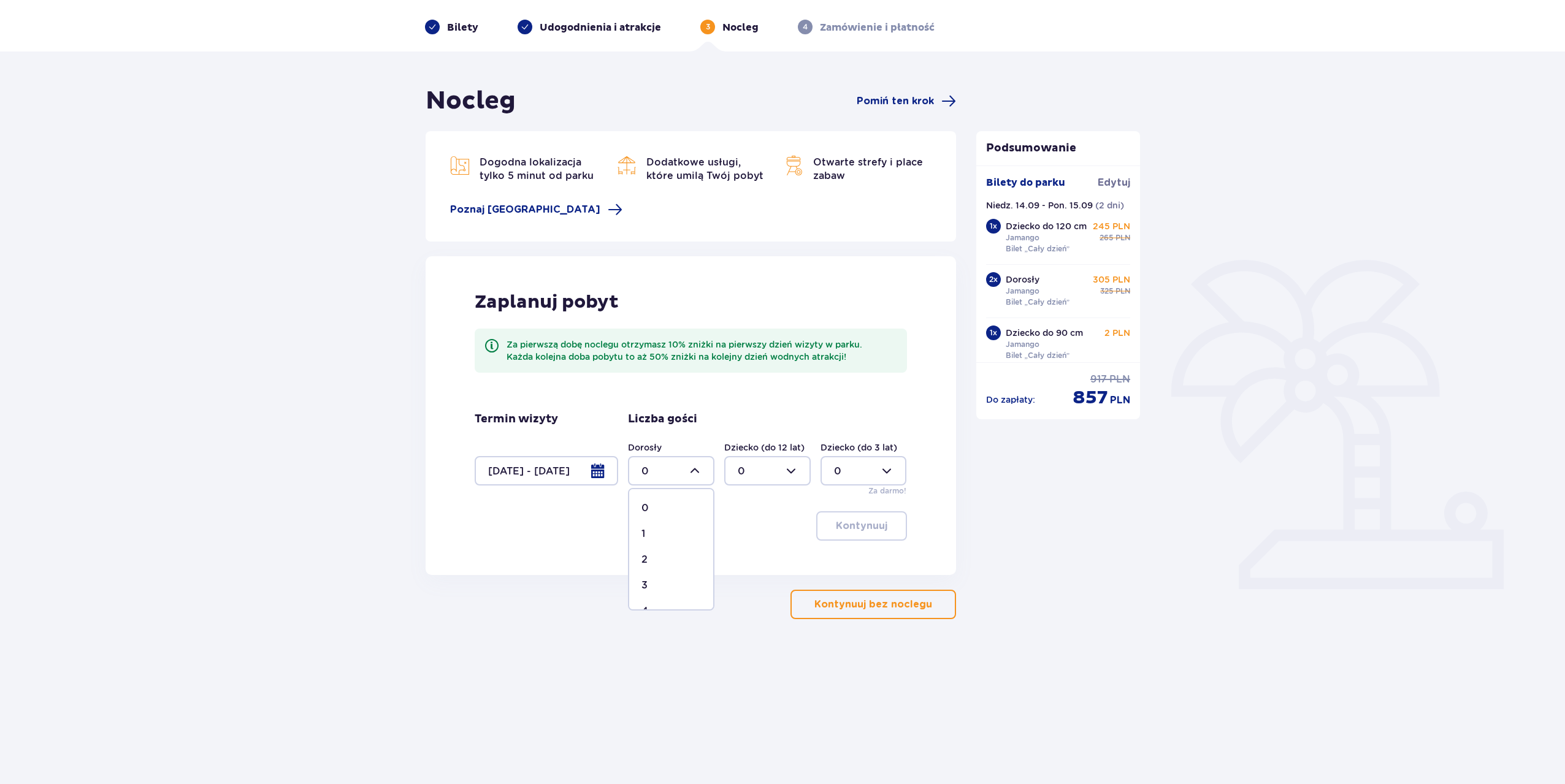
type input "2"
click at [743, 473] on div at bounding box center [767, 470] width 86 height 29
click at [743, 535] on div "1" at bounding box center [767, 533] width 59 height 13
type input "1"
click at [830, 471] on div at bounding box center [863, 470] width 86 height 29
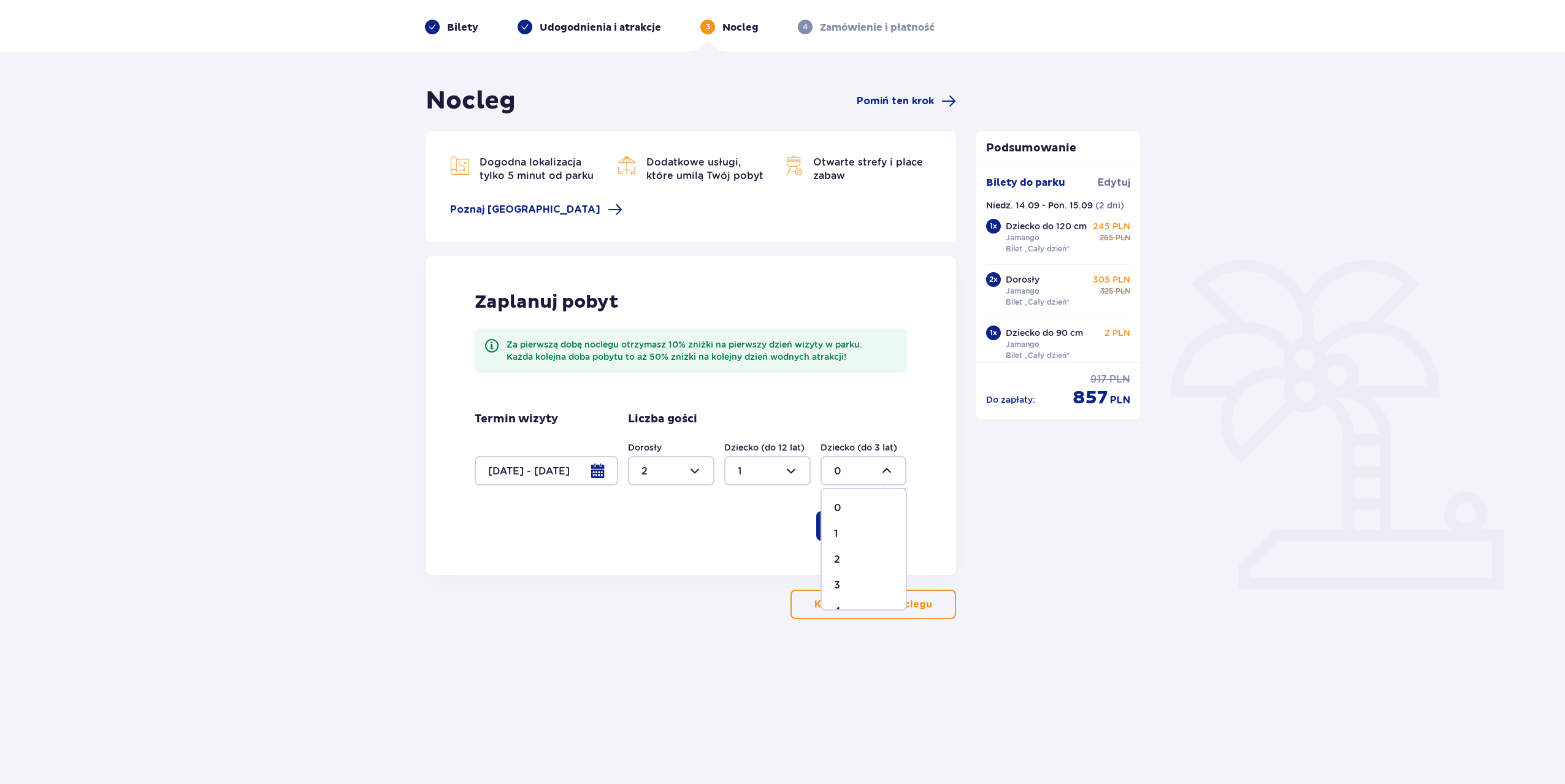
click at [849, 538] on div "1" at bounding box center [863, 533] width 59 height 13
type input "1"
click at [858, 524] on p "Kontynuuj" at bounding box center [861, 525] width 51 height 13
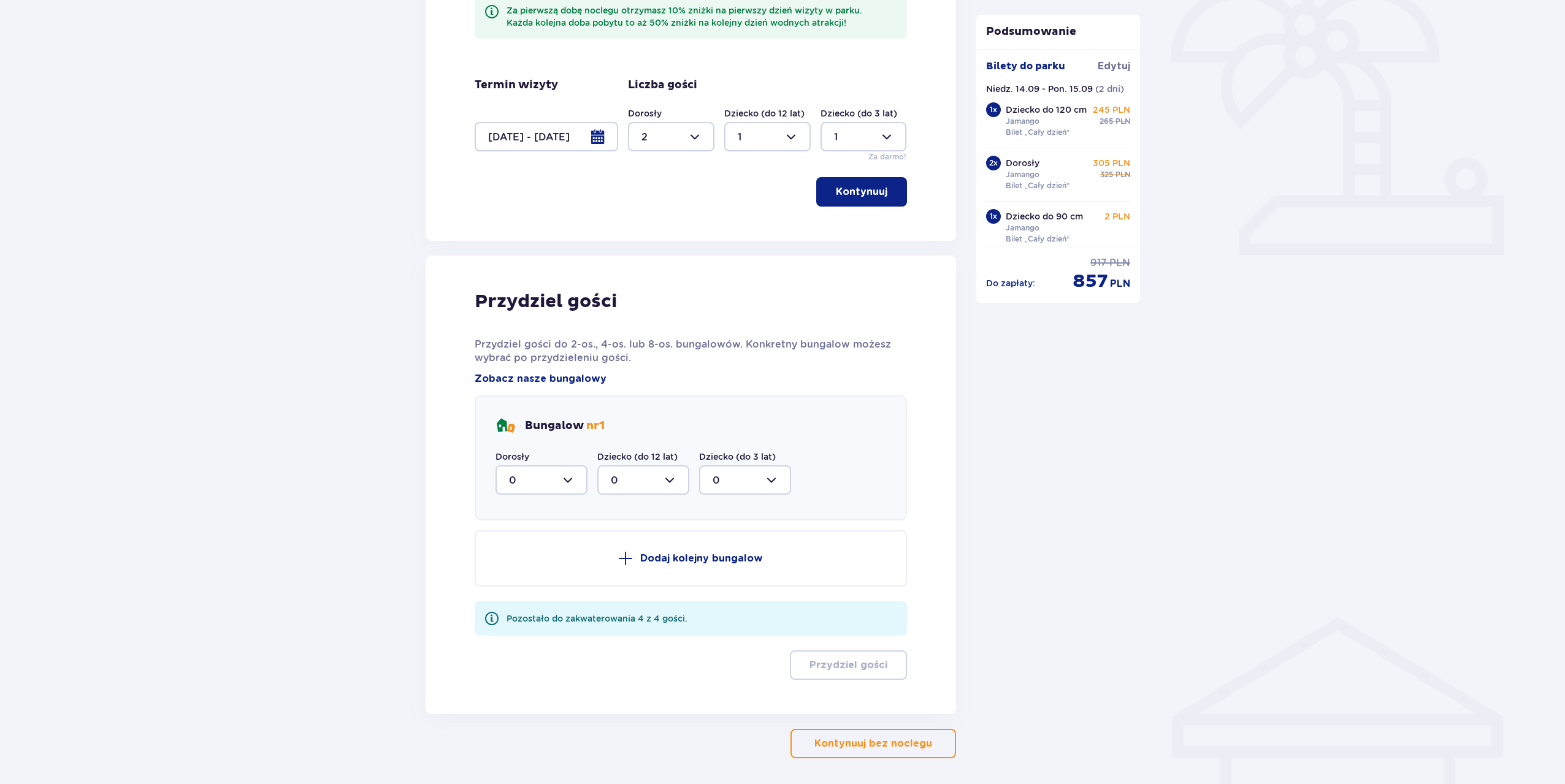
scroll to position [426, 0]
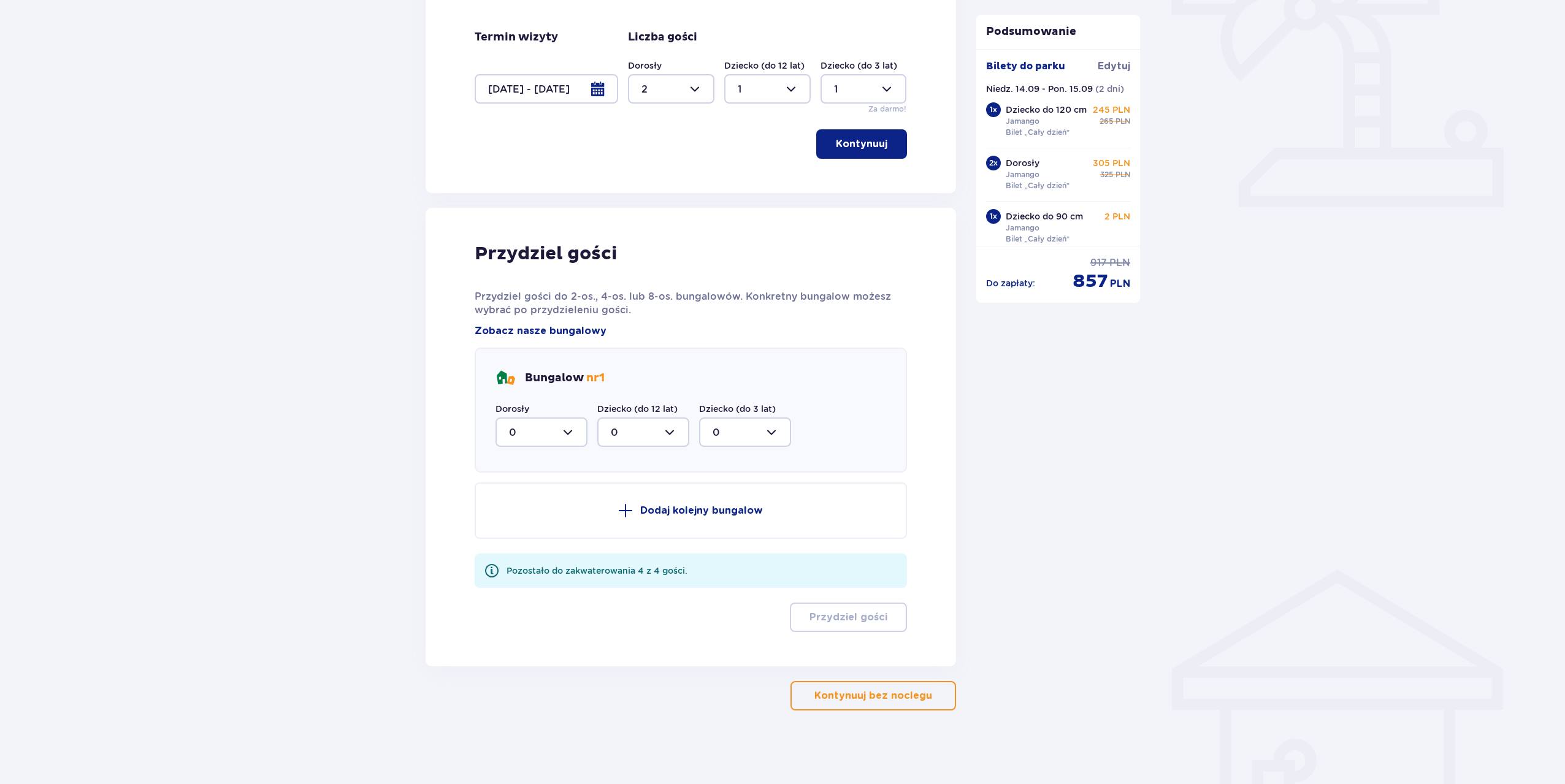
click at [551, 431] on div at bounding box center [541, 432] width 92 height 29
click at [518, 515] on div "2" at bounding box center [541, 520] width 65 height 13
type input "2"
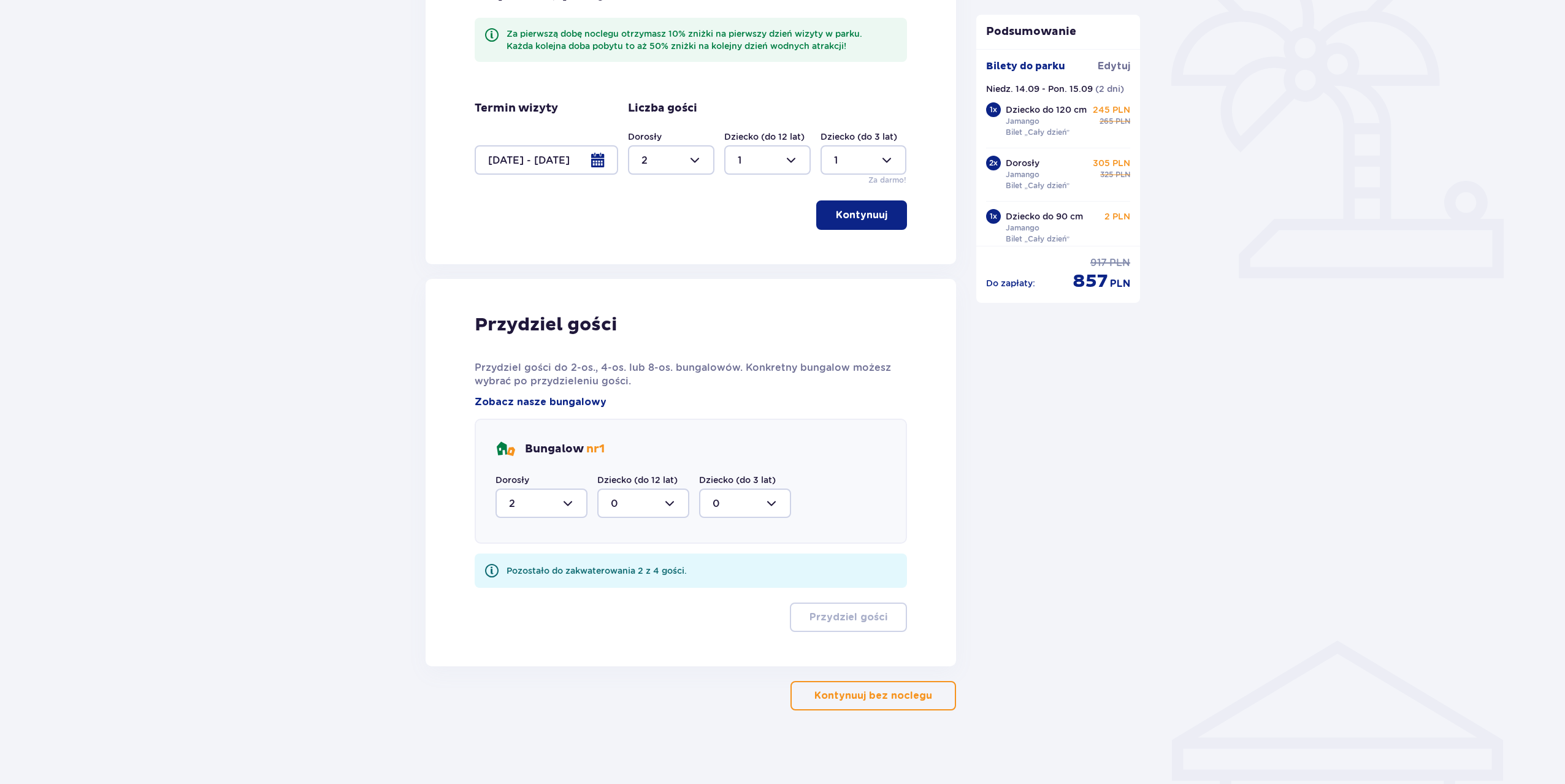
scroll to position [354, 0]
click at [631, 499] on div at bounding box center [643, 503] width 92 height 29
click at [620, 569] on div "1" at bounding box center [643, 566] width 65 height 13
type input "1"
click at [756, 500] on div at bounding box center [745, 503] width 92 height 29
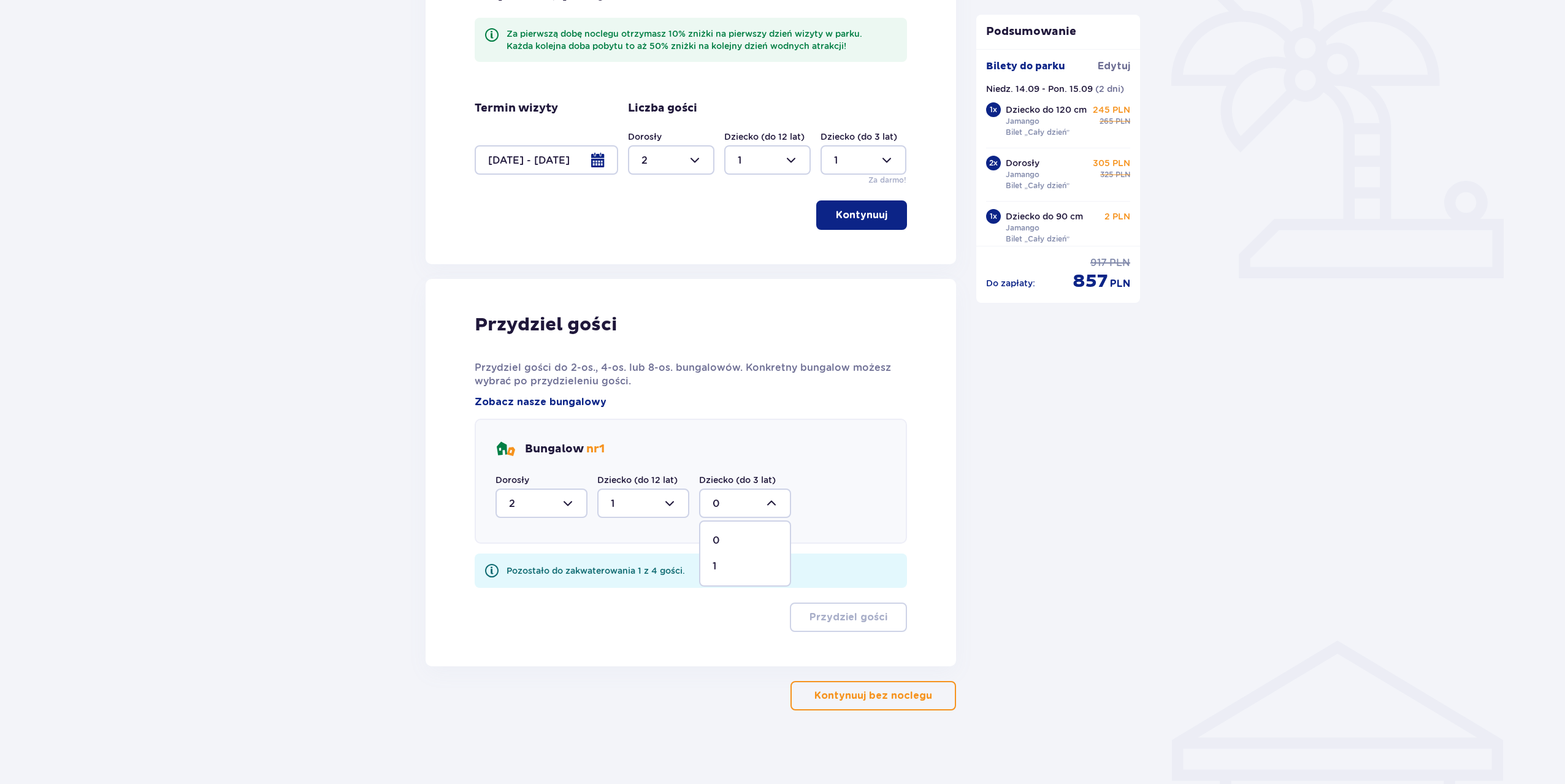
click at [741, 564] on div "1" at bounding box center [745, 566] width 65 height 13
type input "1"
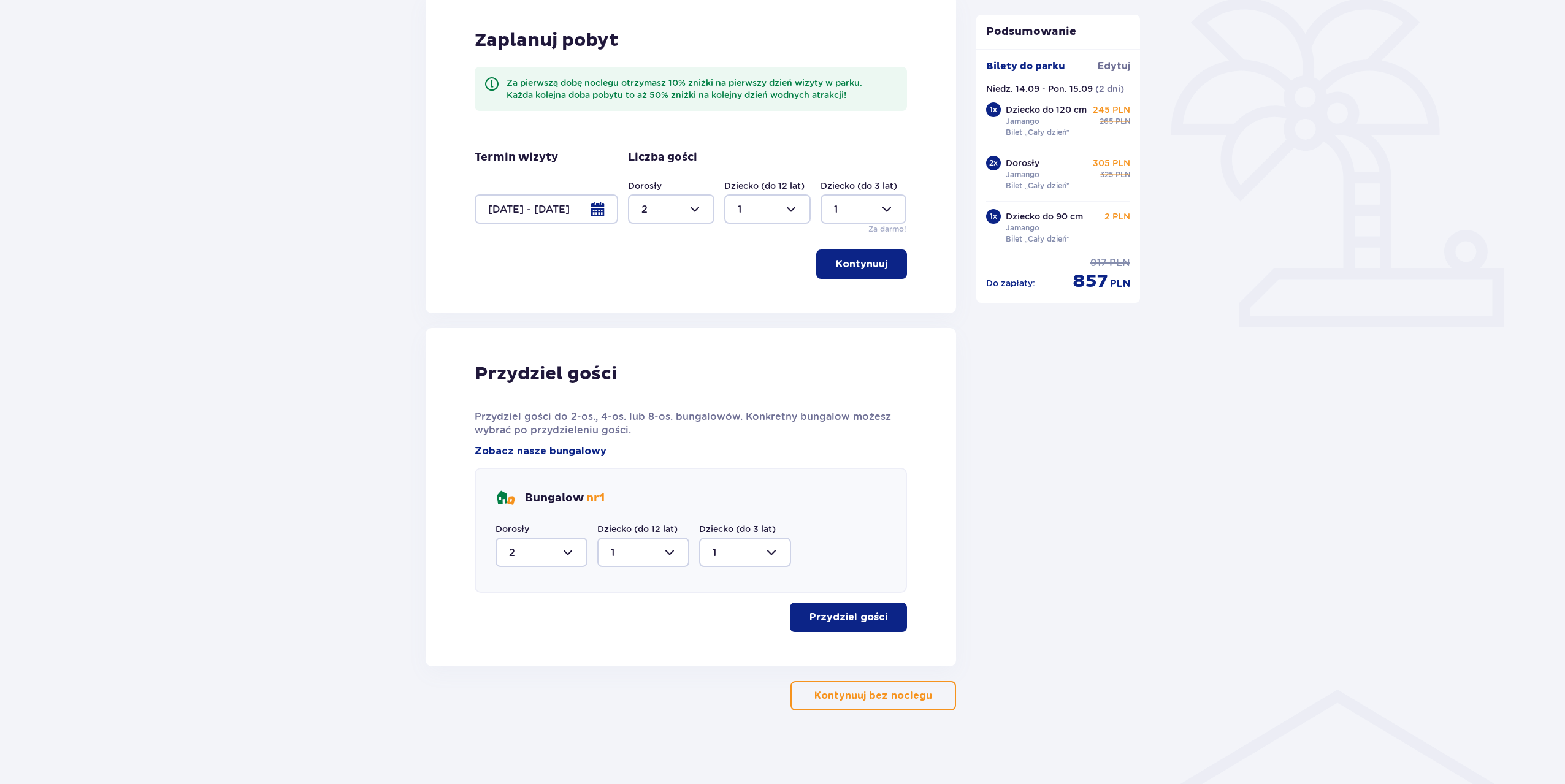
scroll to position [306, 0]
click at [860, 626] on button "Przydziel gości" at bounding box center [848, 617] width 117 height 29
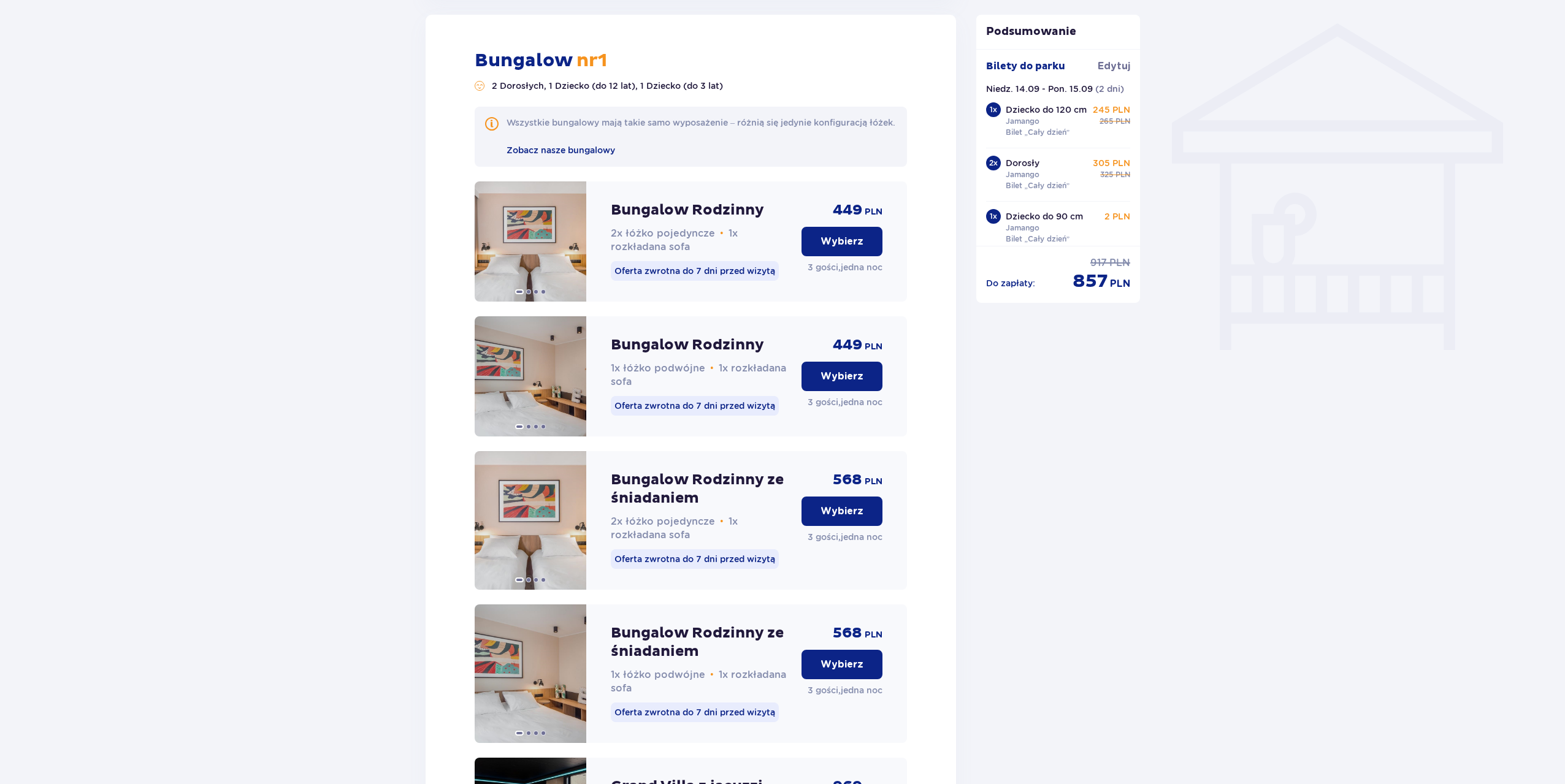
scroll to position [975, 0]
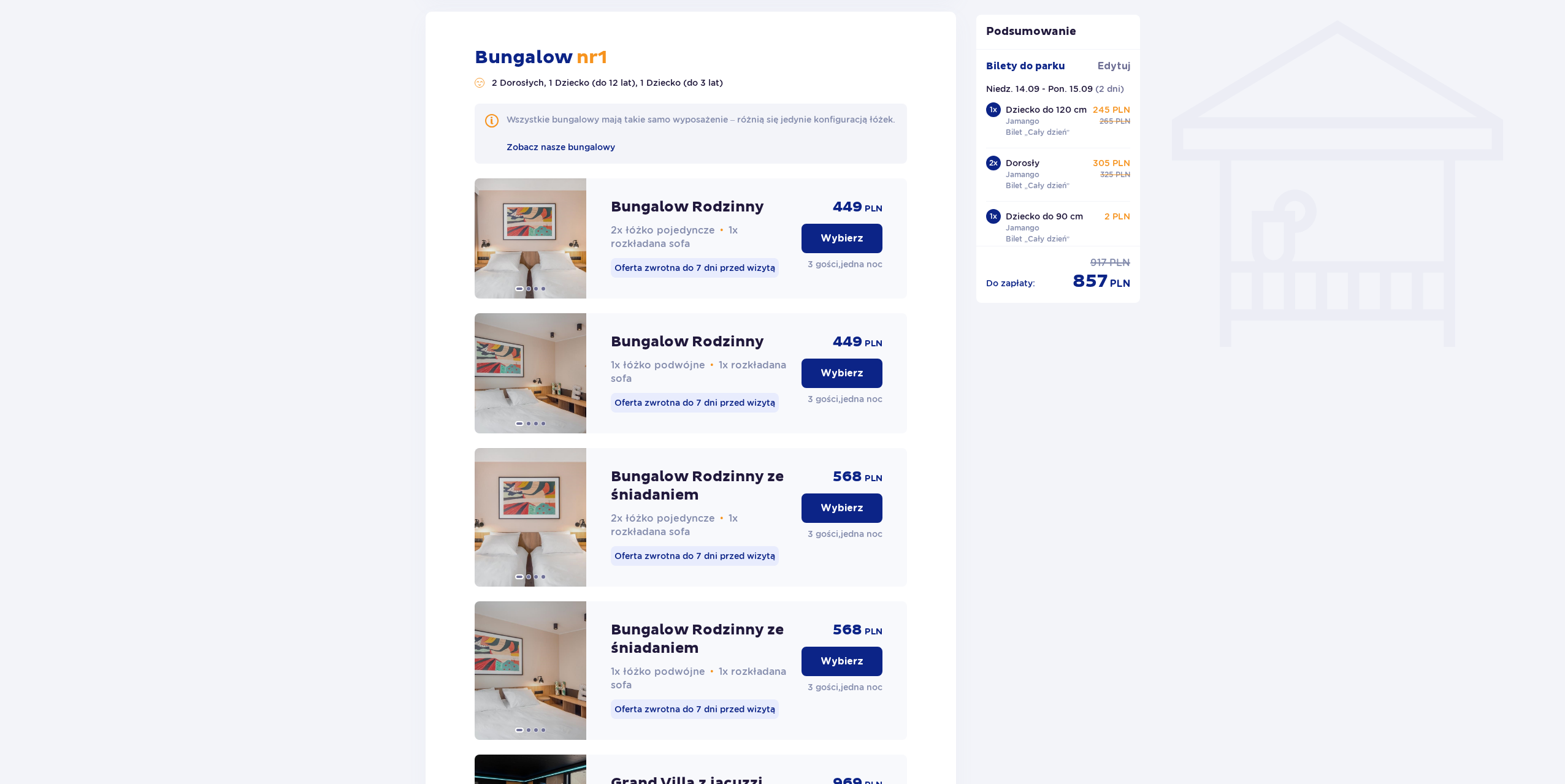
click at [846, 245] on p "Wybierz" at bounding box center [841, 238] width 43 height 13
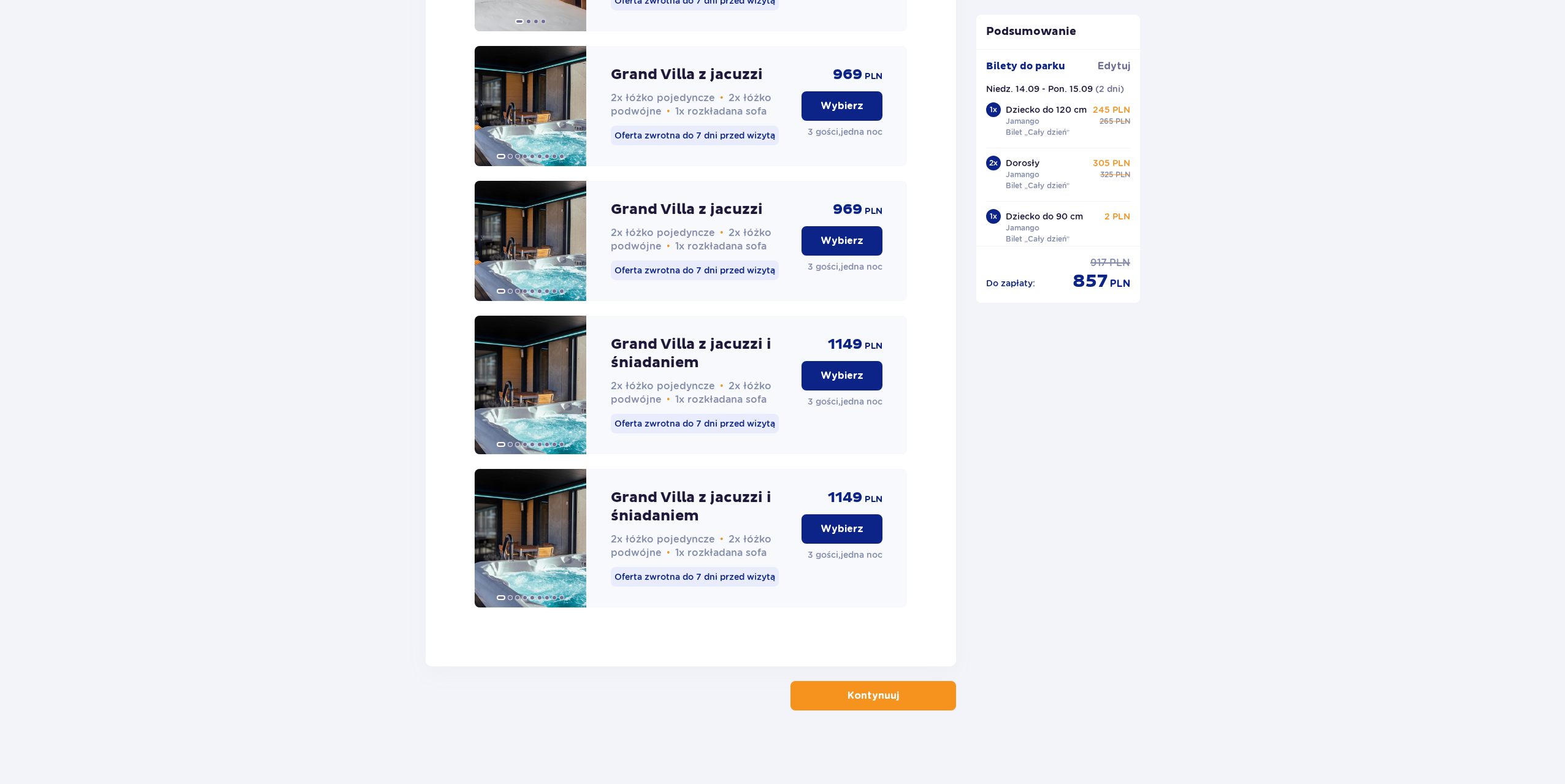
click at [872, 702] on p "Kontynuuj" at bounding box center [873, 695] width 51 height 13
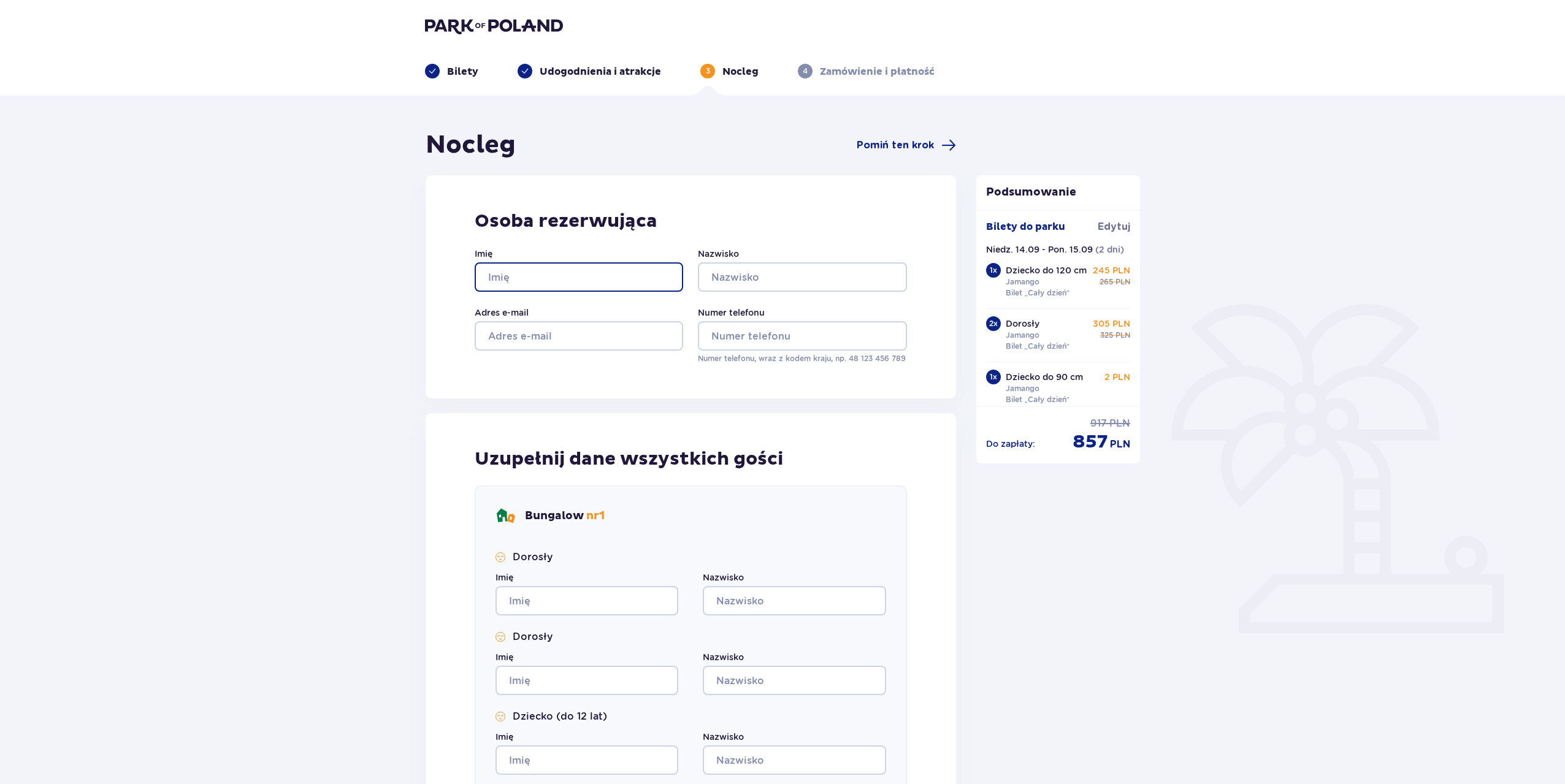
click at [516, 281] on input "Imię" at bounding box center [579, 276] width 209 height 29
type input "Jakub"
type input "Ciesielski"
type input "jakubstudiograf@gmail.com"
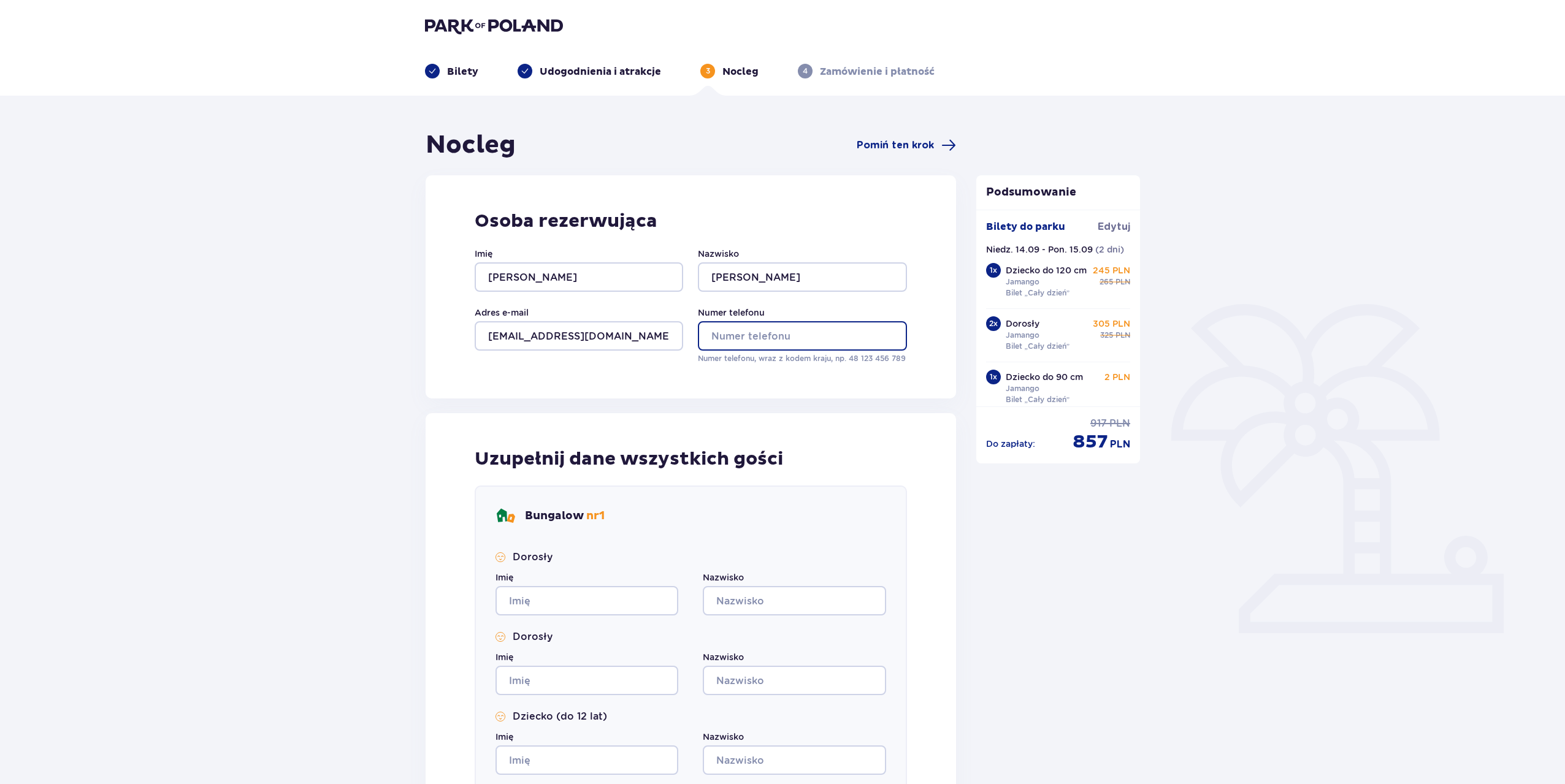
type input "724583010"
drag, startPoint x: 559, startPoint y: 601, endPoint x: 577, endPoint y: 587, distance: 22.8
click at [557, 602] on input "Imię" at bounding box center [586, 600] width 182 height 29
type input "Jakub"
type input "Ciesielski"
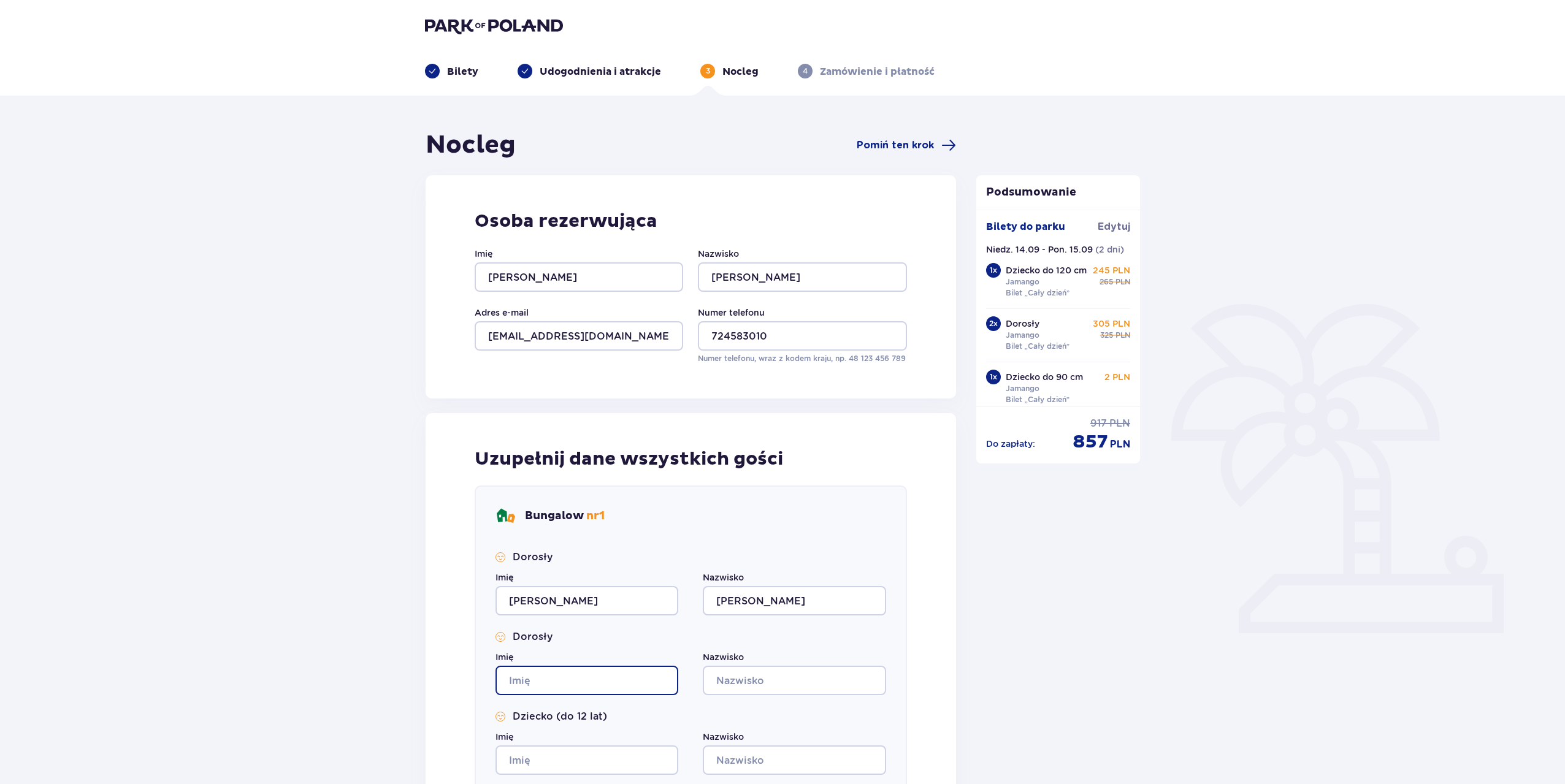
type input "Jakub"
type input "Ciesielski"
type input "Jakub"
type input "Ciesielski"
type input "Jakub"
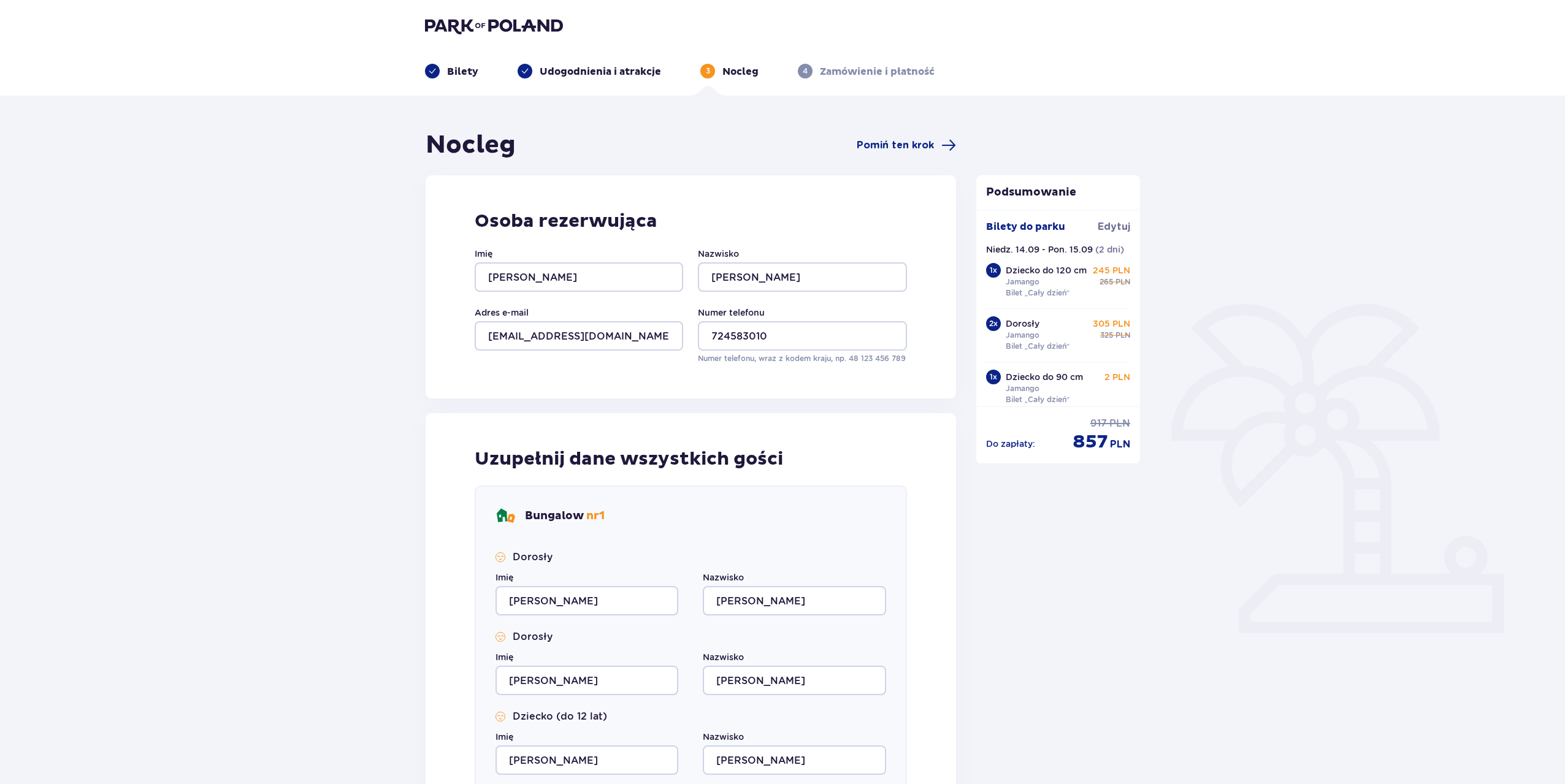
type input "Ciesielski"
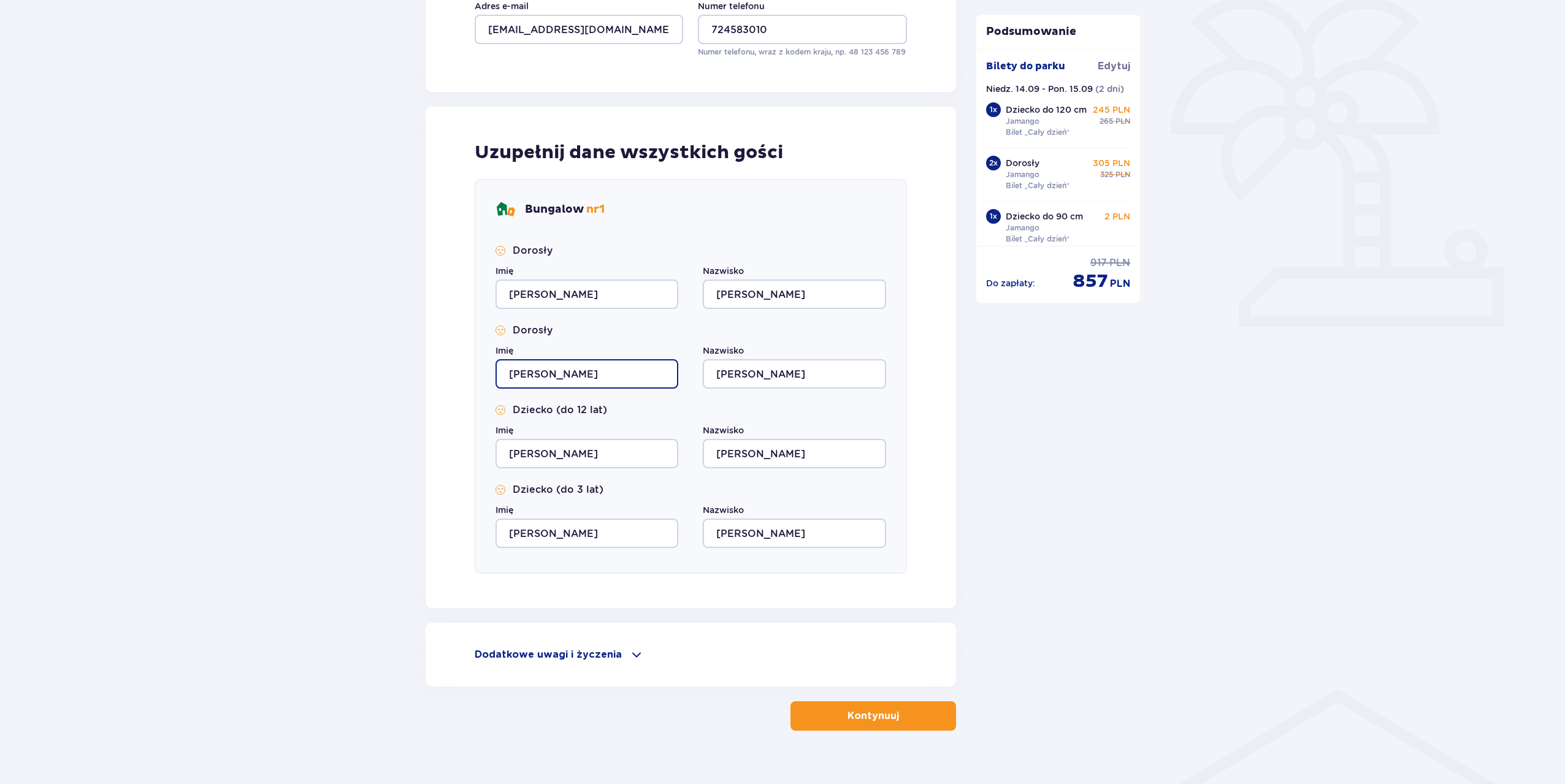
drag, startPoint x: 559, startPoint y: 378, endPoint x: 512, endPoint y: 366, distance: 48.5
click at [504, 372] on input "Jakub" at bounding box center [586, 373] width 182 height 29
type input "Maria"
drag, startPoint x: 779, startPoint y: 374, endPoint x: 760, endPoint y: 373, distance: 19.0
click at [760, 373] on input "Ciesielski" at bounding box center [793, 373] width 182 height 29
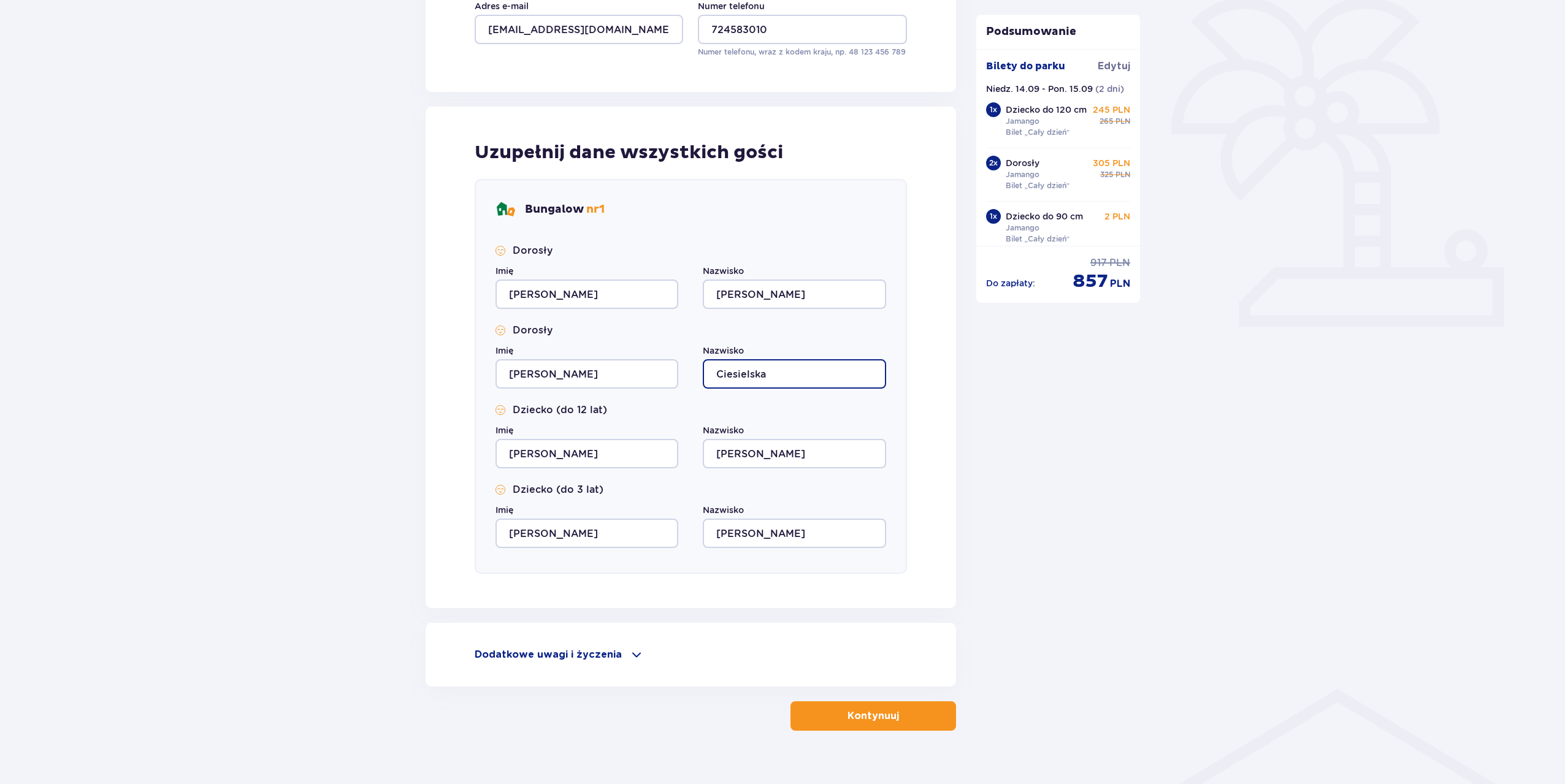
type input "Ciesielska"
drag, startPoint x: 582, startPoint y: 457, endPoint x: 488, endPoint y: 457, distance: 94.0
click at [488, 457] on div "Bungalow nr 1 Dorosły Imię Jakub Nazwisko Ciesielski Dorosły Imię Maria Nazwisk…" at bounding box center [690, 377] width 432 height 395
type input "Tadeusz"
drag, startPoint x: 545, startPoint y: 526, endPoint x: 453, endPoint y: 531, distance: 92.1
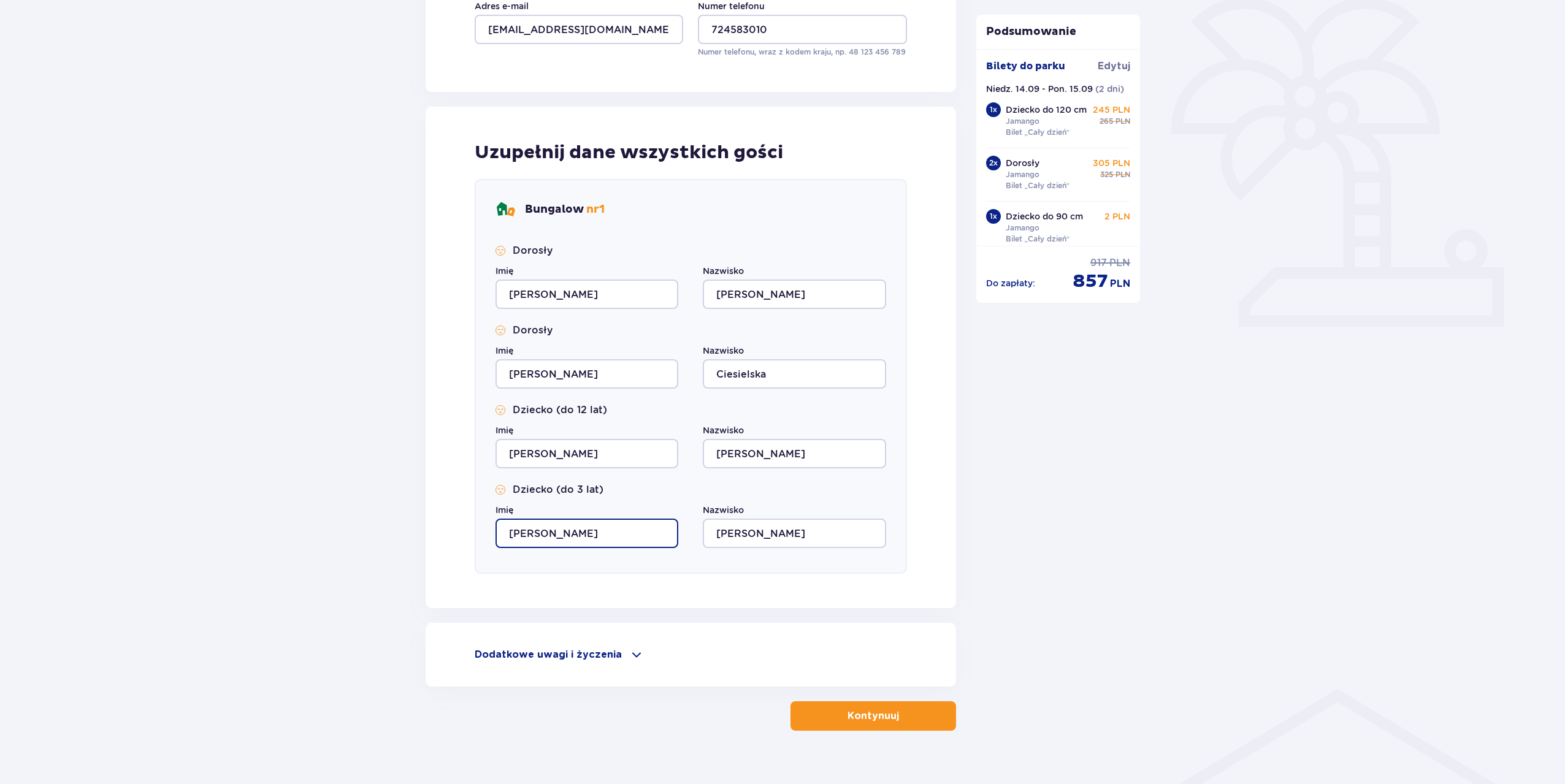
click at [453, 531] on div "Uzupełnij dane wszystkich gości Bungalow nr 1 Dorosły Imię Jakub Nazwisko Ciesi…" at bounding box center [690, 357] width 530 height 501
type input "Nel"
drag, startPoint x: 768, startPoint y: 456, endPoint x: 760, endPoint y: 454, distance: 8.2
click at [760, 454] on input "Ciesielski" at bounding box center [793, 453] width 182 height 29
click at [746, 528] on input "Ciesielski" at bounding box center [793, 533] width 182 height 29
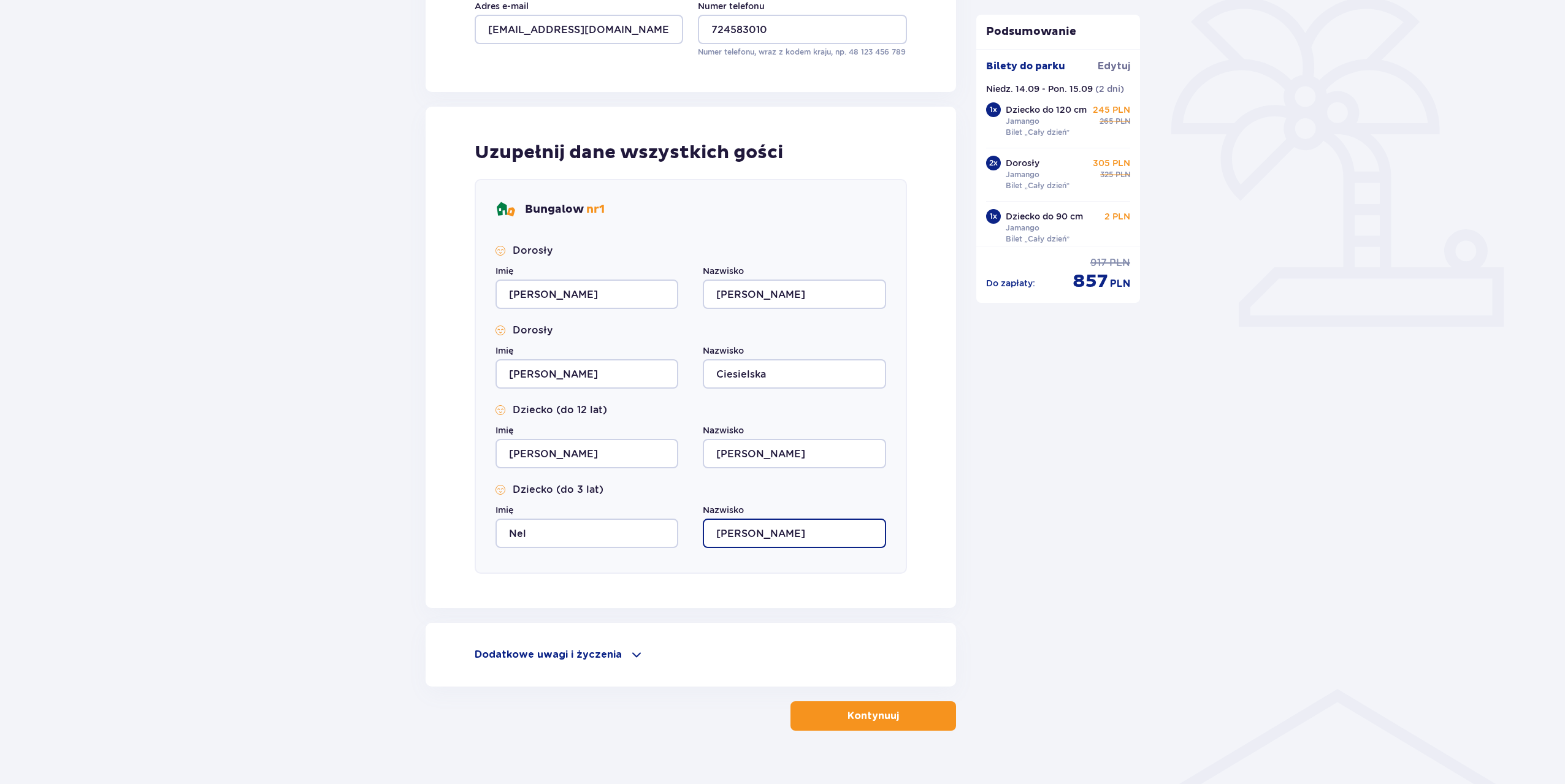
drag, startPoint x: 772, startPoint y: 530, endPoint x: 760, endPoint y: 530, distance: 12.0
click at [760, 530] on input "Ciesielski" at bounding box center [793, 533] width 182 height 29
type input "Ciesielska"
click at [834, 708] on button "Kontynuuj" at bounding box center [873, 715] width 166 height 29
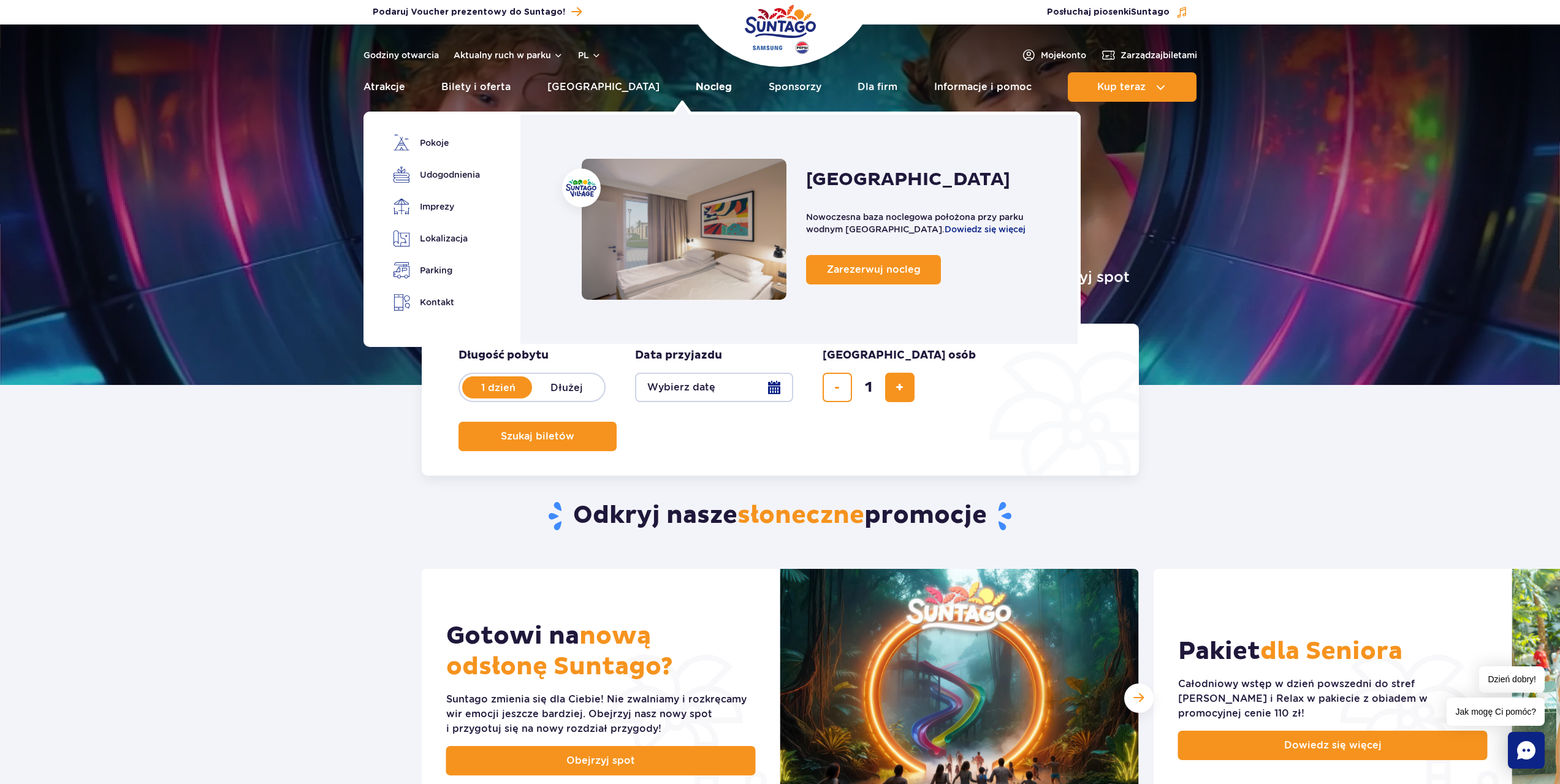
click at [696, 89] on link "Nocleg" at bounding box center [714, 87] width 36 height 29
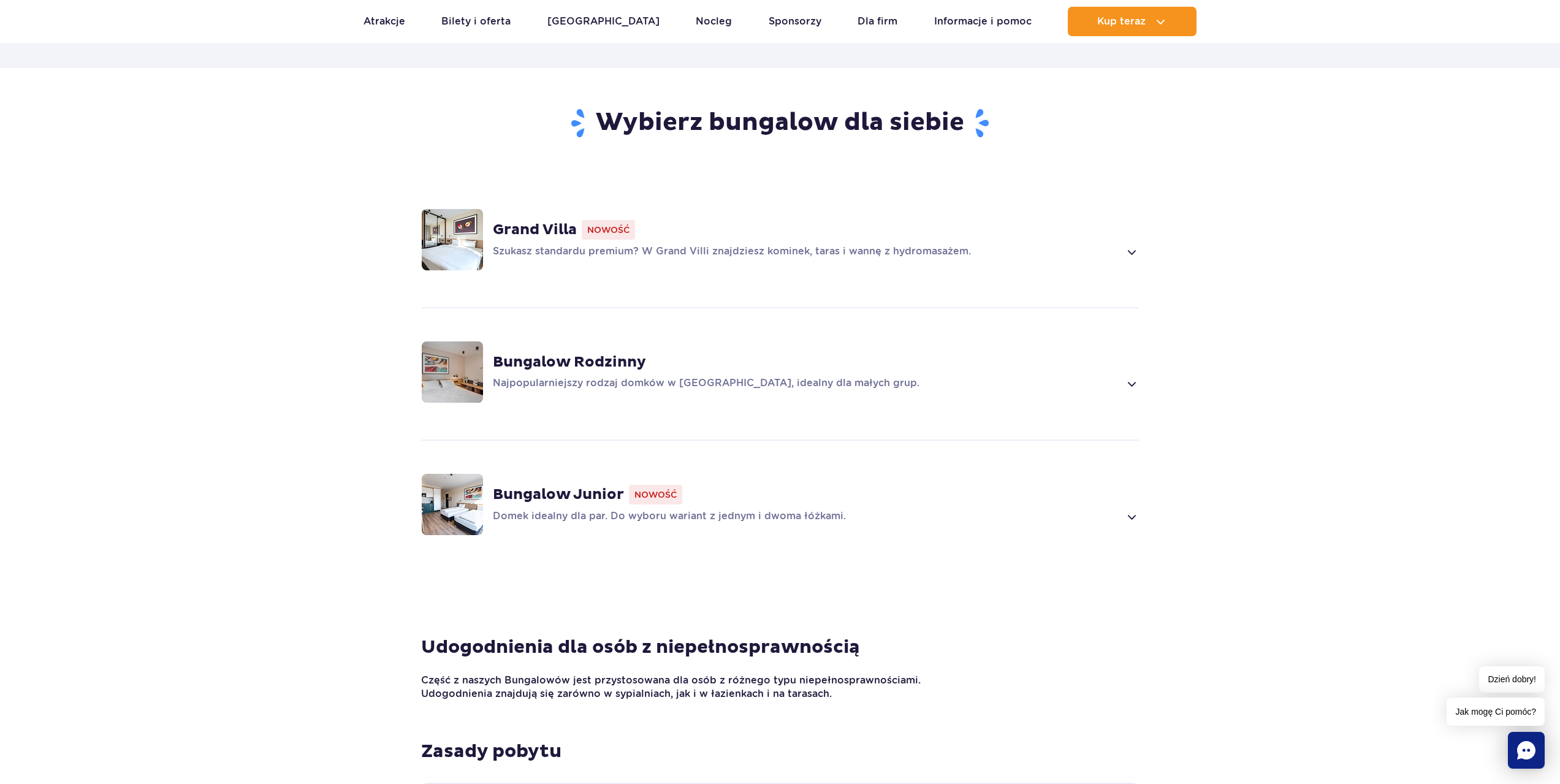
scroll to position [858, 0]
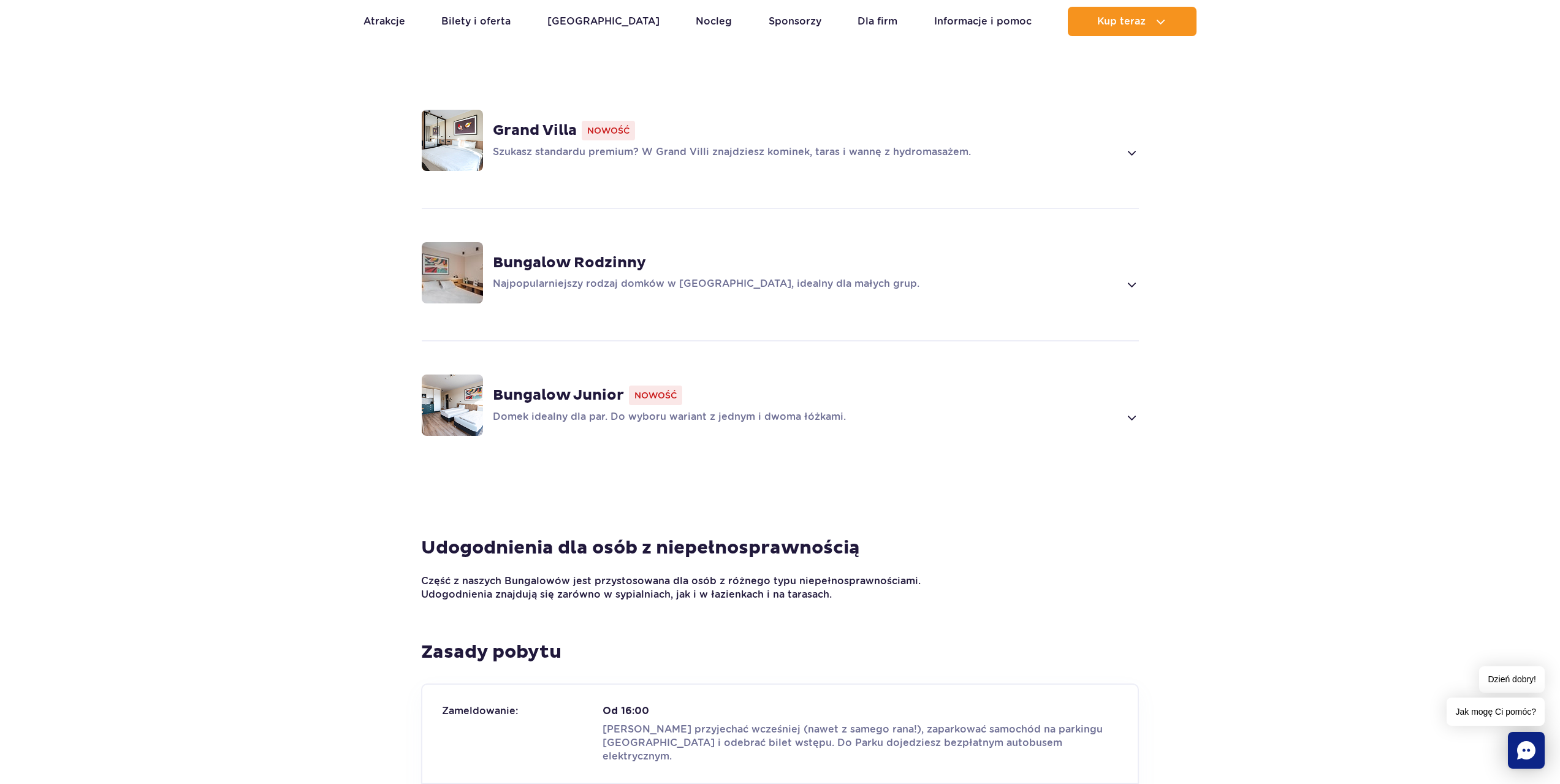
click at [469, 261] on img at bounding box center [453, 273] width 62 height 62
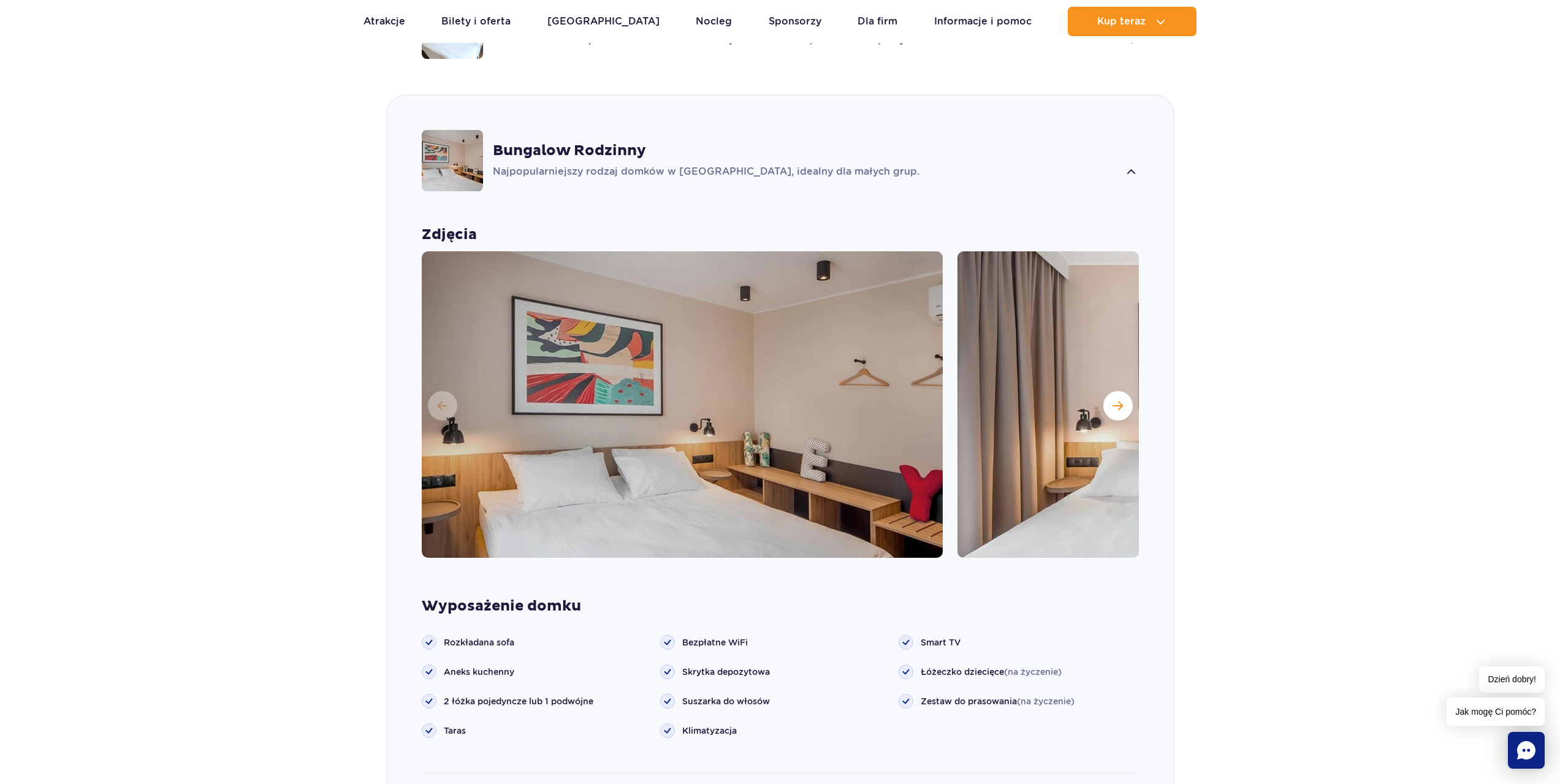
scroll to position [991, 0]
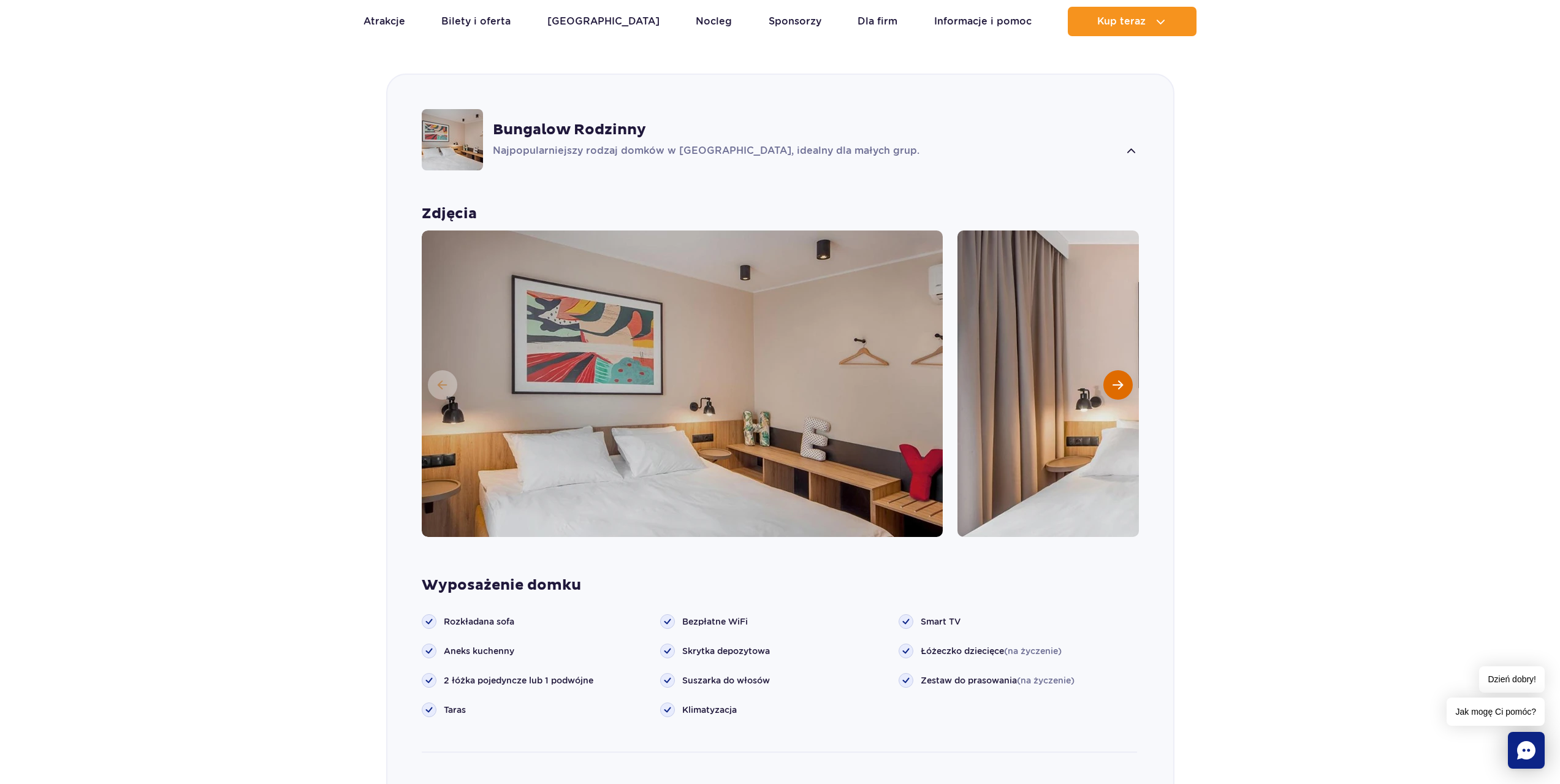
click at [1126, 370] on button "Następny slajd" at bounding box center [1118, 384] width 29 height 29
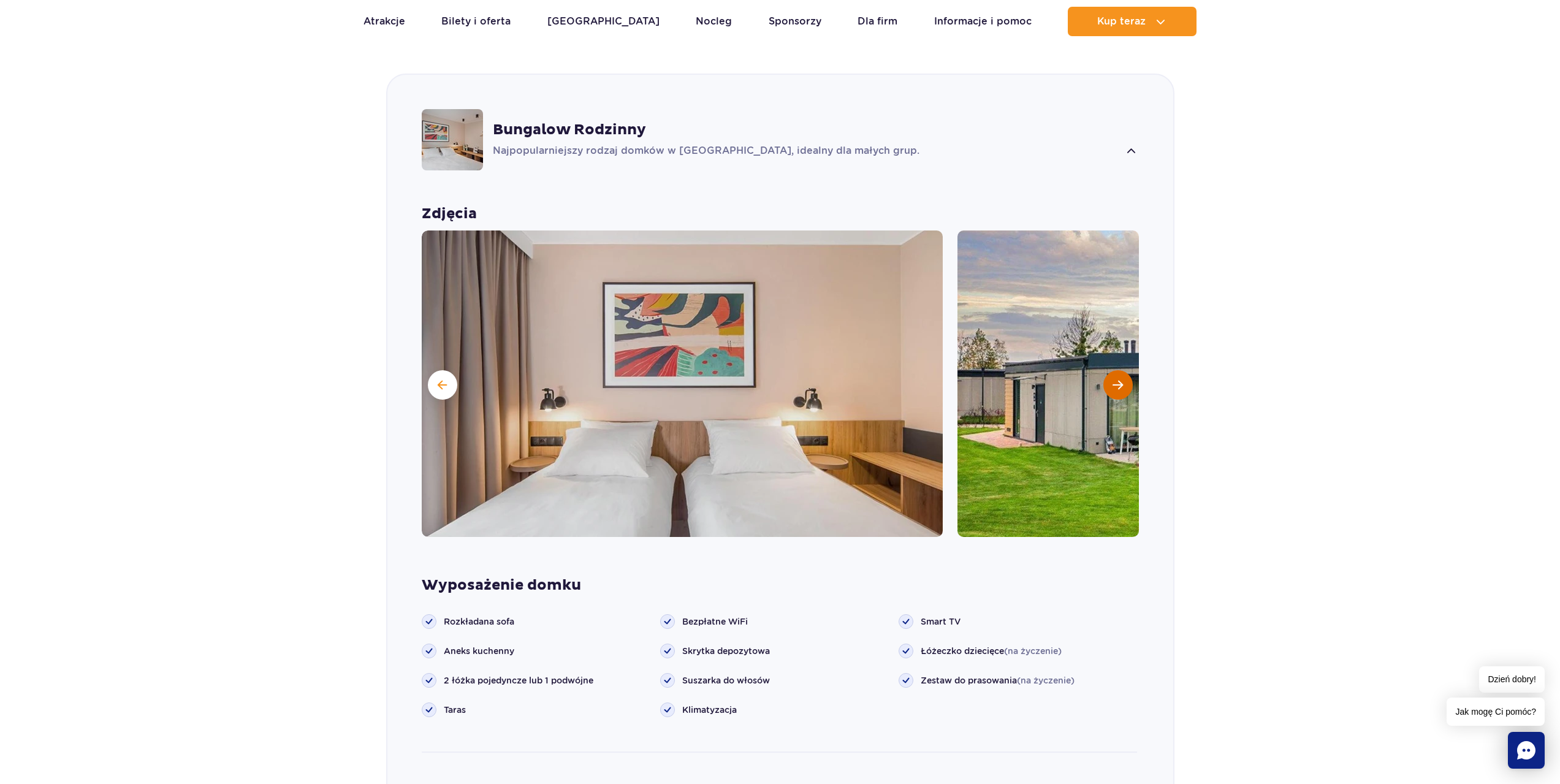
click at [1126, 370] on button "Następny slajd" at bounding box center [1118, 384] width 29 height 29
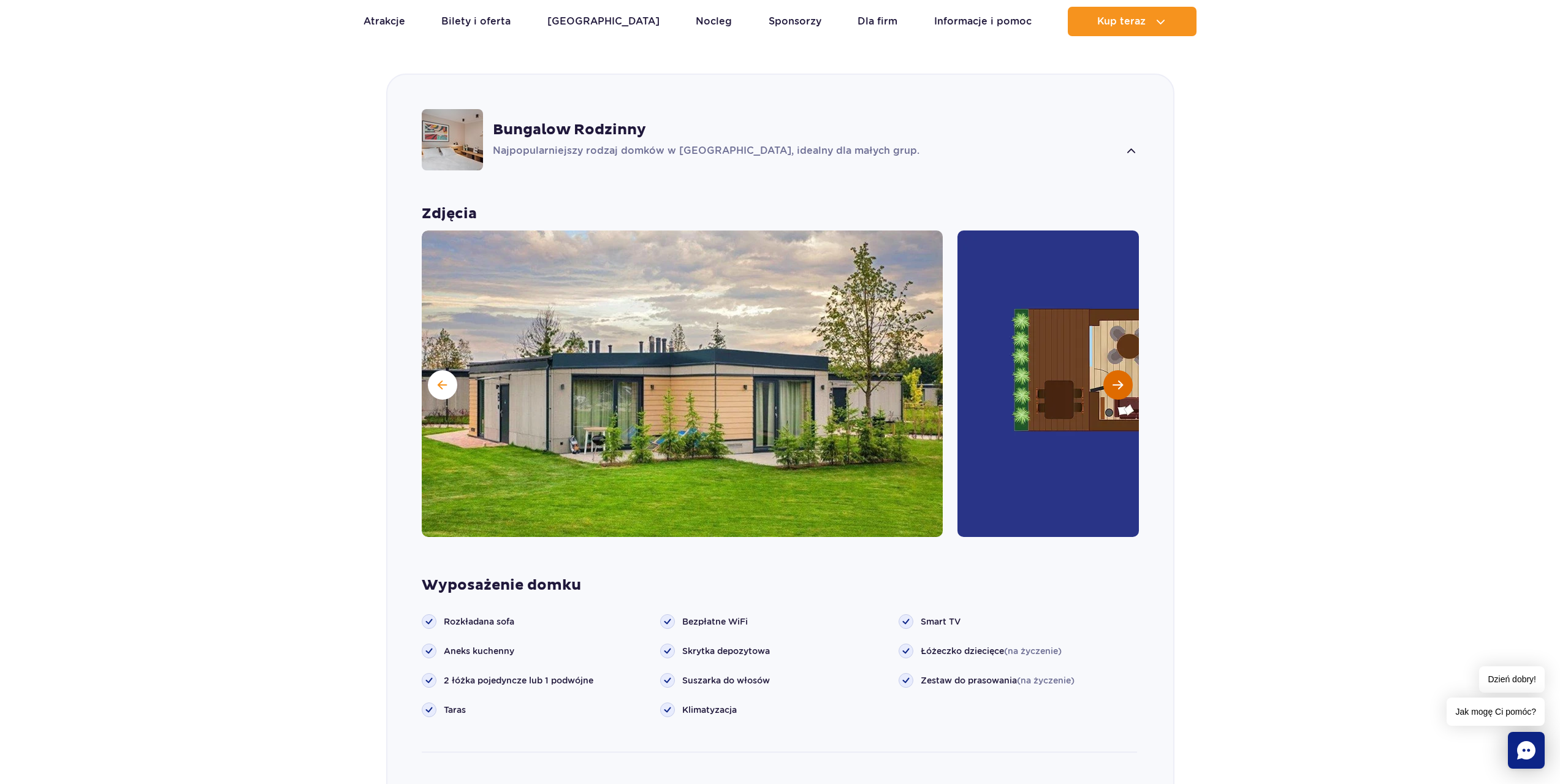
click at [1126, 370] on button "Następny slajd" at bounding box center [1118, 384] width 29 height 29
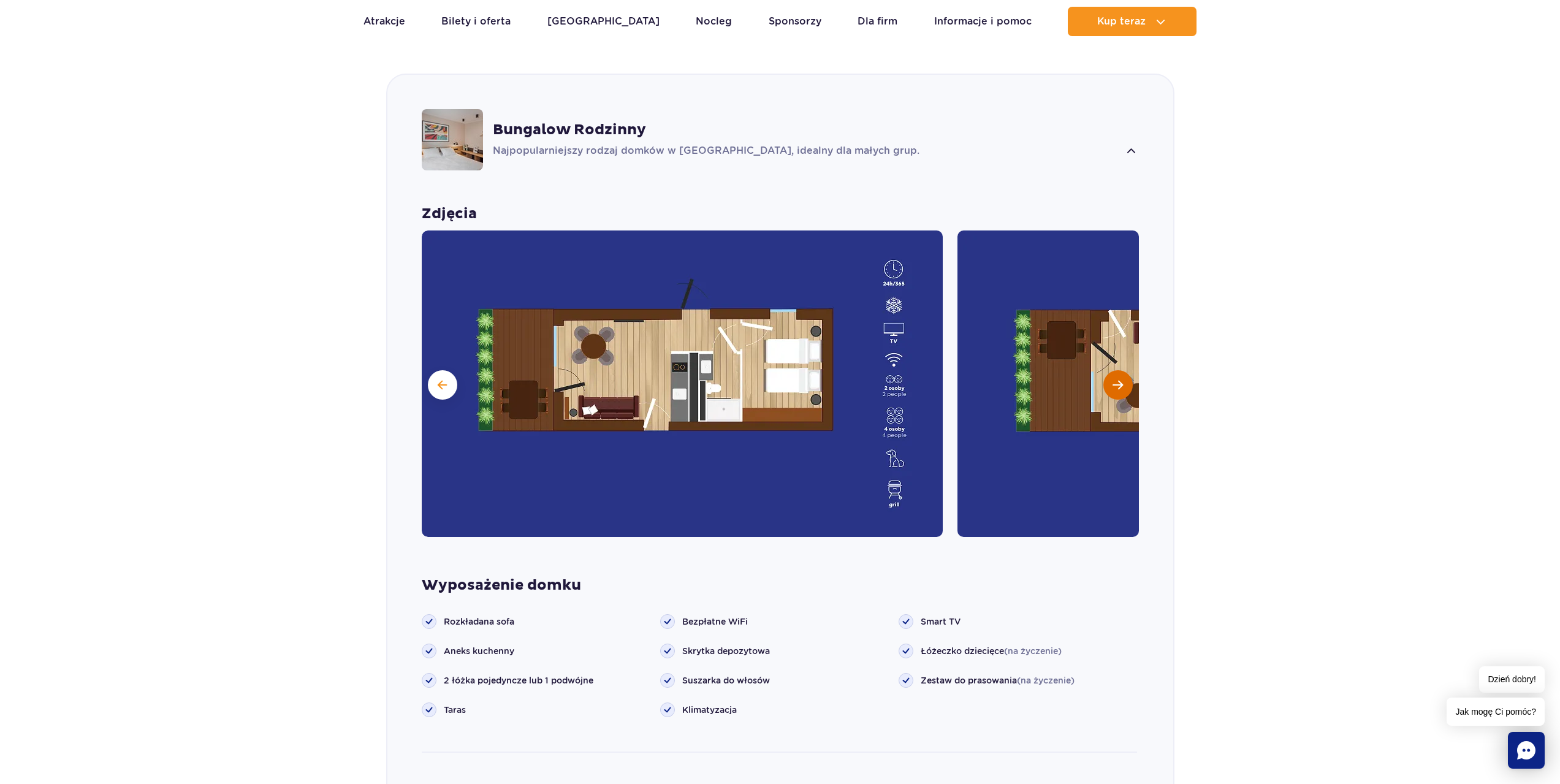
click at [1126, 370] on button "Następny slajd" at bounding box center [1118, 384] width 29 height 29
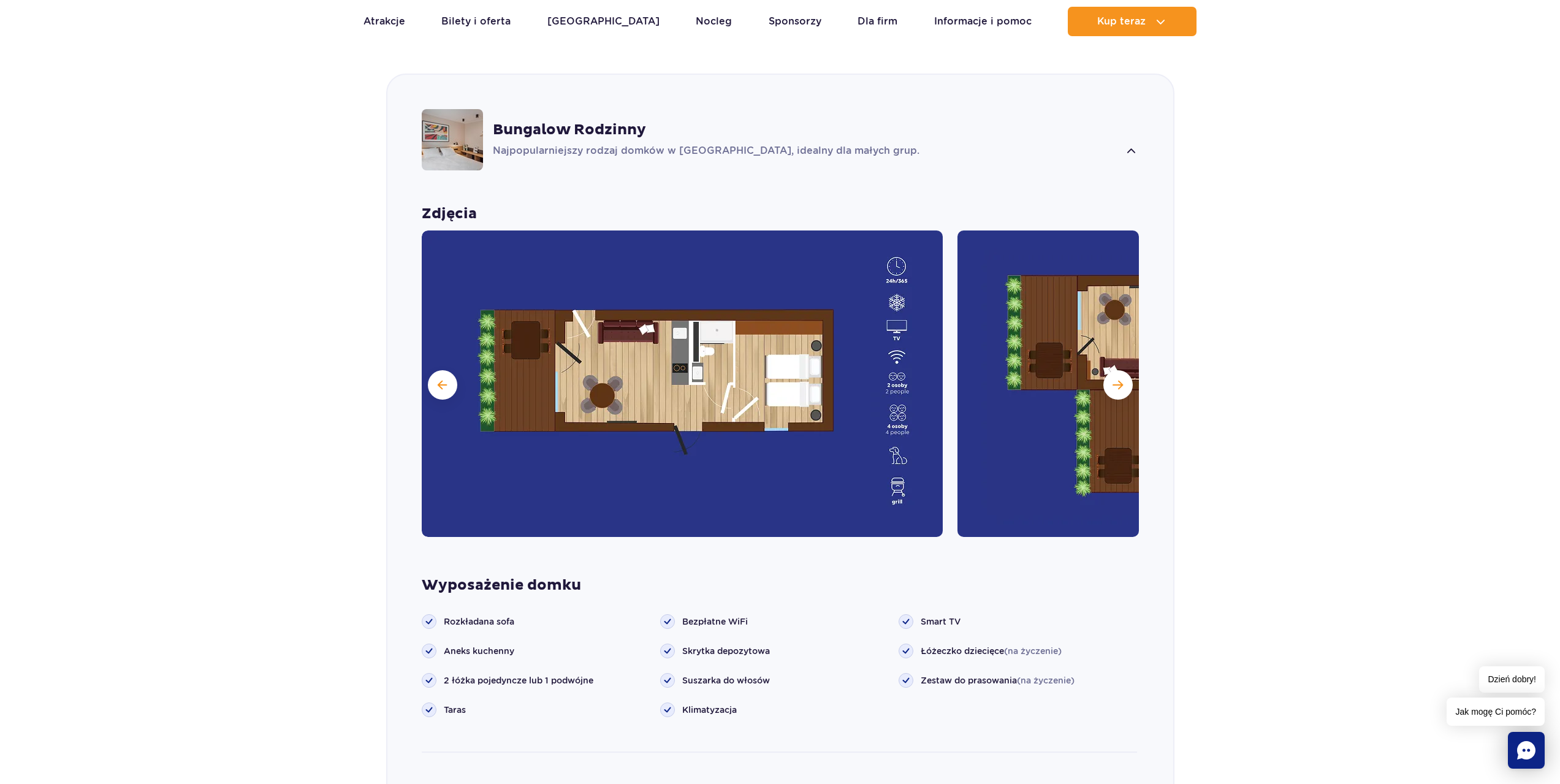
click at [1307, 105] on section "Wybierz bungalow dla siebie Grand Villa Nowość Szukasz standardu premium? W Gra…" at bounding box center [780, 449] width 1560 height 1228
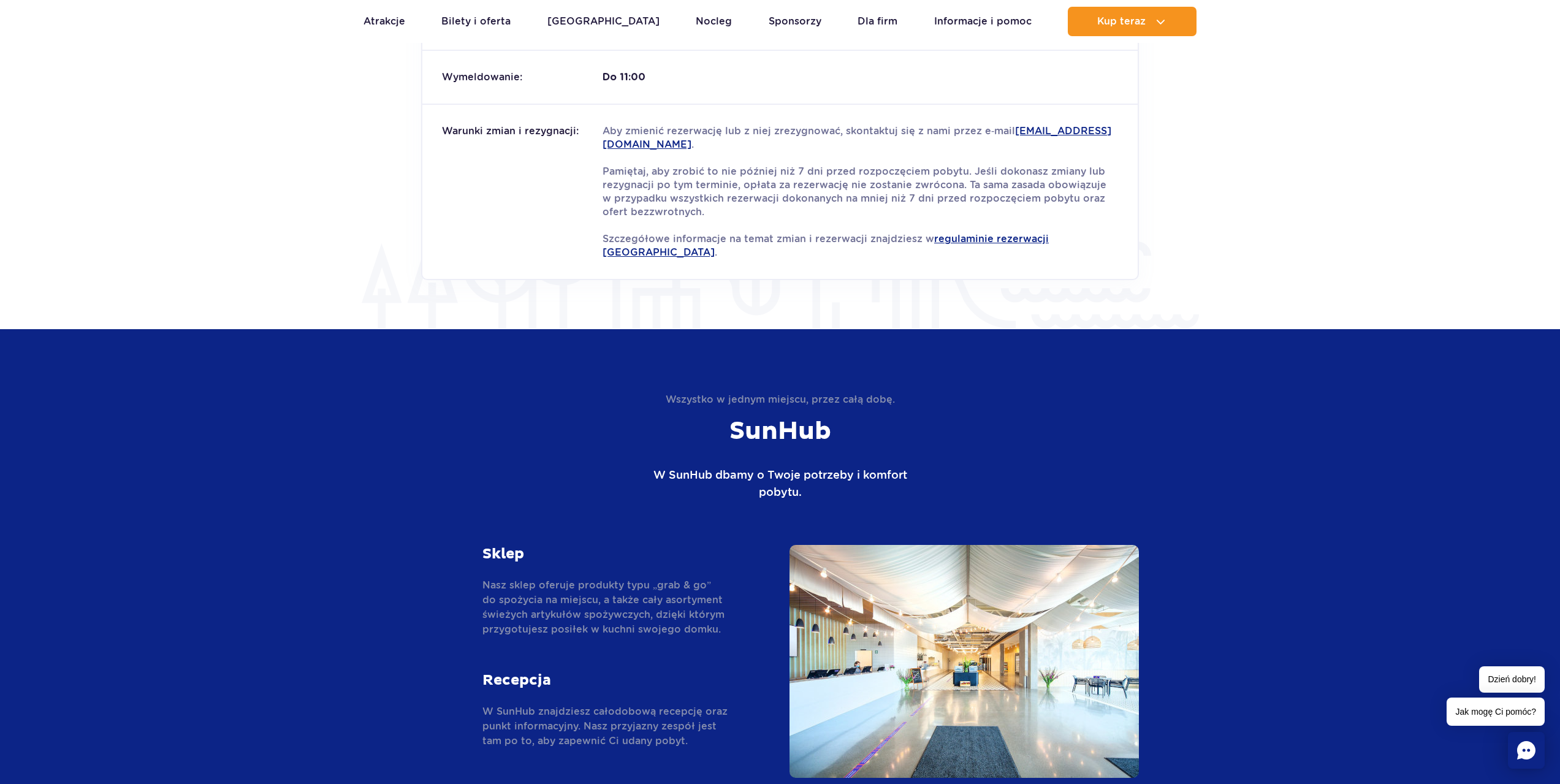
scroll to position [2155, 0]
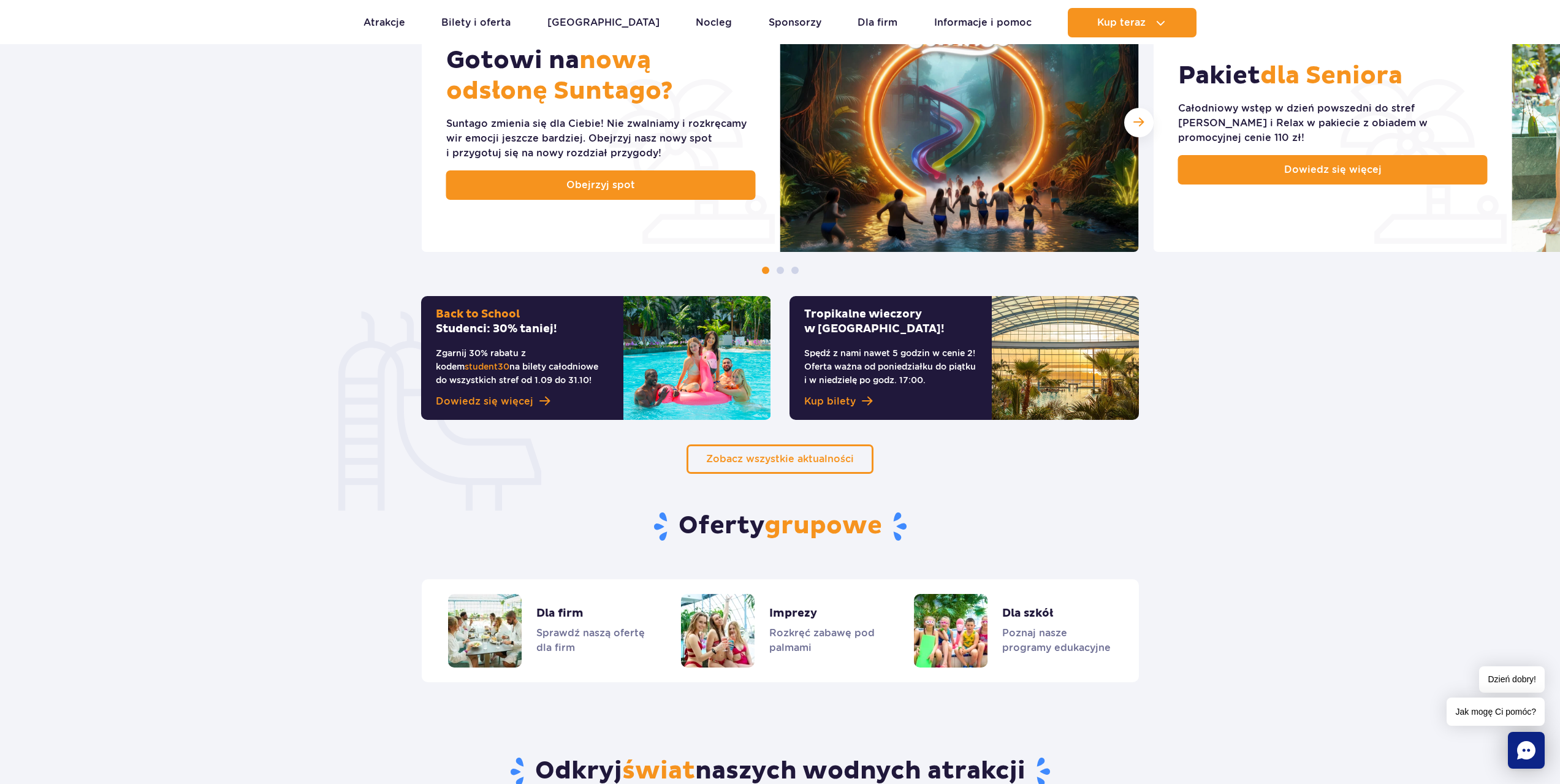
scroll to position [735, 0]
